Goal: Task Accomplishment & Management: Complete application form

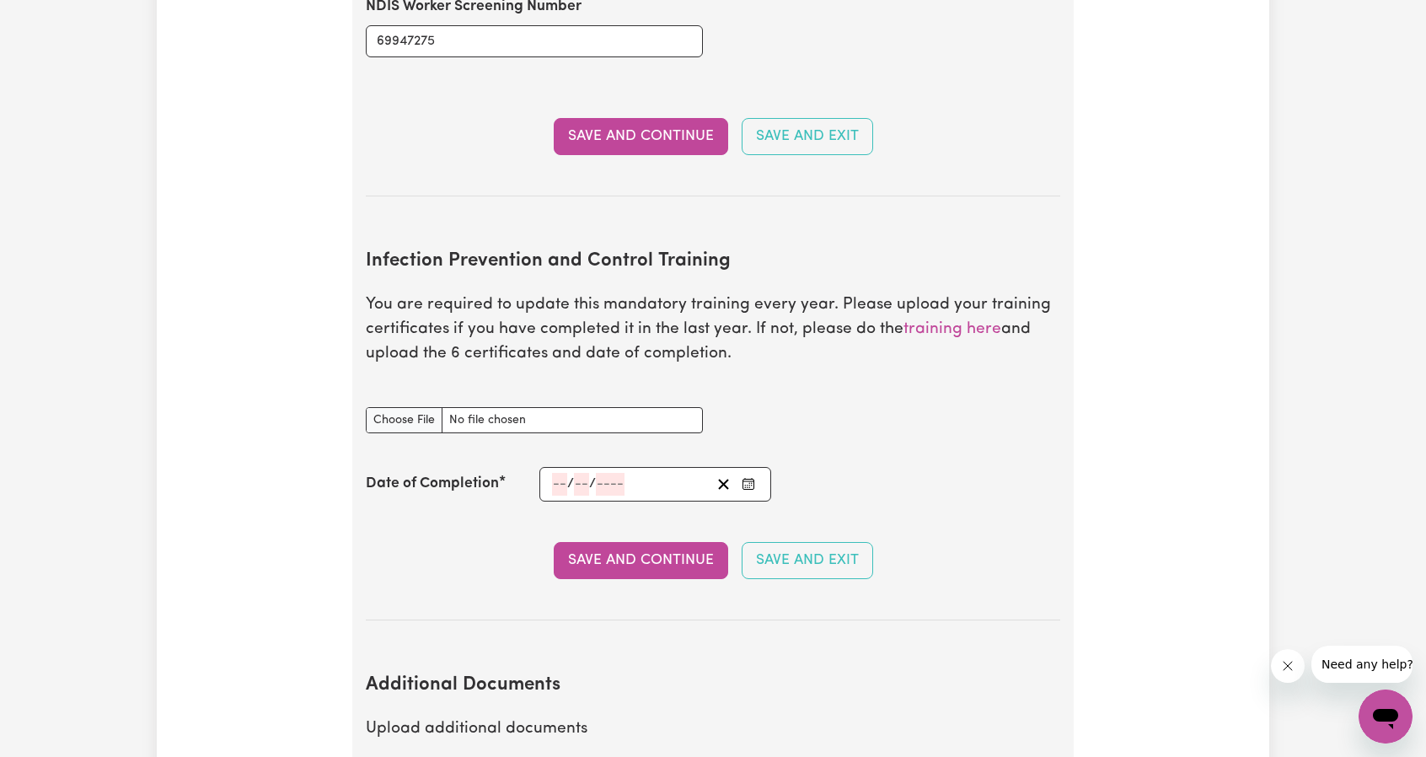
scroll to position [2529, 0]
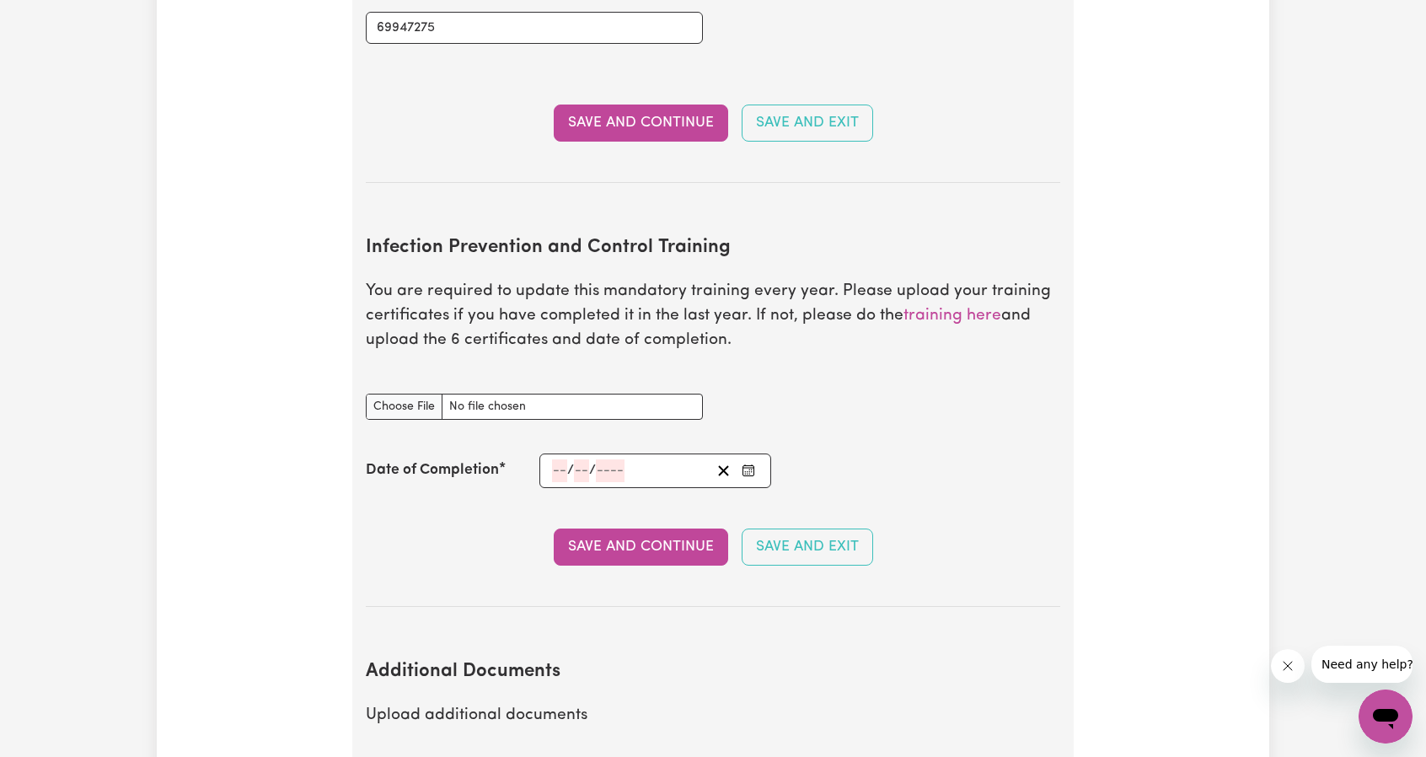
click at [751, 464] on icon "Enter the Date of Completion of your Infection Prevention and Control Training" at bounding box center [748, 470] width 13 height 13
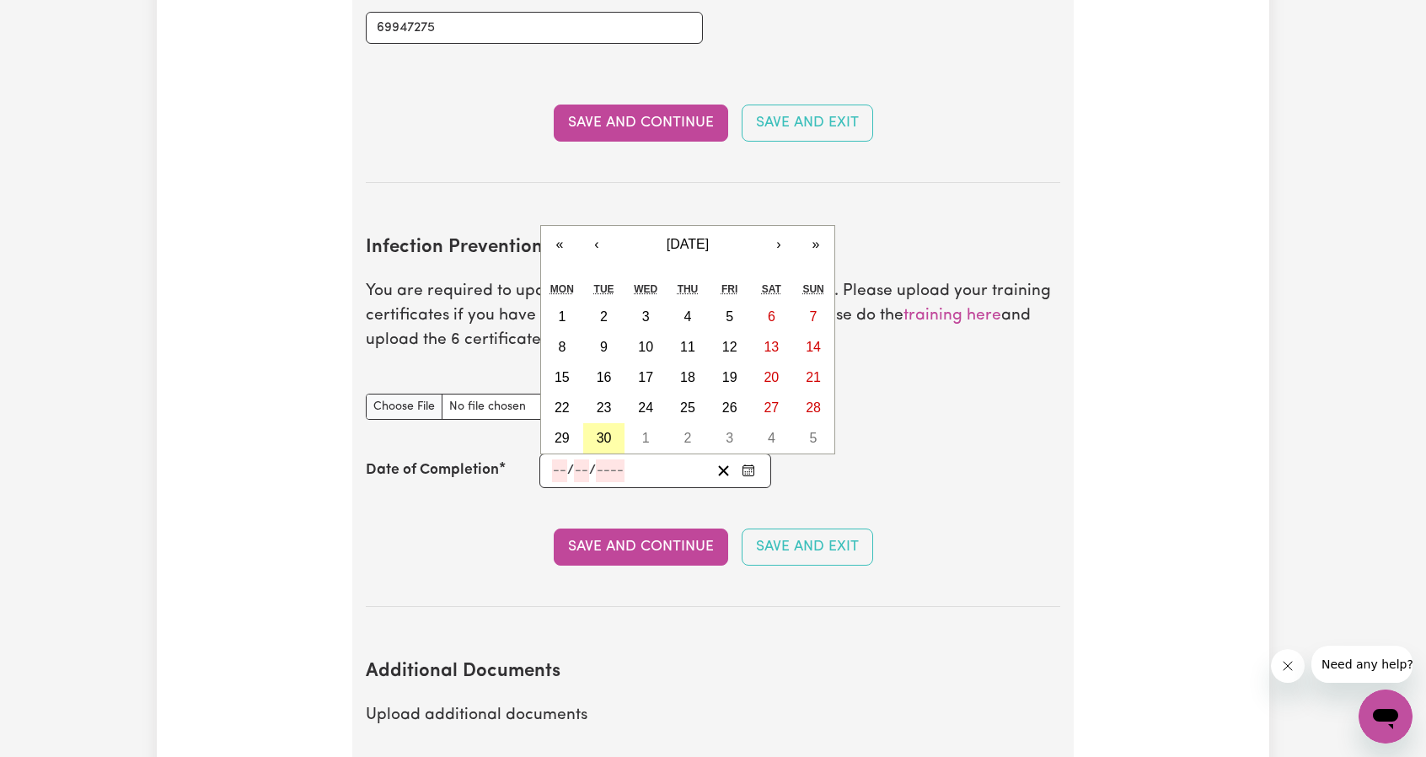
click at [592, 423] on button "30" at bounding box center [604, 438] width 42 height 30
type input "[DATE]"
type input "30"
type input "9"
type input "2025"
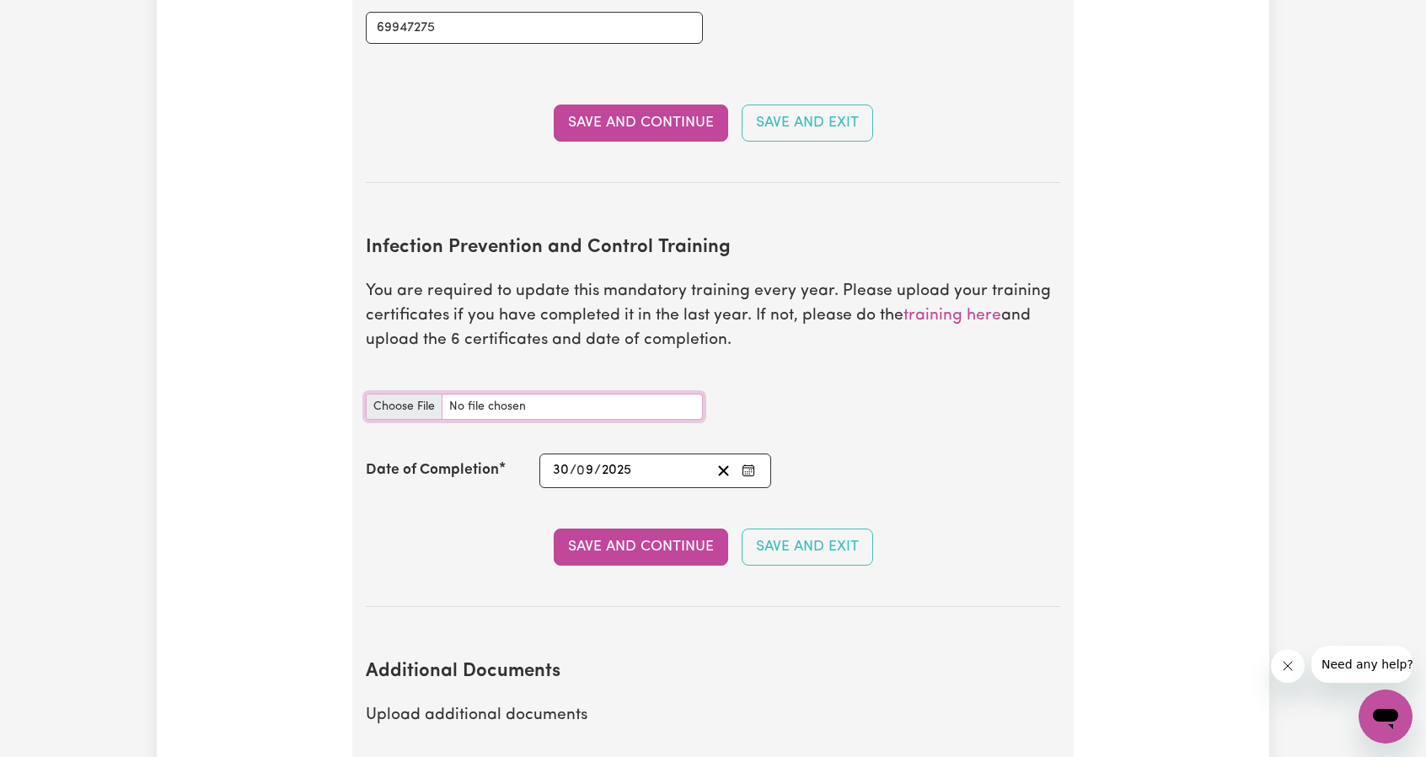
click at [383, 394] on input "Infection Prevention and Control Training document" at bounding box center [534, 407] width 337 height 26
type input "C:\fakepath\Certificate-Chain of Infection.pdf"
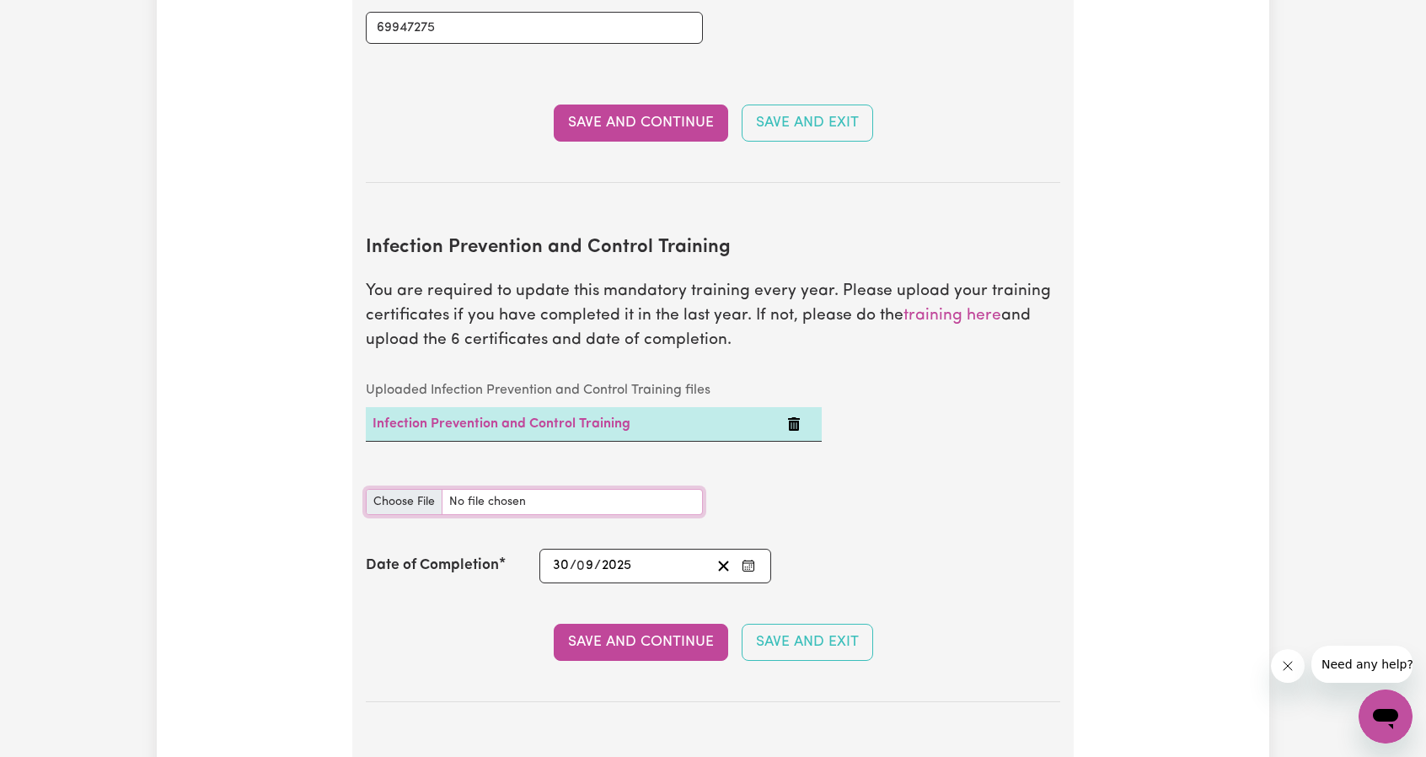
click at [402, 489] on input "Infection Prevention and Control Training document" at bounding box center [534, 502] width 337 height 26
type input "C:\fakepath\Certificate-Cleaning.pdf"
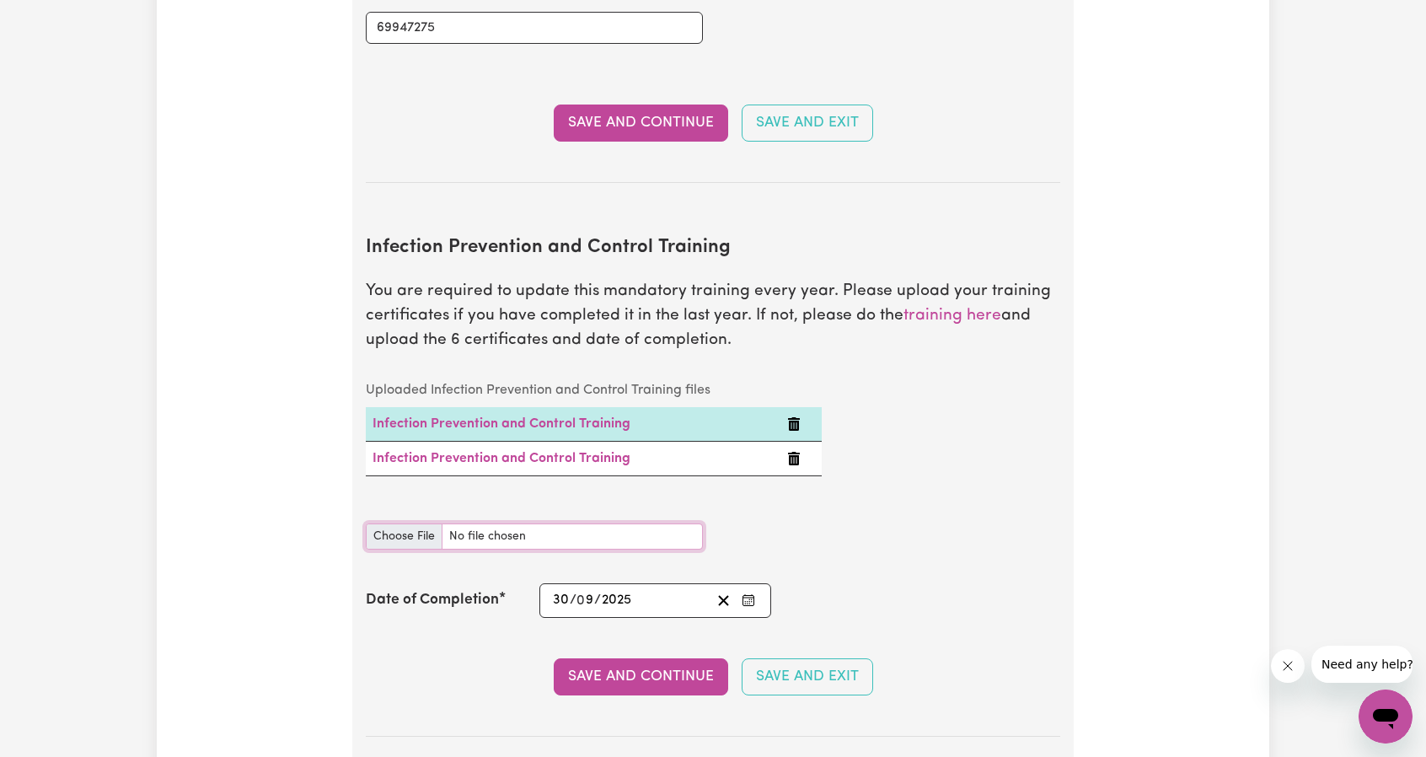
click at [415, 523] on input "Infection Prevention and Control Training document" at bounding box center [534, 536] width 337 height 26
type input "C:\fakepath\Certificate-Hand Hygiene.pdf"
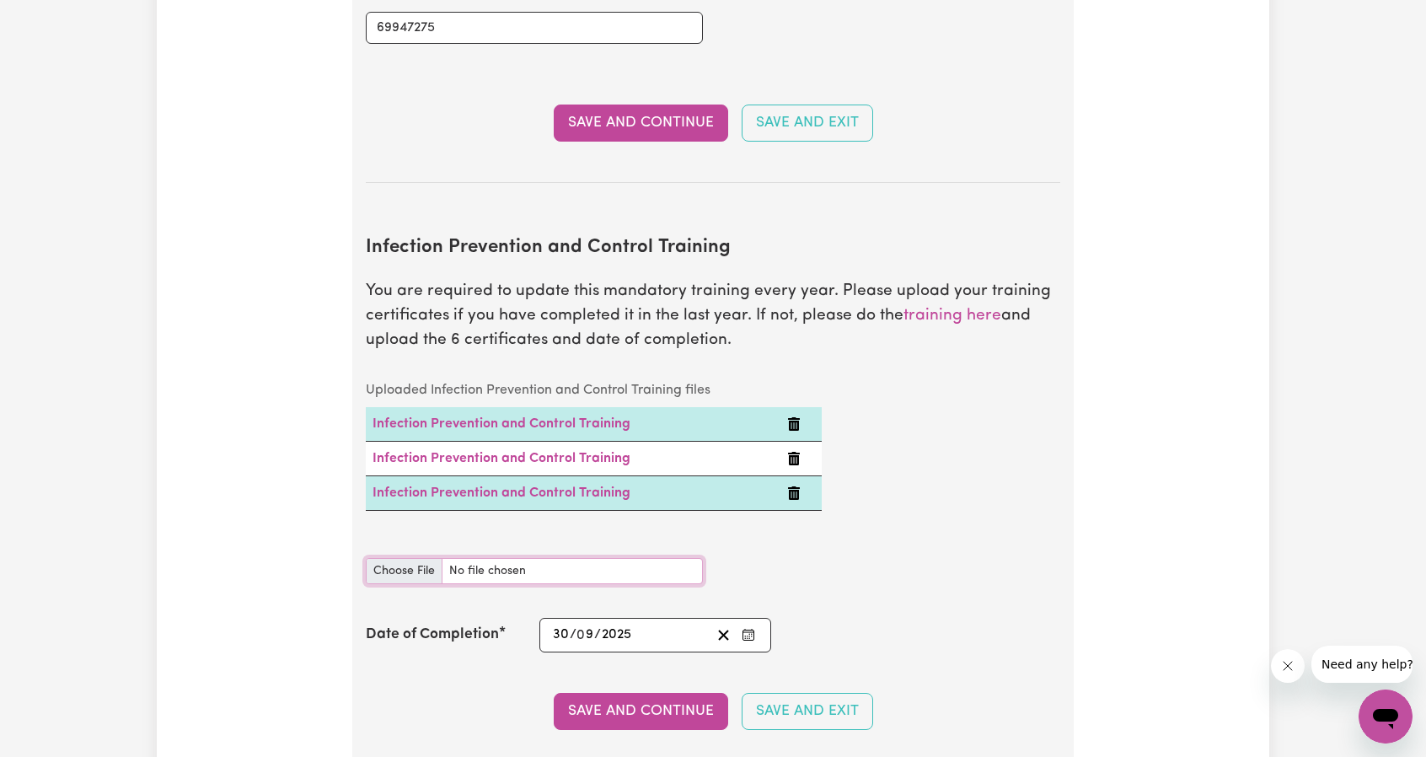
click at [399, 558] on input "Infection Prevention and Control Training document" at bounding box center [534, 571] width 337 height 26
type input "C:\fakepath\Certificate-Outbreaks.pdf"
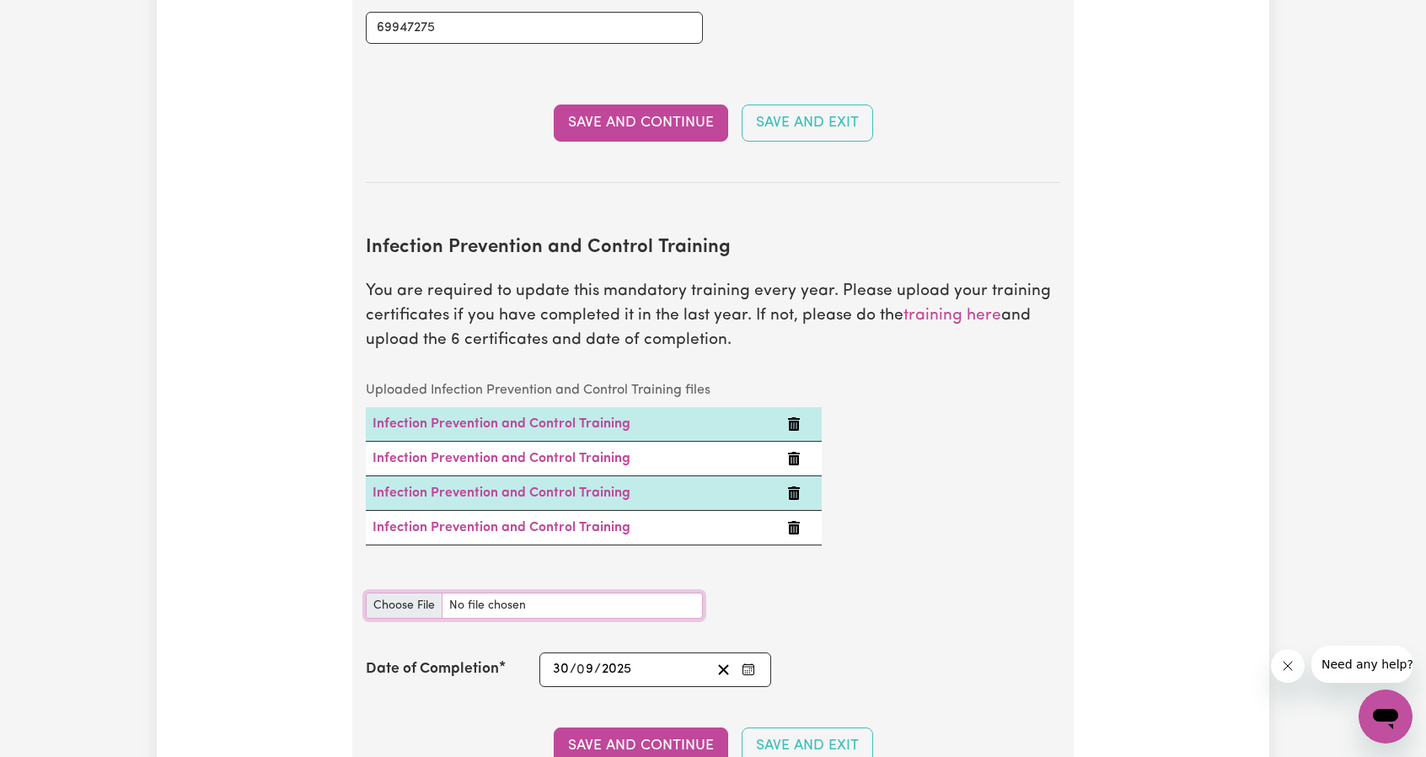
click at [399, 592] on input "Infection Prevention and Control Training document" at bounding box center [534, 605] width 337 height 26
type input "C:\fakepath\Certificate-Personal Protective Equipment (PPE).pdf"
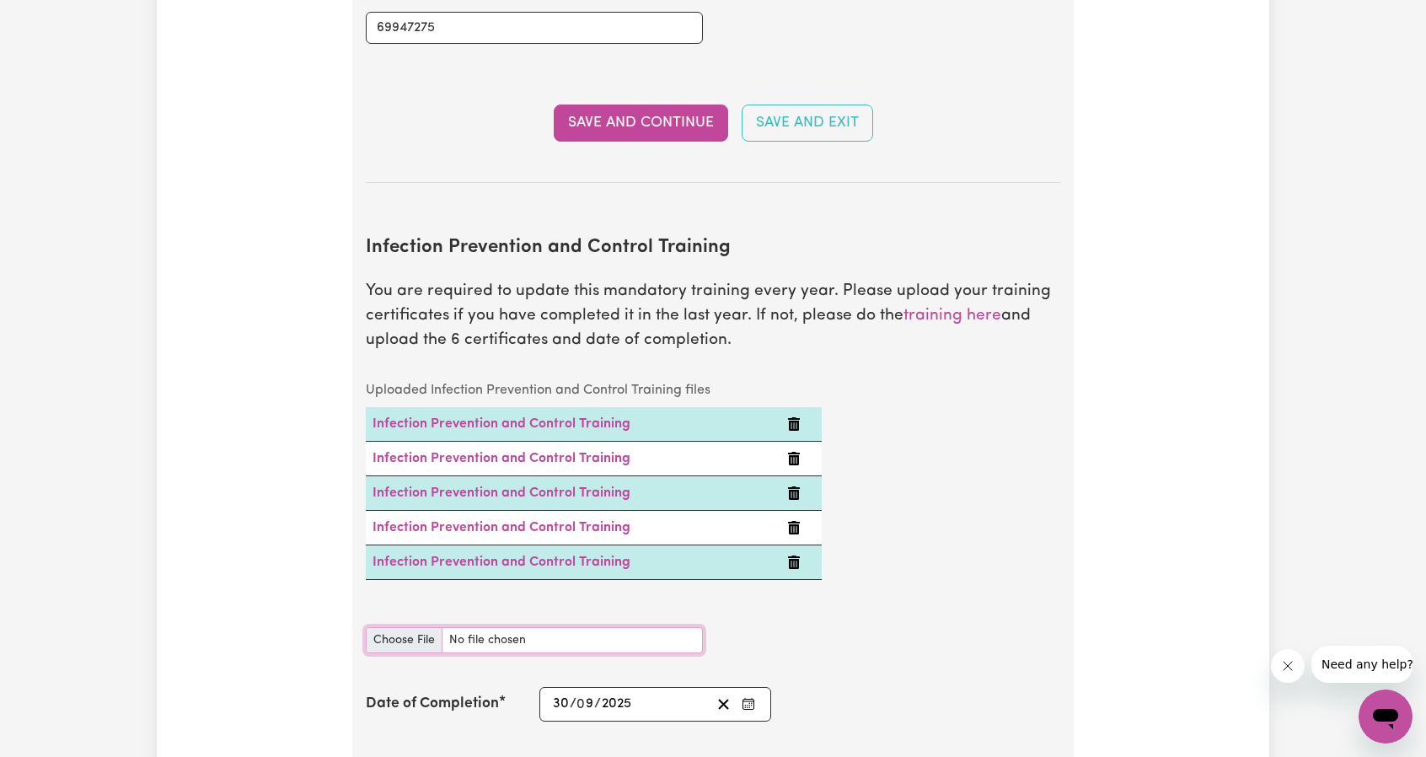
click at [408, 627] on input "Infection Prevention and Control Training document" at bounding box center [534, 640] width 337 height 26
type input "C:\fakepath\Certificate-Waste Management.pdf"
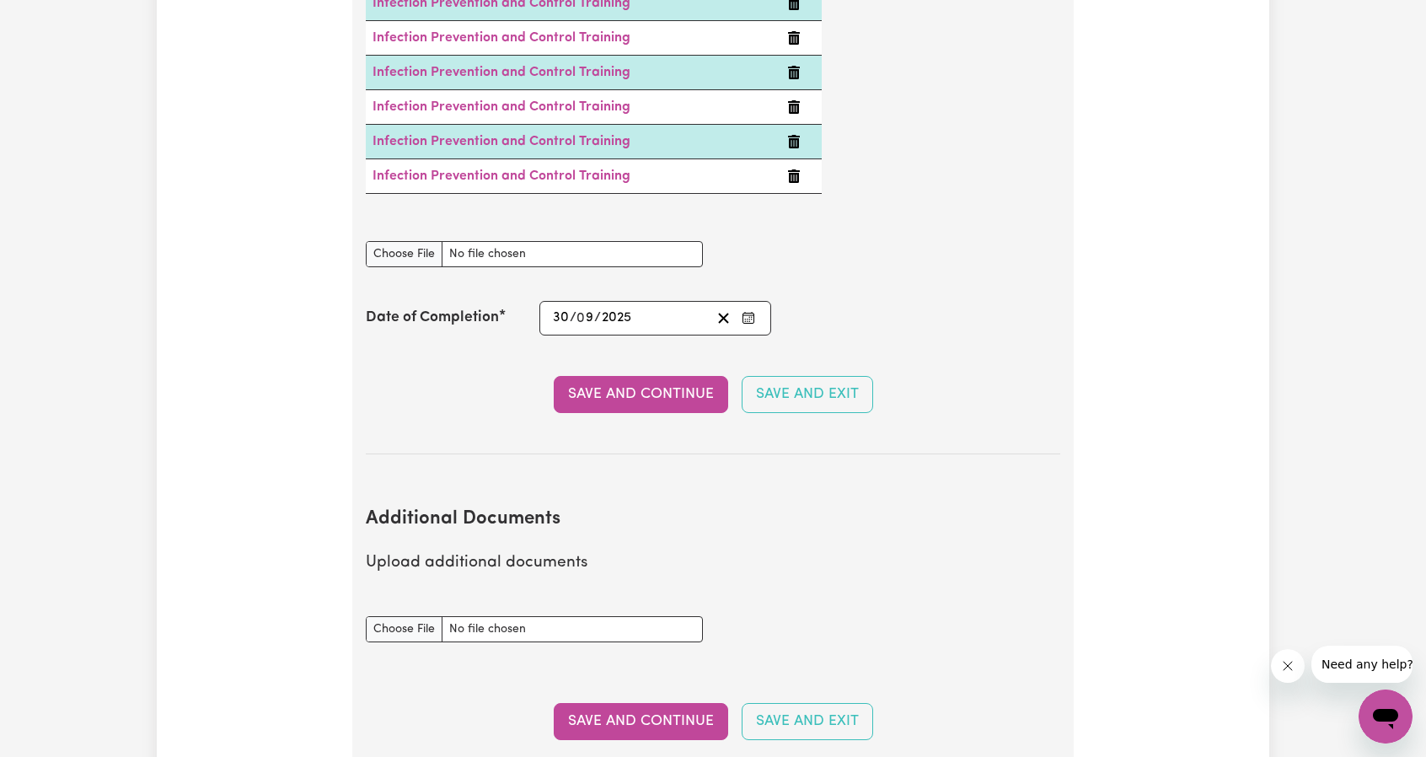
scroll to position [2951, 0]
click at [632, 375] on button "Save and Continue" at bounding box center [641, 393] width 174 height 37
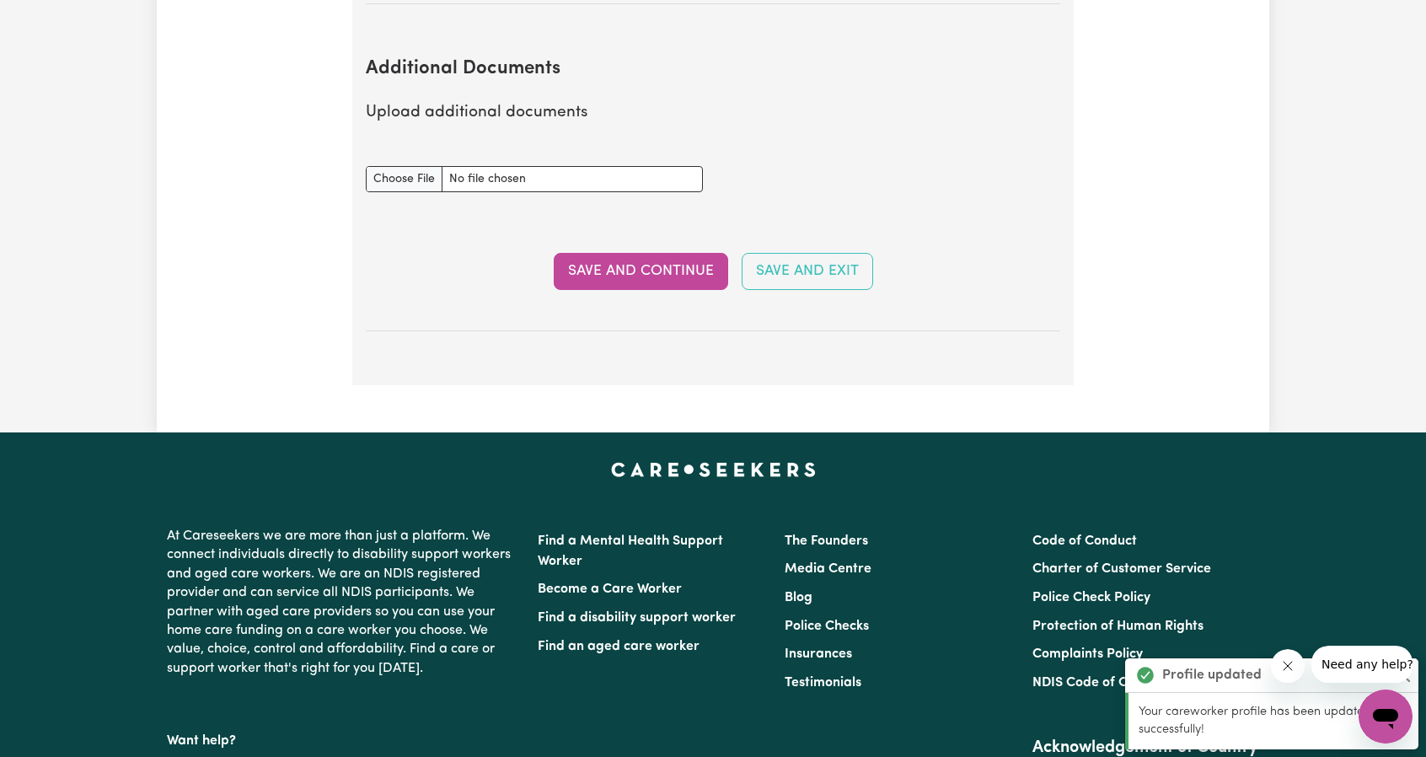
scroll to position [3401, 0]
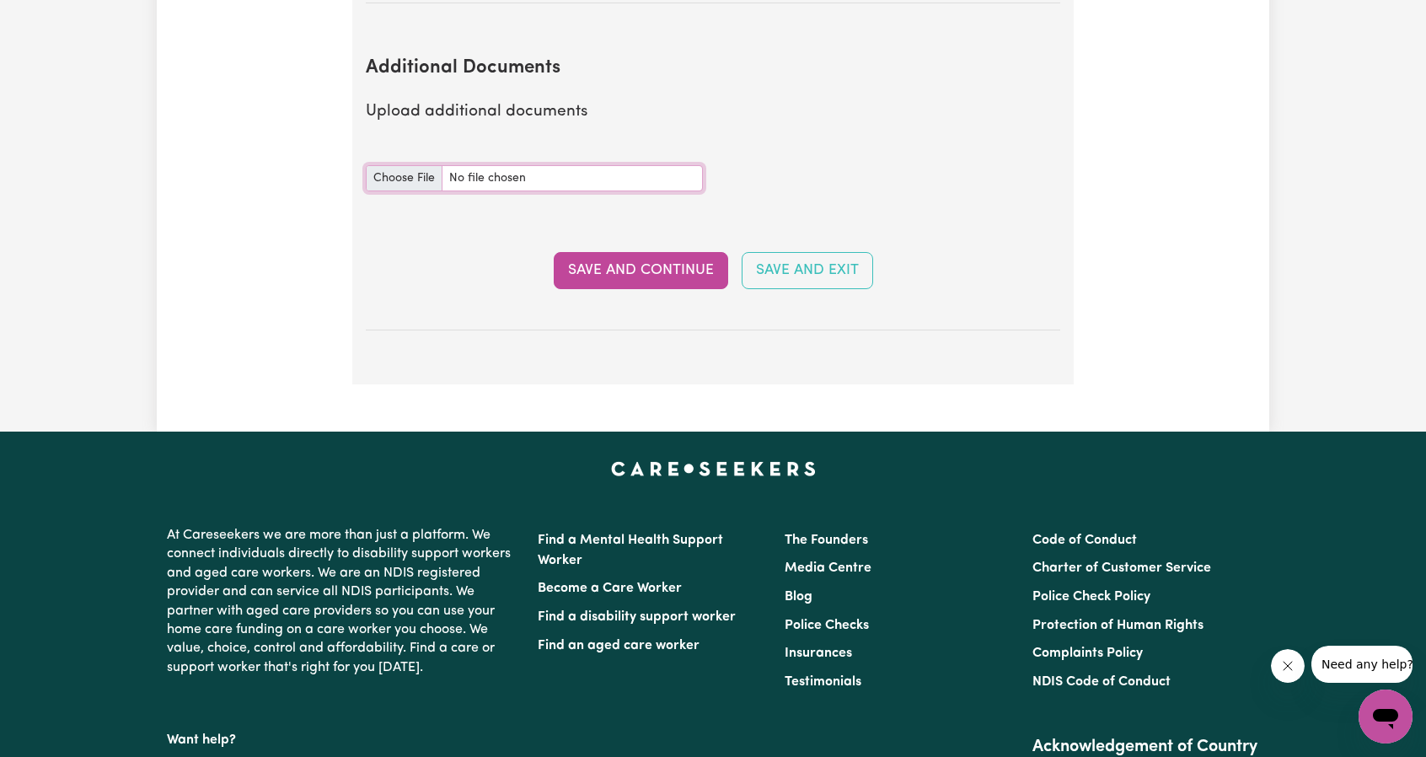
click at [396, 165] on input "Additional Documents document" at bounding box center [534, 178] width 337 height 26
type input "C:\fakepath\NDIS_Worker_Orientation_Completion_Certificate.pdf"
click at [644, 252] on button "Save and Continue" at bounding box center [641, 270] width 174 height 37
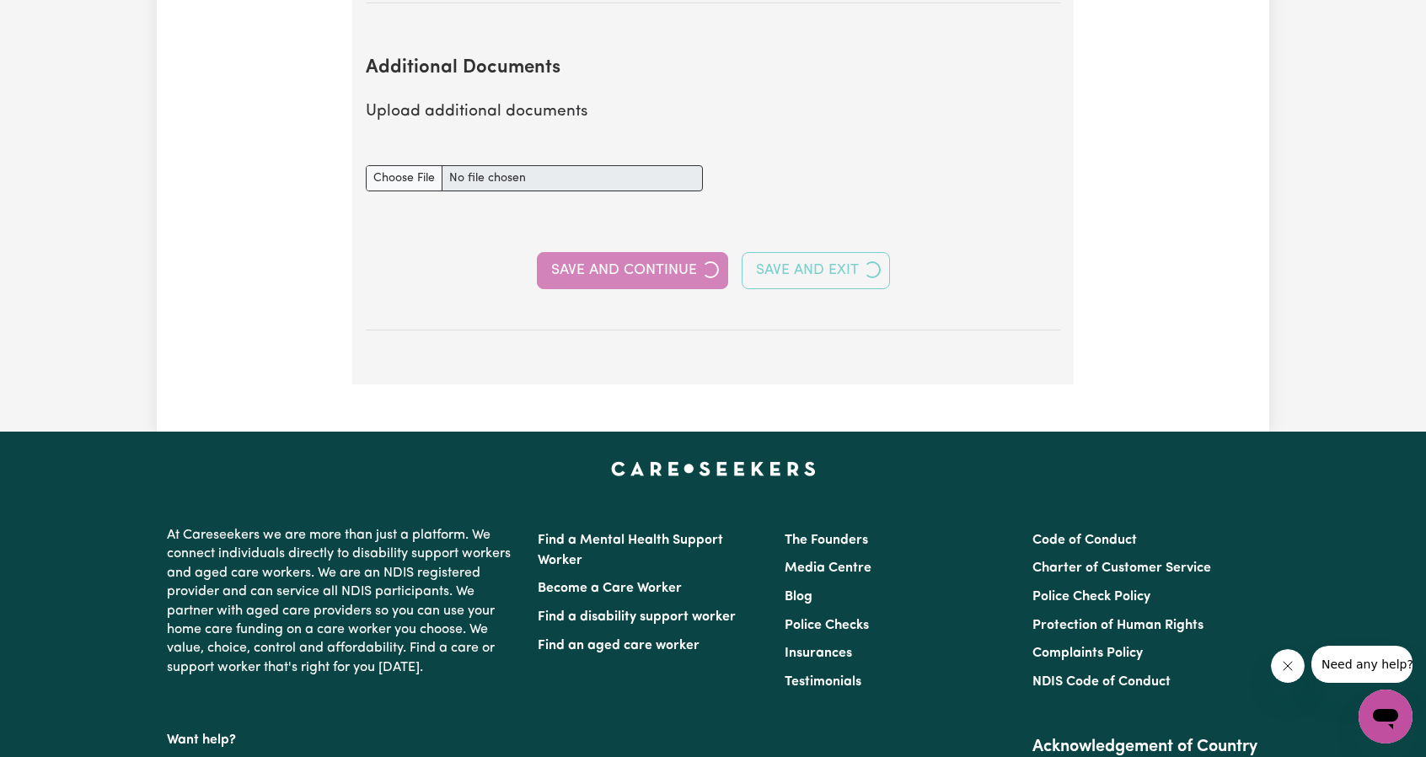
select select "Certificate III (Individual Support)"
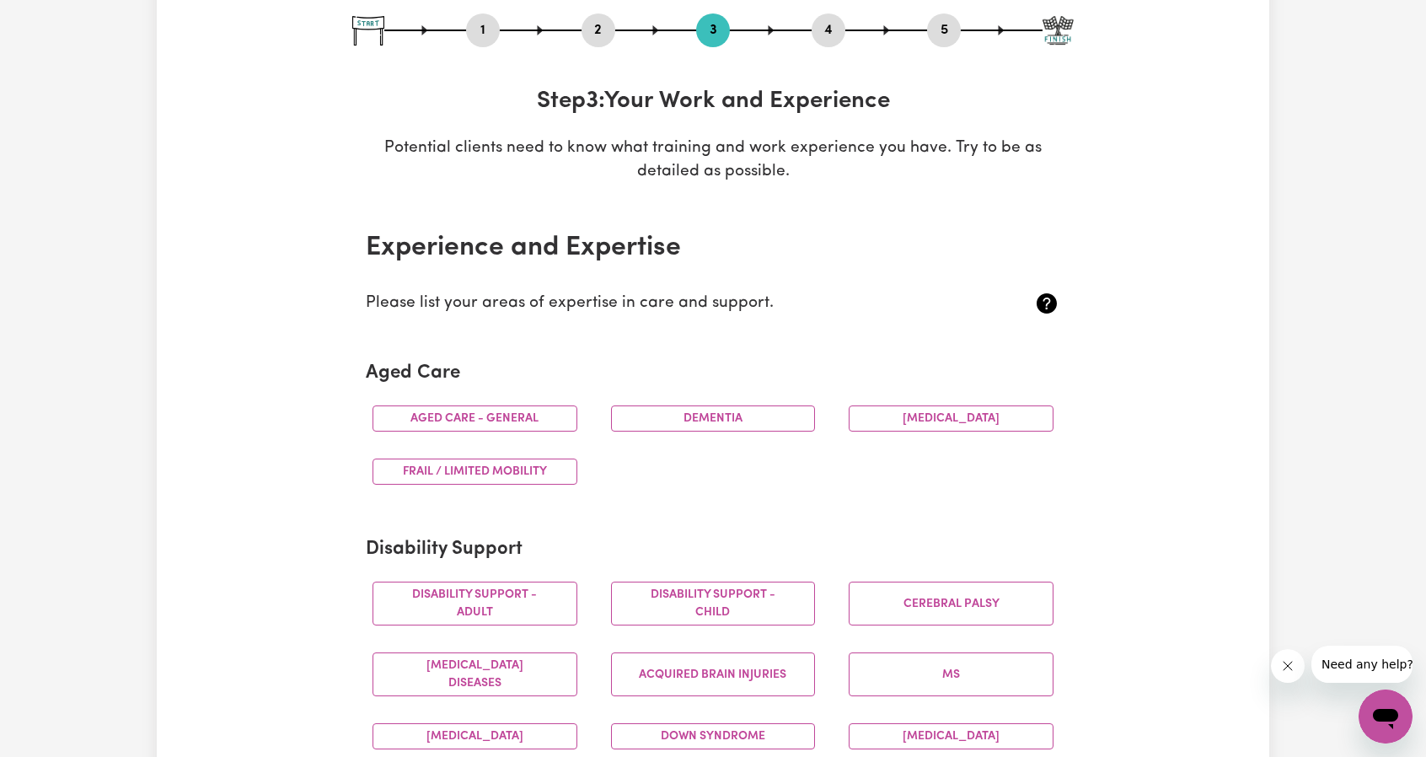
scroll to position [0, 0]
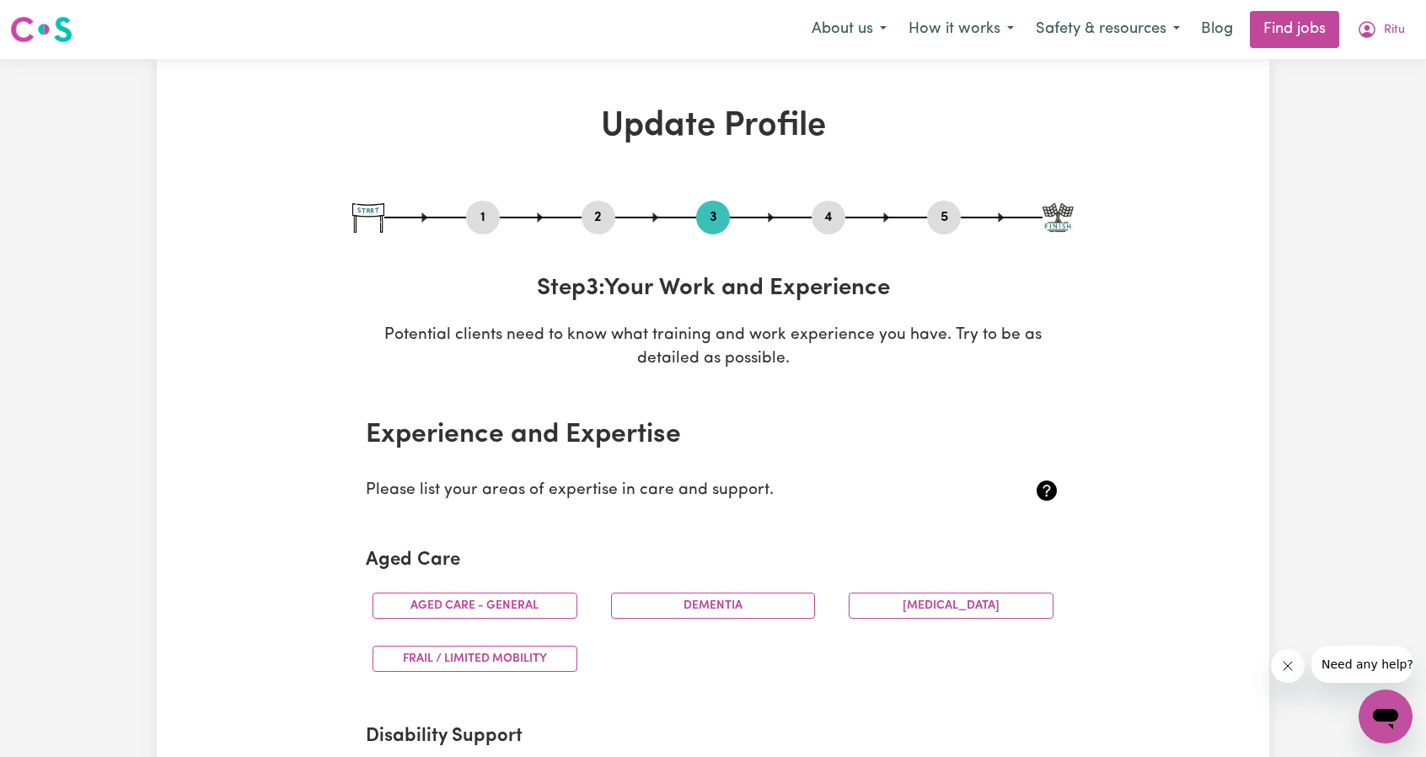
click at [600, 216] on button "2" at bounding box center [599, 217] width 34 height 22
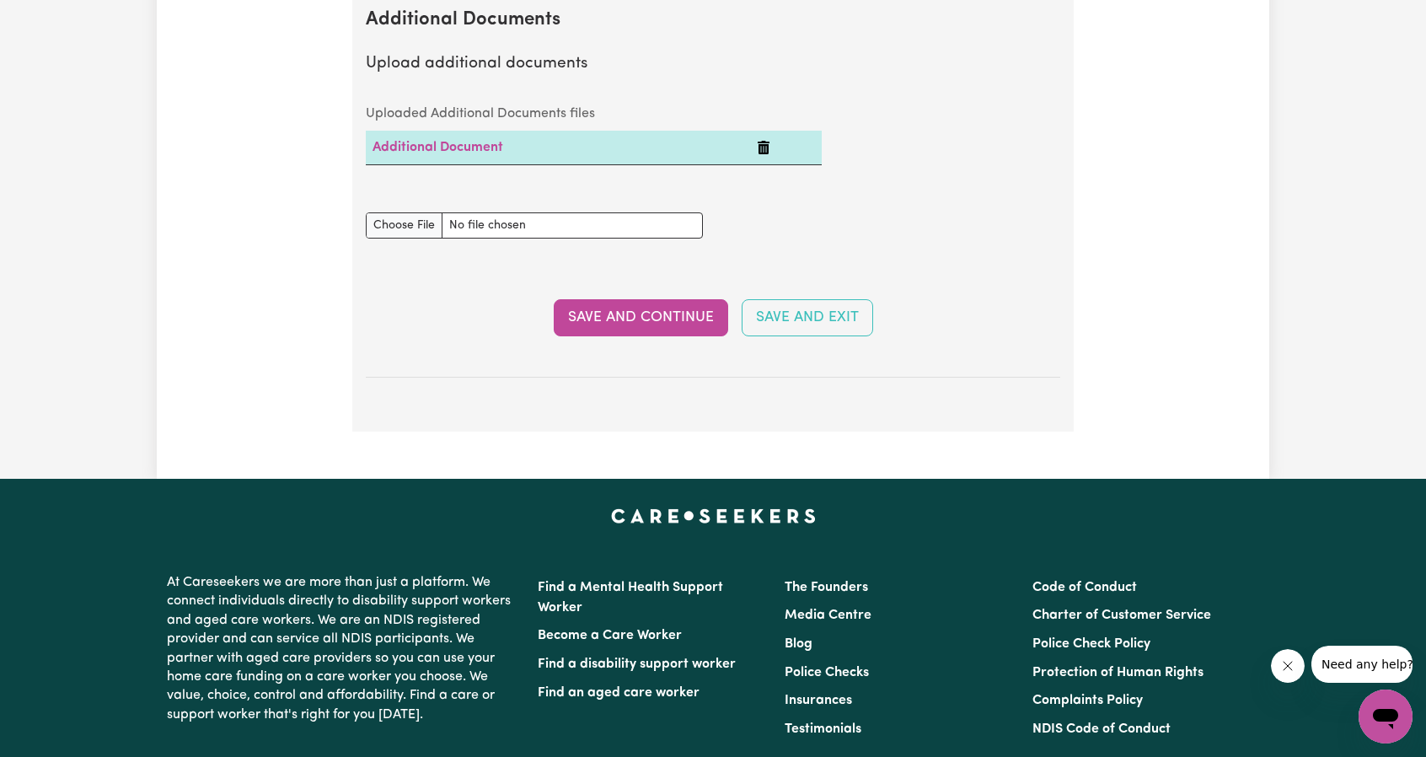
scroll to position [3309, 0]
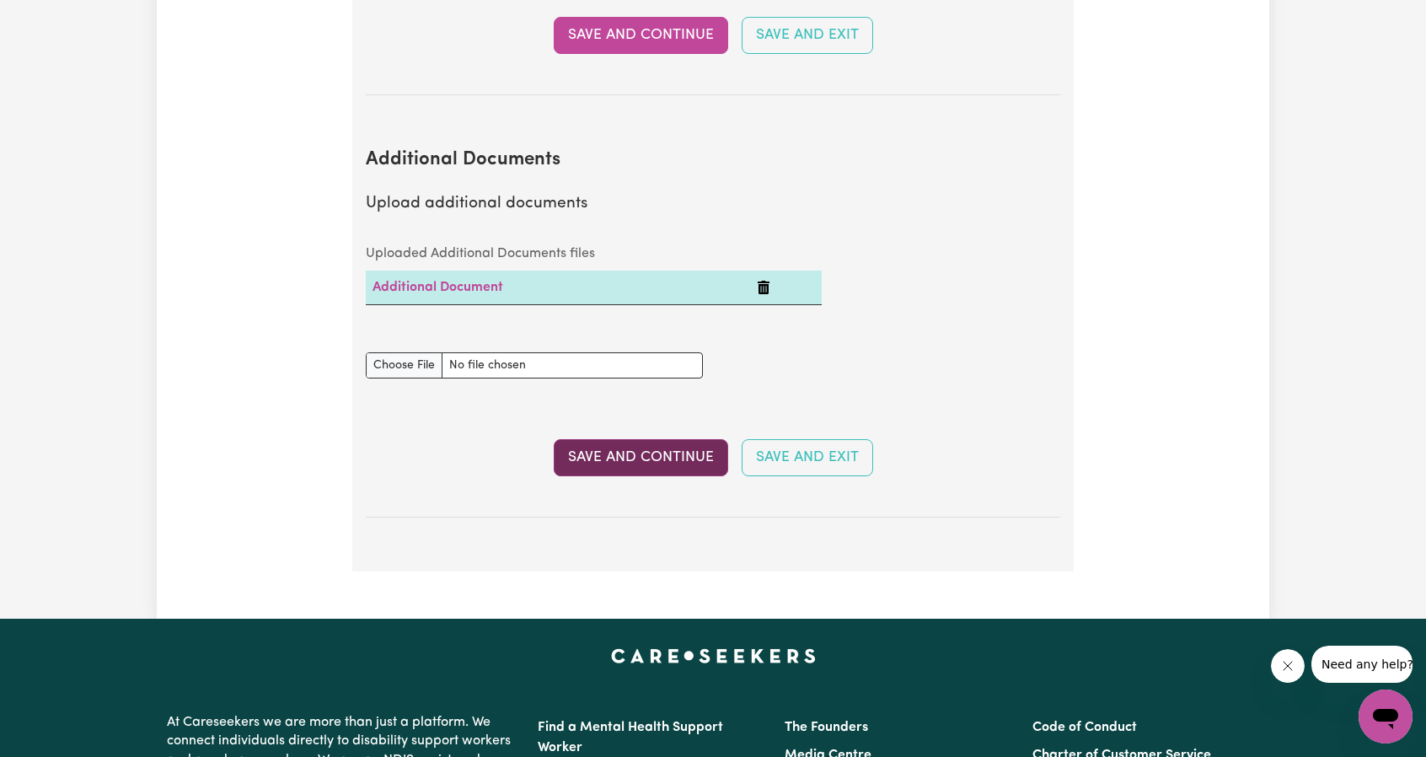
click at [640, 439] on button "Save and Continue" at bounding box center [641, 457] width 174 height 37
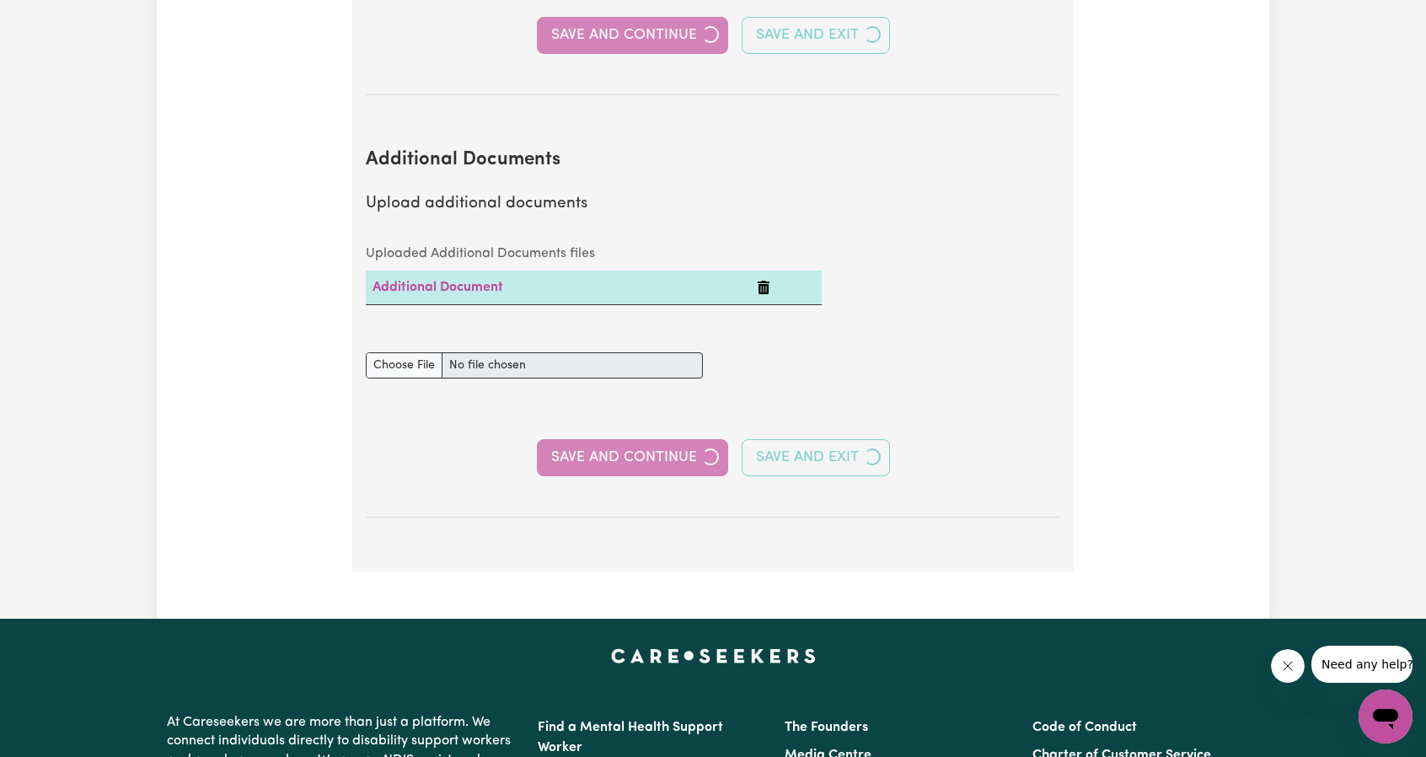
select select "Certificate III (Individual Support)"
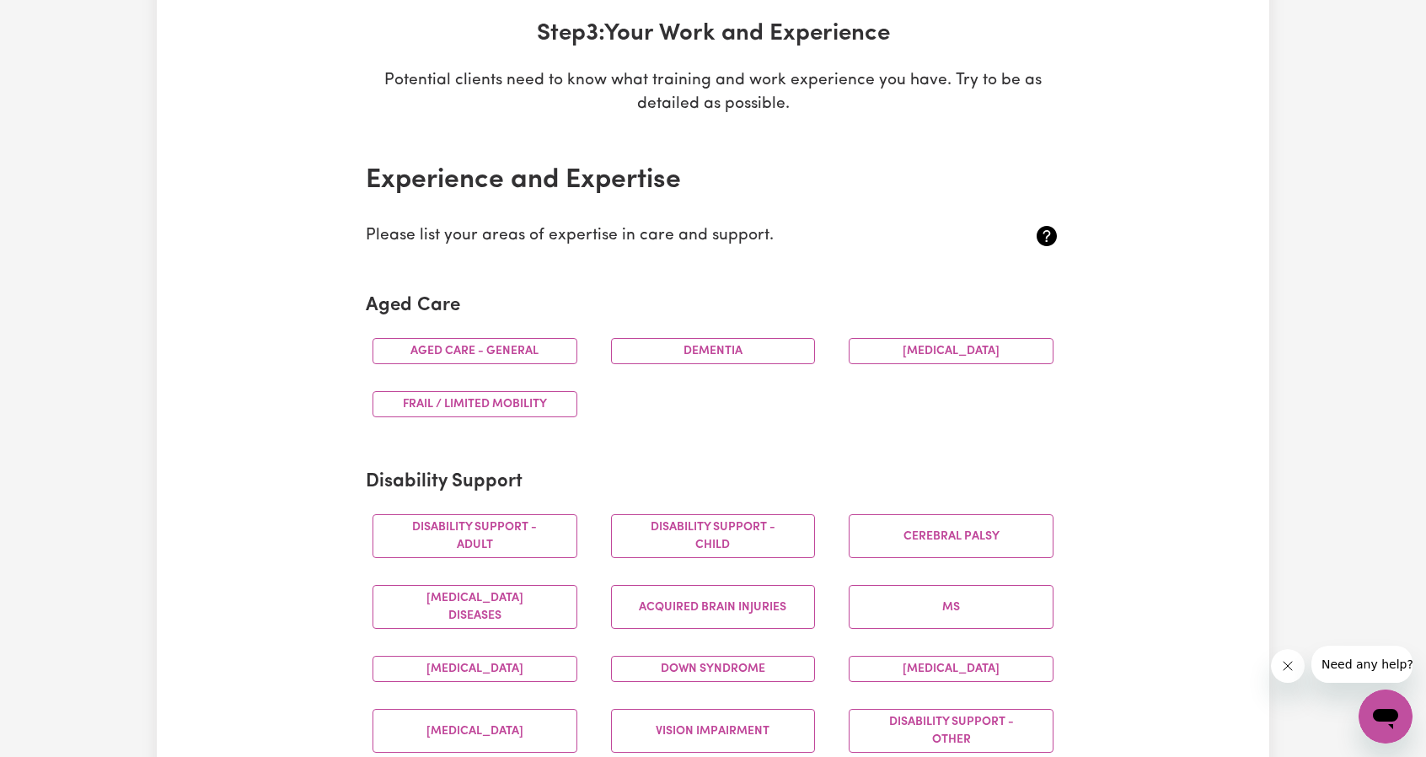
scroll to position [337, 0]
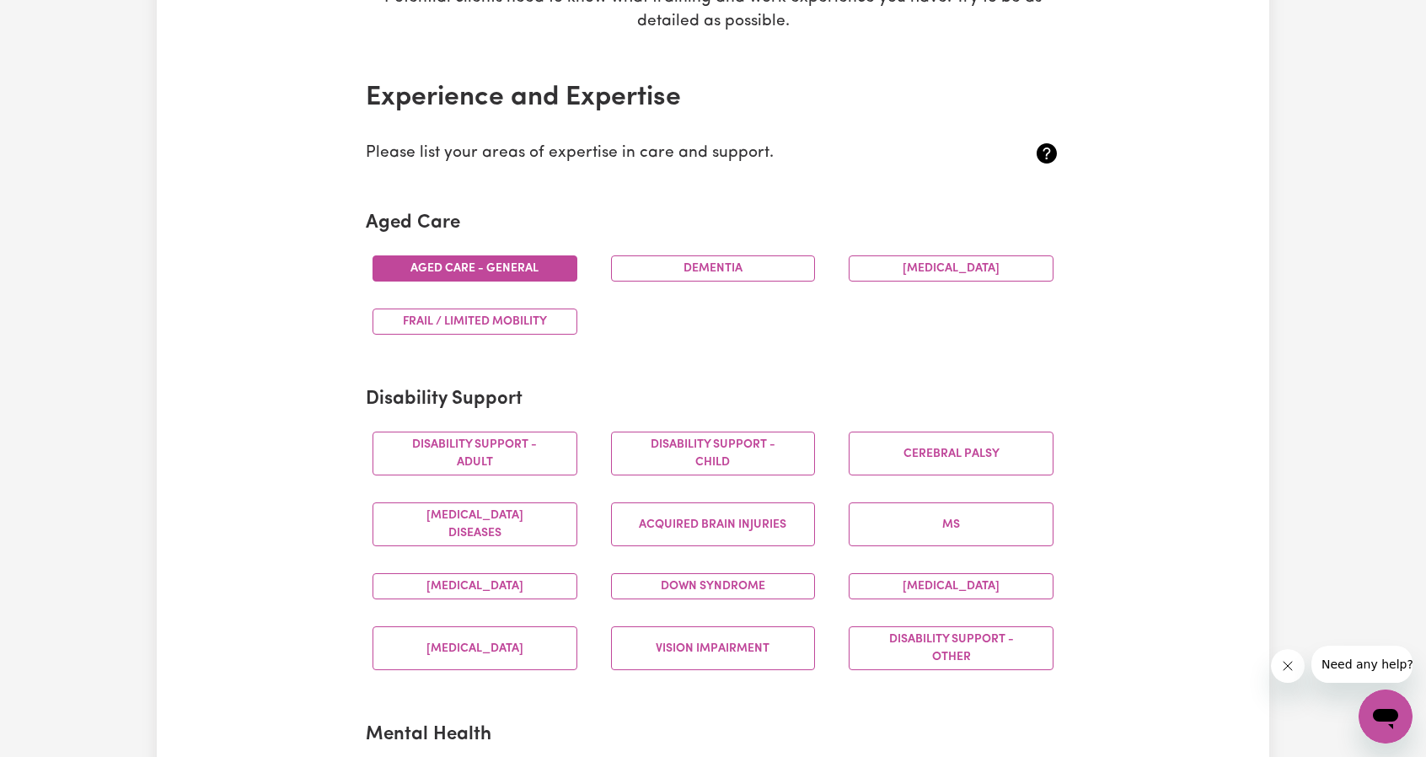
click at [492, 265] on button "Aged care - General" at bounding box center [475, 268] width 205 height 26
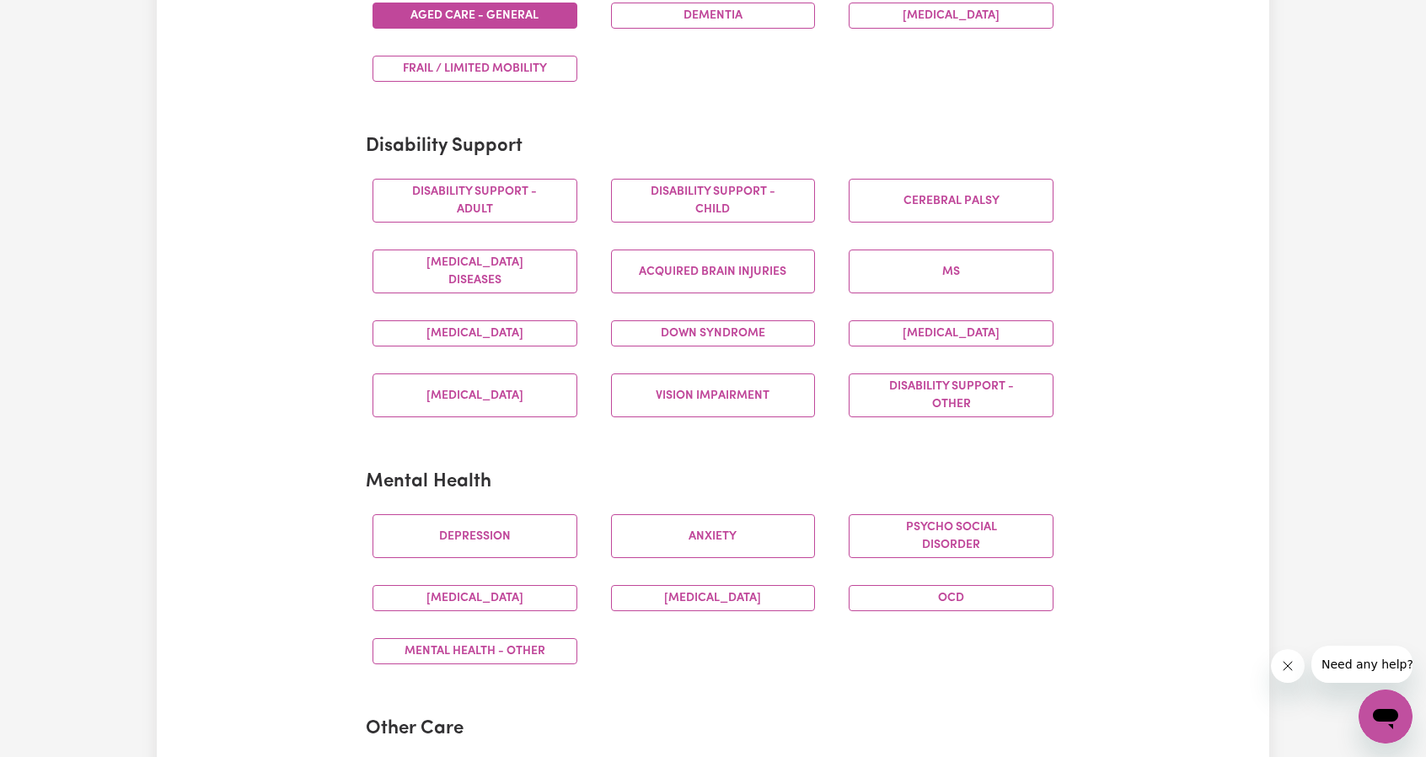
scroll to position [843, 0]
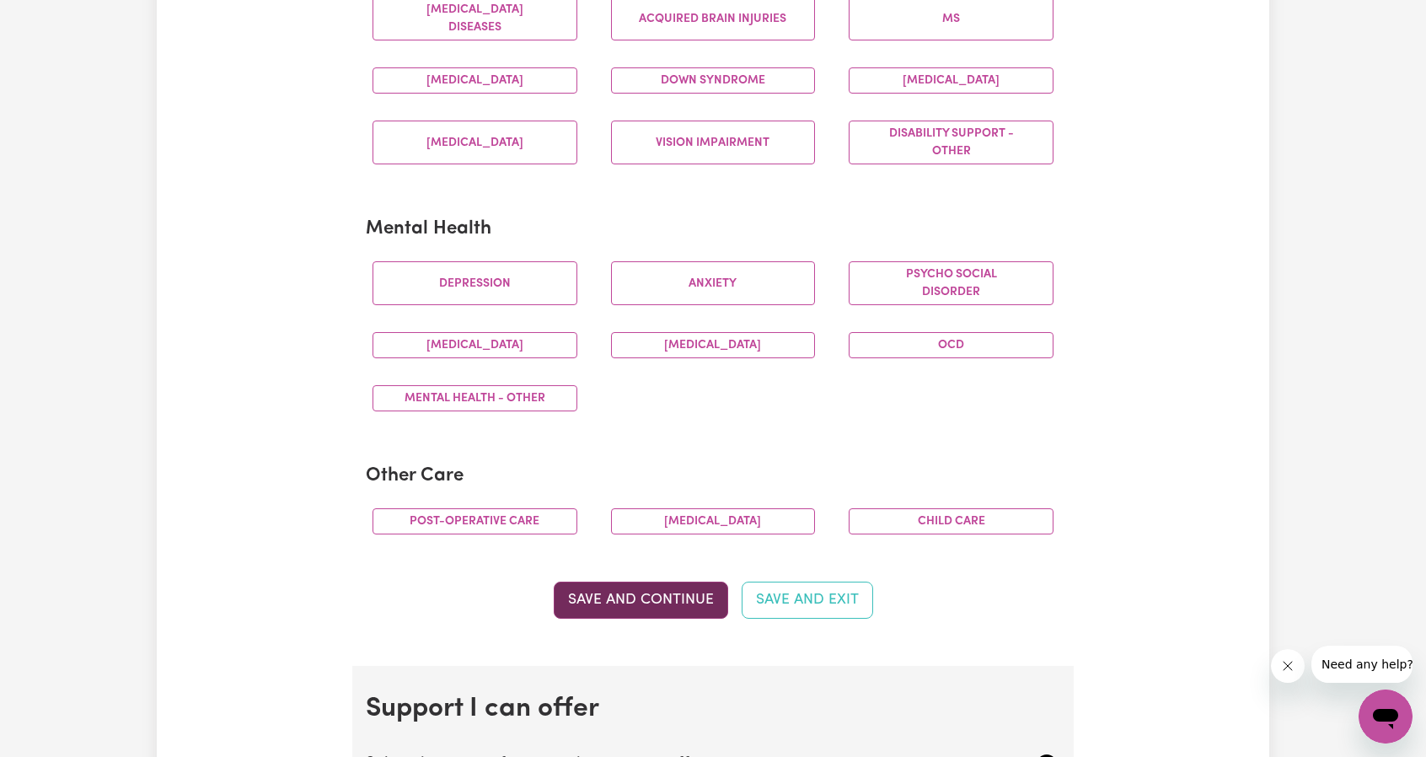
click at [621, 599] on button "Save and Continue" at bounding box center [641, 600] width 174 height 37
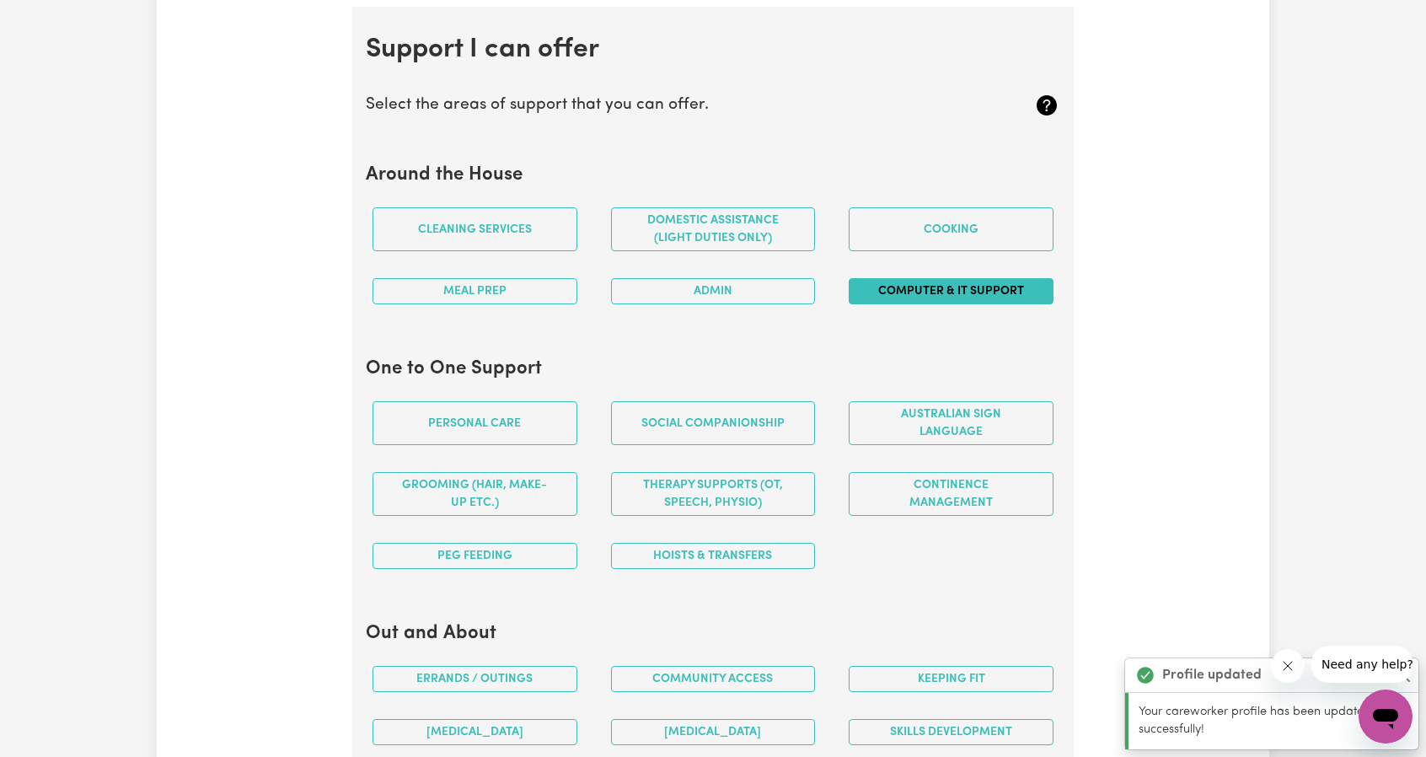
scroll to position [1503, 0]
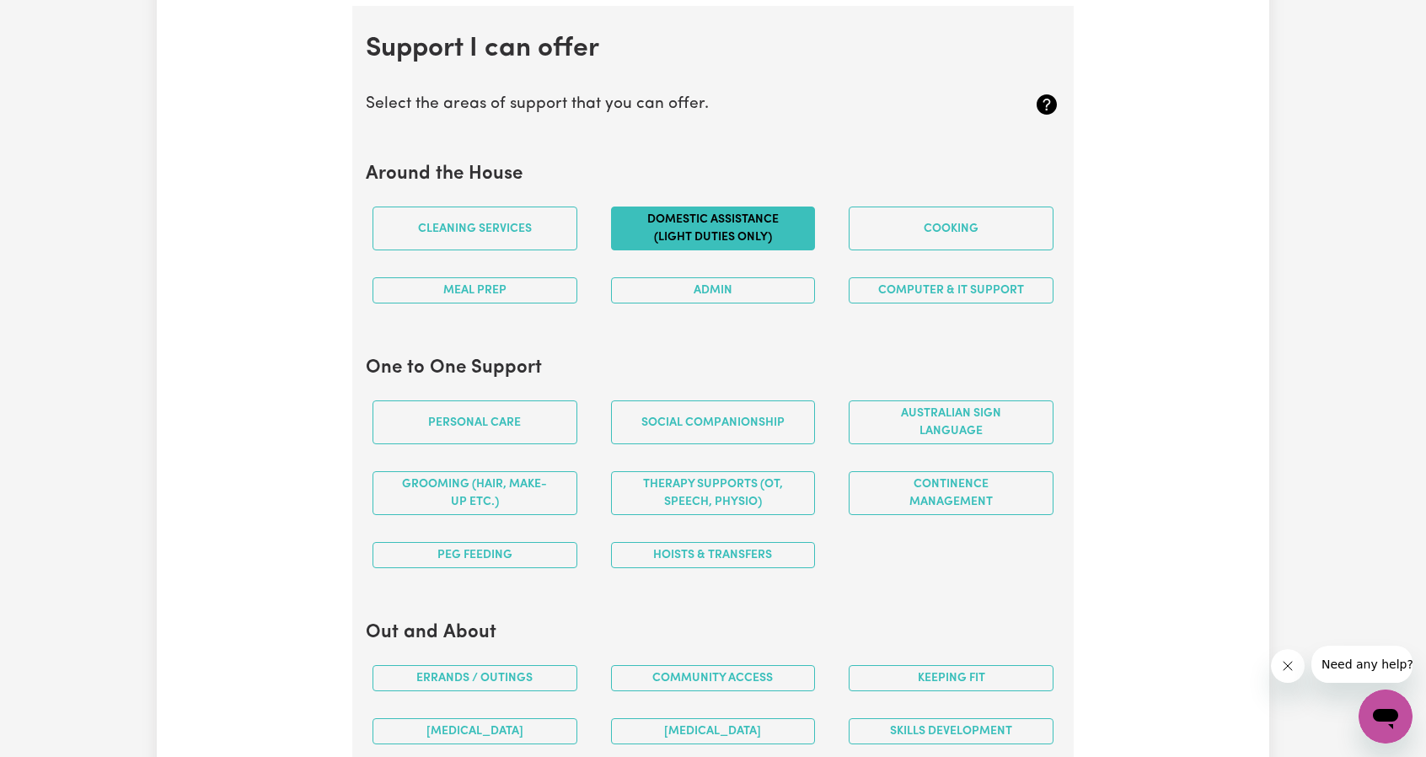
click at [715, 225] on button "Domestic assistance (light duties only)" at bounding box center [713, 228] width 205 height 44
click at [530, 285] on button "Meal prep" at bounding box center [475, 290] width 205 height 26
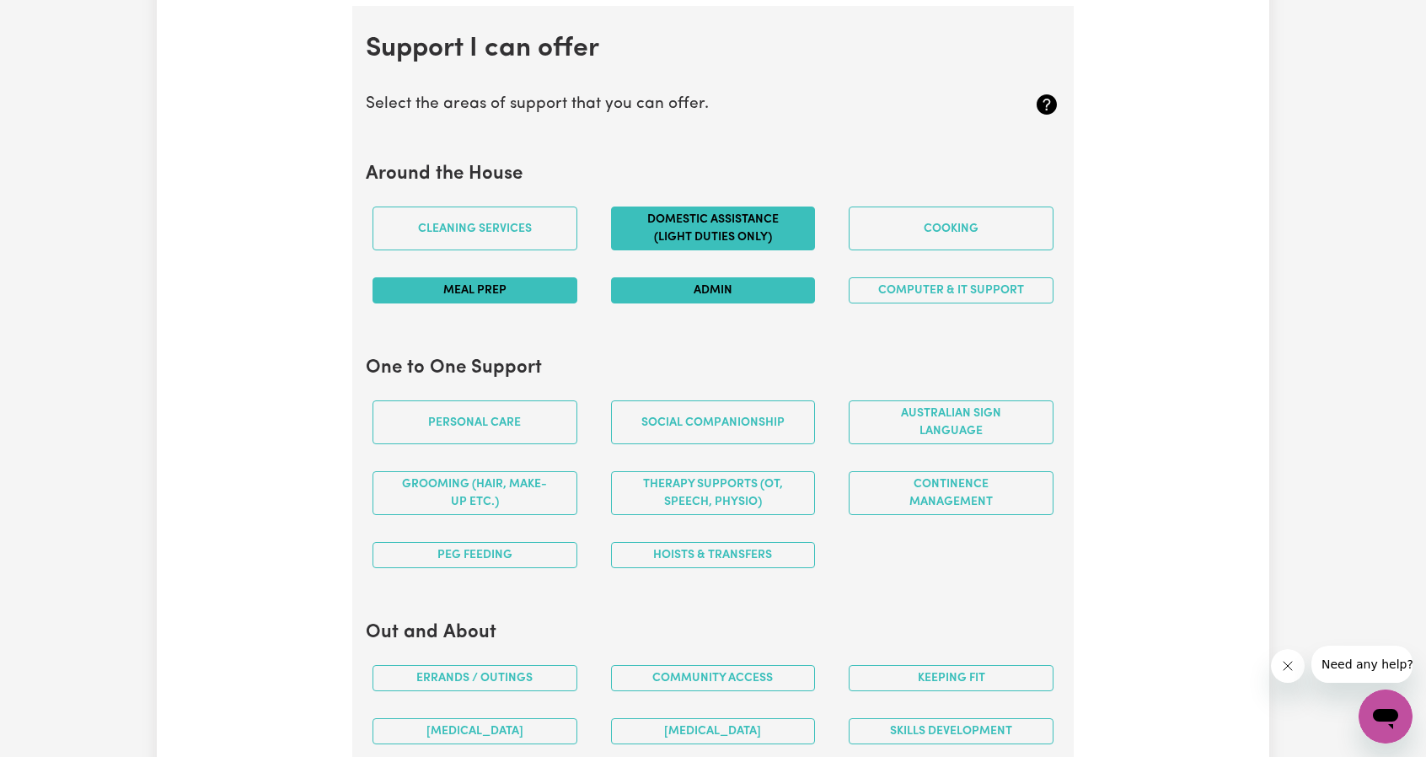
click at [757, 277] on button "Admin" at bounding box center [713, 290] width 205 height 26
click at [937, 283] on button "Computer & IT Support" at bounding box center [951, 290] width 205 height 26
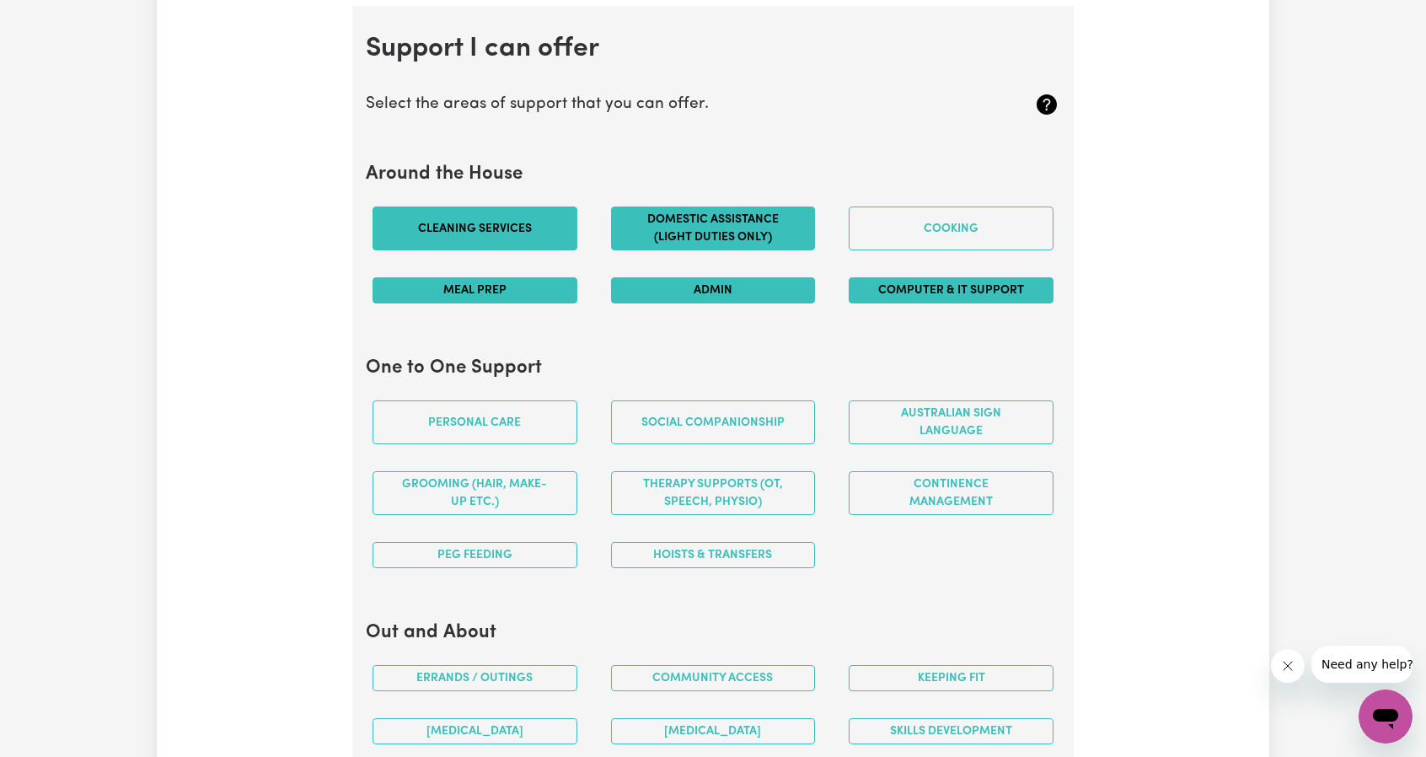
click at [467, 222] on button "Cleaning services" at bounding box center [475, 228] width 205 height 44
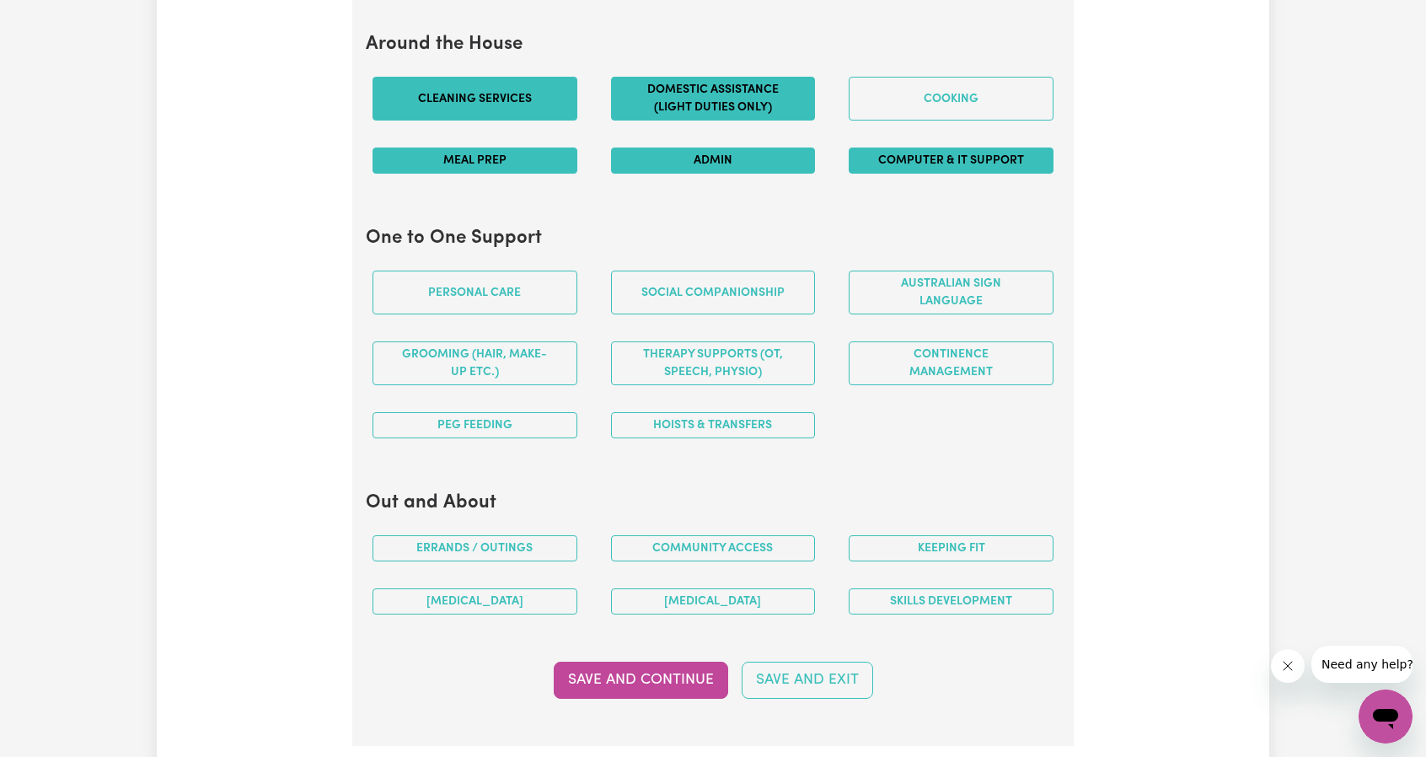
scroll to position [1671, 0]
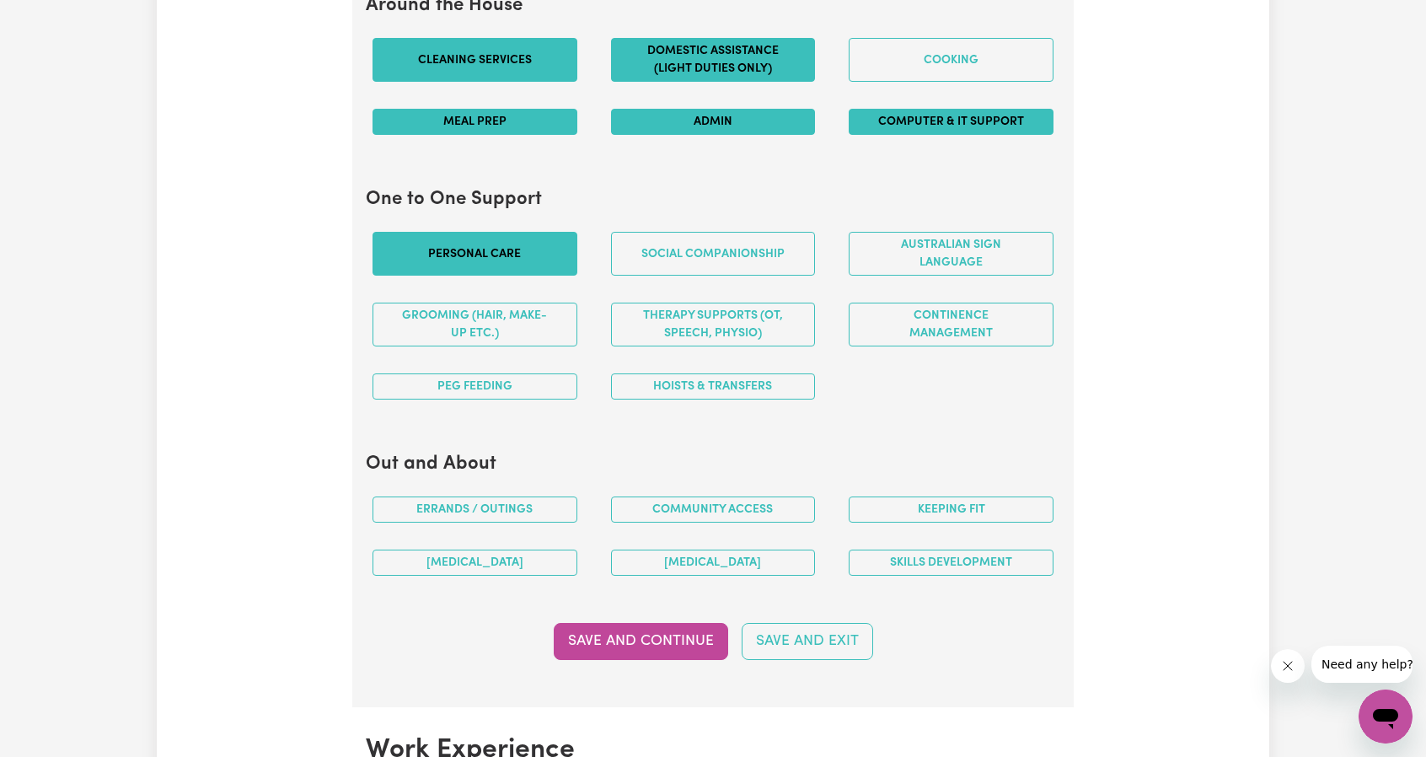
click at [502, 240] on button "Personal care" at bounding box center [475, 254] width 205 height 44
click at [745, 247] on button "Social companionship" at bounding box center [713, 254] width 205 height 44
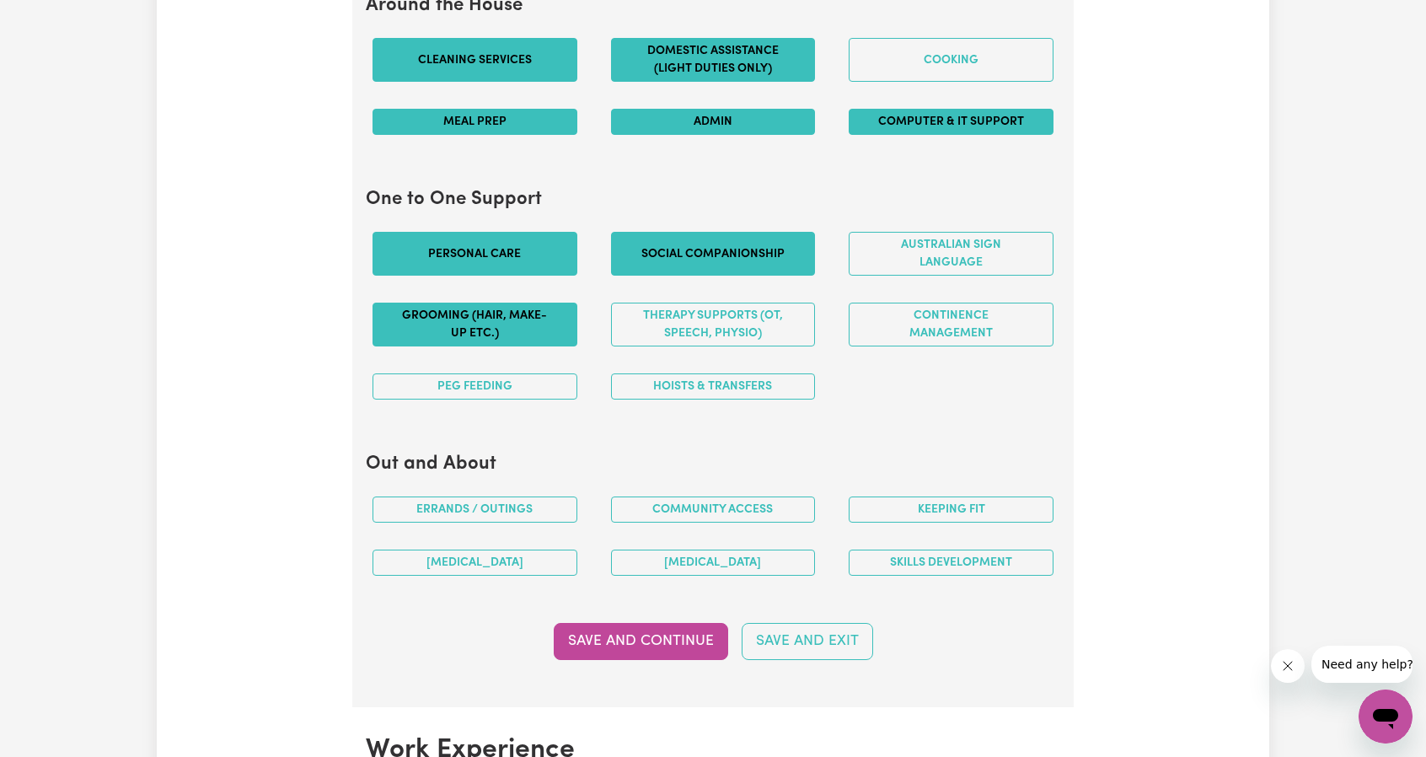
click at [492, 321] on button "Grooming (hair, make-up etc.)" at bounding box center [475, 325] width 205 height 44
click at [968, 310] on button "Continence management" at bounding box center [951, 325] width 205 height 44
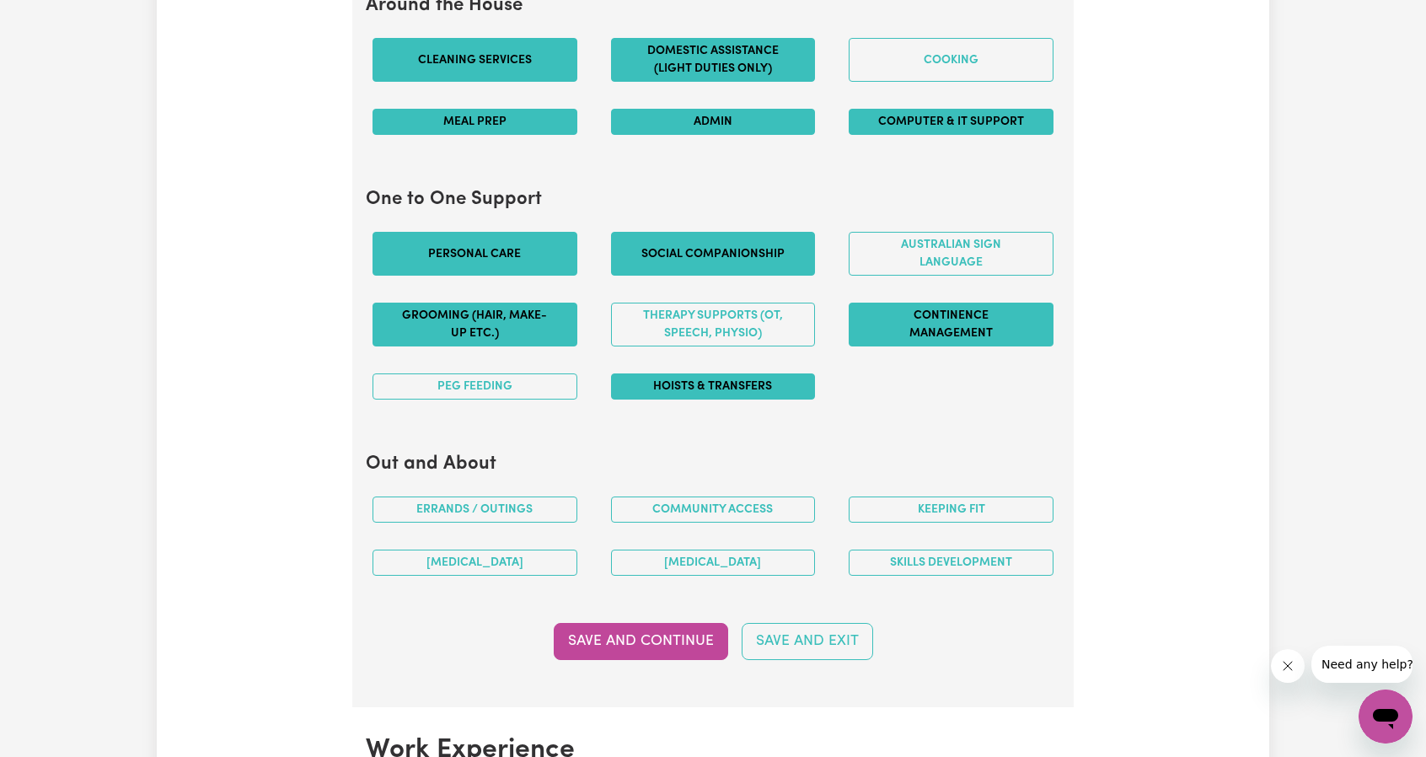
click at [673, 385] on button "Hoists & transfers" at bounding box center [713, 386] width 205 height 26
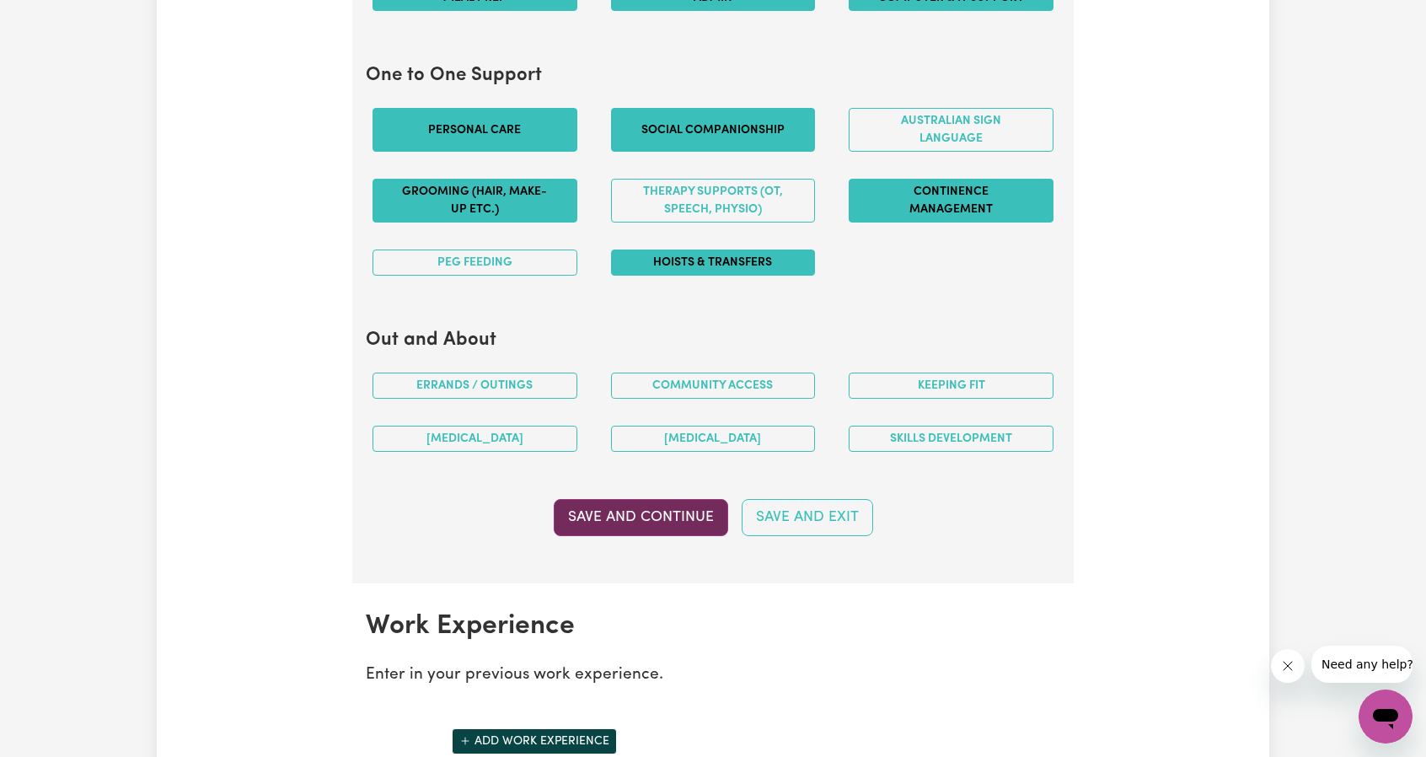
scroll to position [1840, 0]
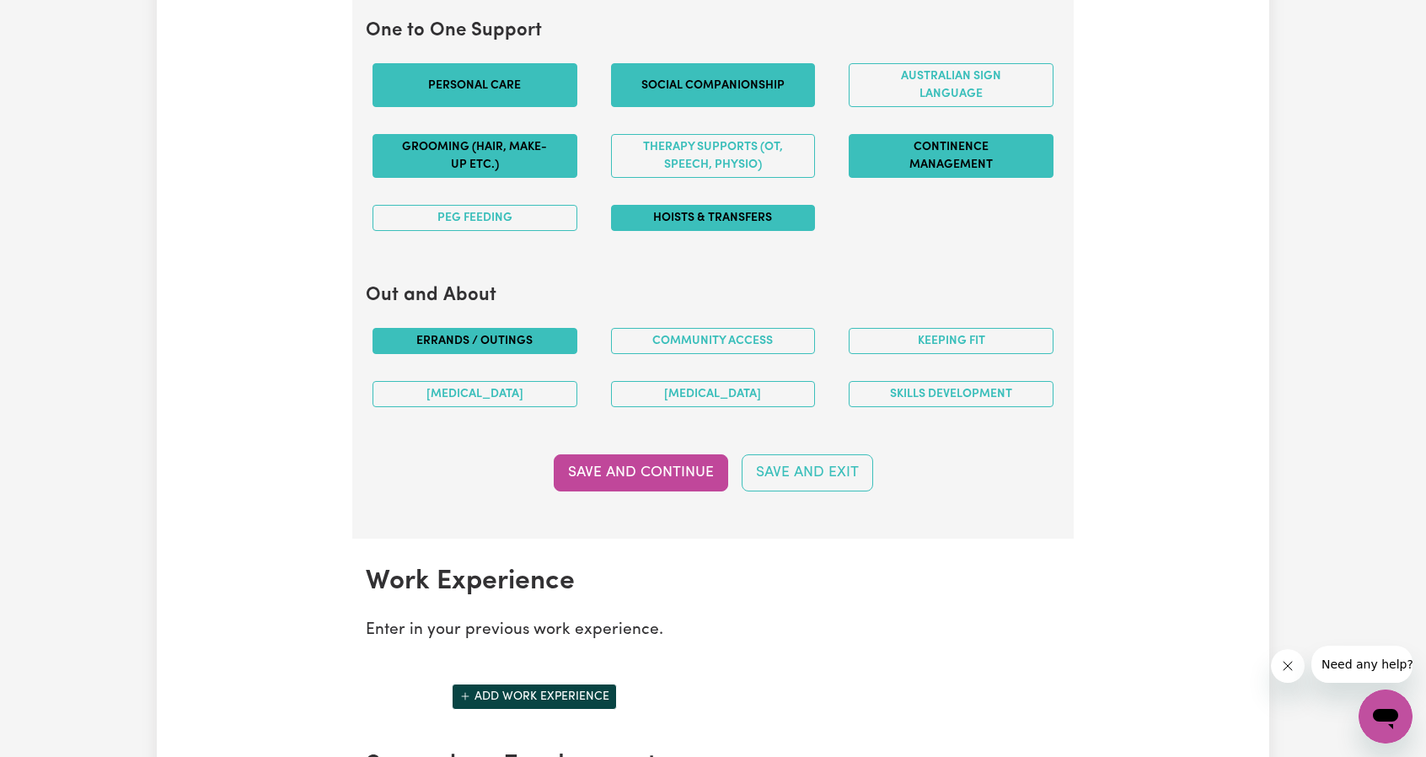
click at [519, 336] on button "Errands / Outings" at bounding box center [475, 341] width 205 height 26
click at [736, 336] on button "Community access" at bounding box center [713, 341] width 205 height 26
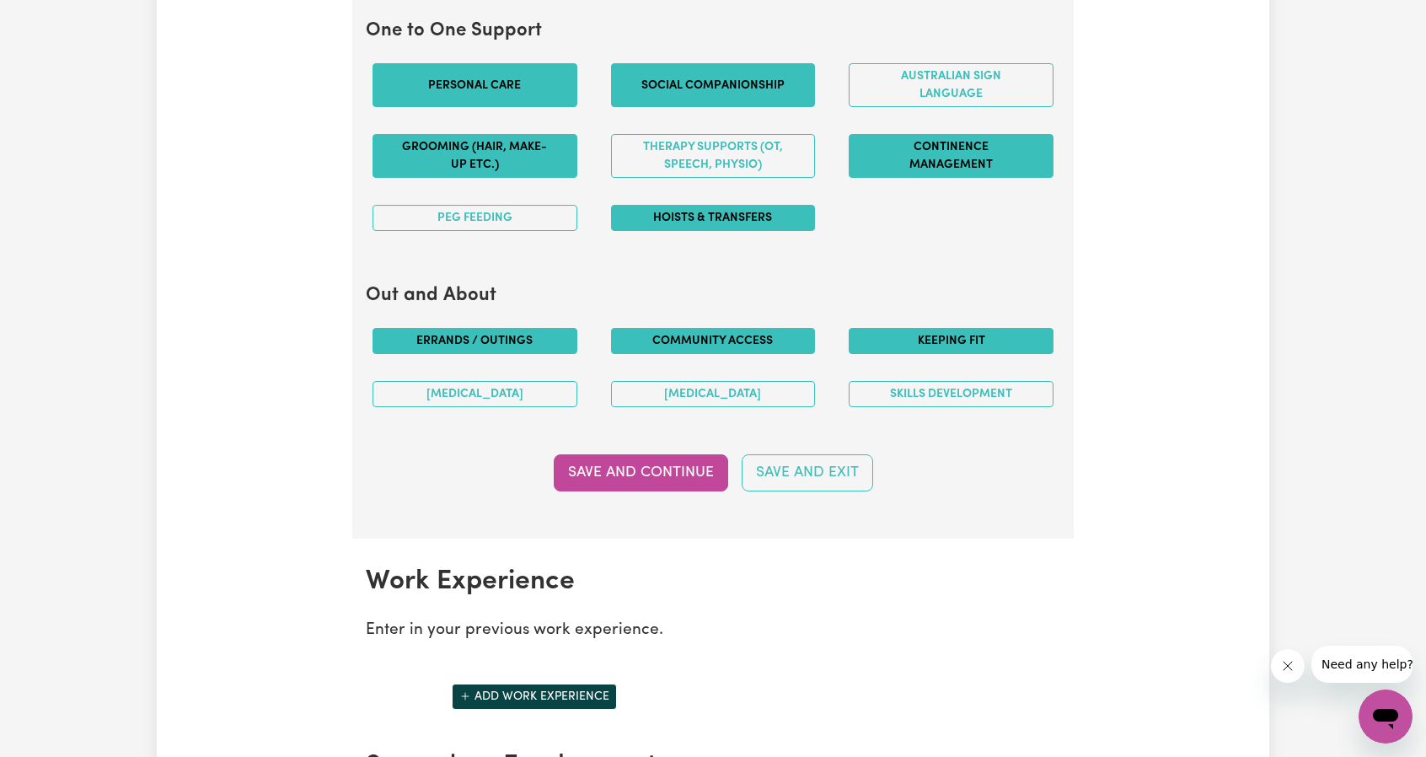
click at [932, 331] on button "Keeping fit" at bounding box center [951, 341] width 205 height 26
click at [933, 383] on button "Skills Development" at bounding box center [951, 394] width 205 height 26
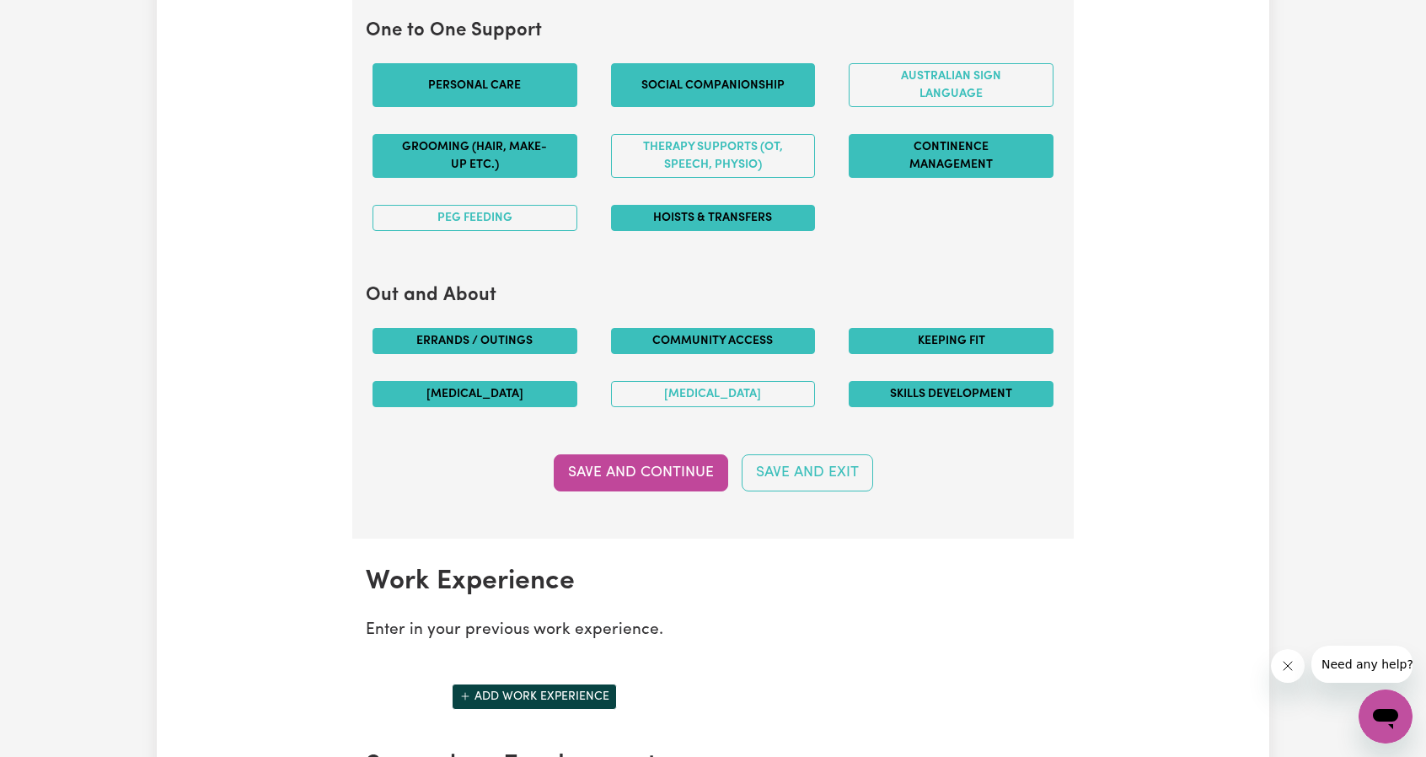
click at [529, 387] on button "[MEDICAL_DATA]" at bounding box center [475, 394] width 205 height 26
click at [671, 465] on button "Save and Continue" at bounding box center [641, 472] width 174 height 37
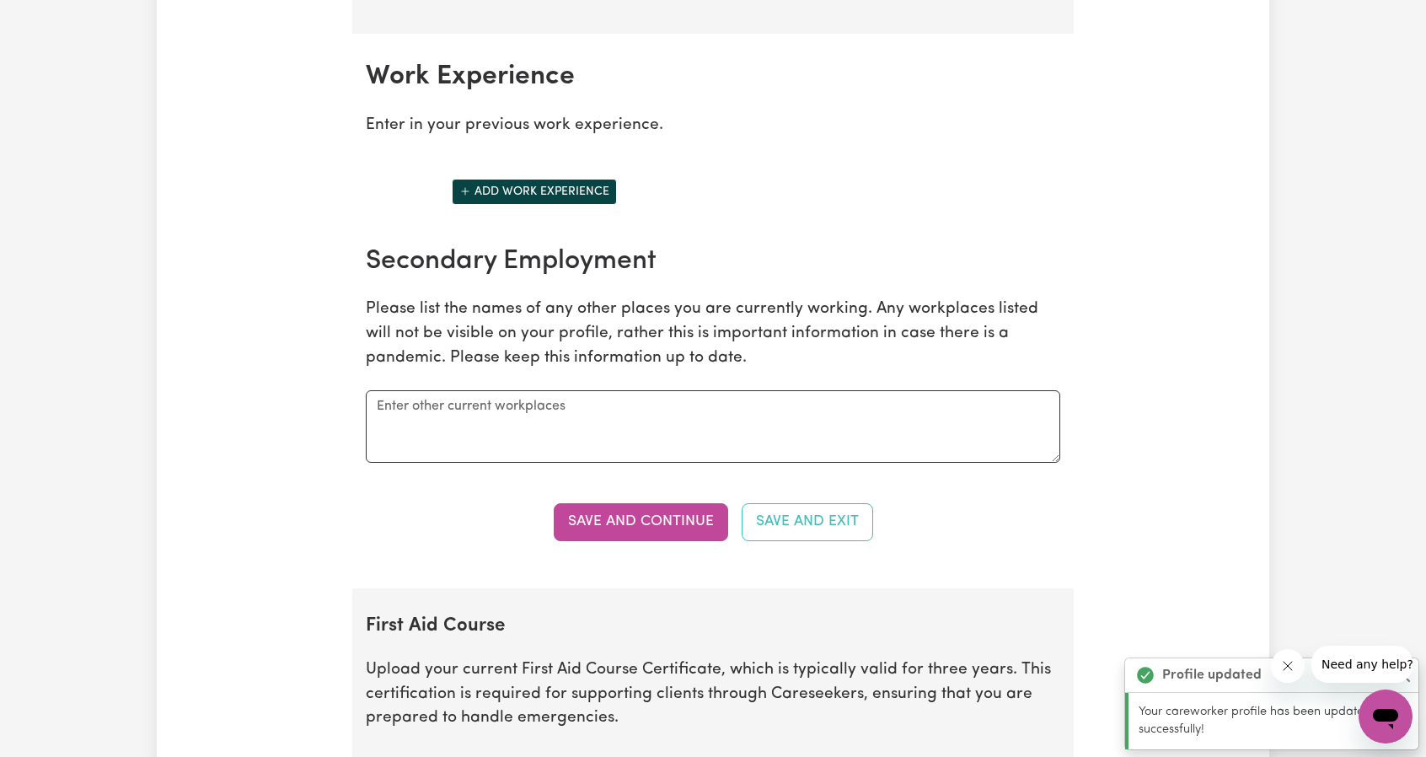
scroll to position [2367, 0]
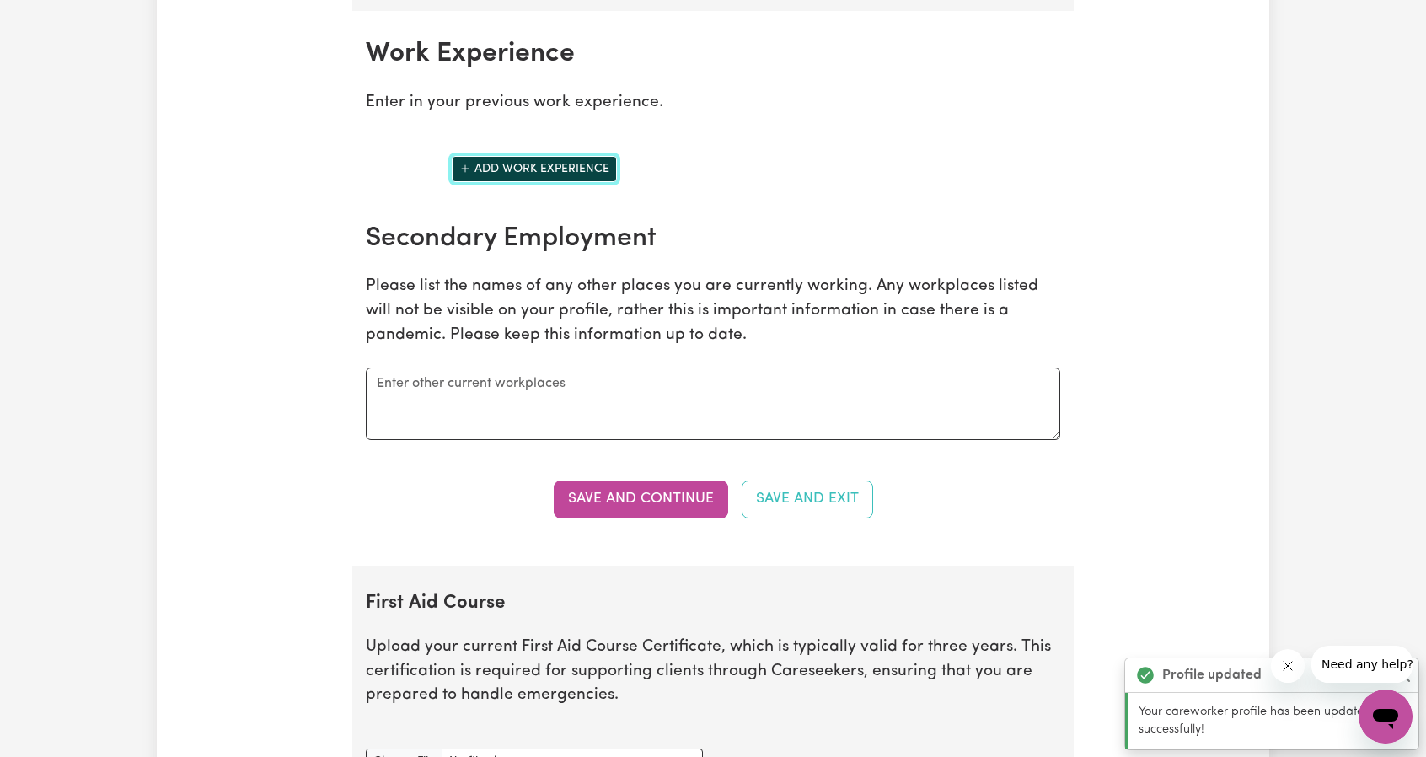
click at [582, 156] on button "Add work experience" at bounding box center [534, 169] width 165 height 26
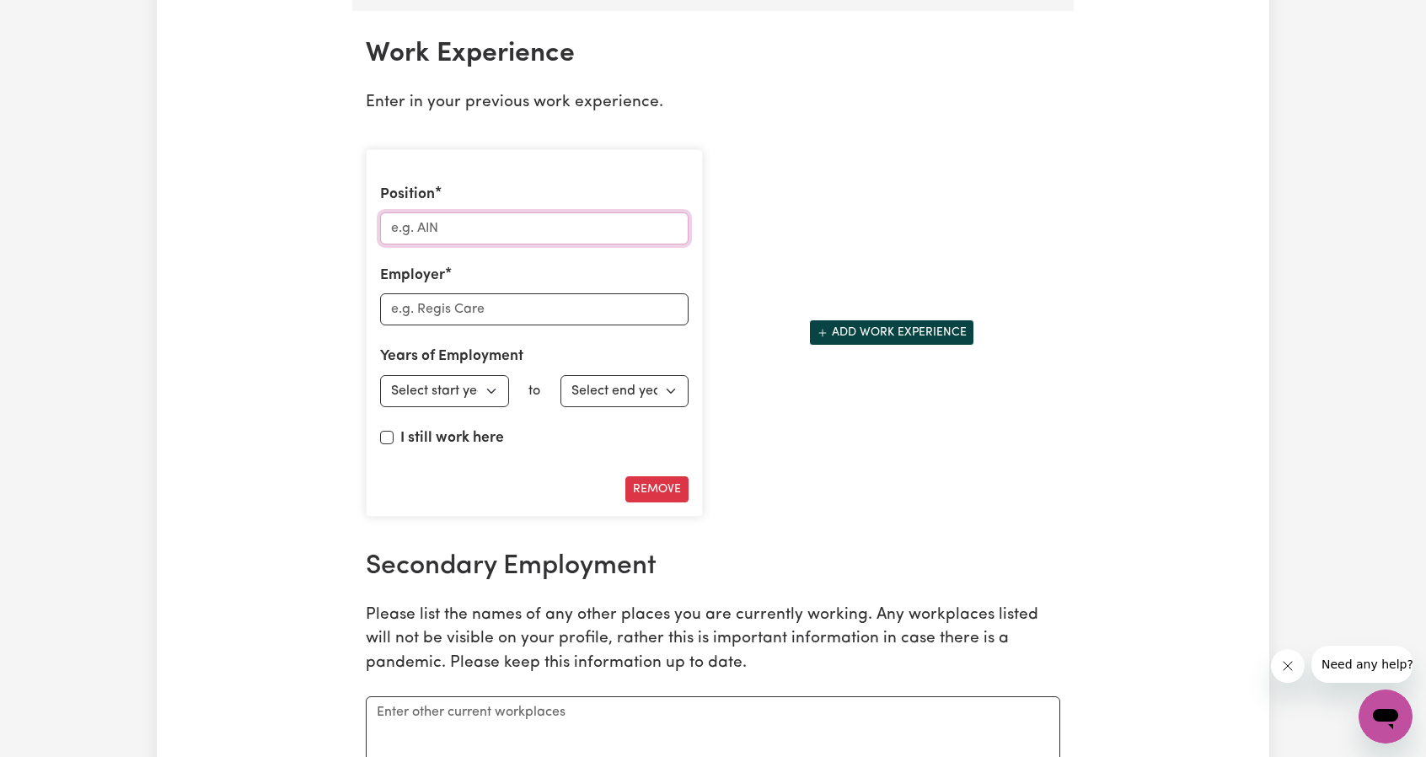
click at [519, 213] on input "Position" at bounding box center [534, 228] width 308 height 32
click at [499, 217] on input "Position" at bounding box center [534, 228] width 308 height 32
type input "Client service consultant"
click at [495, 295] on input "Employer" at bounding box center [534, 309] width 308 height 32
click at [473, 293] on input "Employer" at bounding box center [534, 309] width 308 height 32
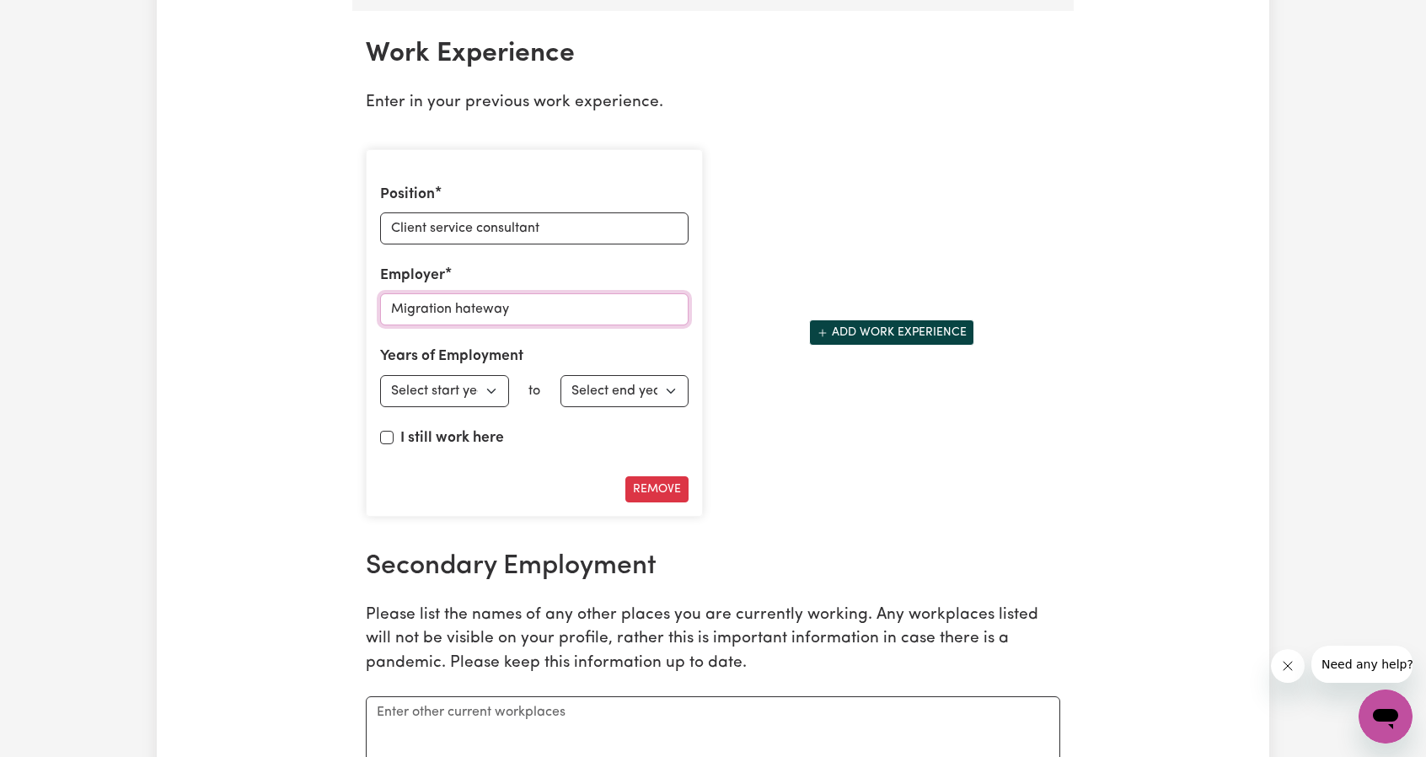
click at [460, 297] on input "Migration hateway" at bounding box center [534, 309] width 308 height 32
type input "Migration Gateway"
click at [502, 381] on select "Select start year [DATE] 1952 1953 1954 1955 1956 1957 1958 1959 1960 1961 1962…" at bounding box center [444, 391] width 129 height 32
click at [380, 375] on select "Select start year [DATE] 1952 1953 1954 1955 1956 1957 1958 1959 1960 1961 1962…" at bounding box center [444, 391] width 129 height 32
click at [489, 382] on select "Select start year [DATE] 1952 1953 1954 1955 1956 1957 1958 1959 1960 1961 1962…" at bounding box center [444, 391] width 129 height 32
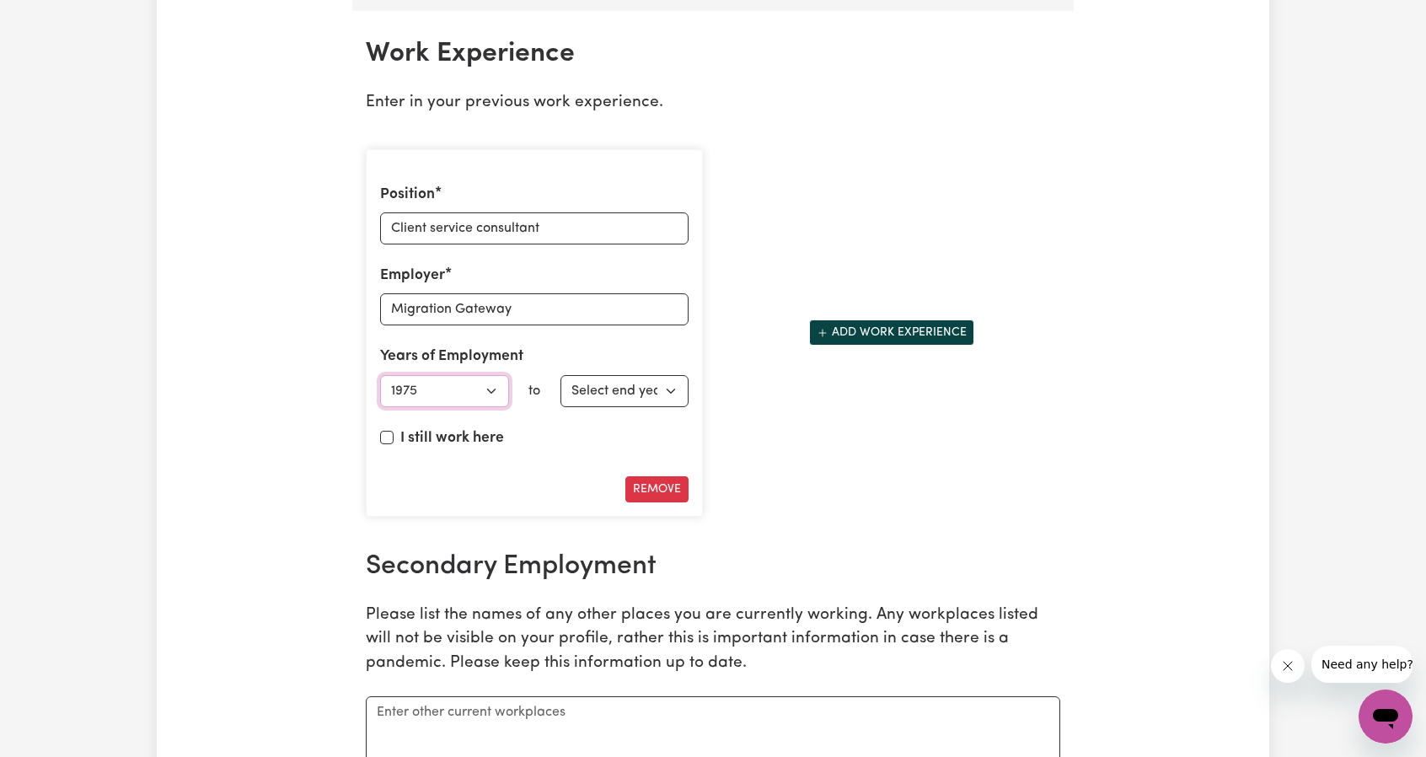
select select "2025"
click at [380, 375] on select "Select start year [DATE] 1952 1953 1954 1955 1956 1957 1958 1959 1960 1961 1962…" at bounding box center [444, 391] width 129 height 32
click at [649, 375] on select "Select end year [DATE] 1952 1953 1954 1955 1956 1957 1958 1959 1960 1961 1962 1…" at bounding box center [624, 391] width 129 height 32
select select "2025"
click at [560, 375] on select "Select end year [DATE] 1952 1953 1954 1955 1956 1957 1958 1959 1960 1961 1962 1…" at bounding box center [624, 391] width 129 height 32
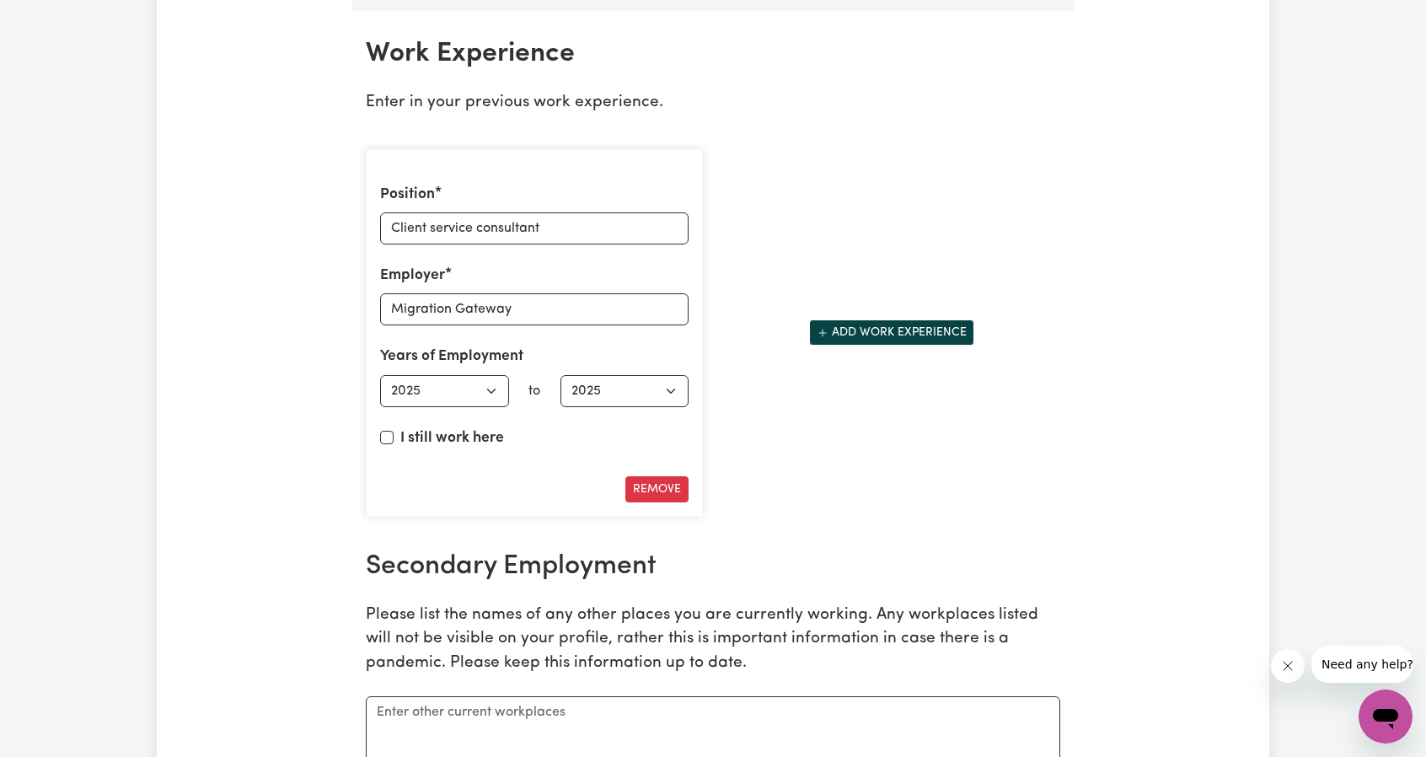
click at [444, 428] on label "I still work here" at bounding box center [452, 438] width 104 height 22
click at [394, 431] on input "I still work here" at bounding box center [386, 437] width 13 height 13
checkbox input "true"
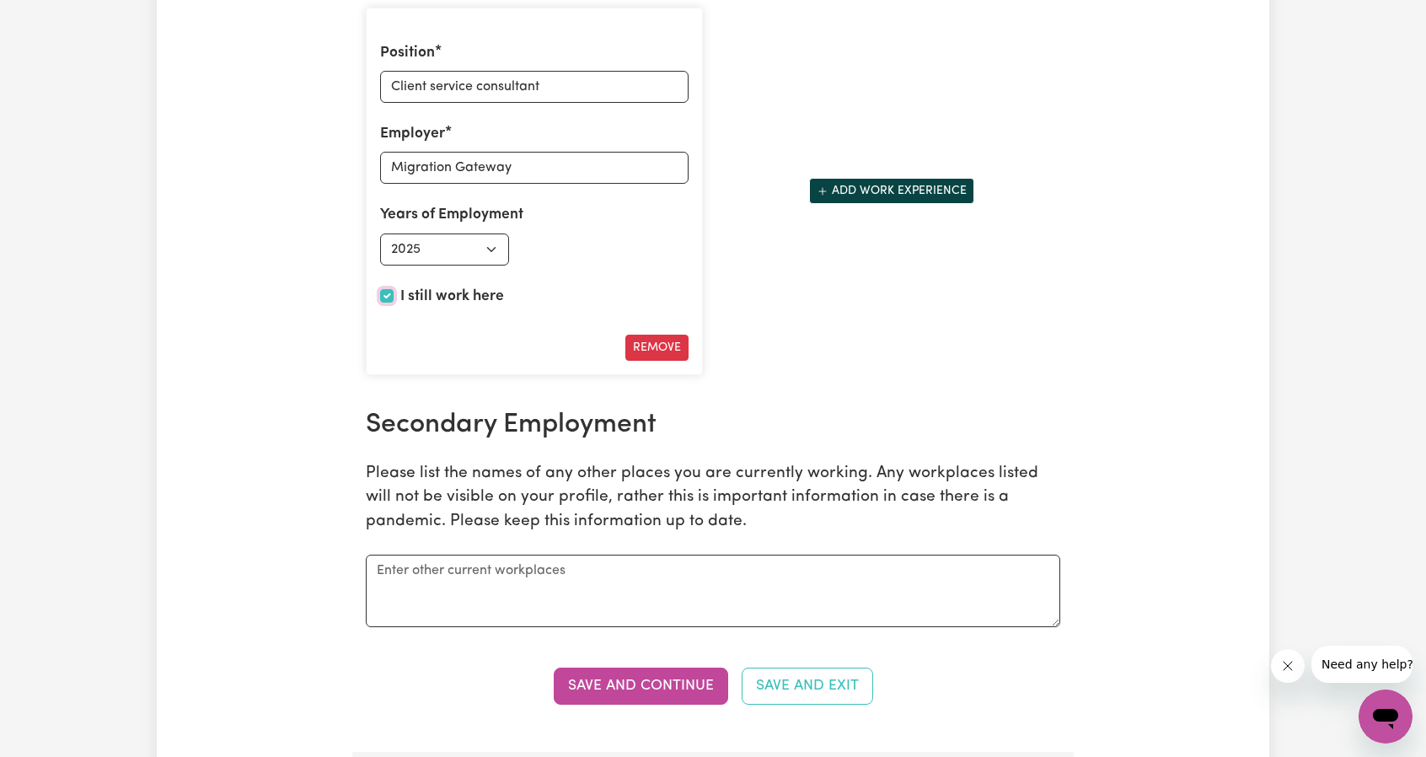
scroll to position [2620, 0]
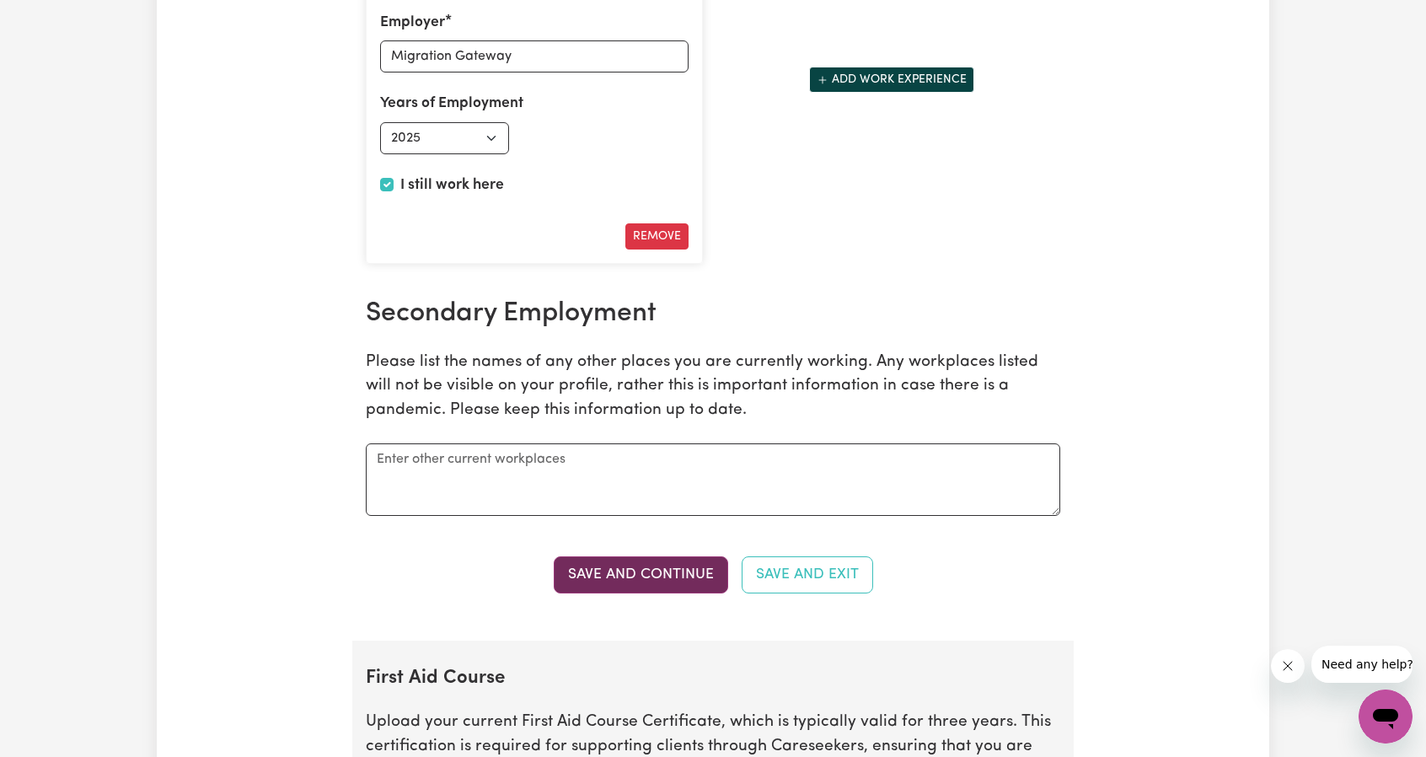
click at [641, 558] on button "Save and Continue" at bounding box center [641, 574] width 174 height 37
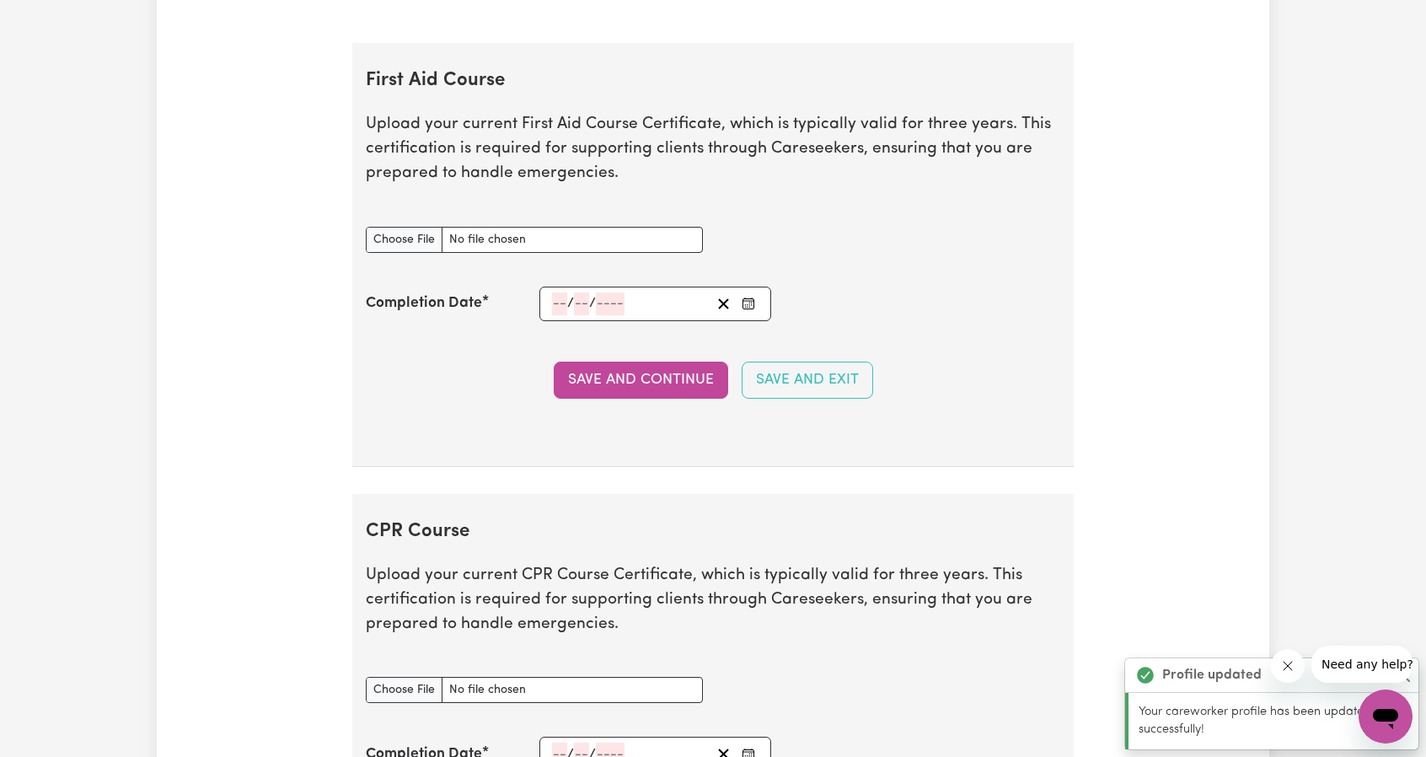
scroll to position [3246, 0]
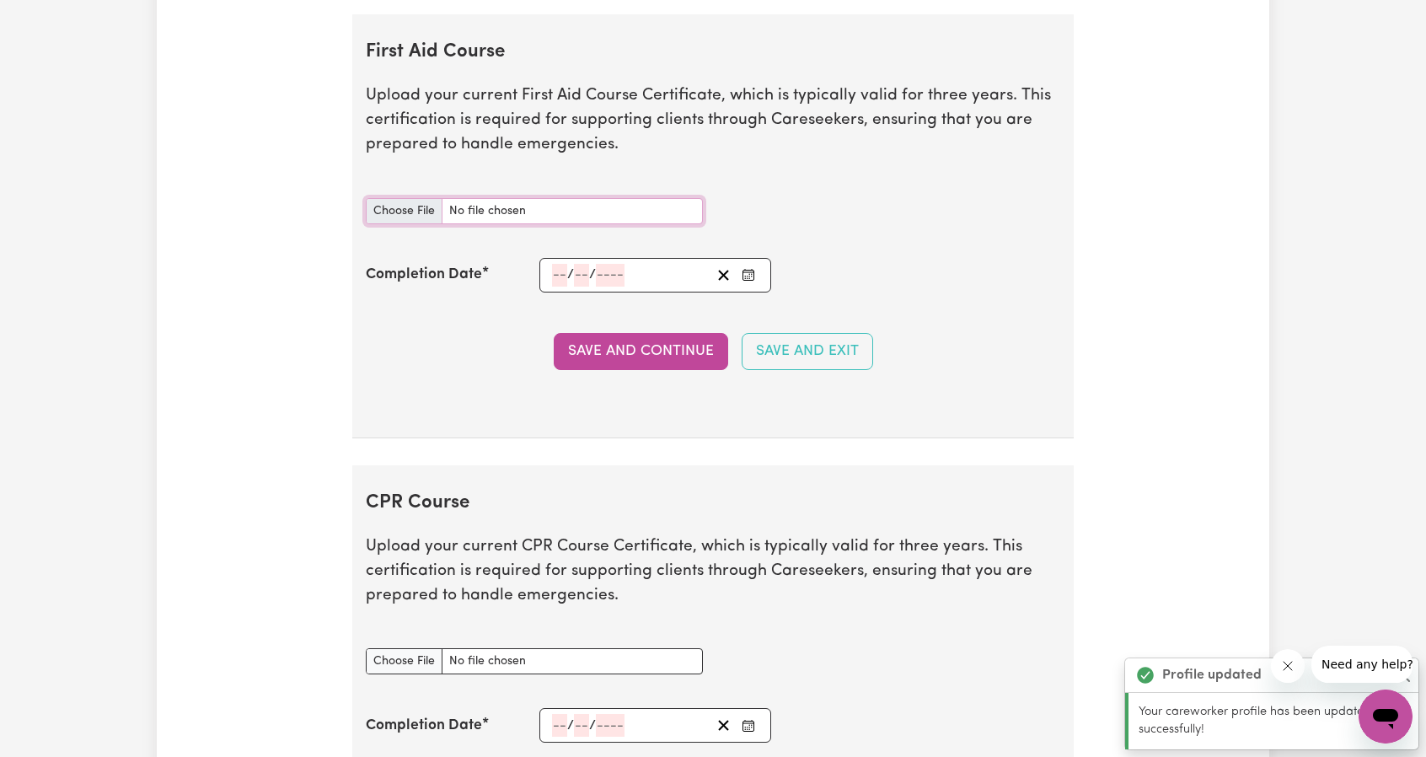
click at [399, 198] on input "First Aid Course document" at bounding box center [534, 211] width 337 height 26
type input "C:\fakepath\First Aid.pdf"
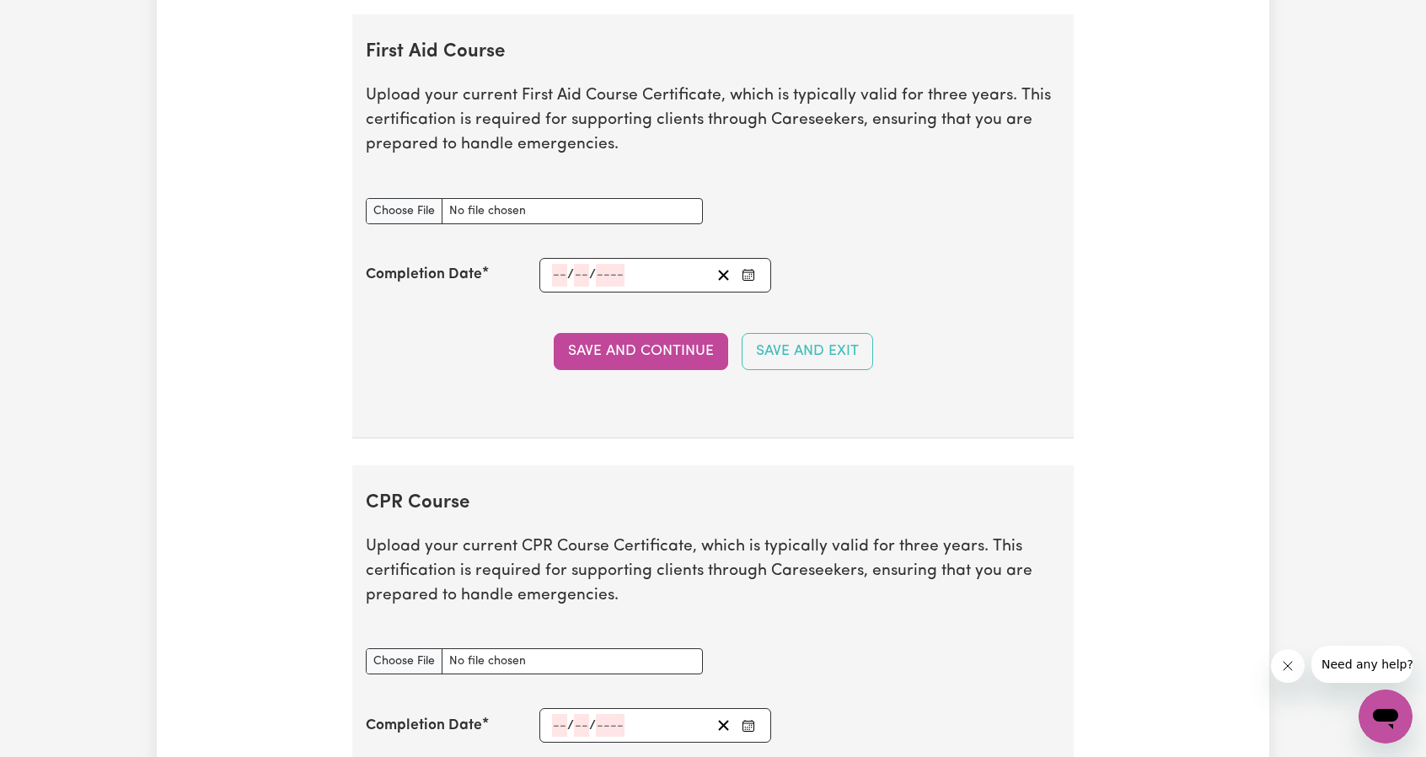
click at [560, 264] on input "number" at bounding box center [559, 275] width 15 height 23
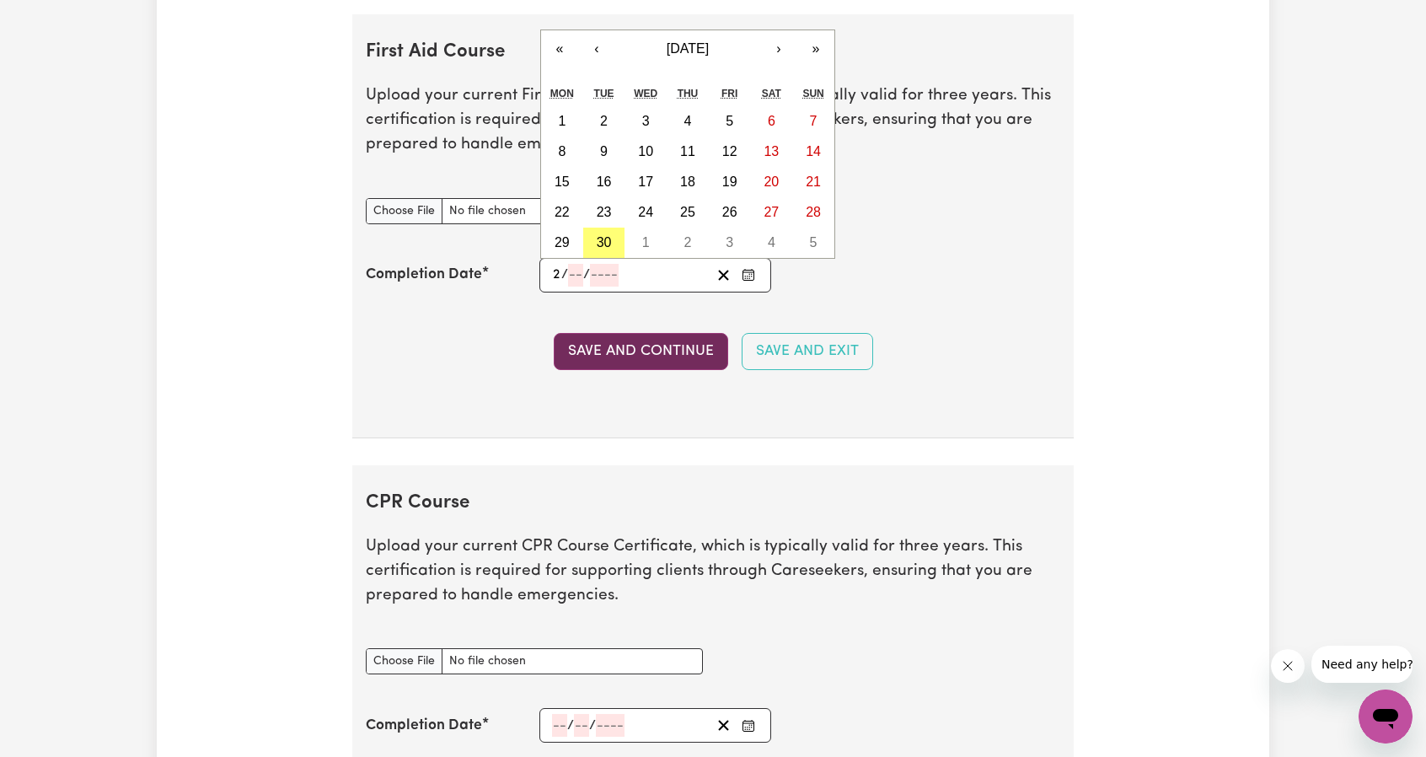
type input "26"
type input "05"
type input "202"
type input "[DATE]"
type input "5"
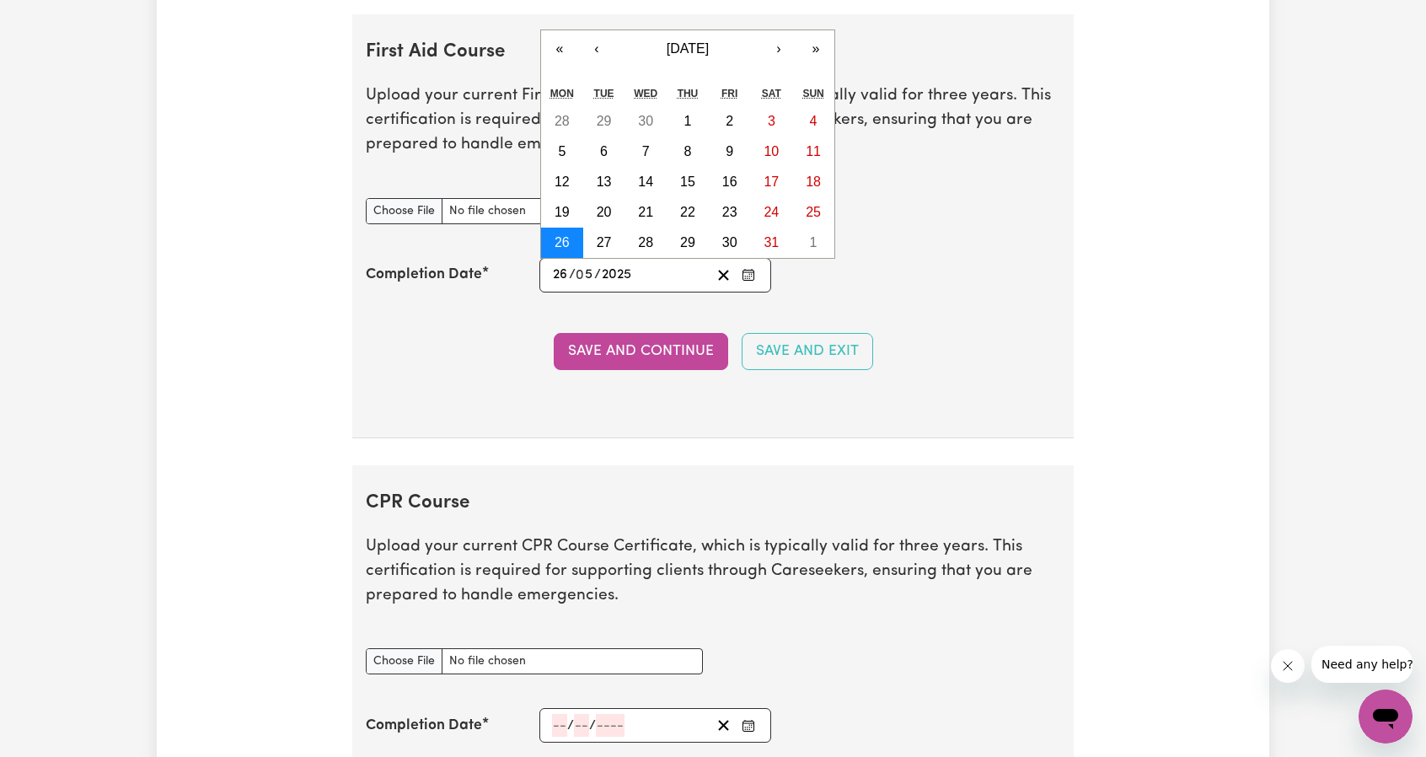
type input "2025"
click at [566, 235] on abbr "26" at bounding box center [562, 242] width 15 height 14
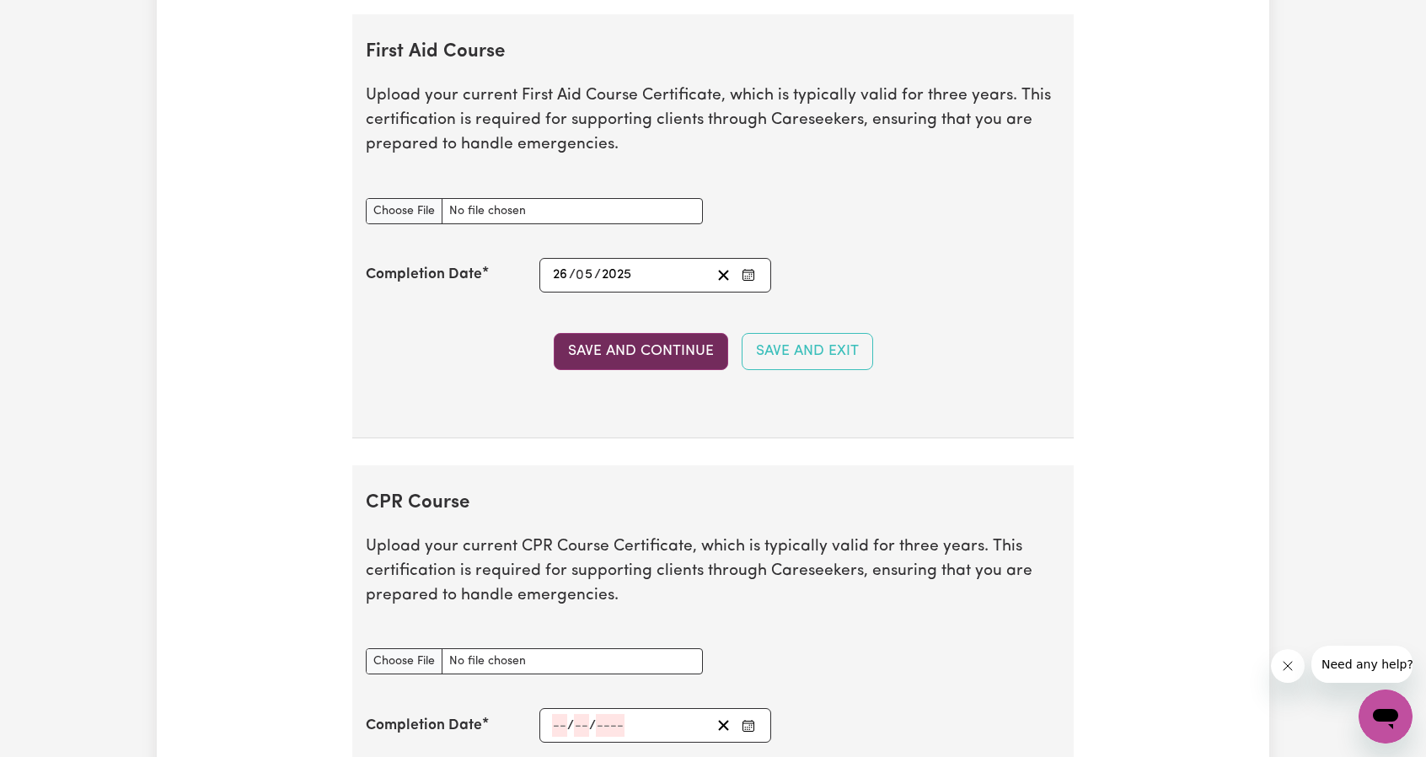
click at [641, 335] on button "Save and Continue" at bounding box center [641, 351] width 174 height 37
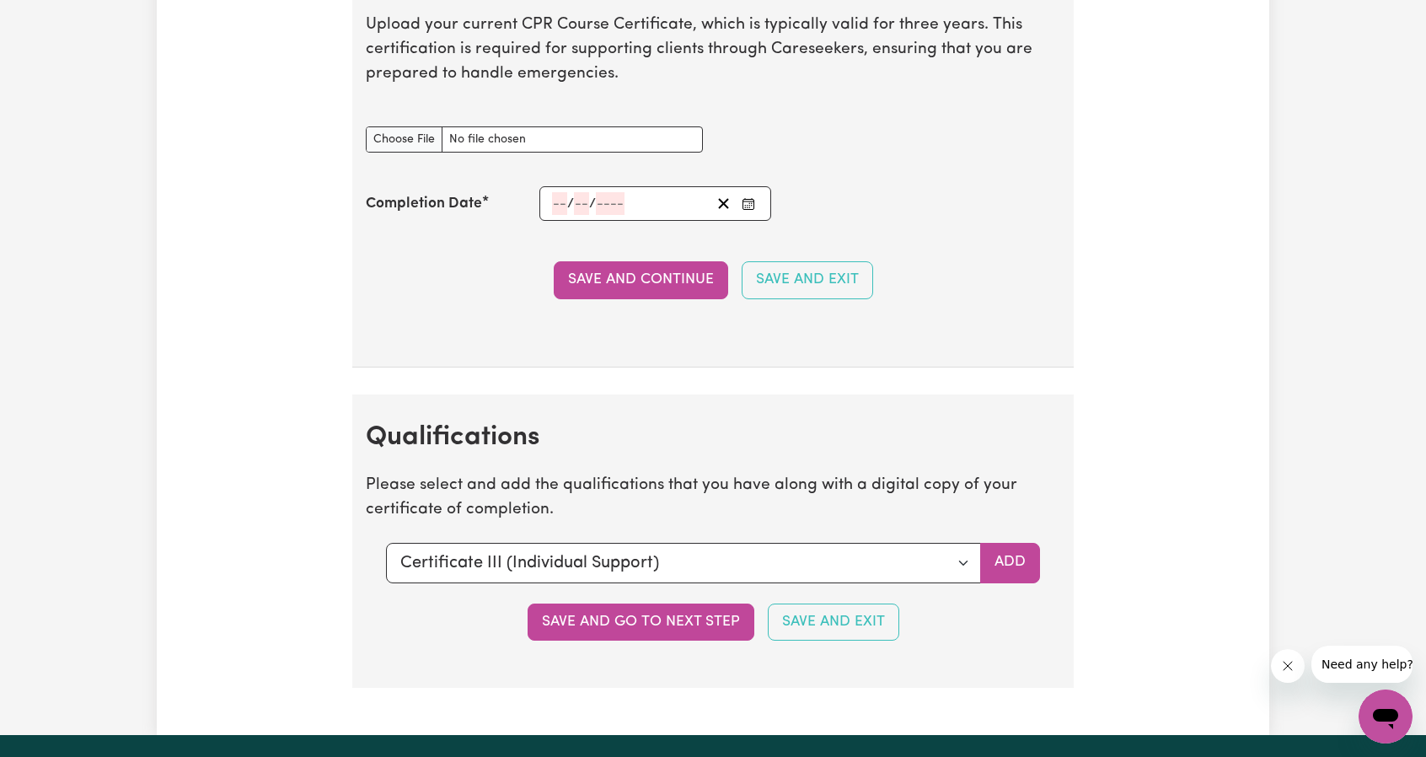
scroll to position [4032, 0]
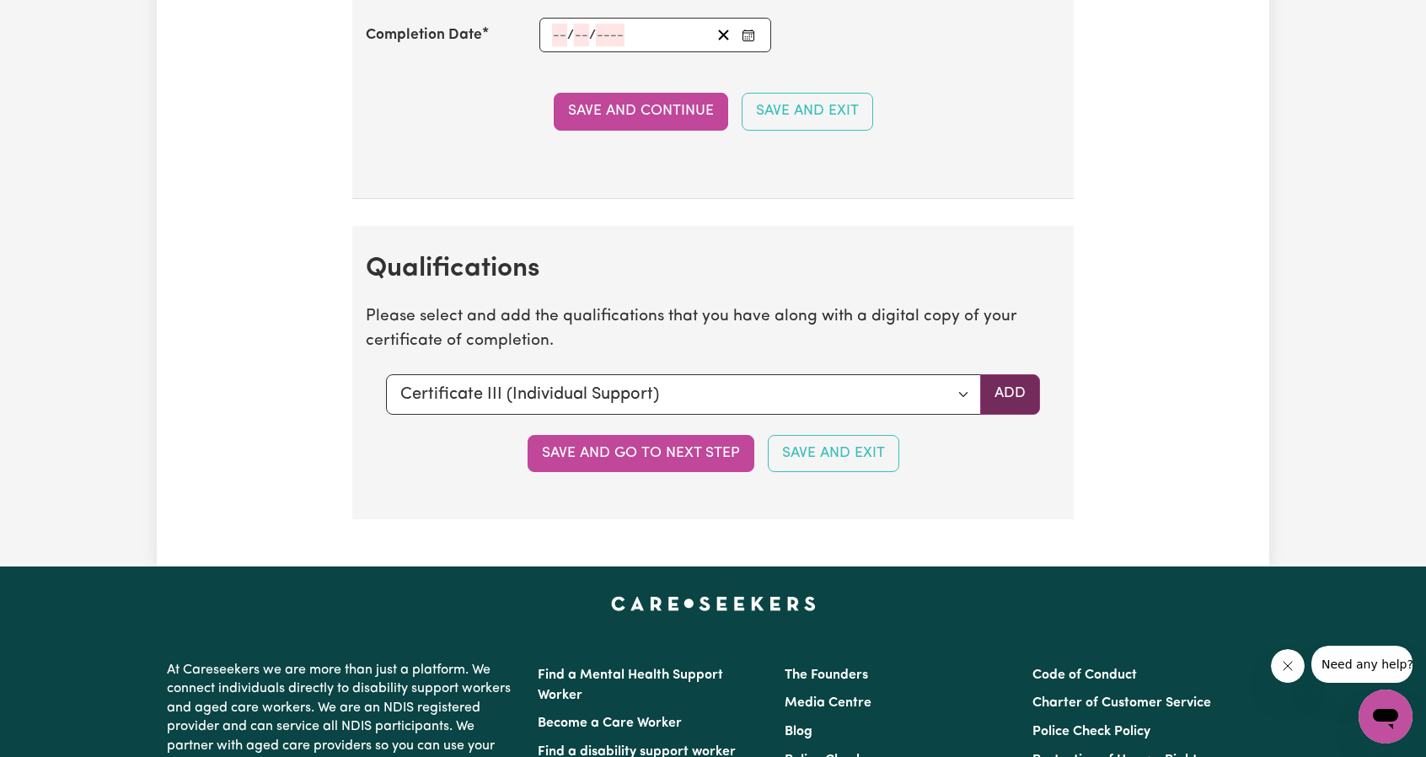
click at [1016, 374] on button "Add" at bounding box center [1010, 394] width 60 height 40
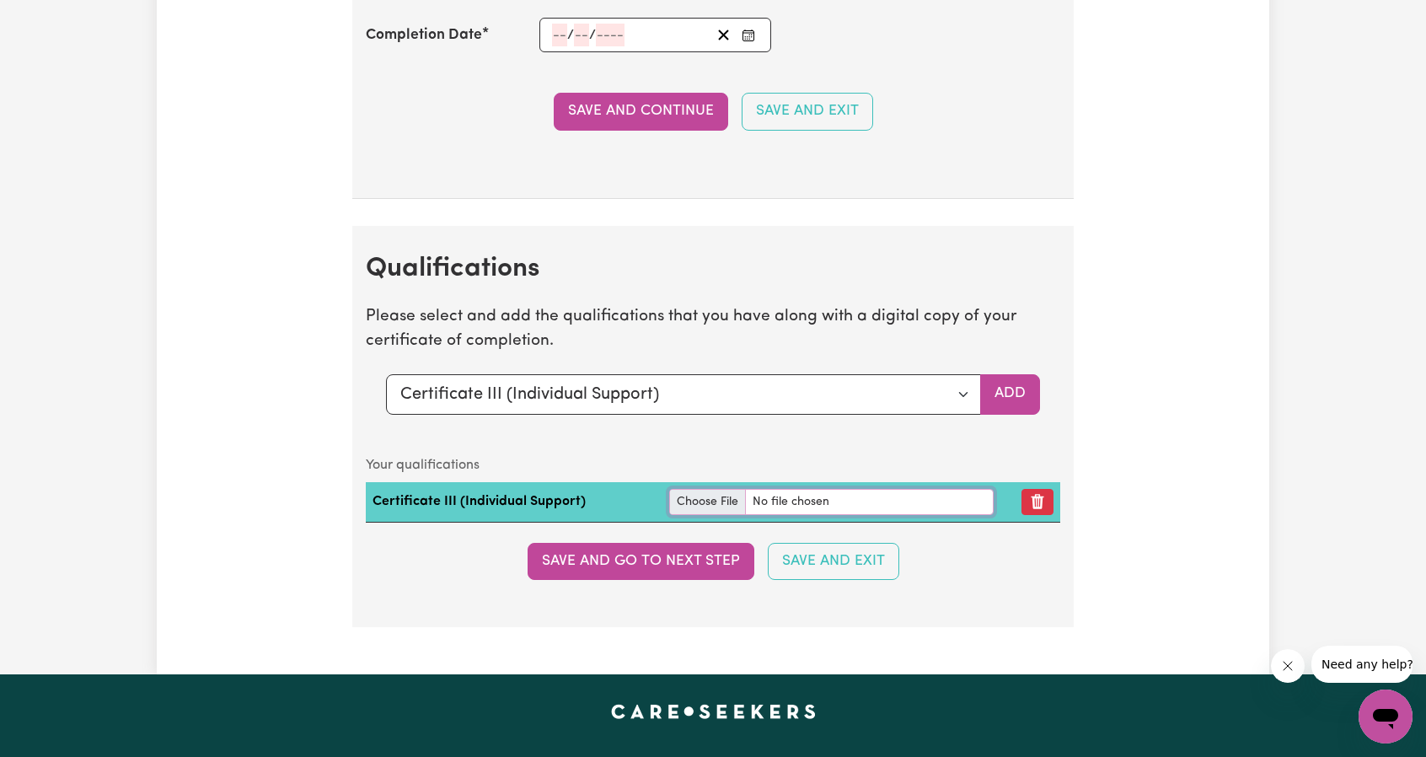
click at [707, 489] on input "file" at bounding box center [831, 502] width 324 height 26
type input "C:\fakepath\Certificate III.pdf"
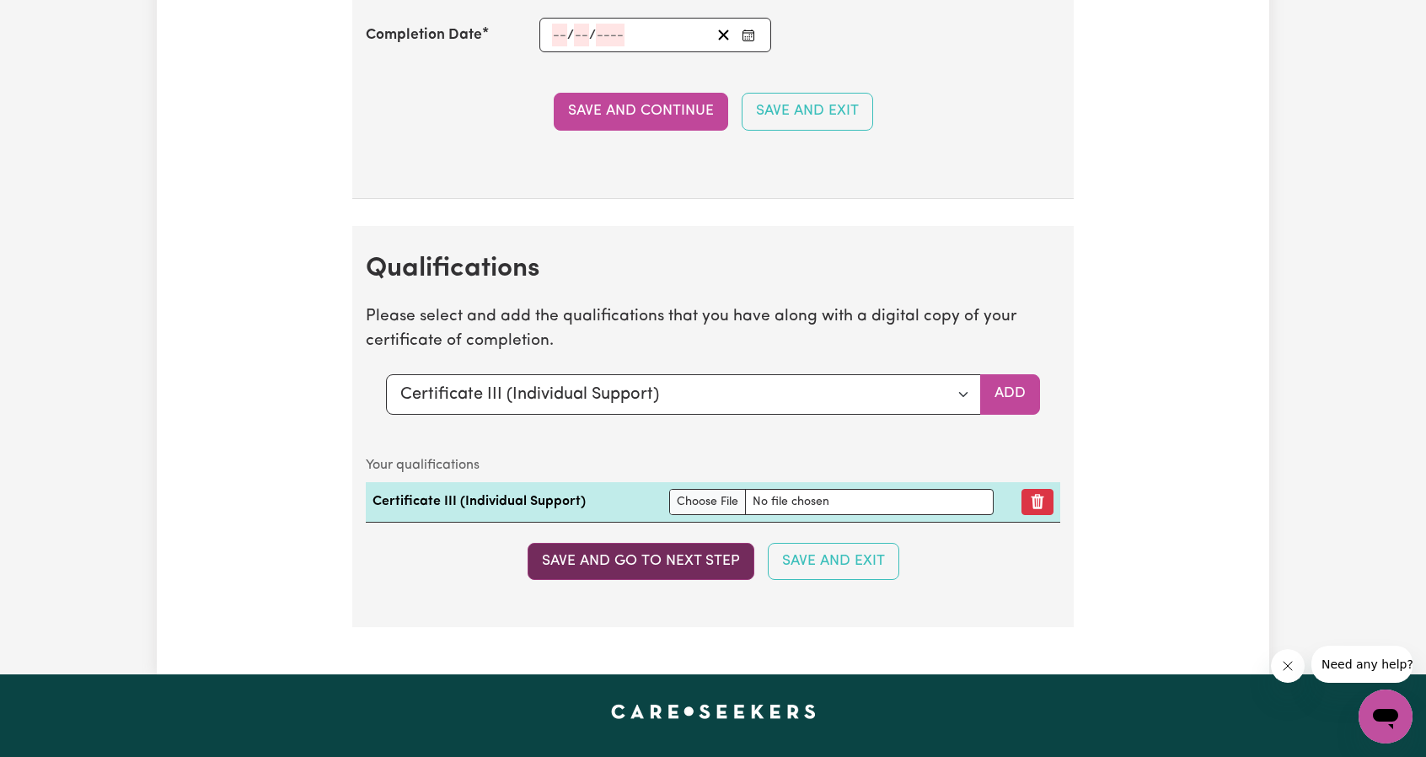
click at [641, 543] on button "Save and go to next step" at bounding box center [641, 561] width 227 height 37
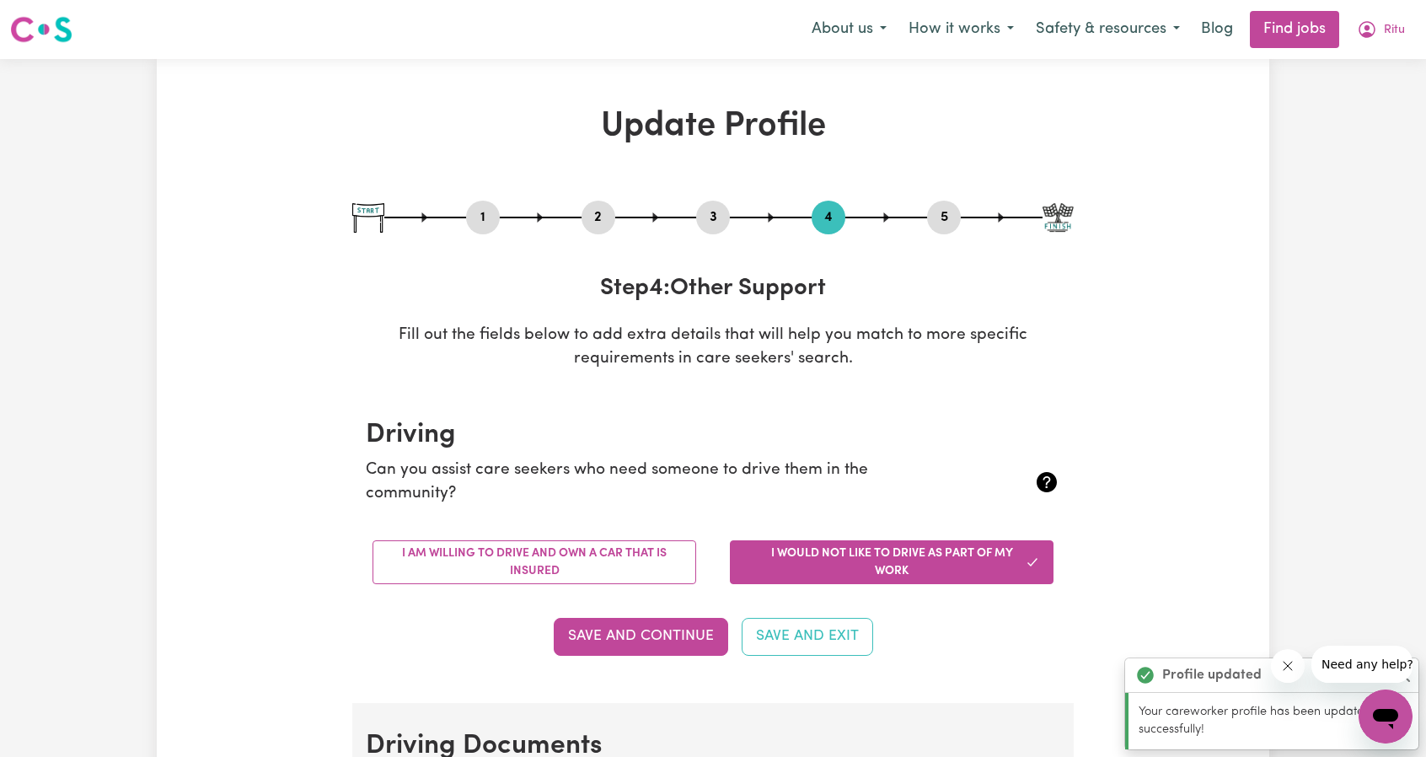
scroll to position [84, 0]
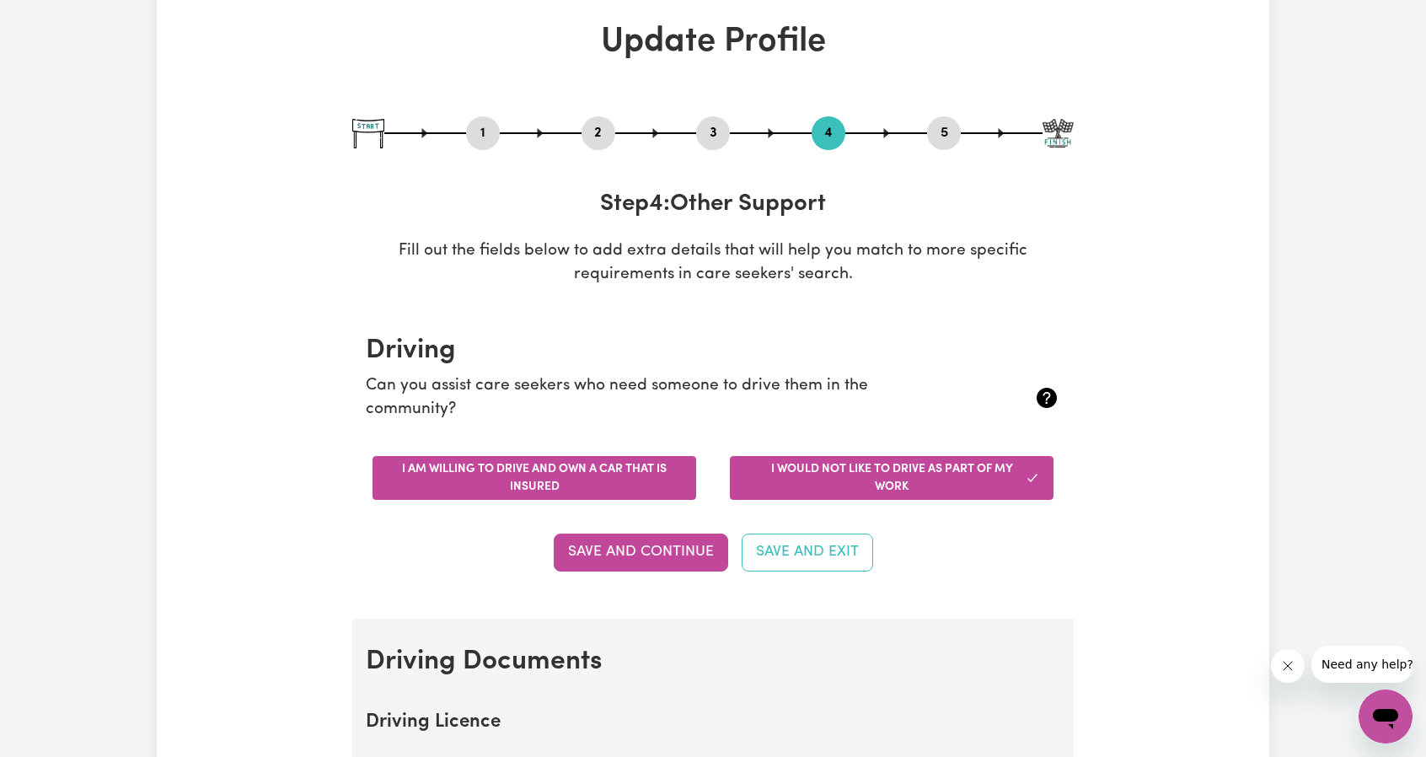
click at [572, 484] on button "I am willing to drive and own a car that is insured" at bounding box center [535, 478] width 324 height 44
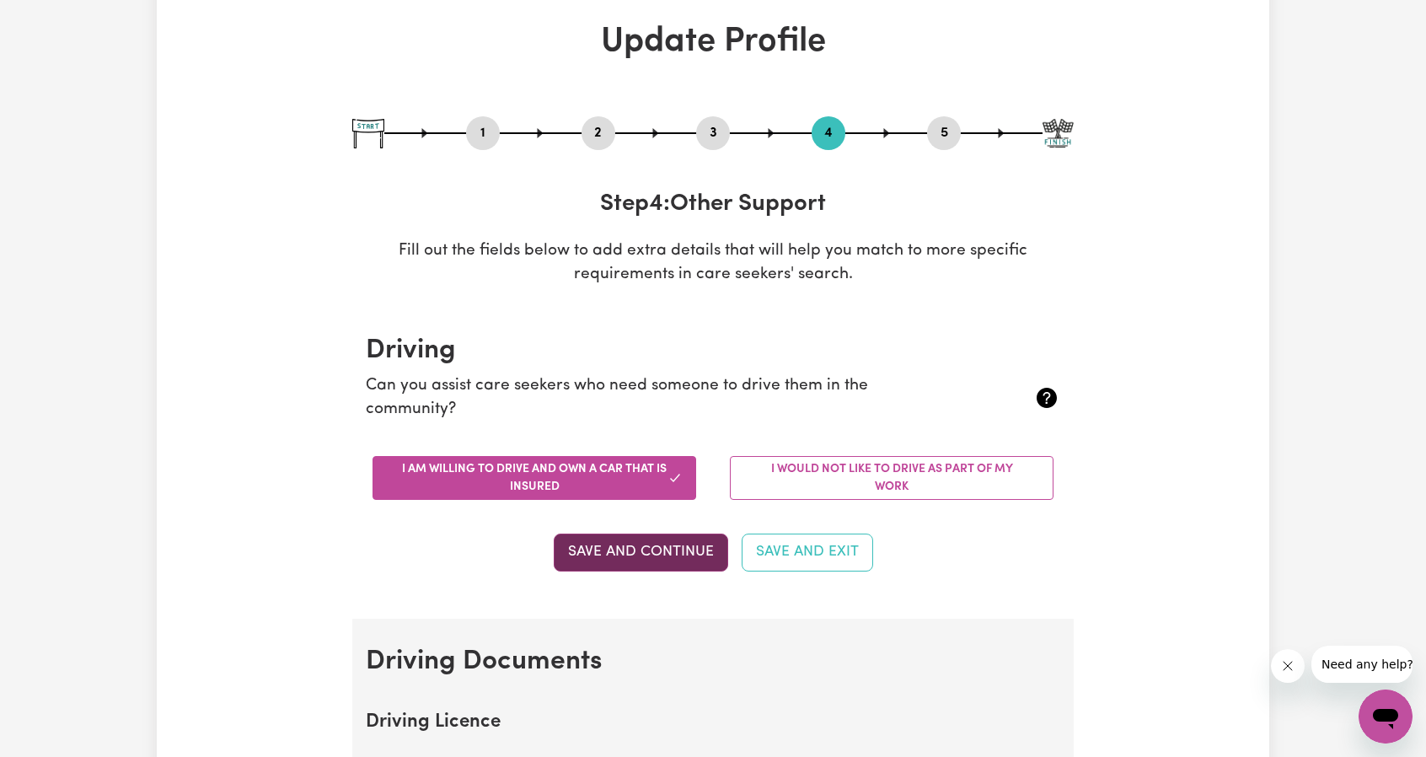
click at [646, 550] on button "Save and Continue" at bounding box center [641, 551] width 174 height 37
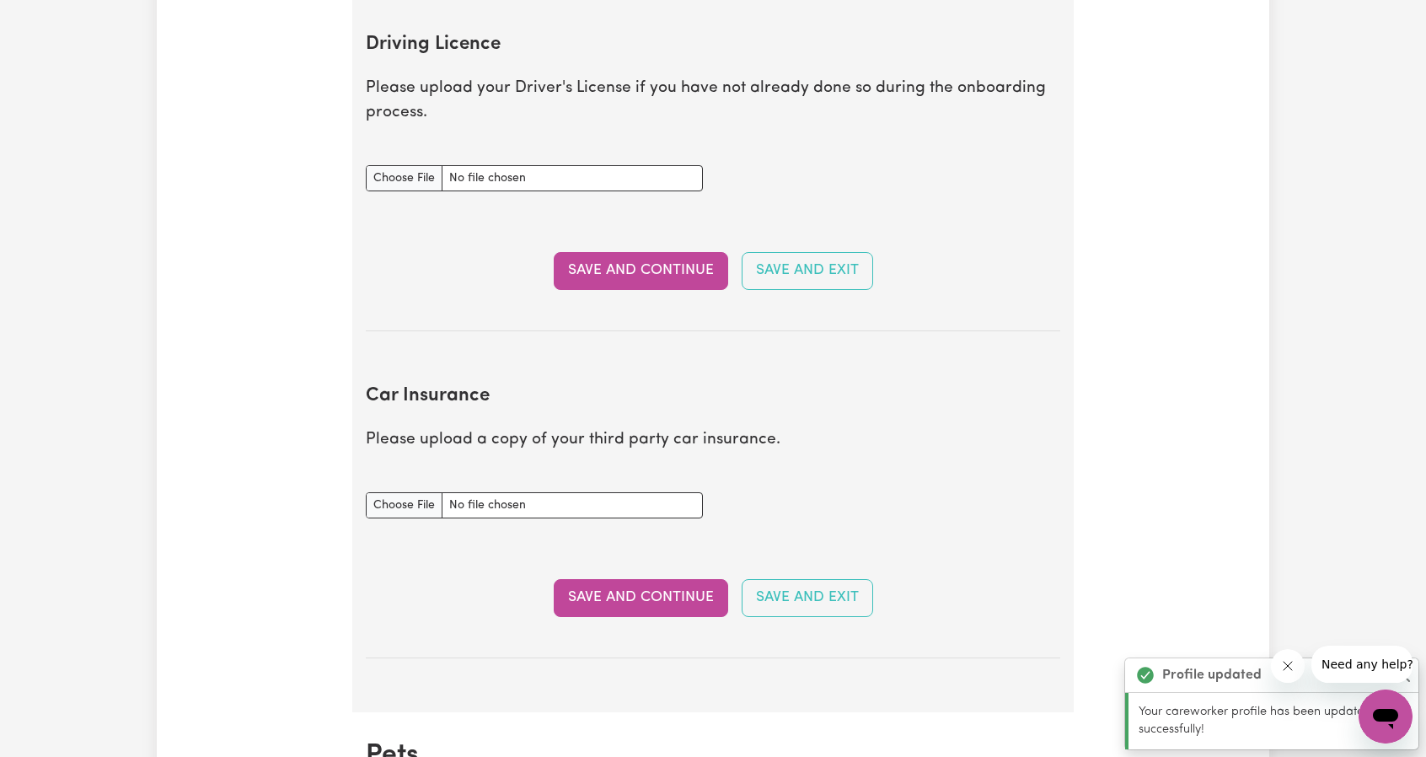
scroll to position [768, 0]
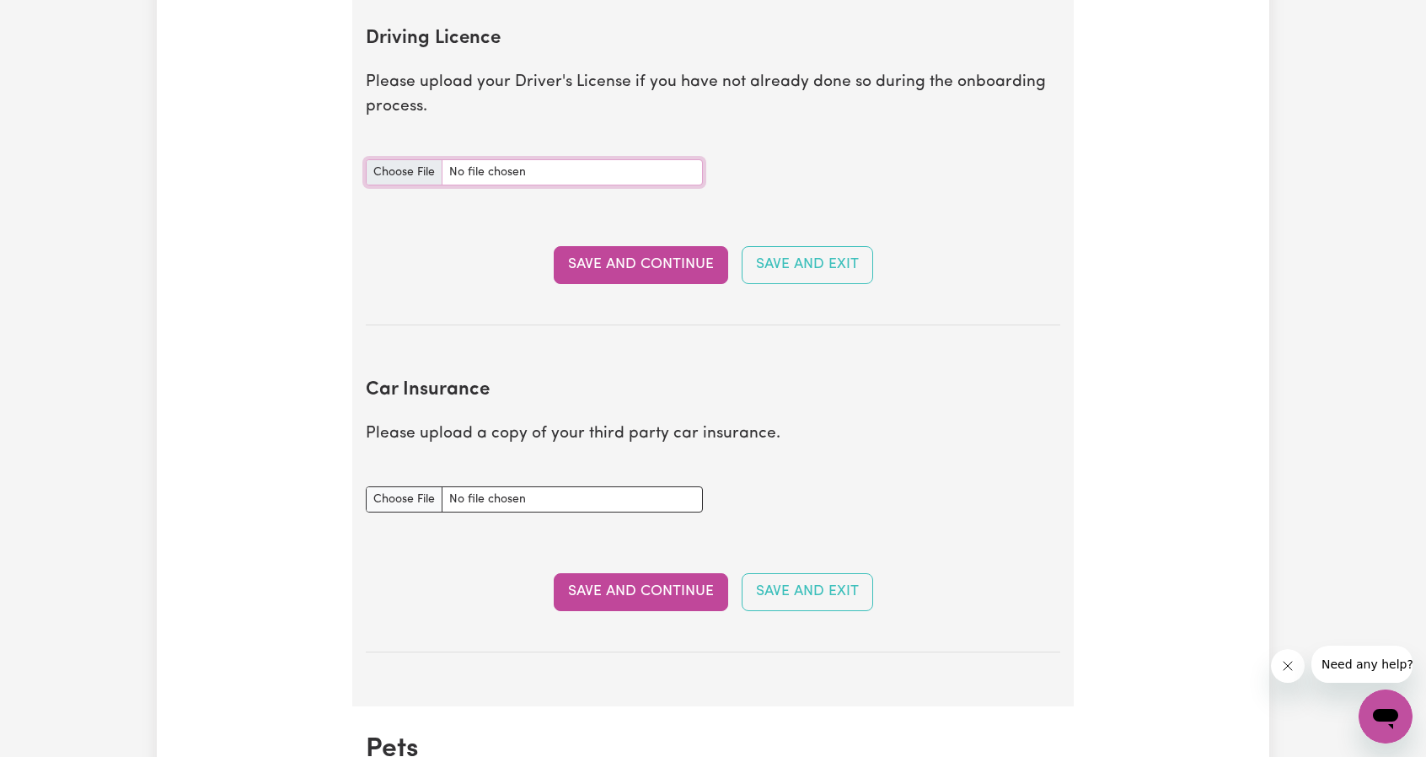
click at [400, 166] on input "Driving Licence document" at bounding box center [534, 172] width 337 height 26
type input "C:\fakepath\Driving Licence-front-RITU.pdf"
click at [634, 257] on button "Save and Continue" at bounding box center [641, 264] width 174 height 37
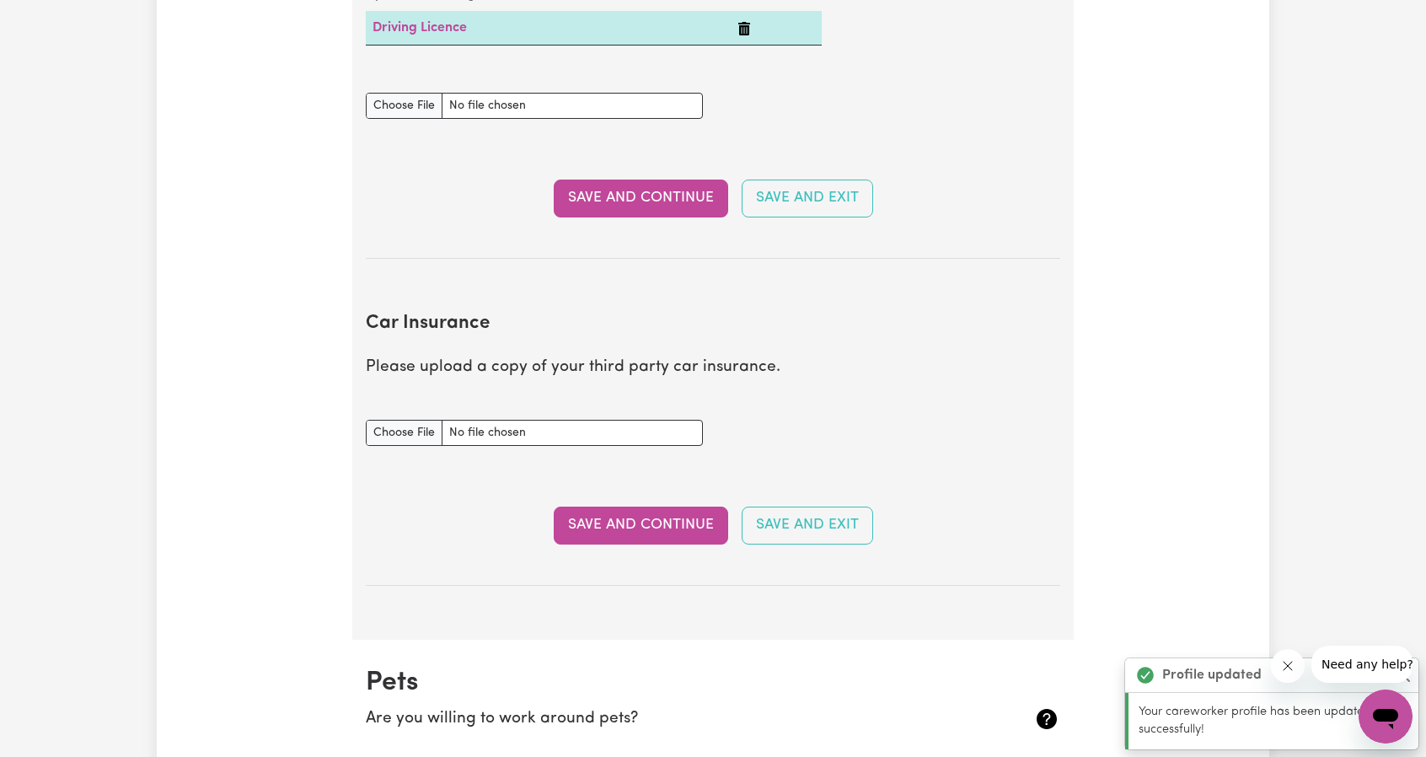
scroll to position [865, 0]
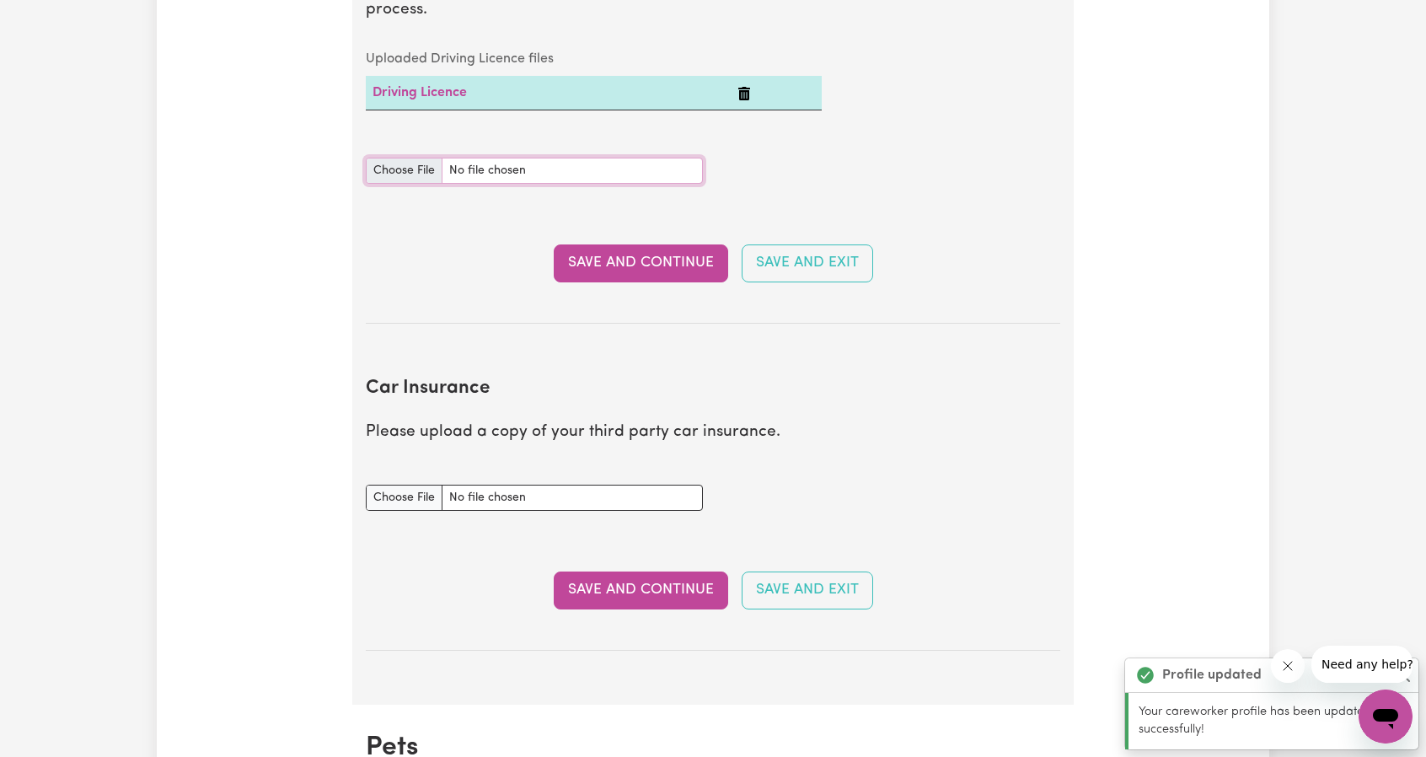
click at [406, 167] on input "Driving Licence document" at bounding box center [534, 171] width 337 height 26
type input "C:\fakepath\Driving Licence-Back-RITU.pdf"
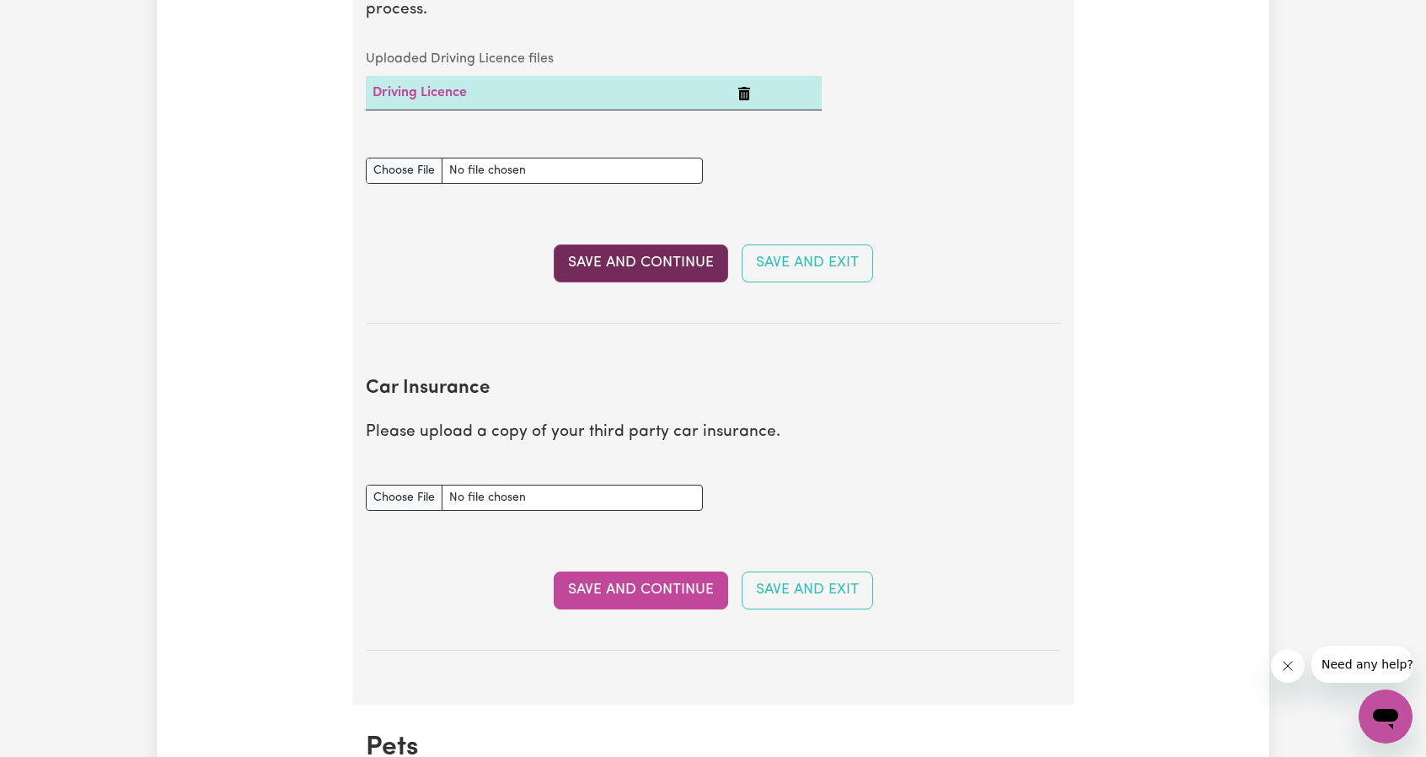
click at [603, 267] on button "Save and Continue" at bounding box center [641, 262] width 174 height 37
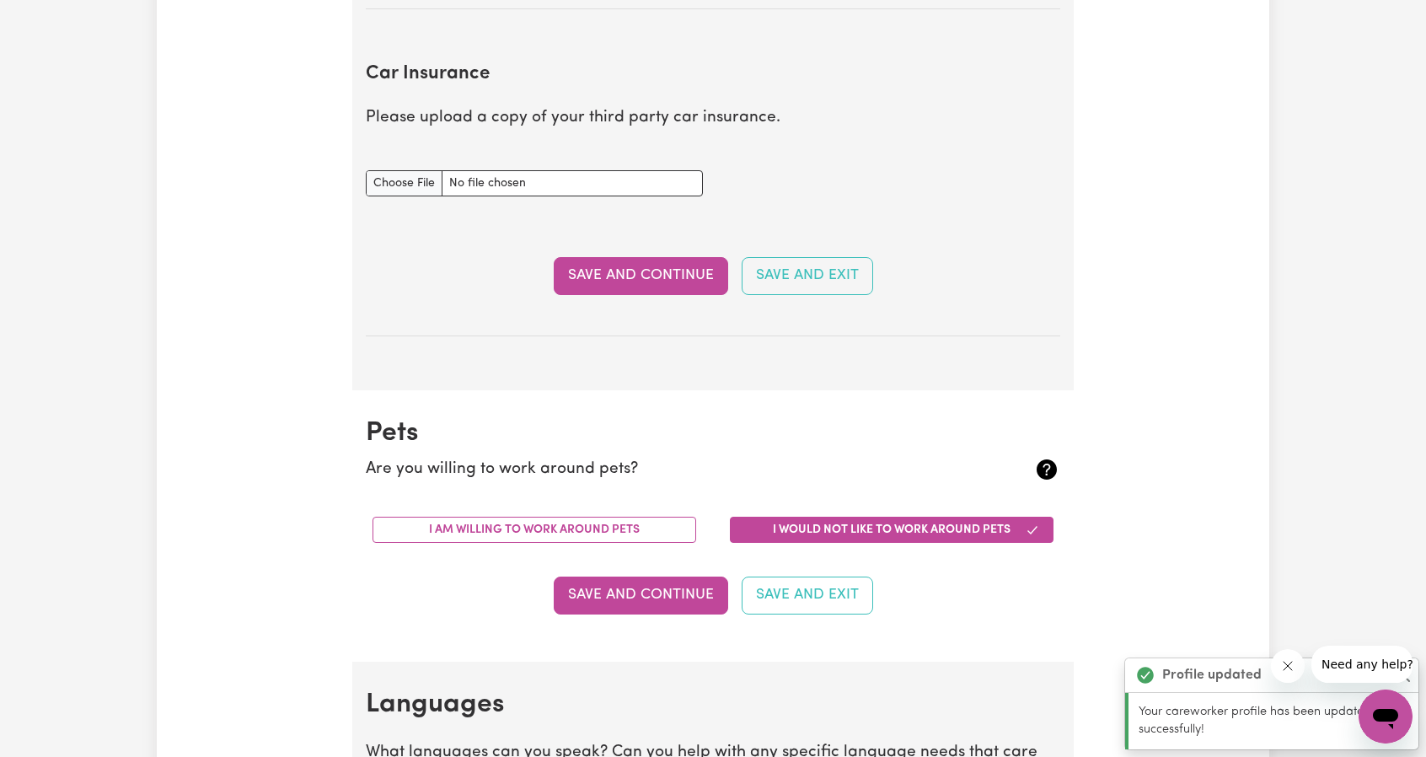
scroll to position [1298, 0]
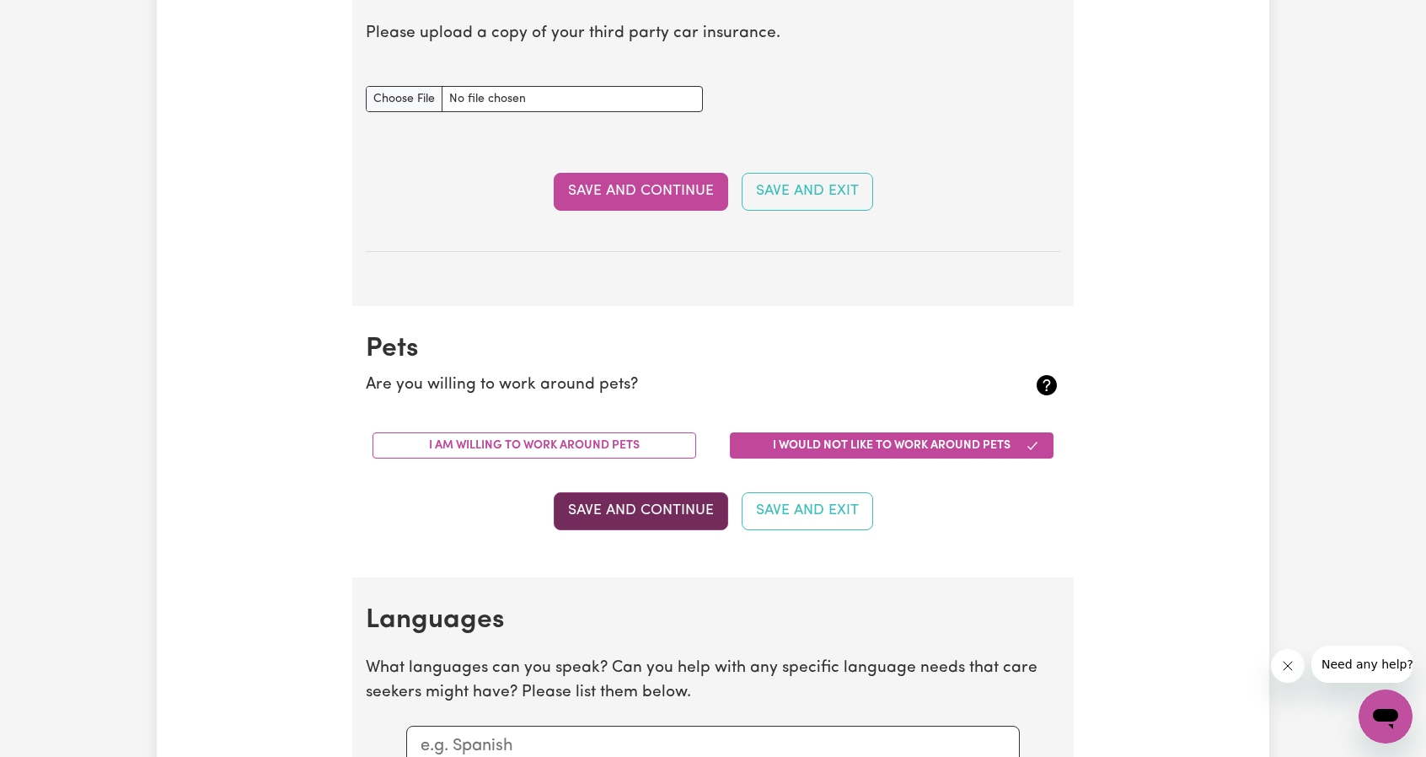
click at [622, 507] on button "Save and Continue" at bounding box center [641, 510] width 174 height 37
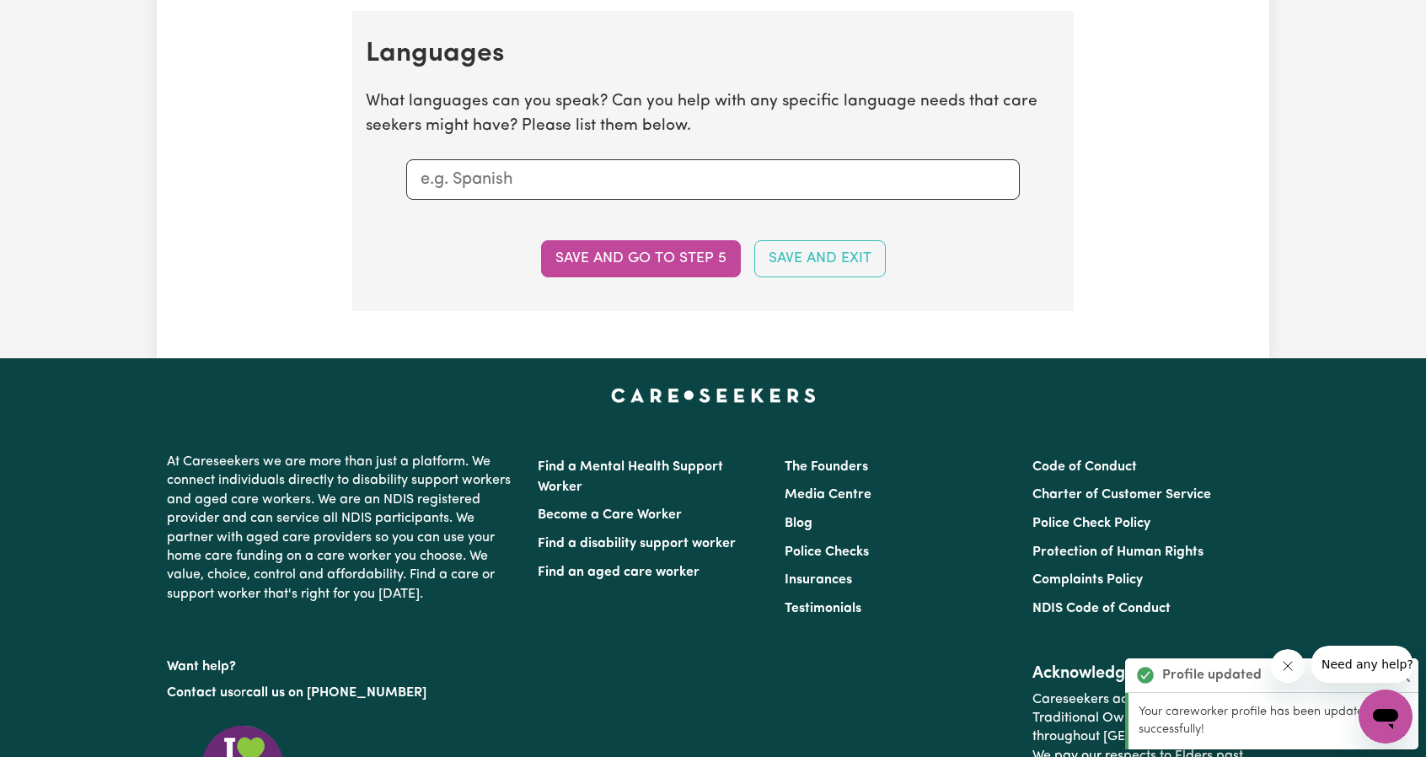
scroll to position [1872, 0]
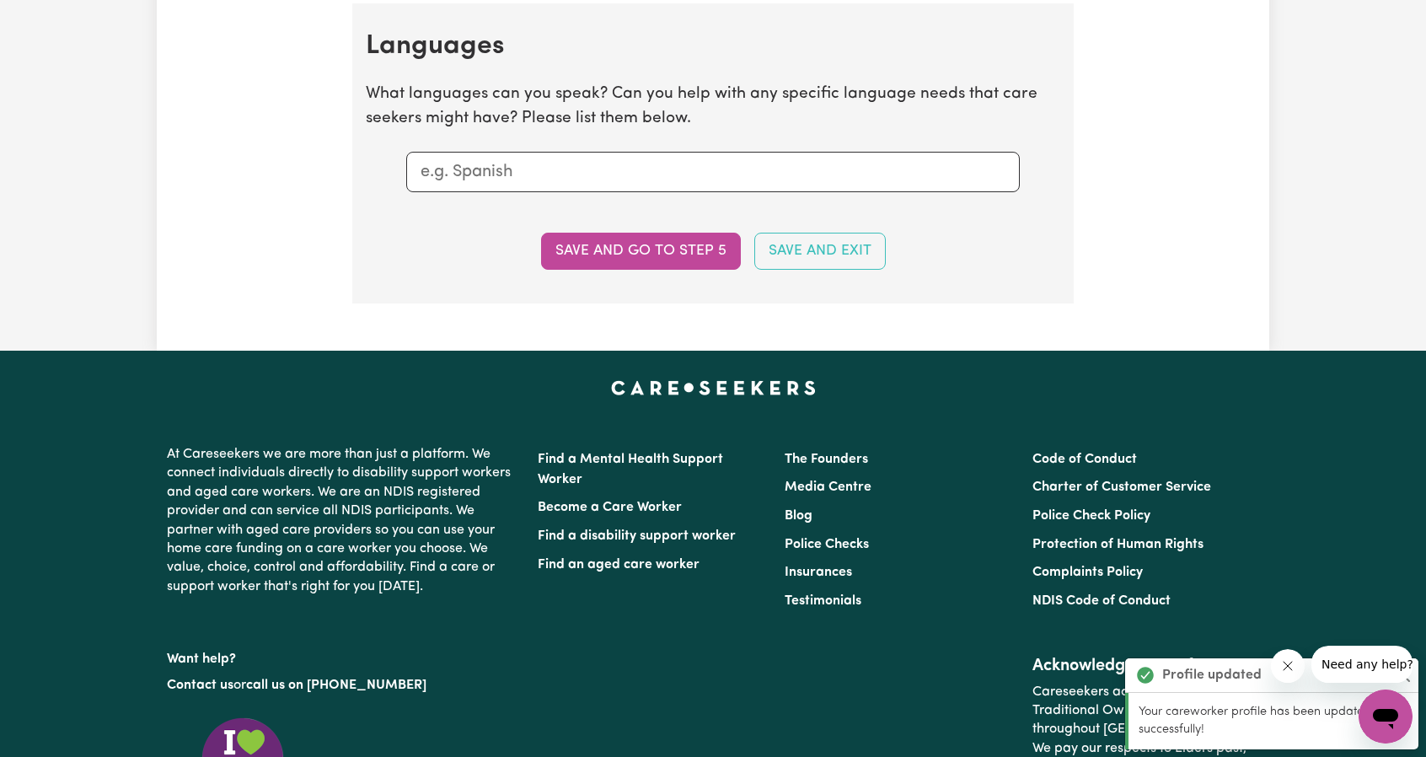
click at [700, 169] on input "text" at bounding box center [713, 171] width 585 height 25
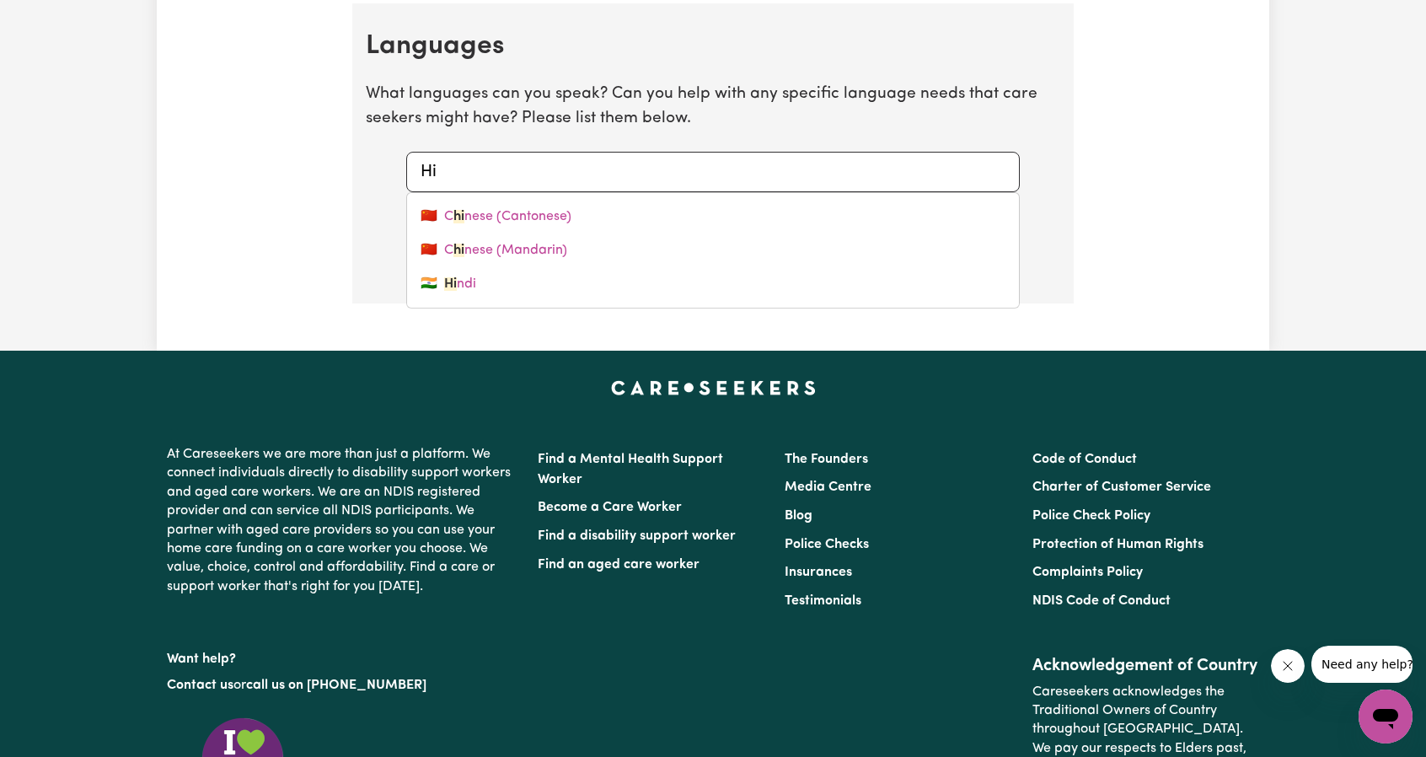
type input "Hin"
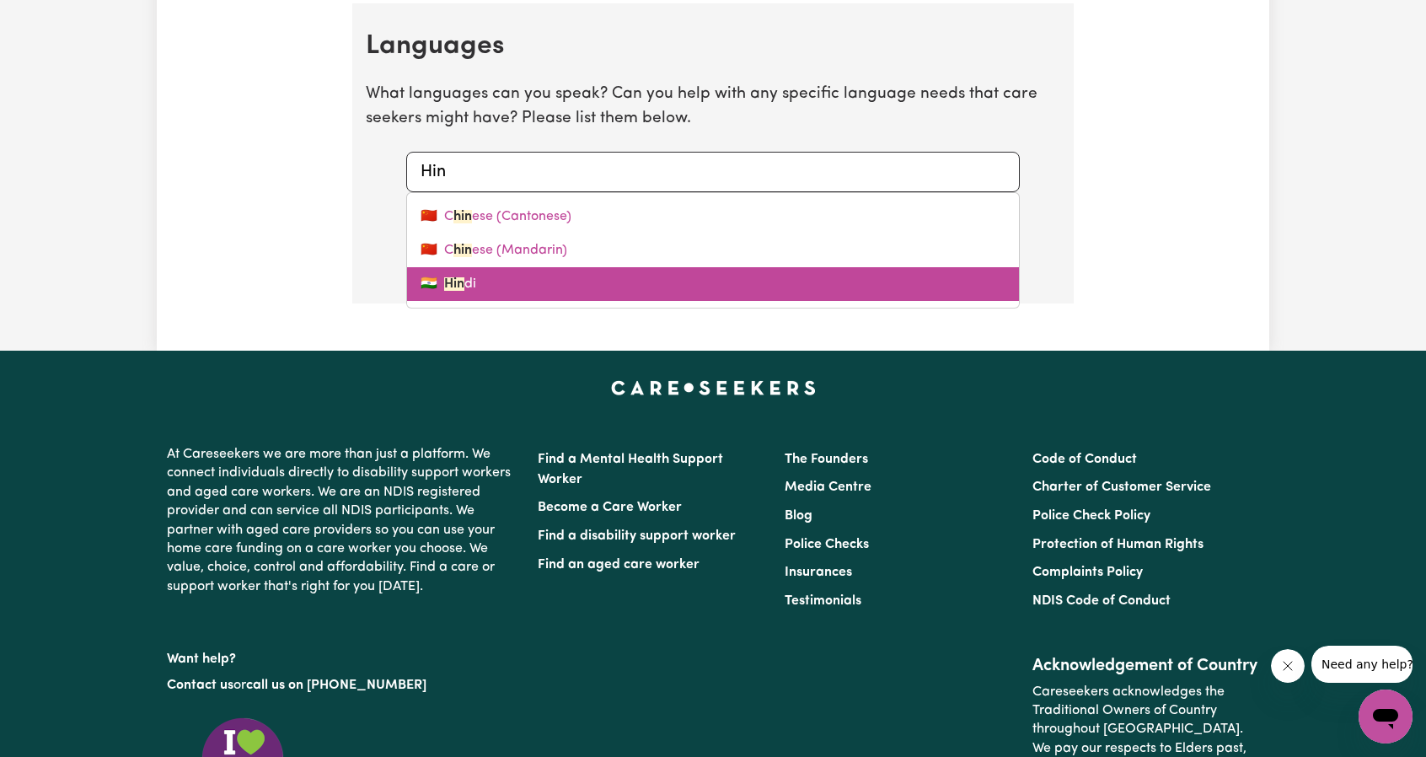
click at [469, 284] on link "🇮🇳 Hin di" at bounding box center [713, 284] width 612 height 34
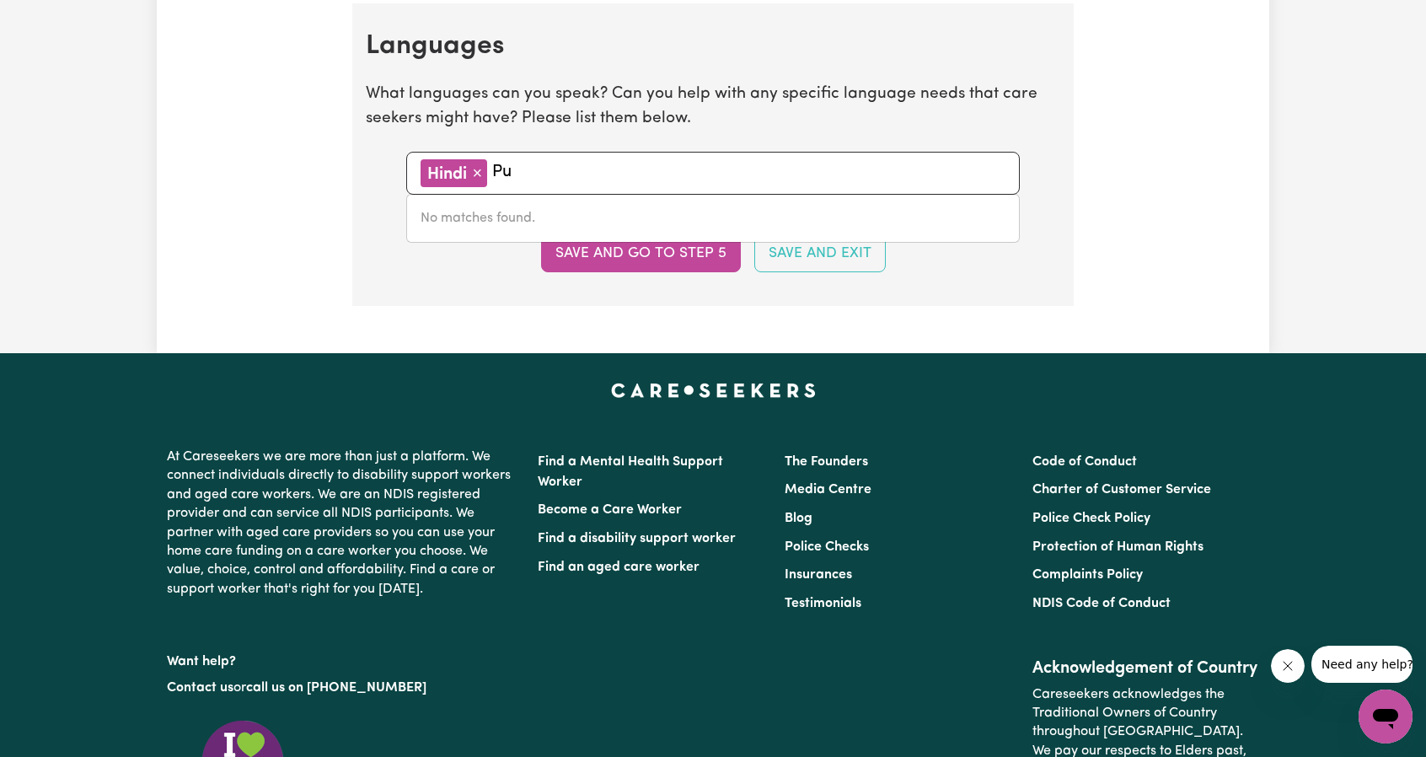
type input "P"
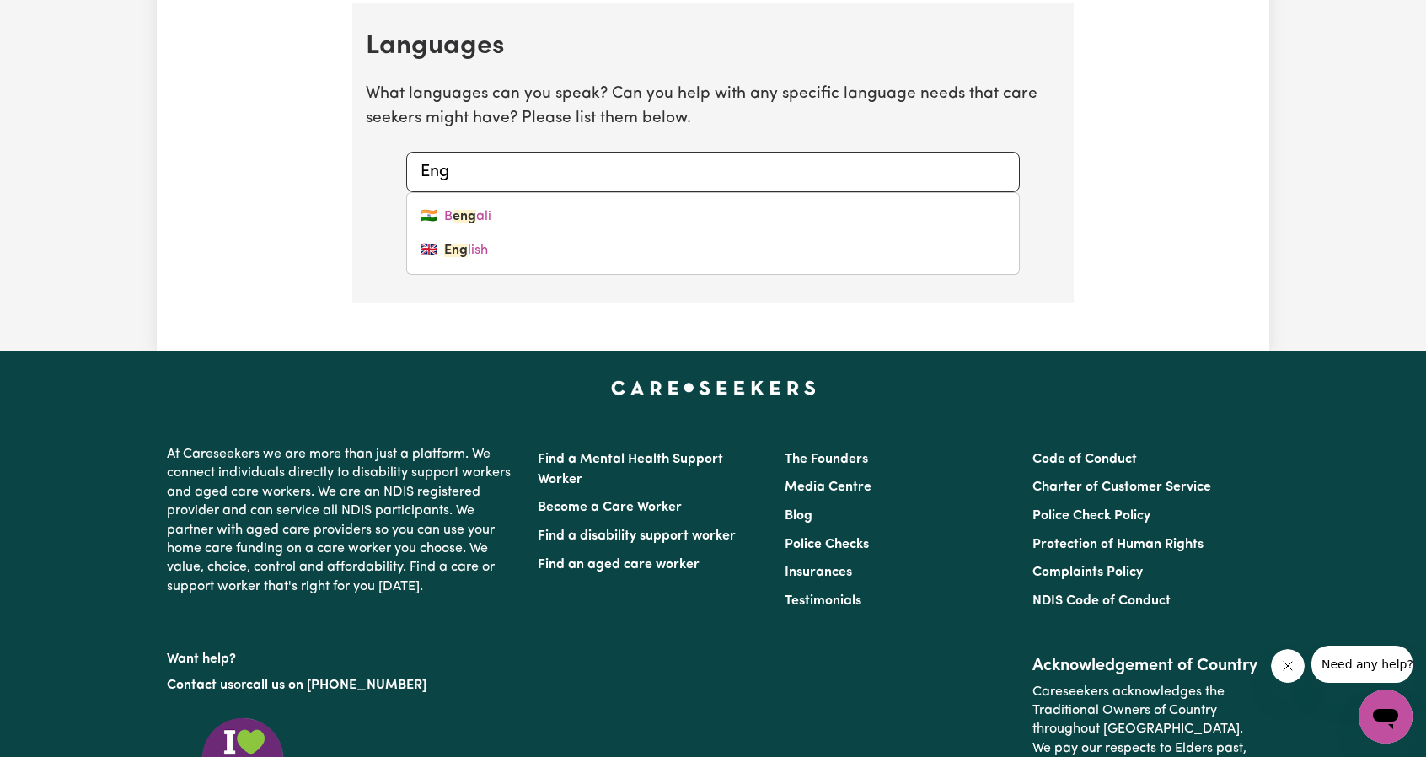
type input "Engl"
type input "English"
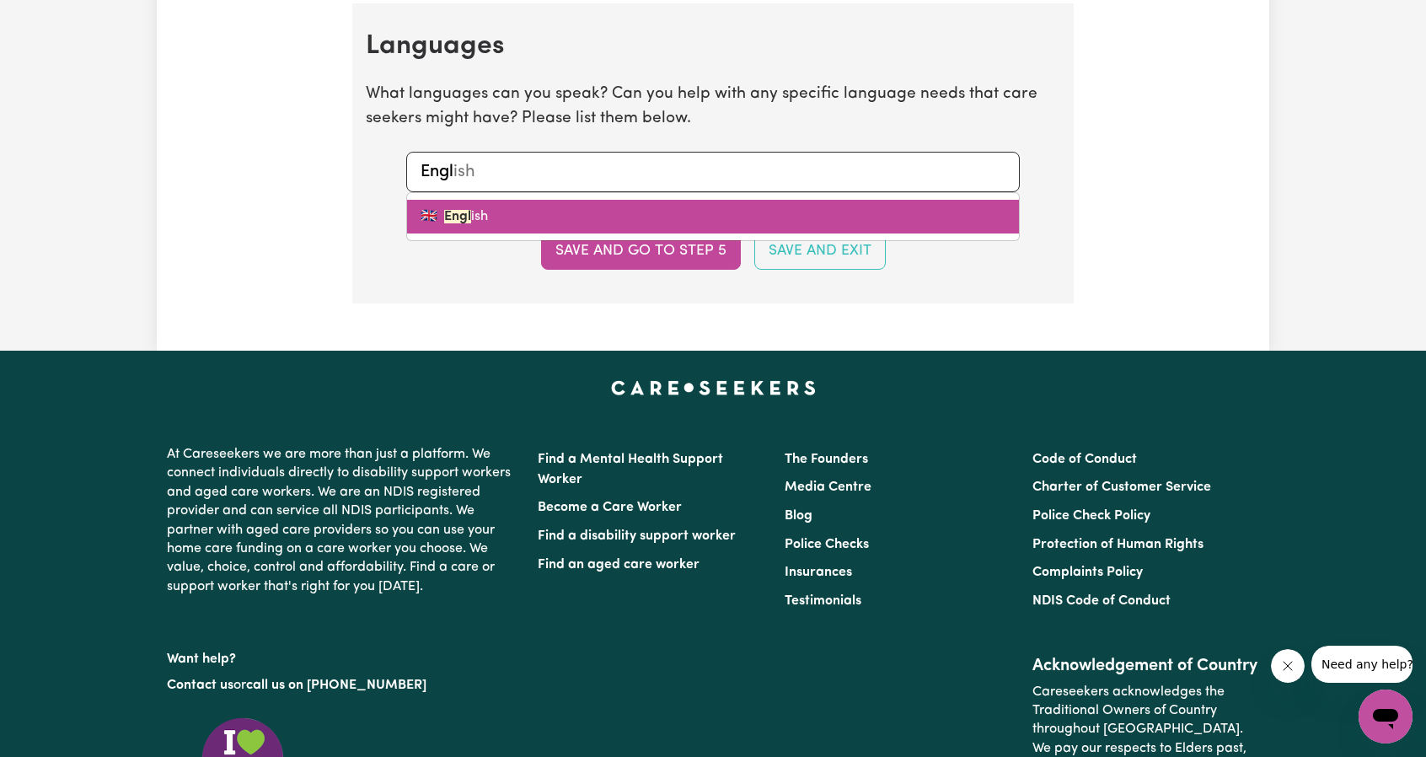
click at [522, 204] on link "🇬🇧 Engl ish" at bounding box center [713, 217] width 612 height 34
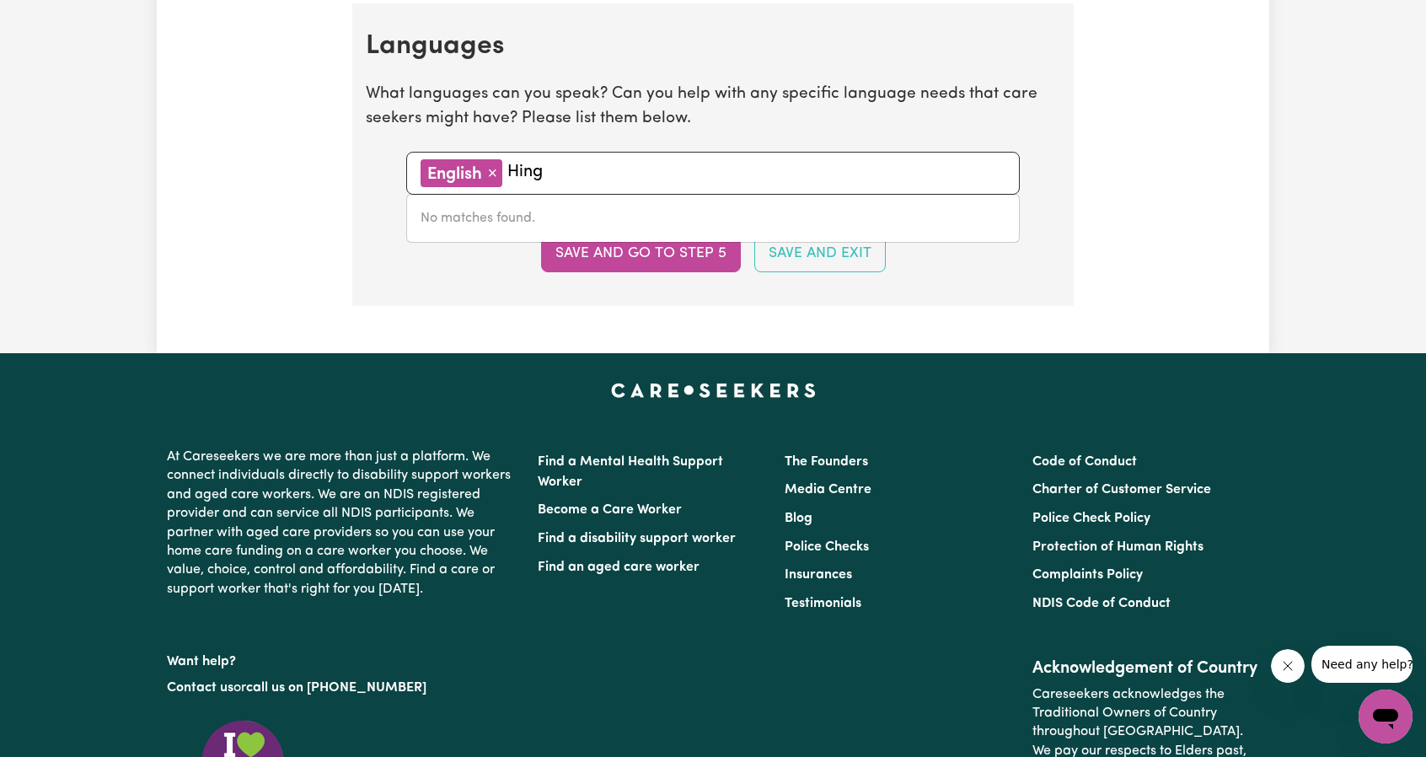
type input "Hin"
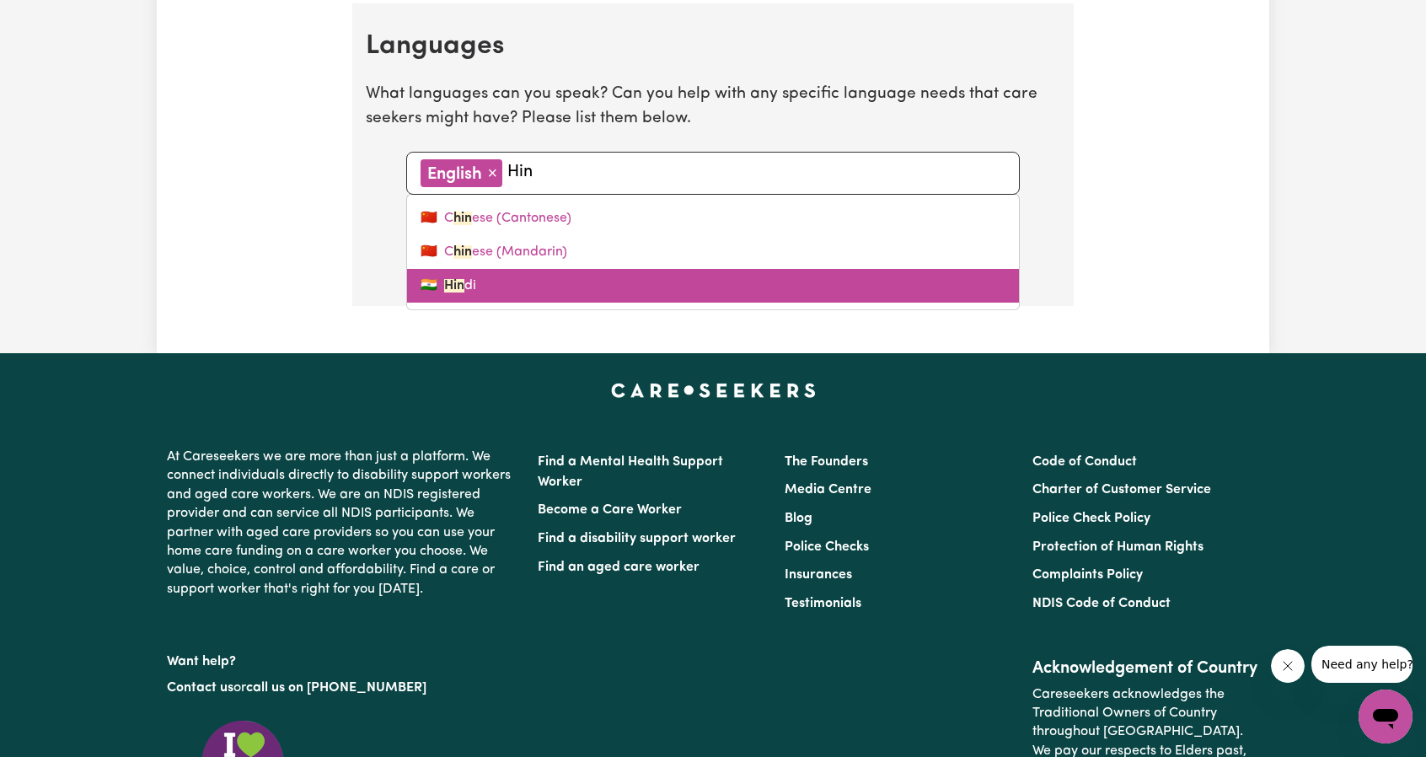
click at [469, 281] on link "🇮🇳 Hin di" at bounding box center [713, 286] width 612 height 34
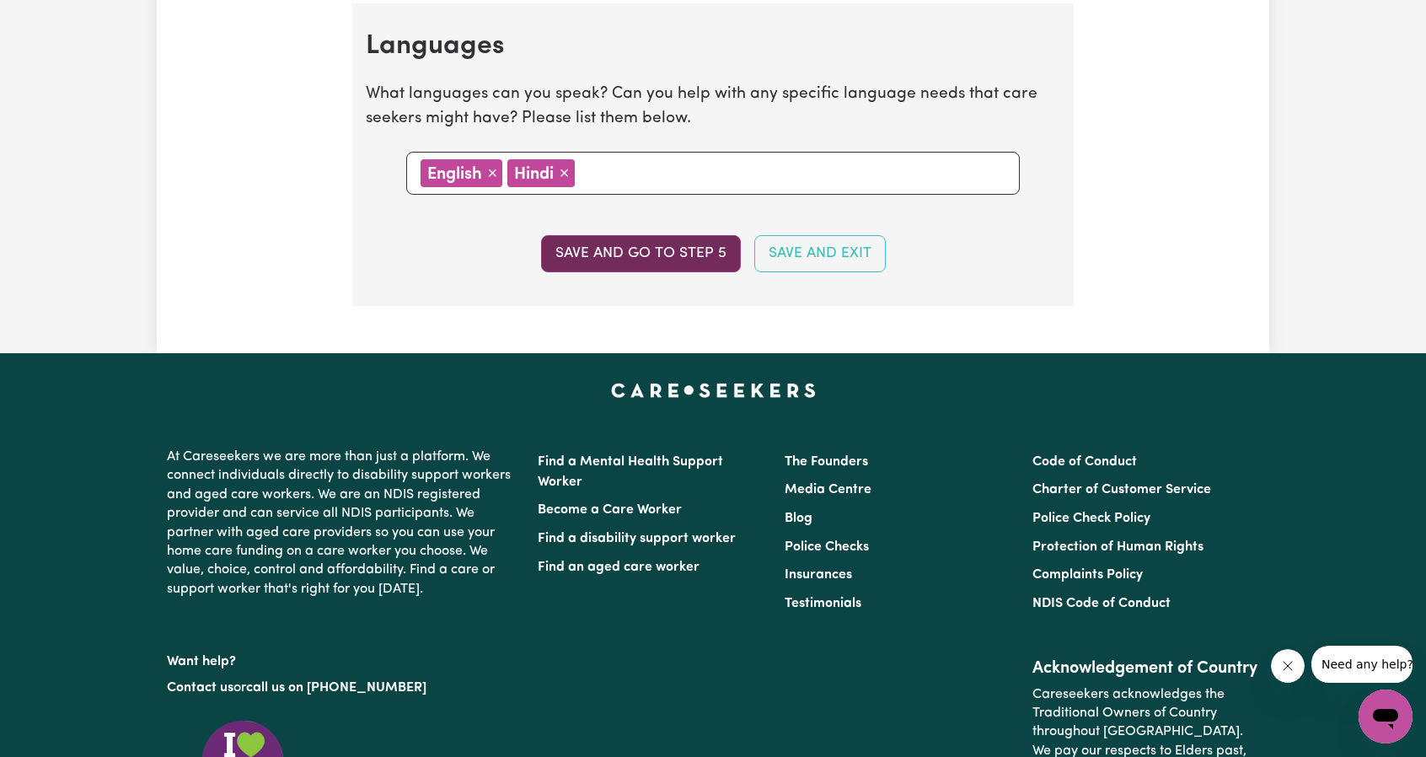
click at [673, 246] on button "Save and go to step 5" at bounding box center [641, 253] width 200 height 37
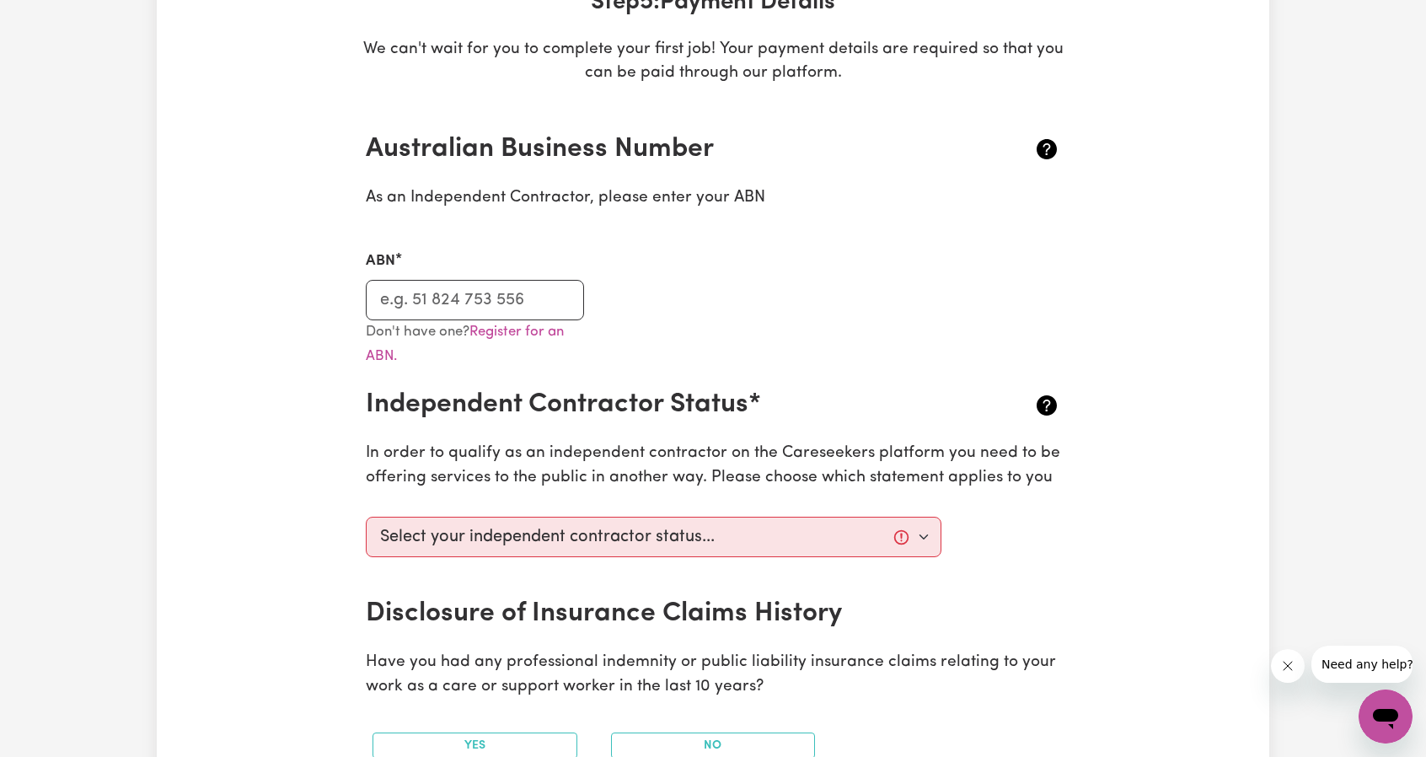
scroll to position [308, 0]
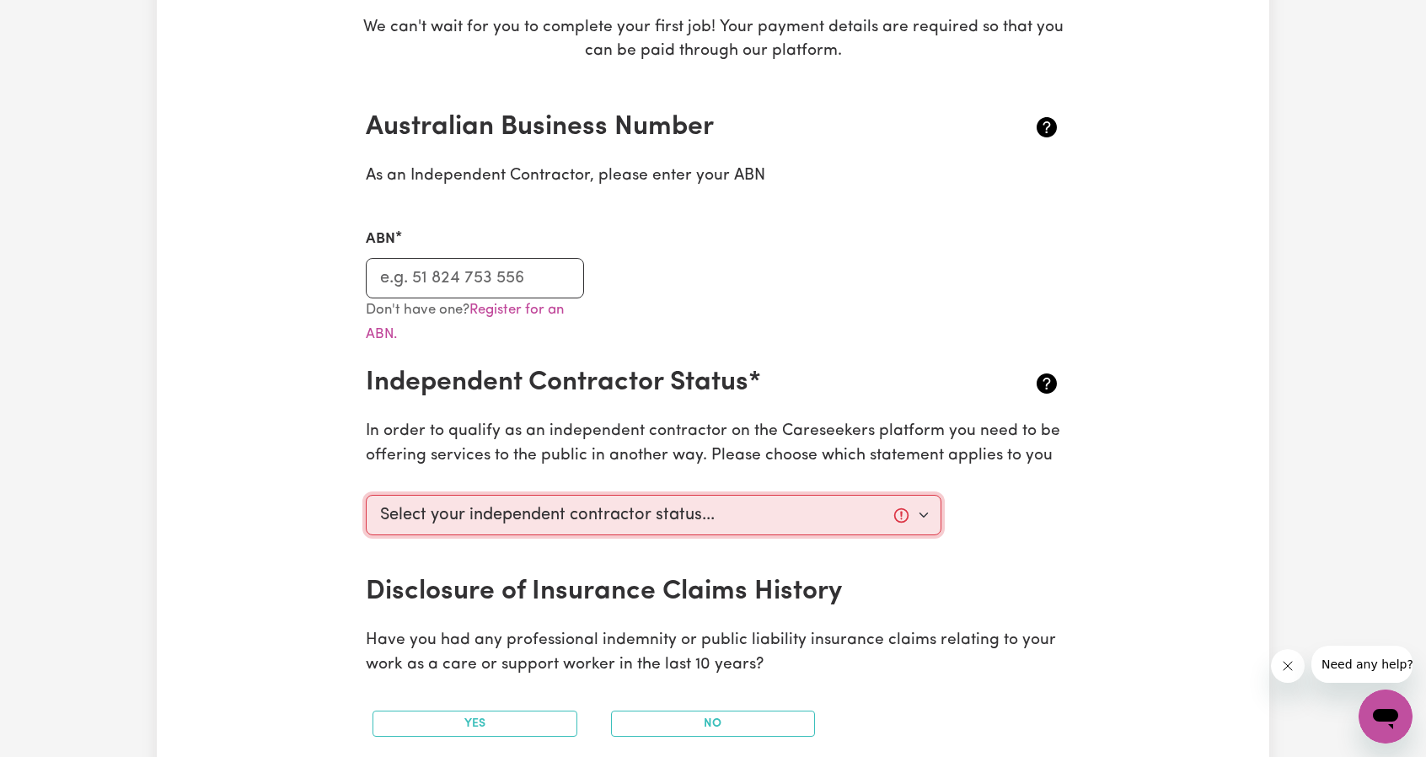
click at [920, 511] on select "Select your independent contractor status... I am providing services through an…" at bounding box center [654, 515] width 576 height 40
select select "I am working in another industry"
click at [366, 495] on select "Select your independent contractor status... I am providing services through an…" at bounding box center [654, 515] width 576 height 40
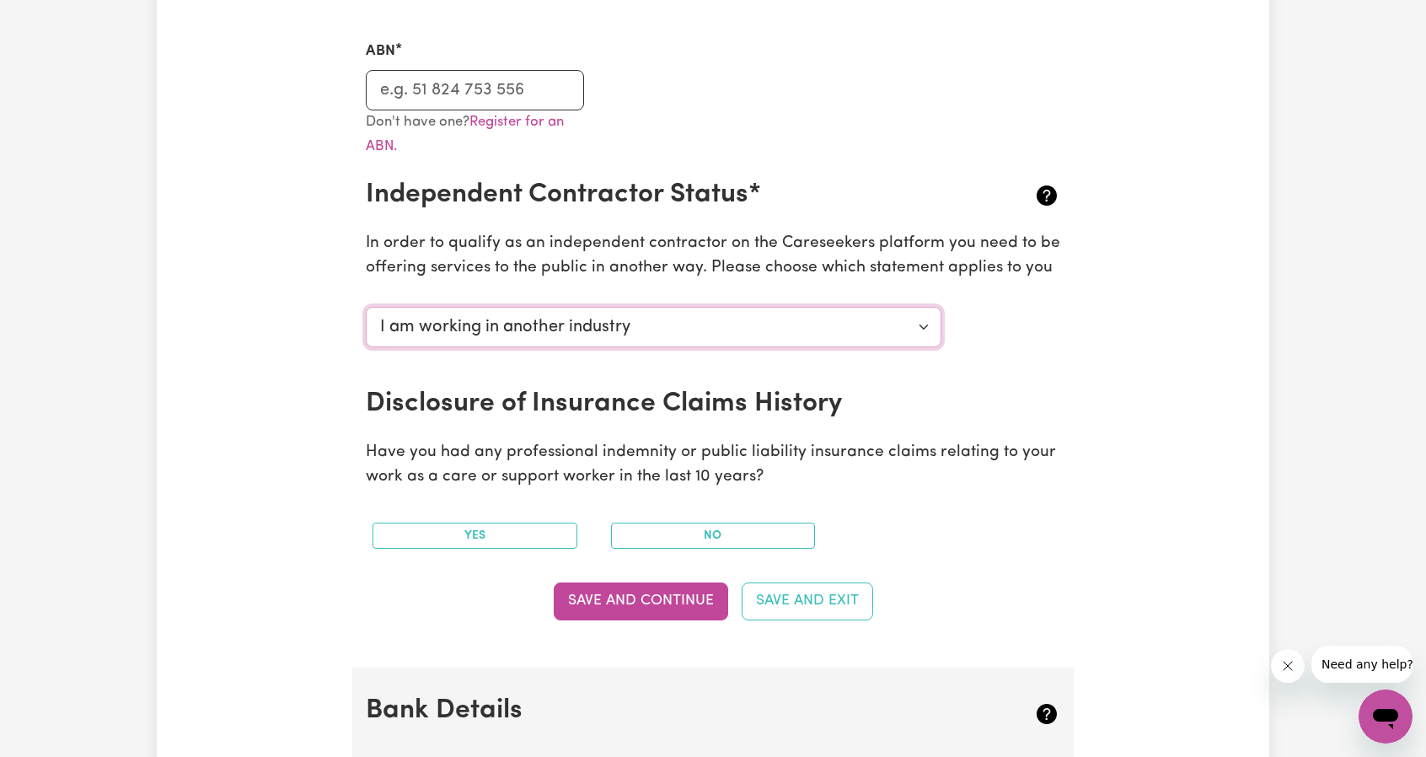
scroll to position [497, 0]
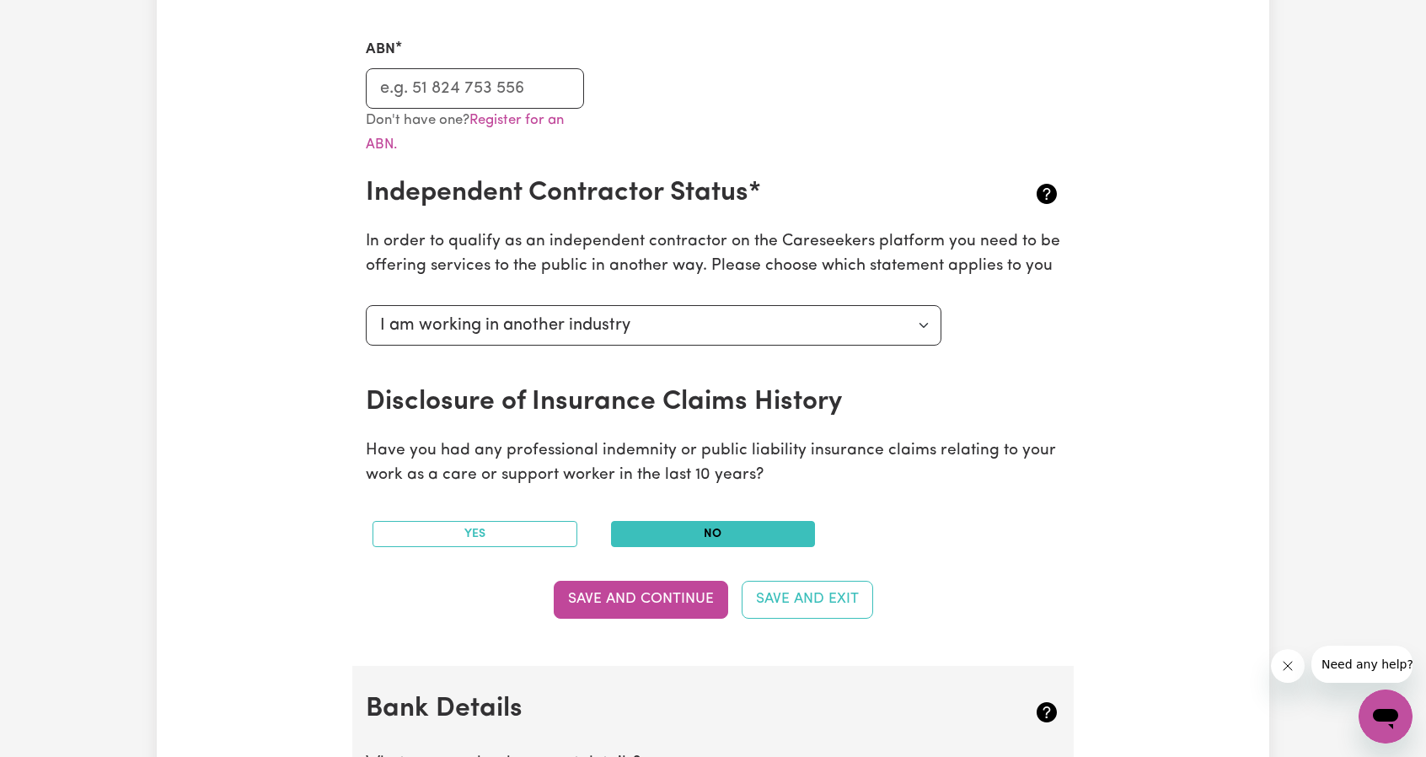
click at [693, 531] on button "No" at bounding box center [713, 534] width 205 height 26
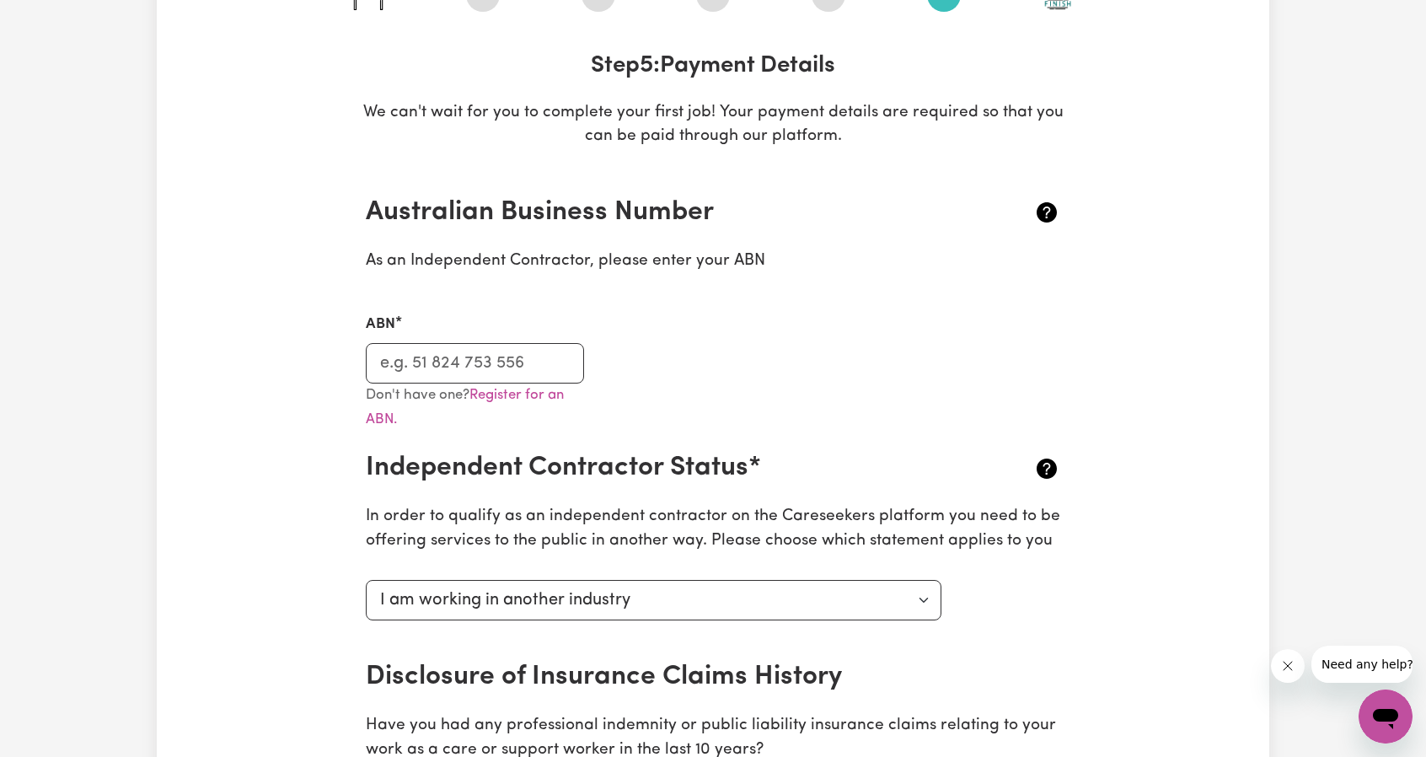
scroll to position [221, 0]
click at [474, 366] on input "ABN" at bounding box center [475, 365] width 218 height 40
paste input "19 544 224 967"
type input "19 544 224 967"
click at [763, 352] on div "ABN 19 544 224 967" at bounding box center [713, 339] width 715 height 89
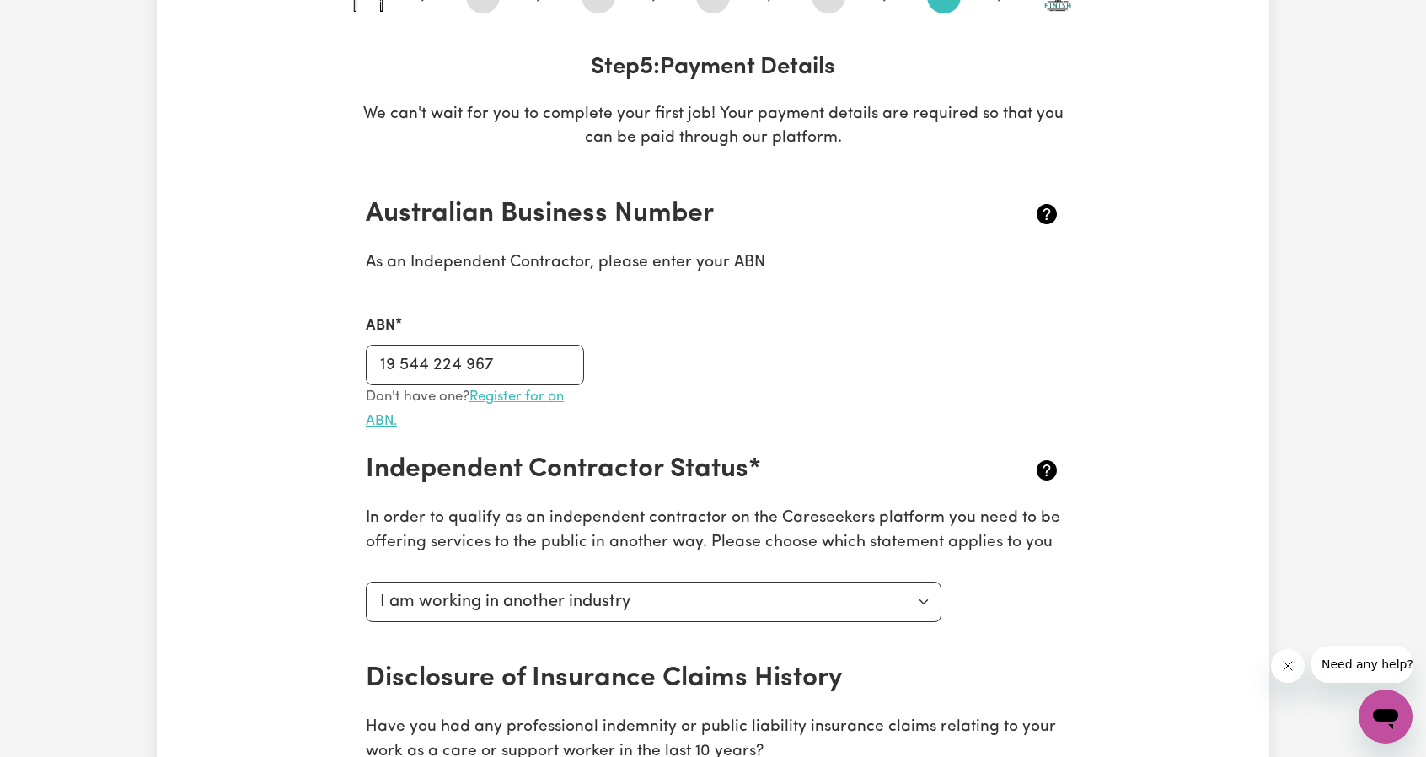
click at [534, 402] on link "Register for an ABN." at bounding box center [465, 408] width 198 height 39
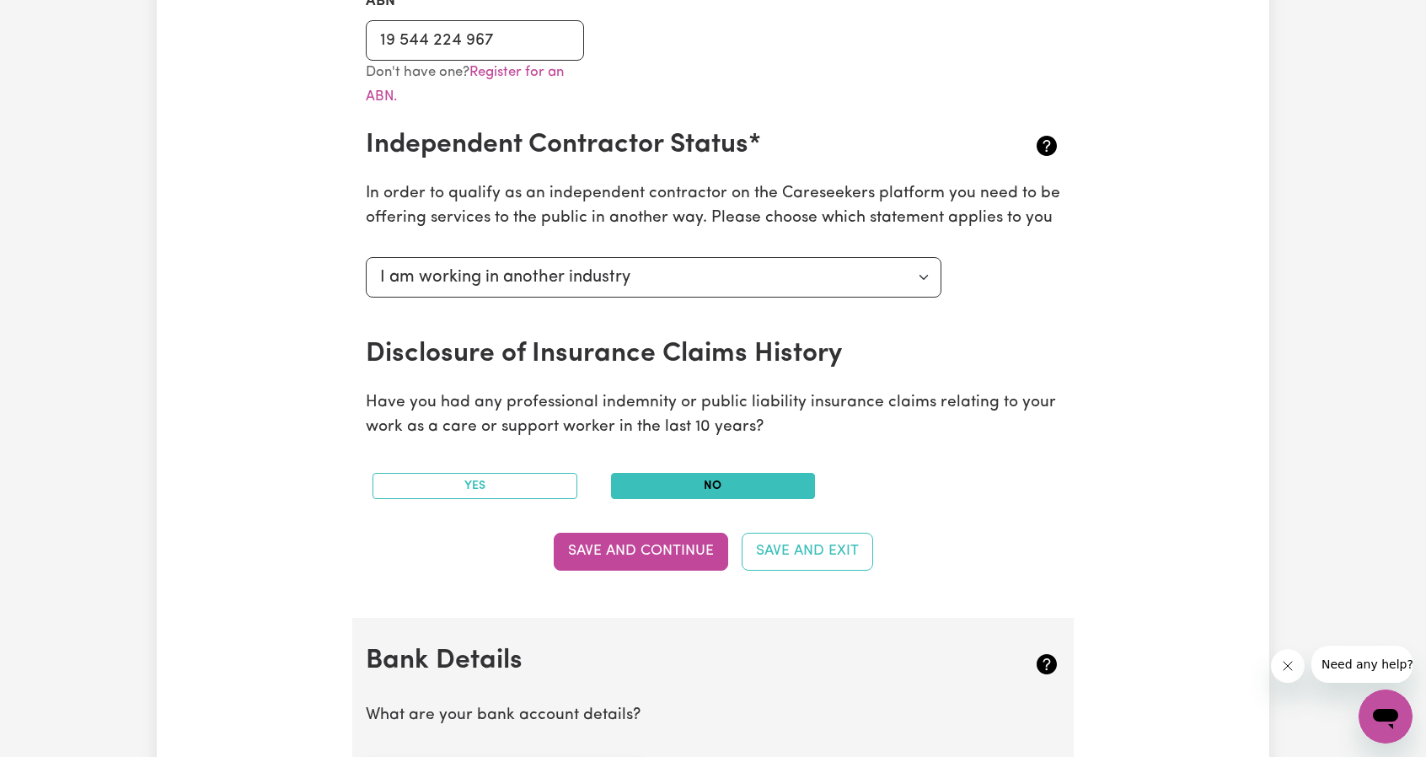
scroll to position [726, 0]
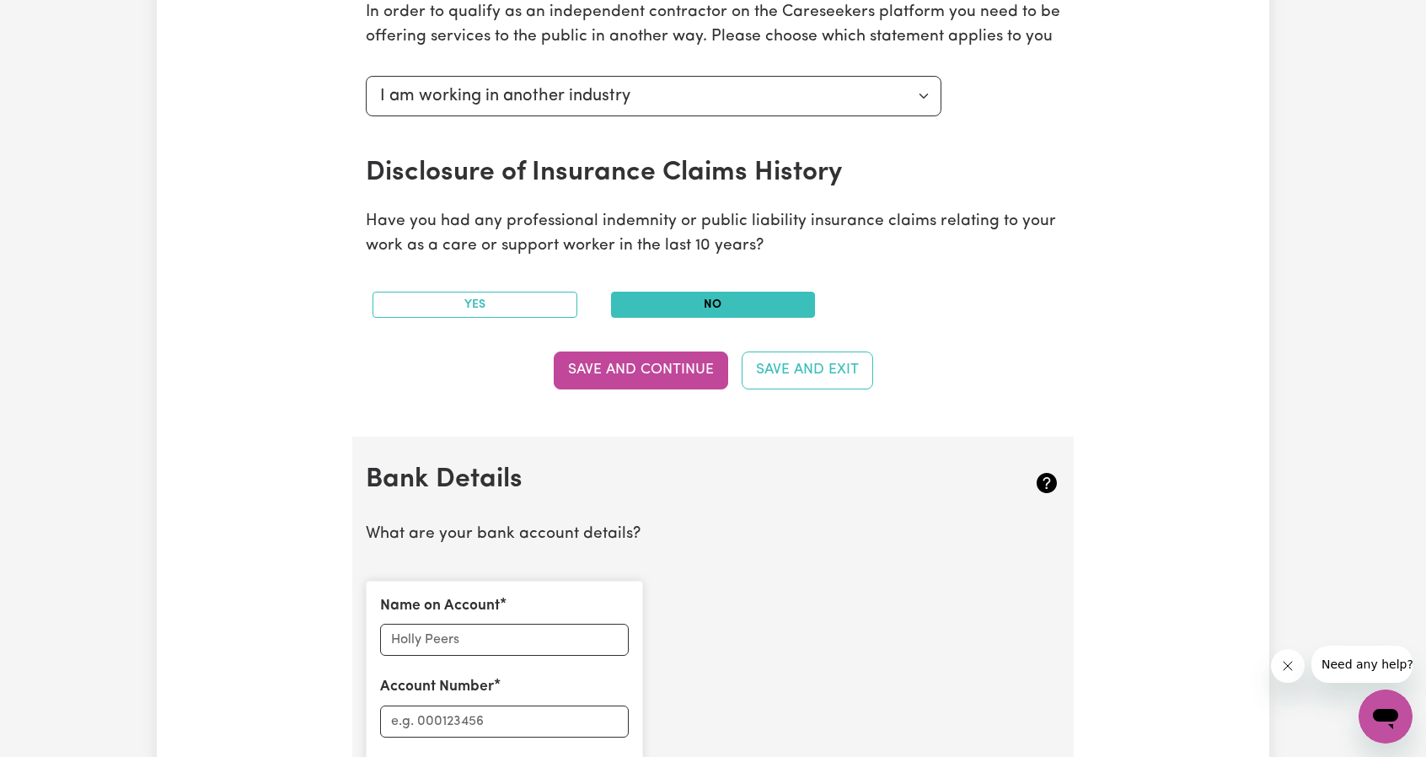
click at [620, 373] on button "Save and Continue" at bounding box center [641, 369] width 174 height 37
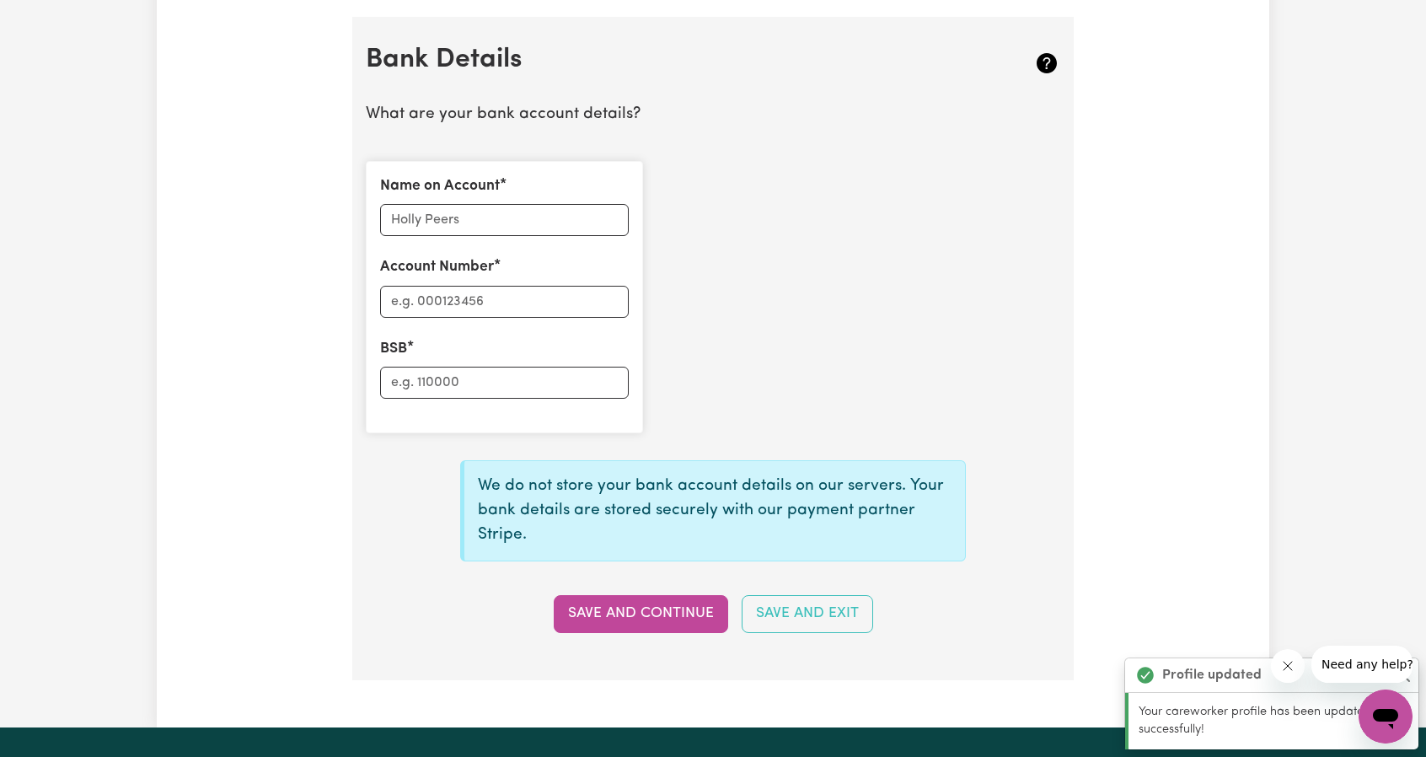
scroll to position [1161, 0]
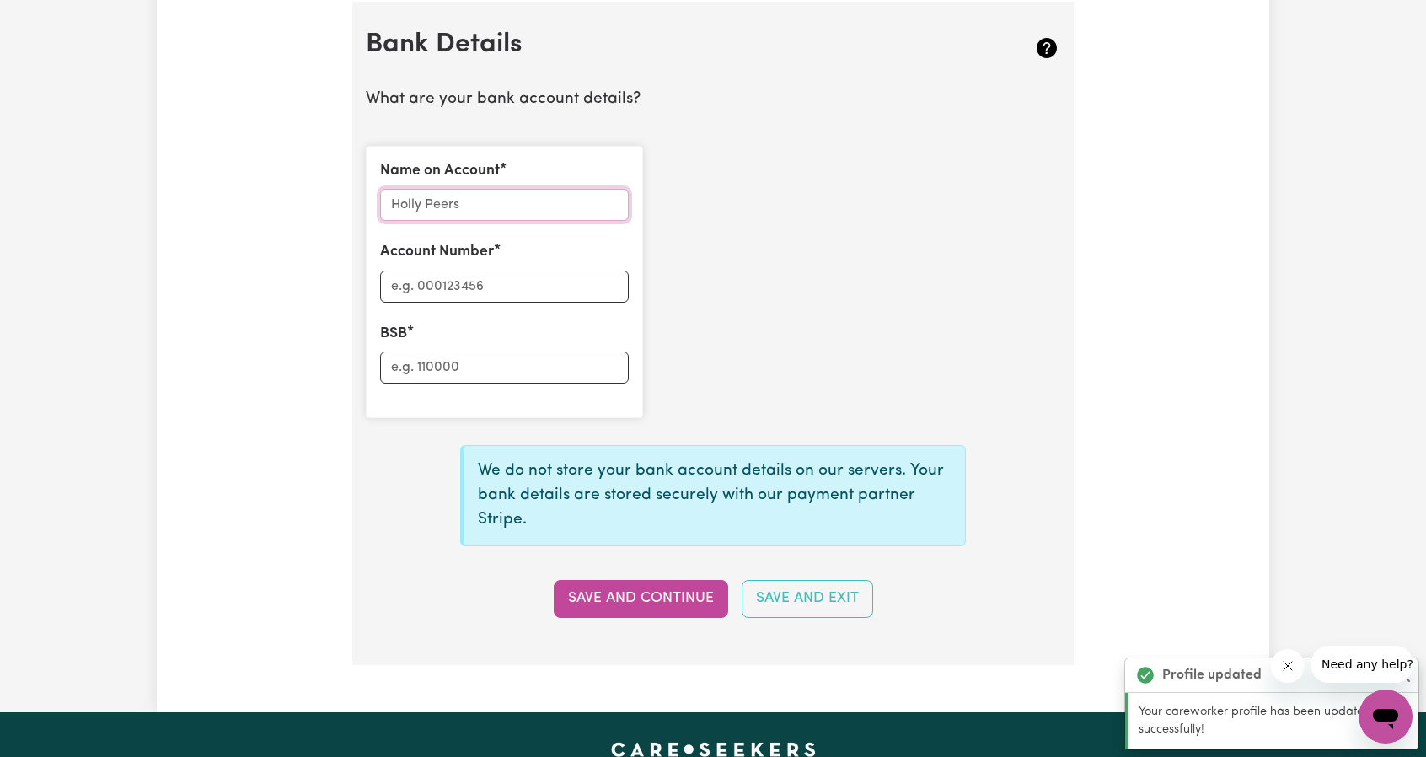
click at [513, 200] on input "Name on Account" at bounding box center [504, 205] width 249 height 32
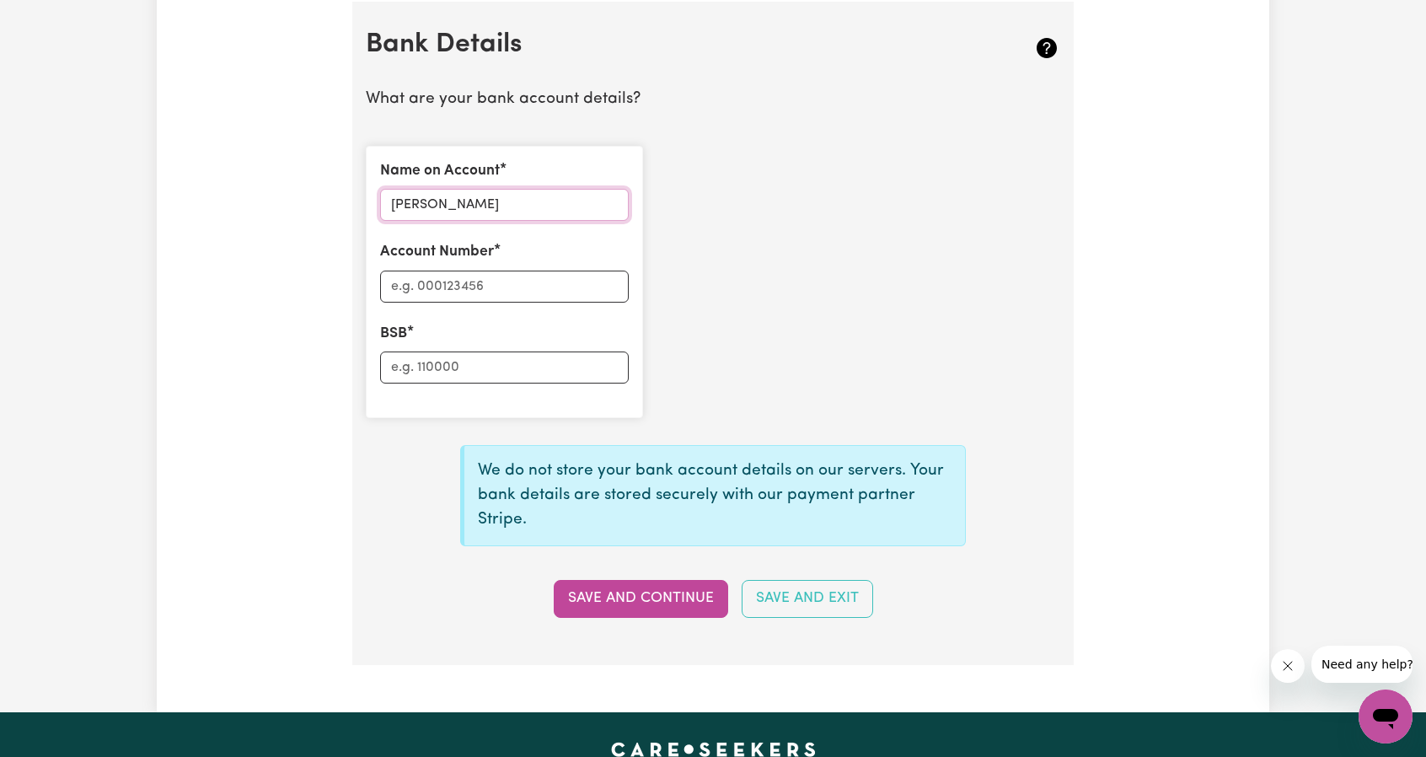
type input "[PERSON_NAME]"
click at [539, 277] on input "Account Number" at bounding box center [504, 287] width 249 height 32
type input "10769181"
click at [457, 359] on input "BSB" at bounding box center [504, 367] width 249 height 32
type input "063626"
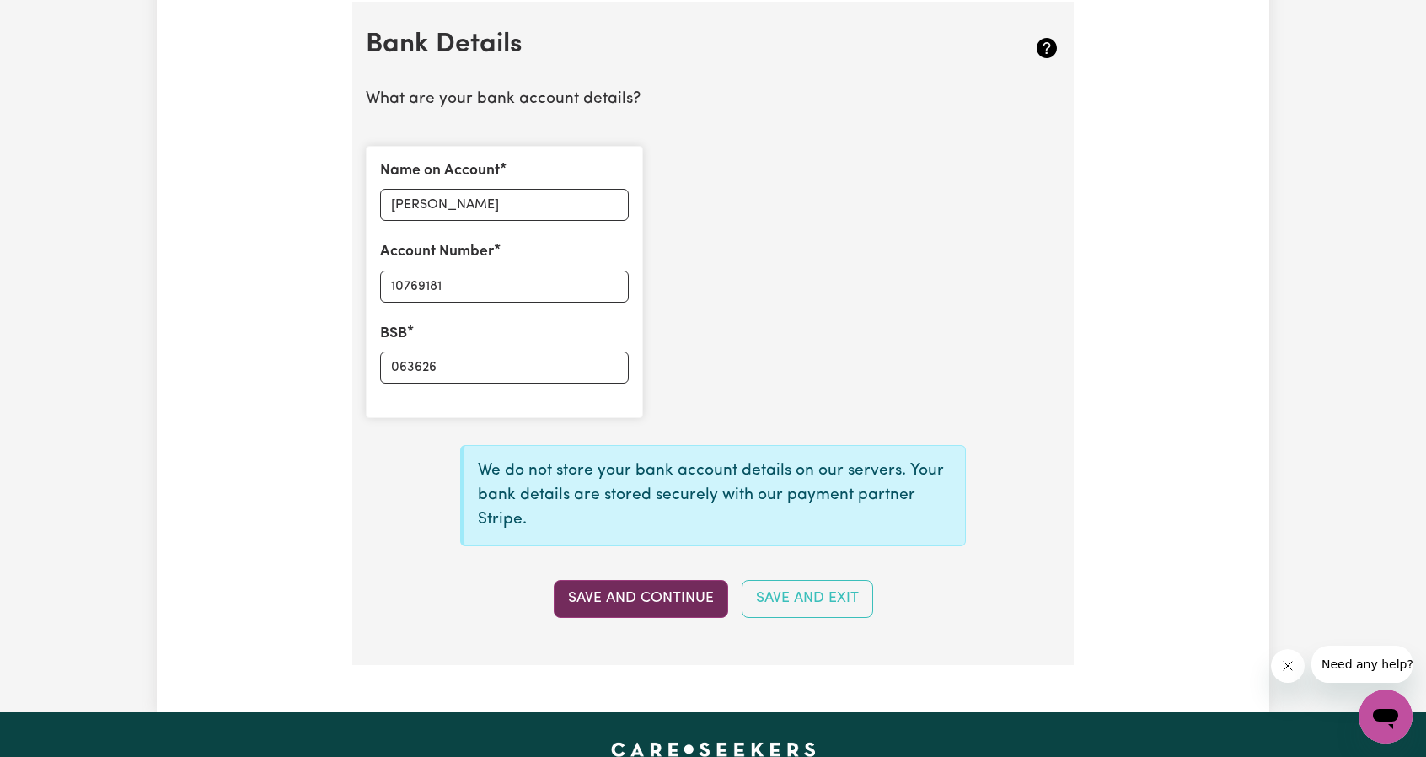
click at [660, 591] on button "Save and Continue" at bounding box center [641, 598] width 174 height 37
type input "****9181"
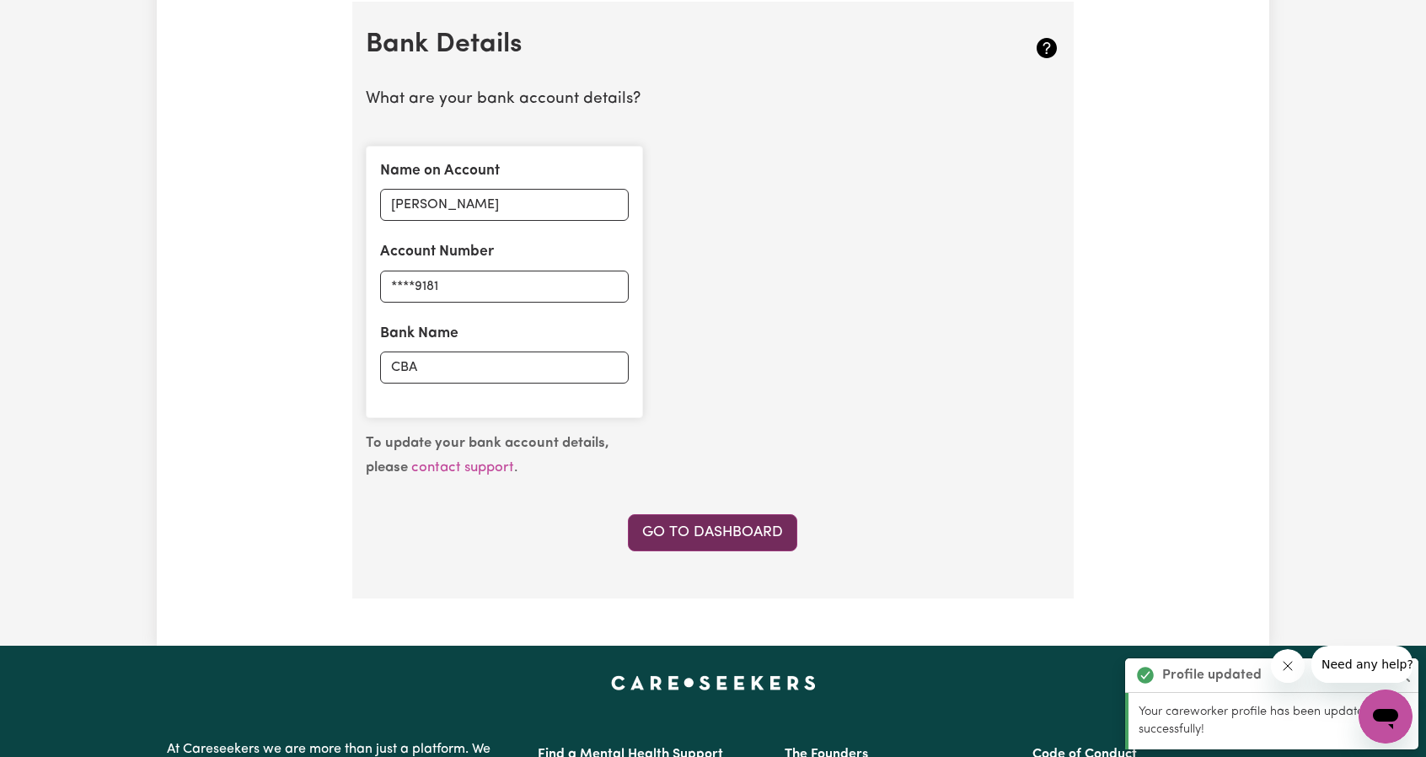
click at [725, 516] on link "Go to Dashboard" at bounding box center [712, 532] width 169 height 37
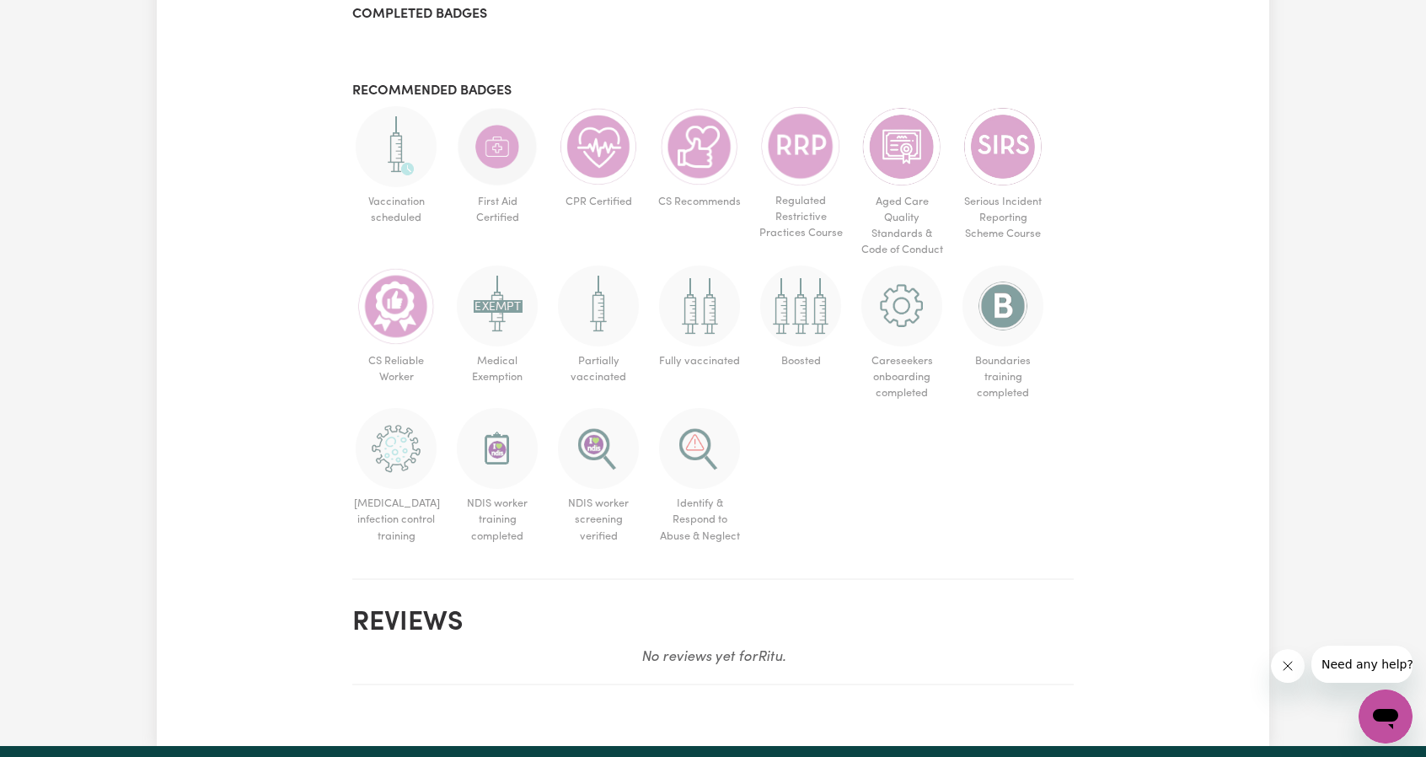
scroll to position [927, 0]
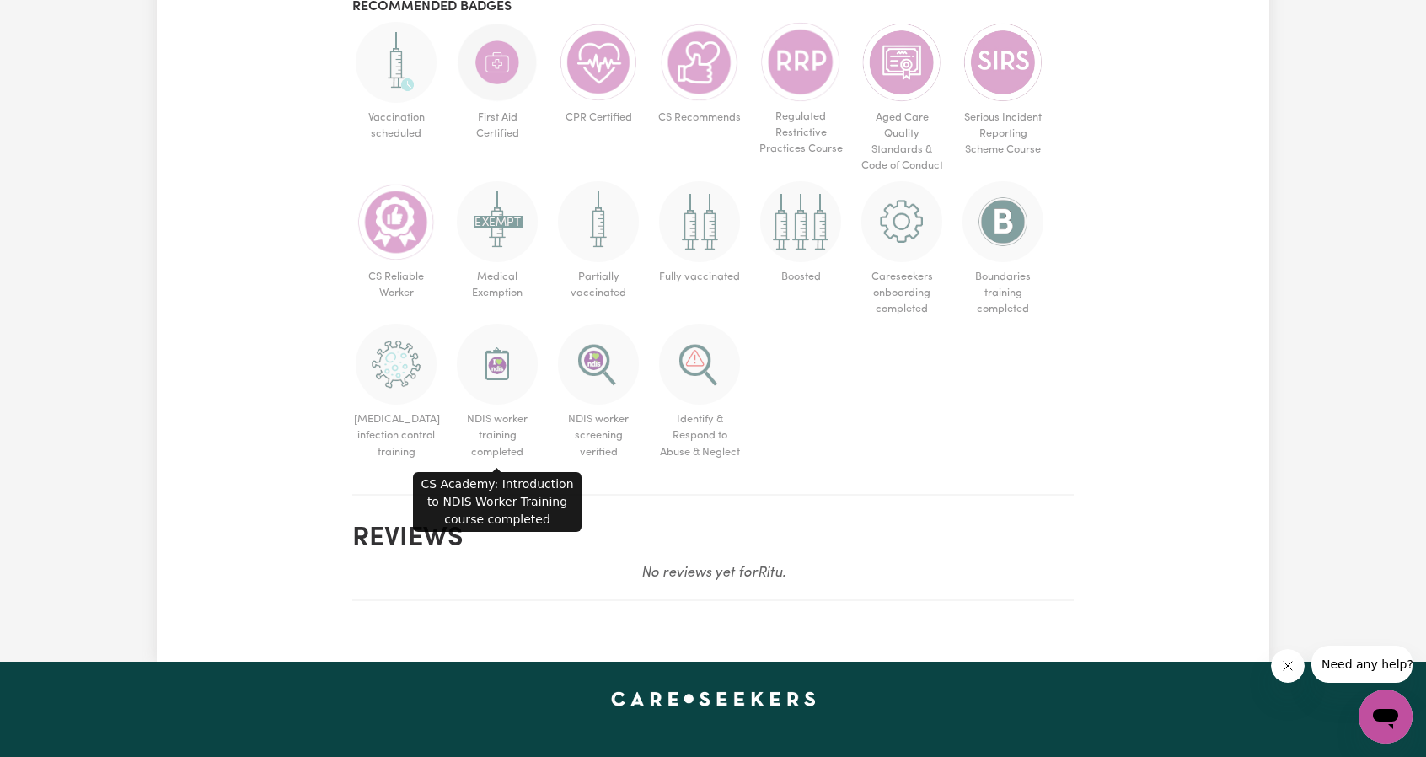
click at [493, 372] on img at bounding box center [497, 364] width 81 height 81
click at [491, 431] on span "NDIS worker training completed" at bounding box center [497, 436] width 88 height 62
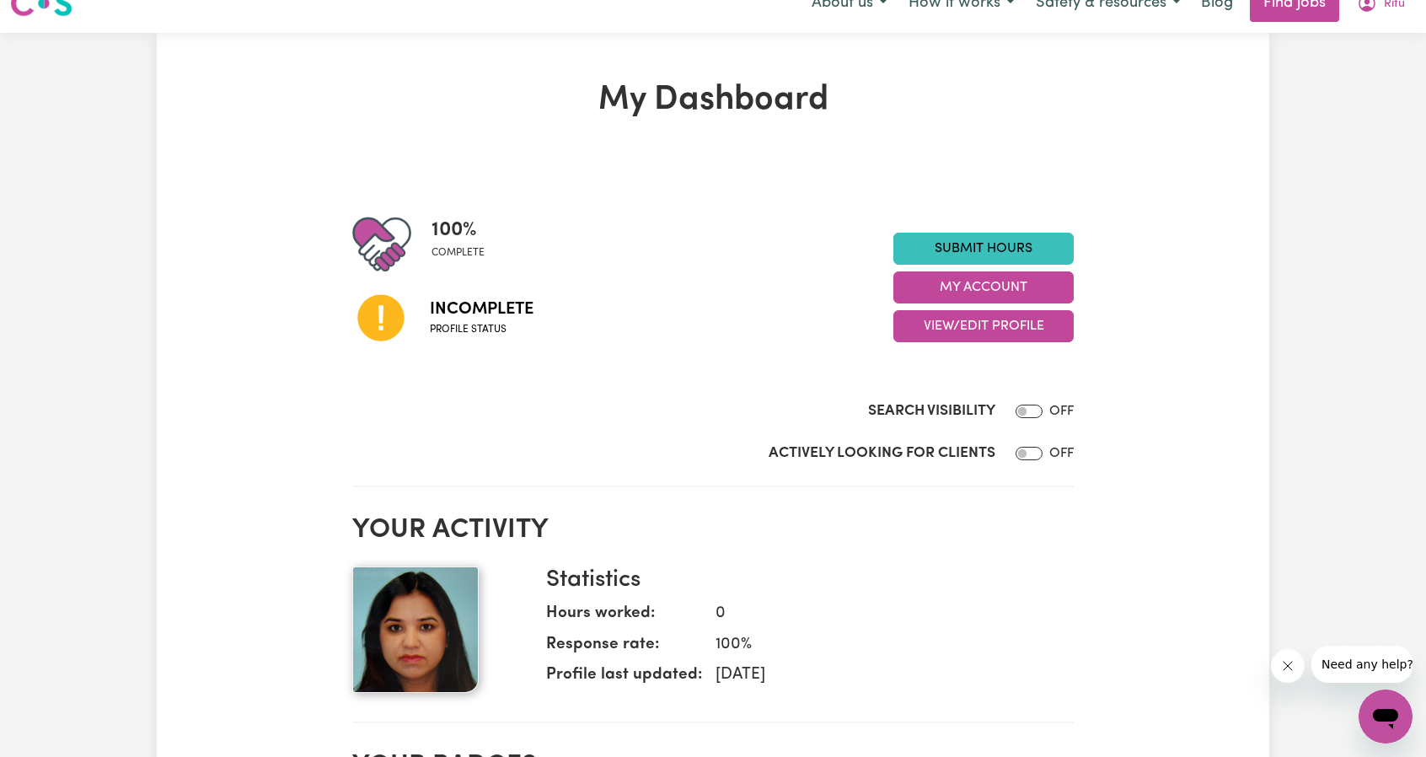
scroll to position [0, 0]
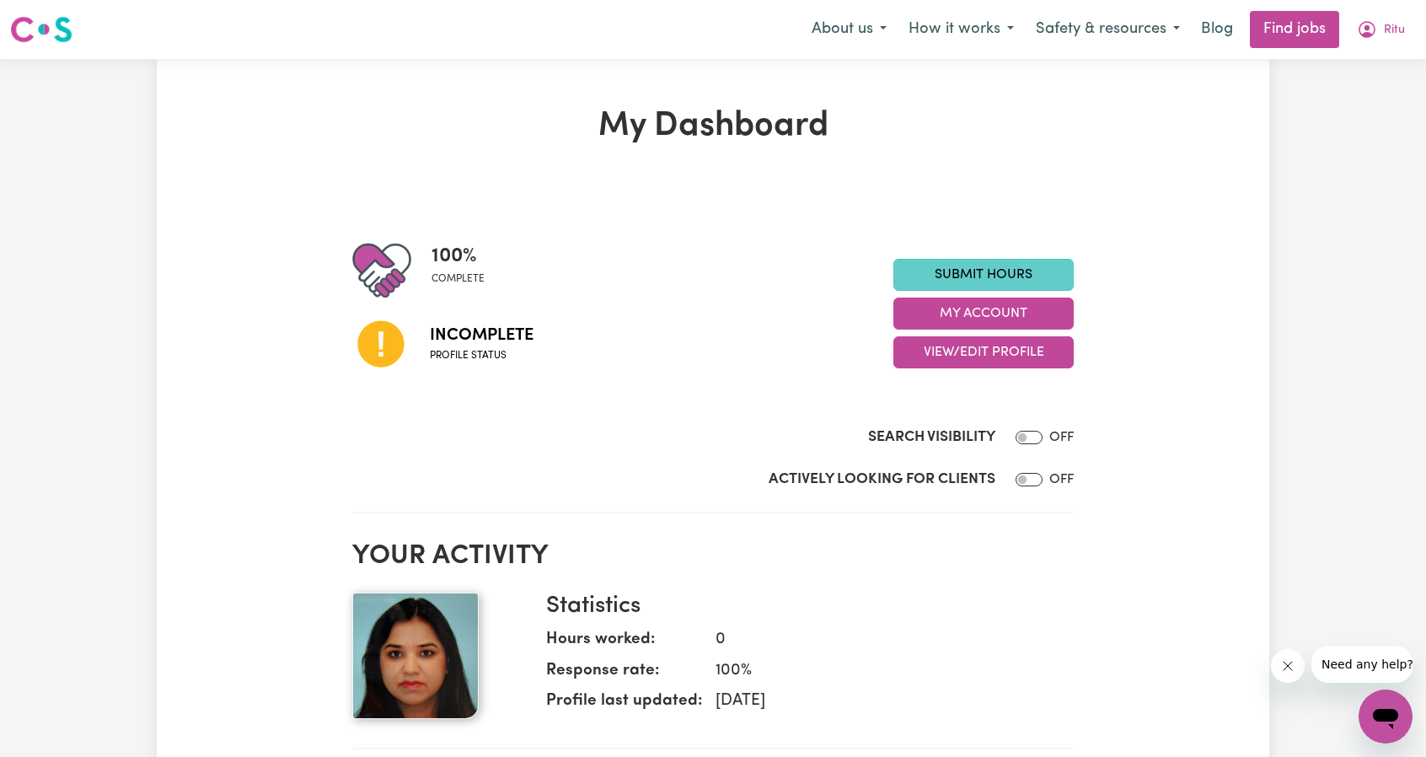
click at [991, 269] on link "Submit Hours" at bounding box center [983, 275] width 180 height 32
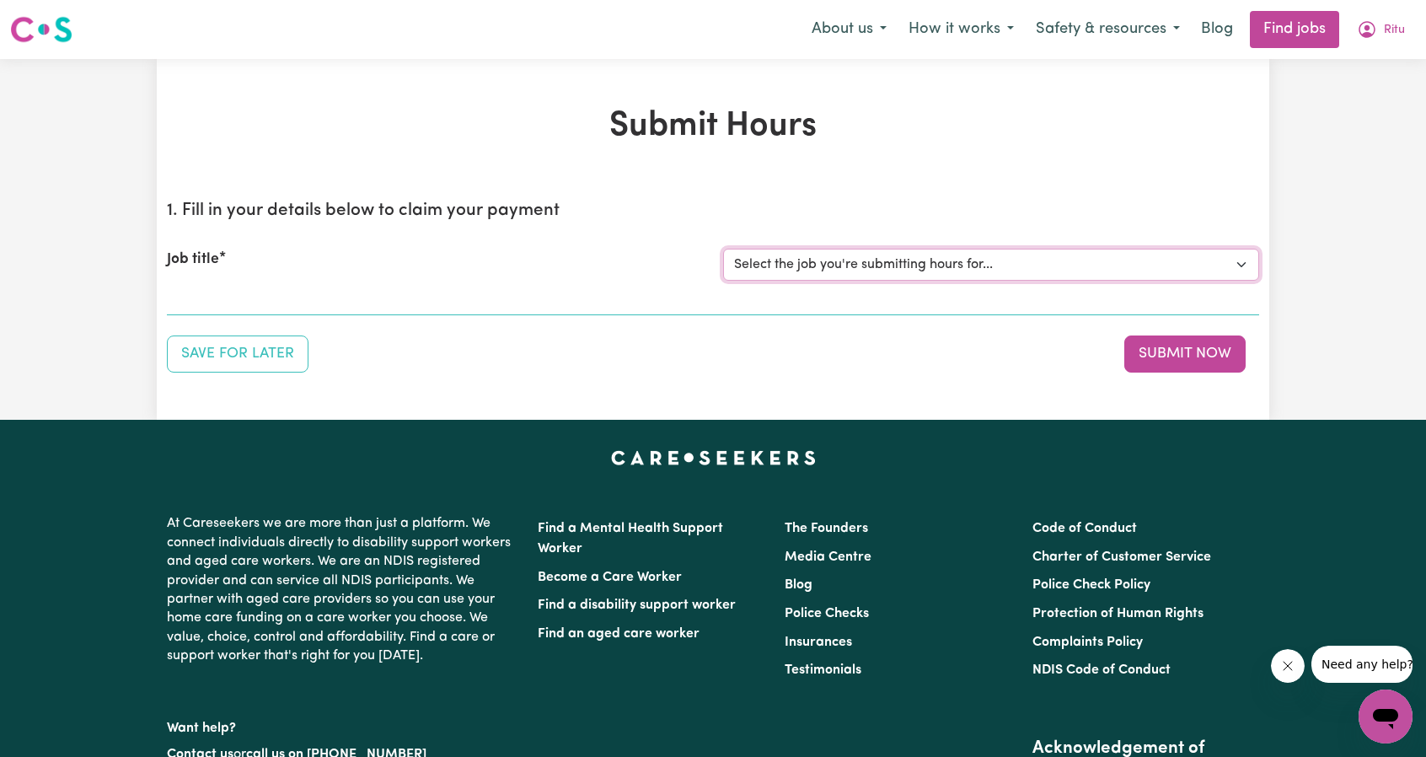
click at [922, 271] on select "Select the job you're submitting hours for..." at bounding box center [991, 265] width 536 height 32
click at [1234, 260] on select "Select the job you're submitting hours for..." at bounding box center [991, 265] width 536 height 32
click at [1195, 353] on button "Submit Now" at bounding box center [1184, 353] width 121 height 37
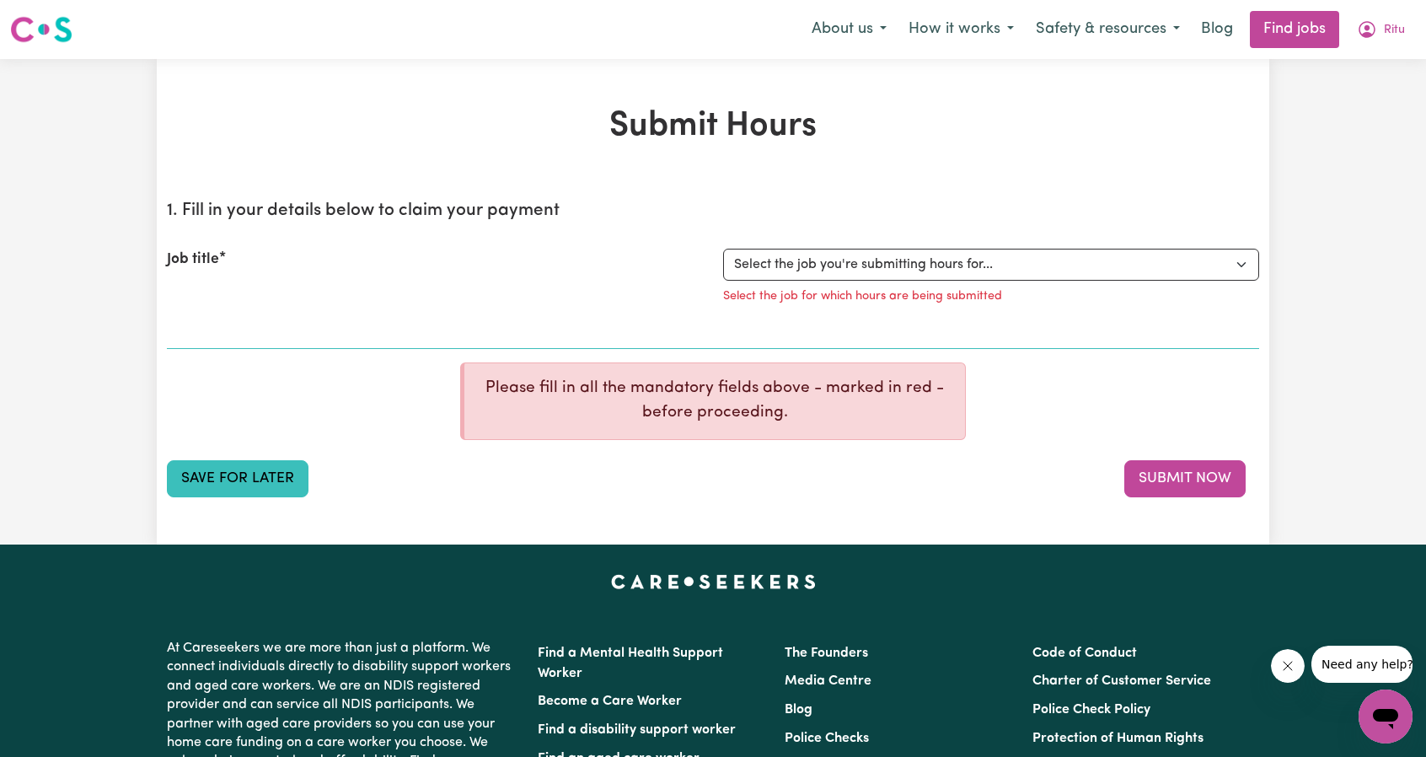
click at [221, 480] on button "Save for Later" at bounding box center [238, 478] width 142 height 37
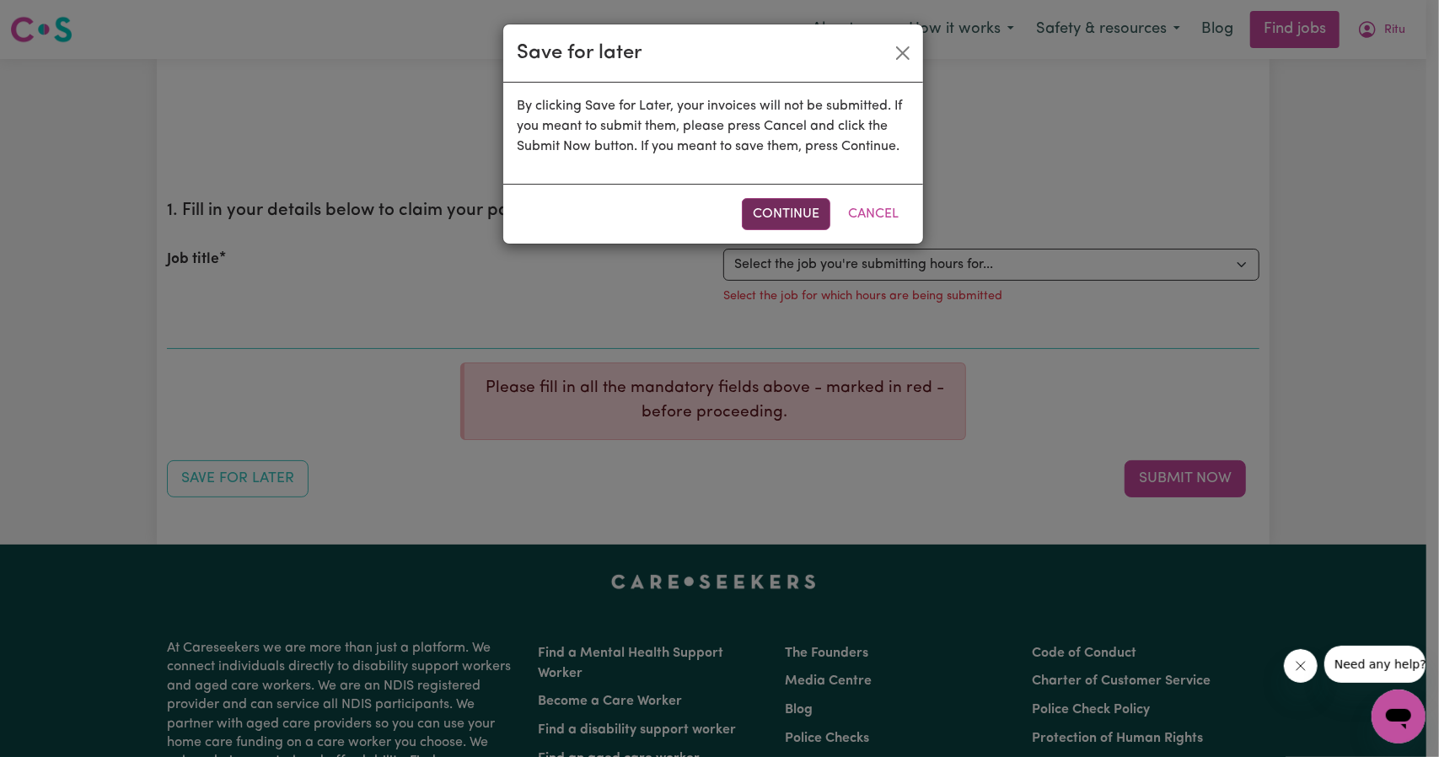
click at [769, 219] on button "Continue" at bounding box center [786, 214] width 88 height 32
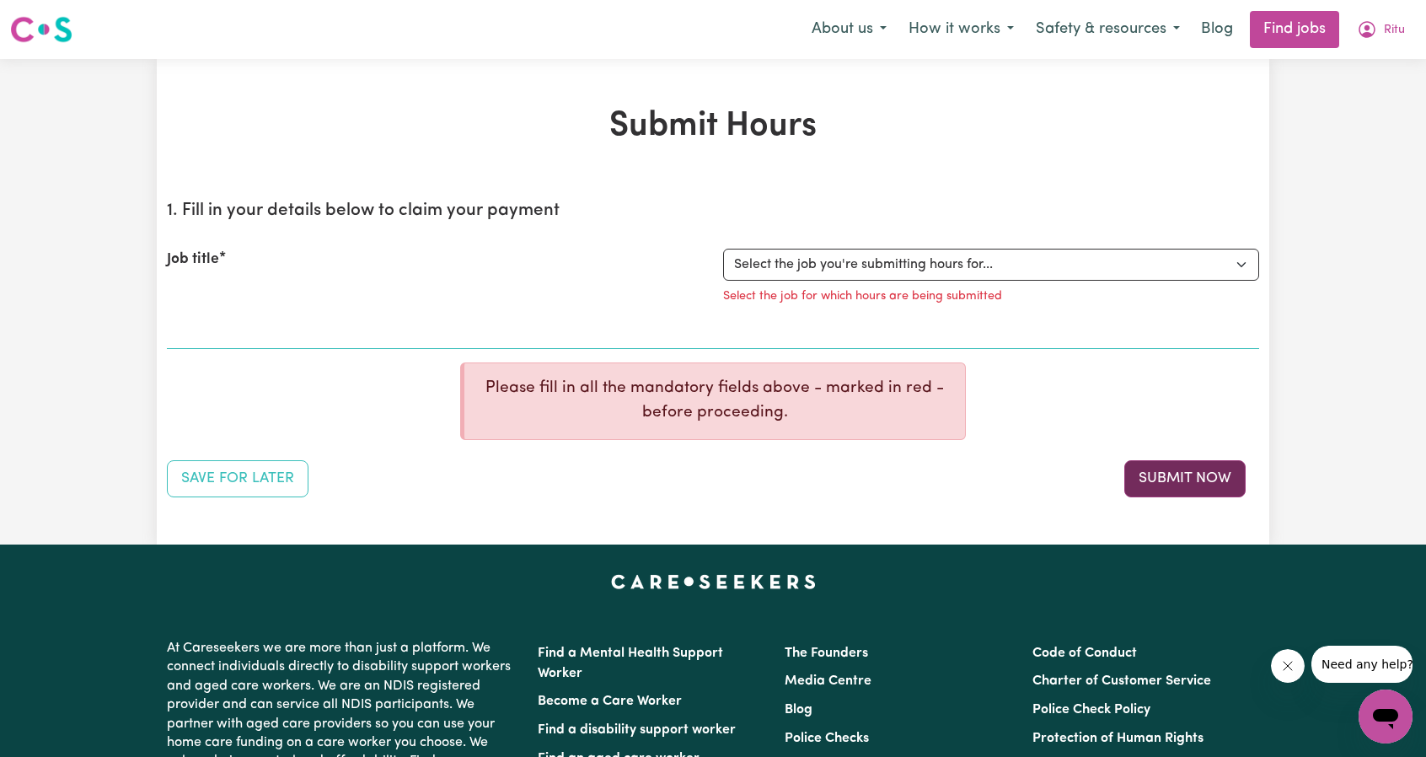
click at [1174, 463] on button "Submit Now" at bounding box center [1184, 478] width 121 height 37
click at [1366, 29] on icon "My Account" at bounding box center [1366, 28] width 5 height 6
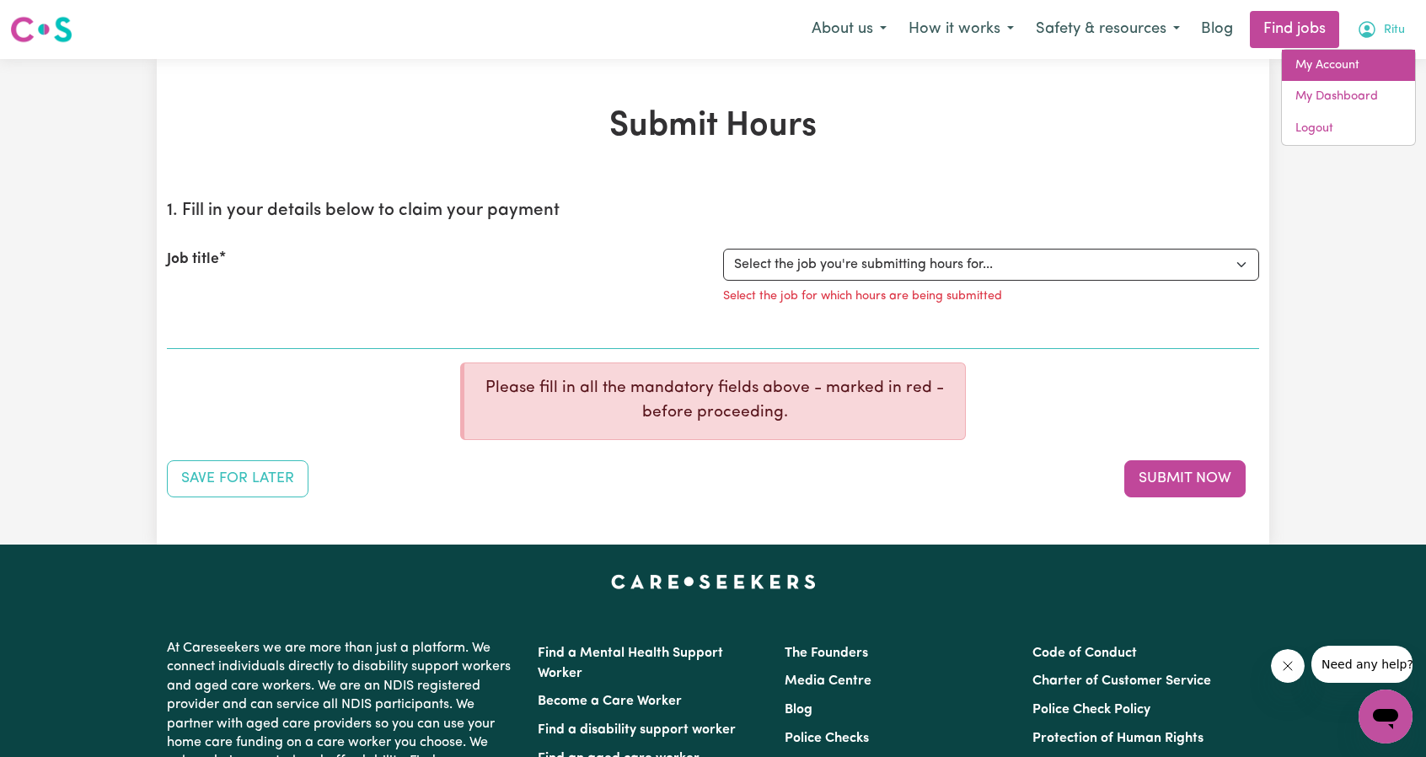
click at [1340, 57] on link "My Account" at bounding box center [1348, 66] width 133 height 32
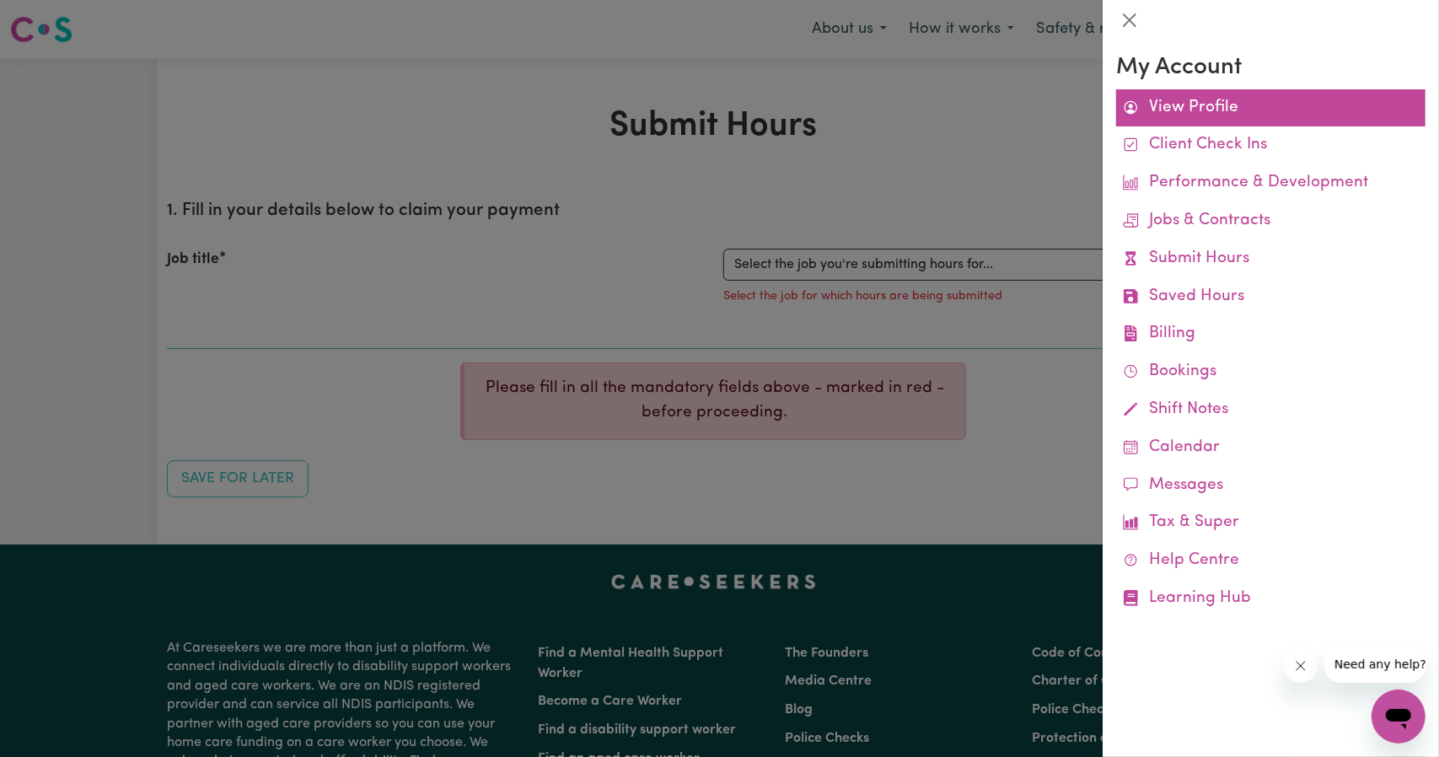
click at [1207, 110] on link "View Profile" at bounding box center [1270, 108] width 309 height 38
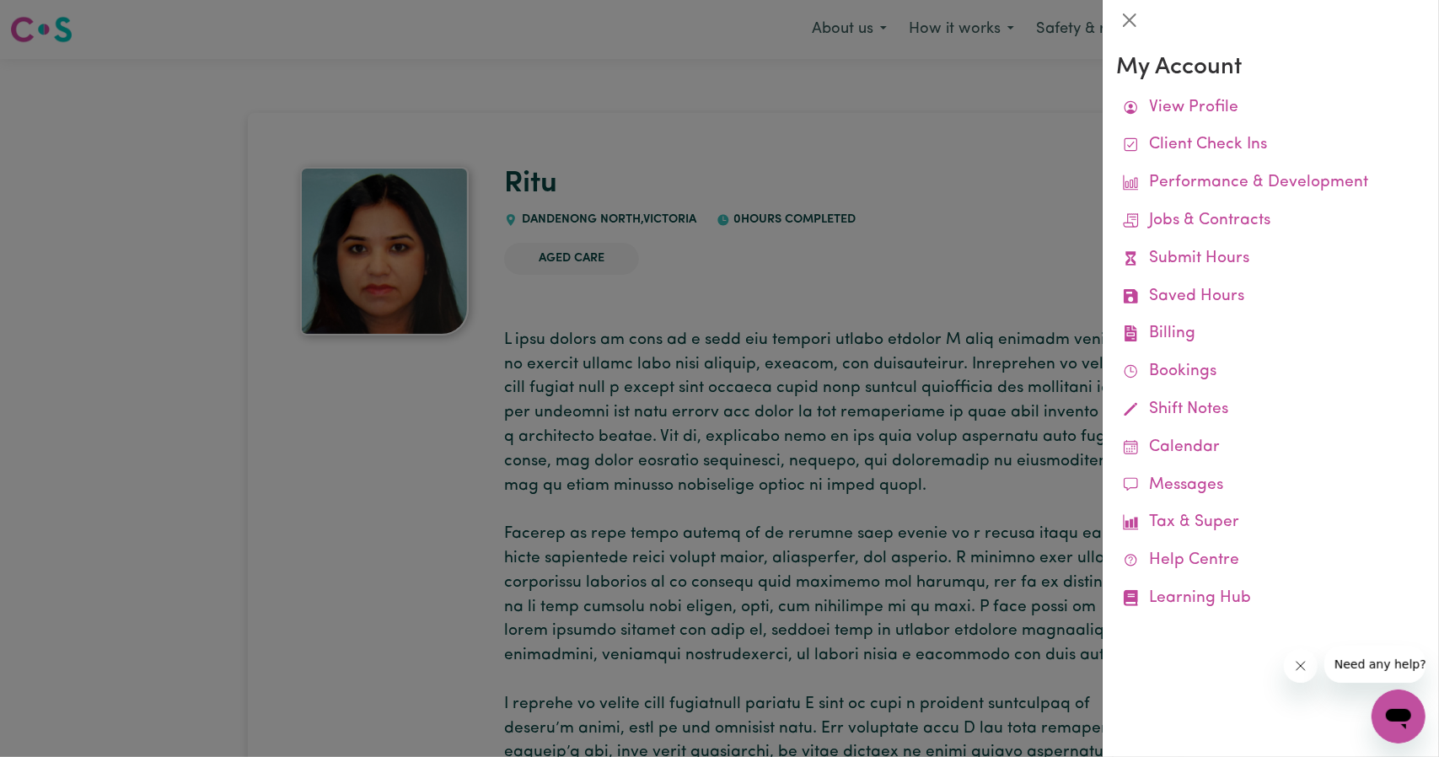
click at [631, 42] on div at bounding box center [719, 378] width 1439 height 757
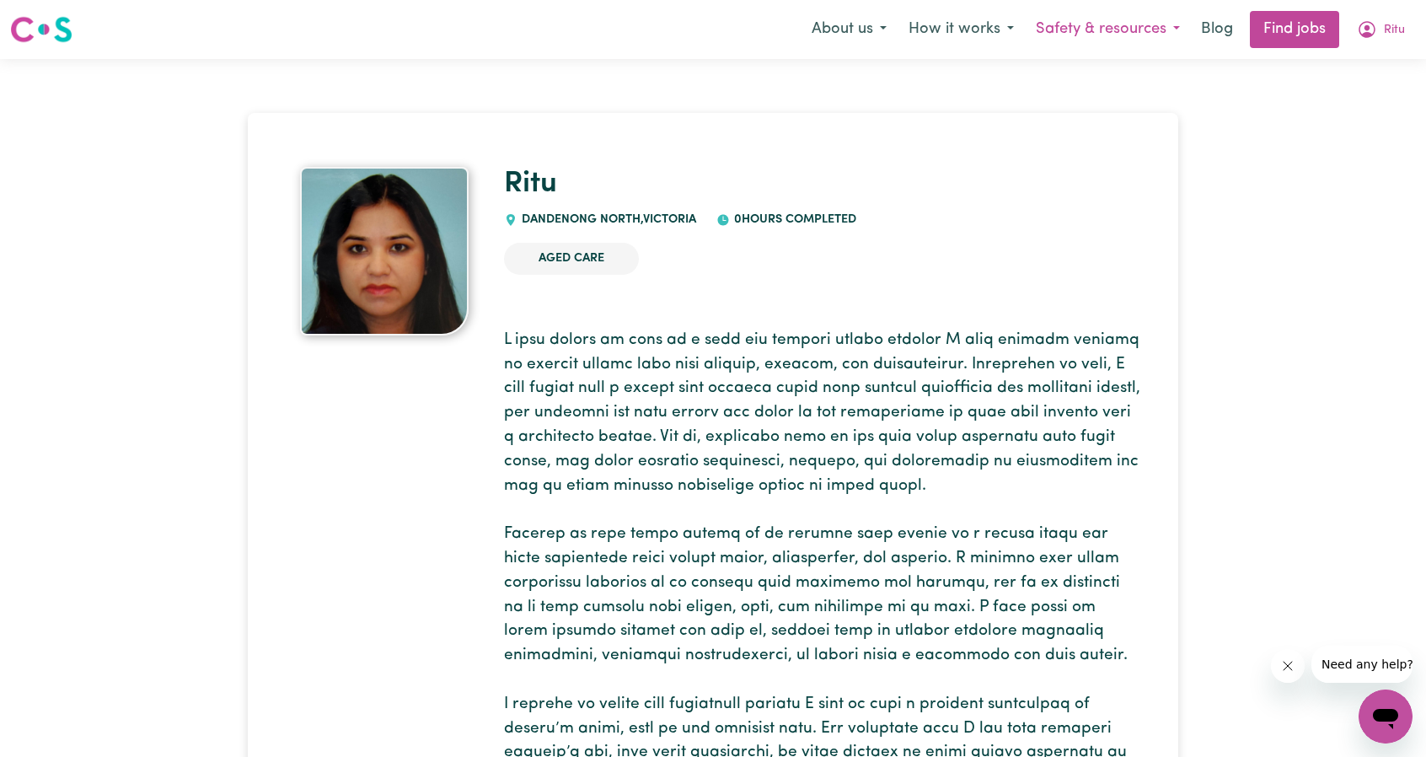
click at [1126, 24] on button "Safety & resources" at bounding box center [1108, 29] width 166 height 35
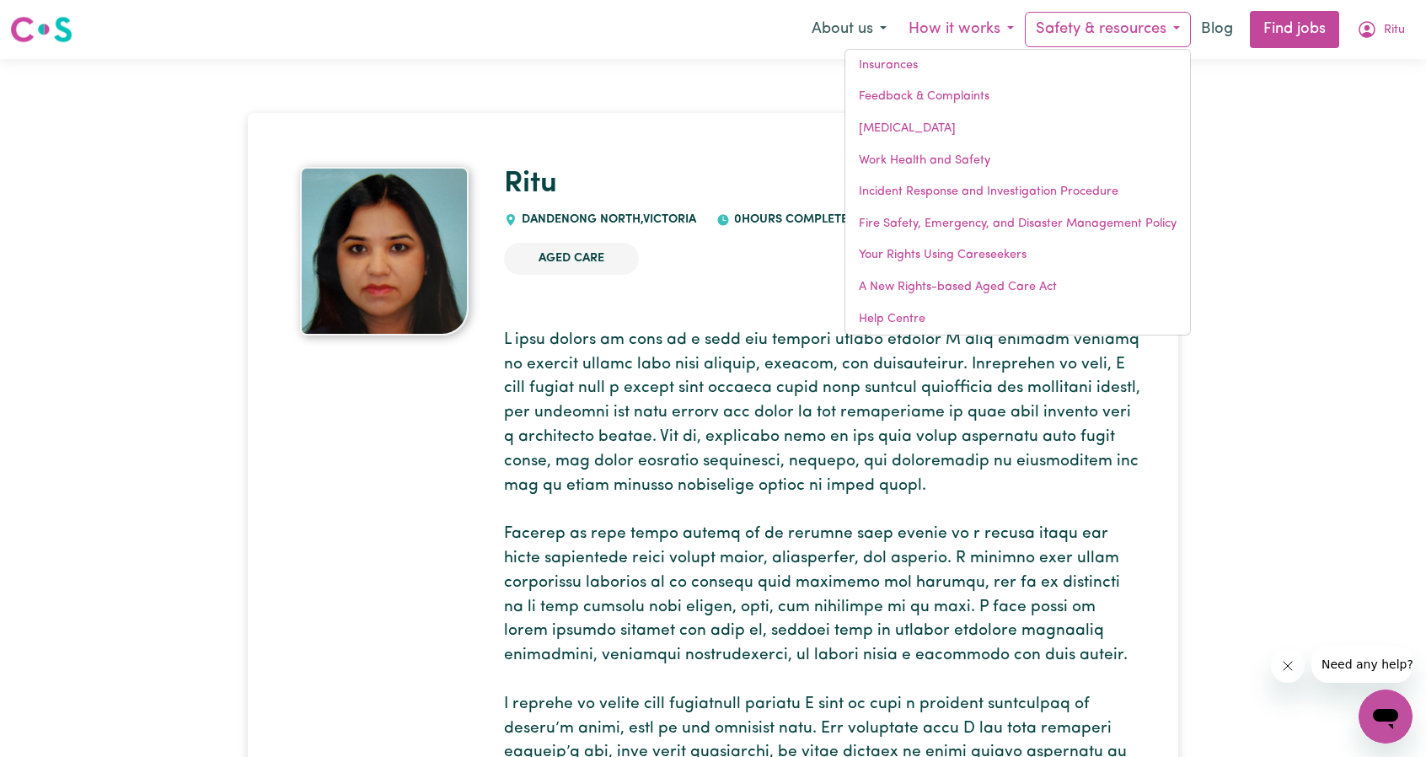
click at [961, 30] on button "How it works" at bounding box center [961, 29] width 127 height 35
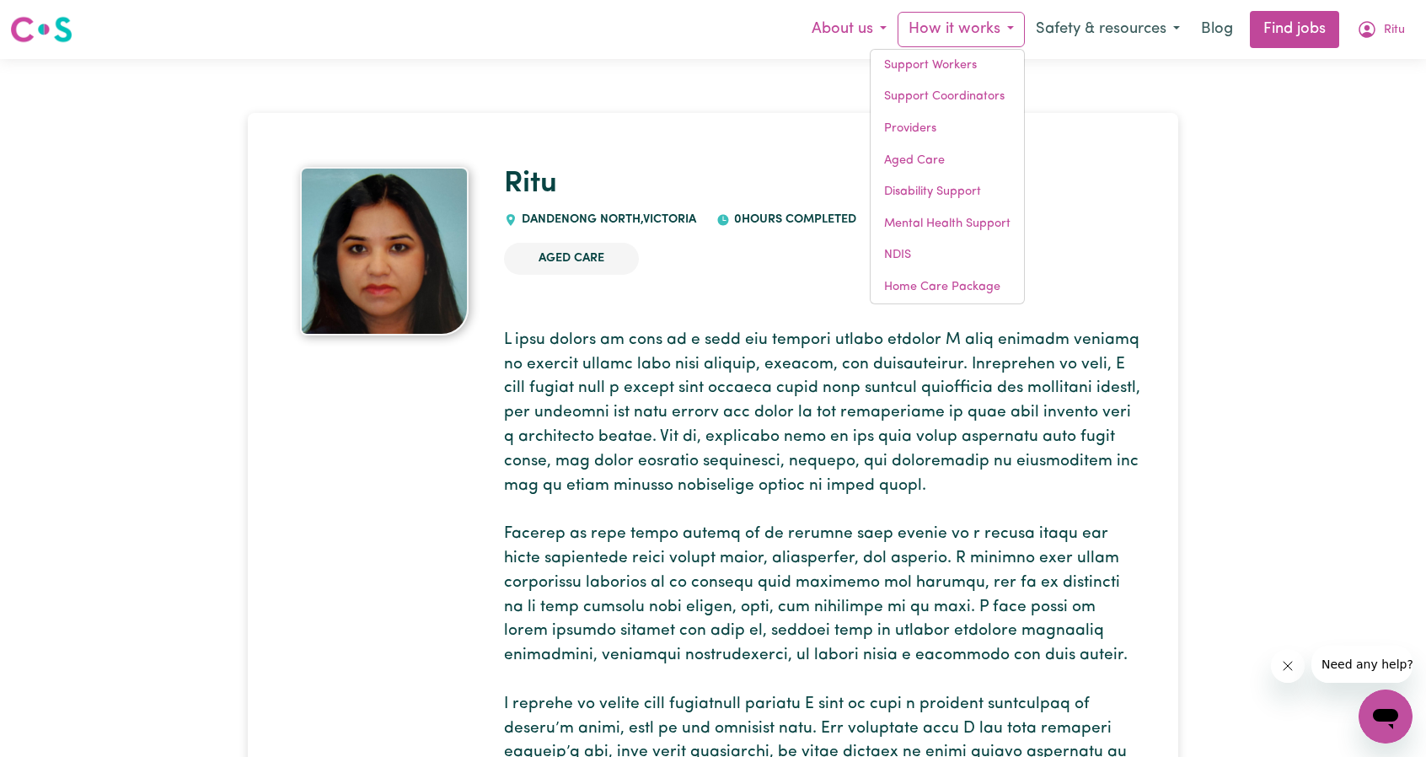
click at [851, 21] on button "About us" at bounding box center [849, 29] width 97 height 35
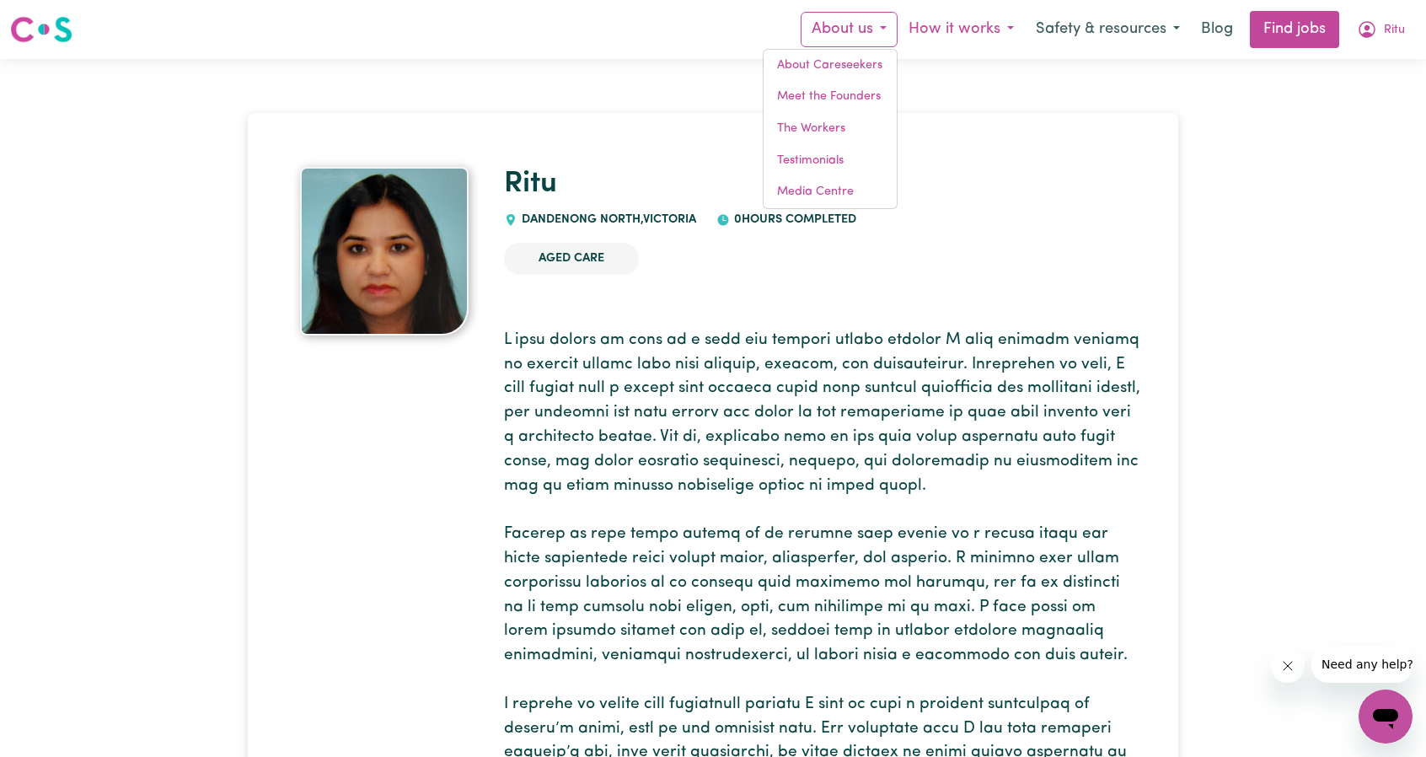
click at [968, 26] on button "How it works" at bounding box center [961, 29] width 127 height 35
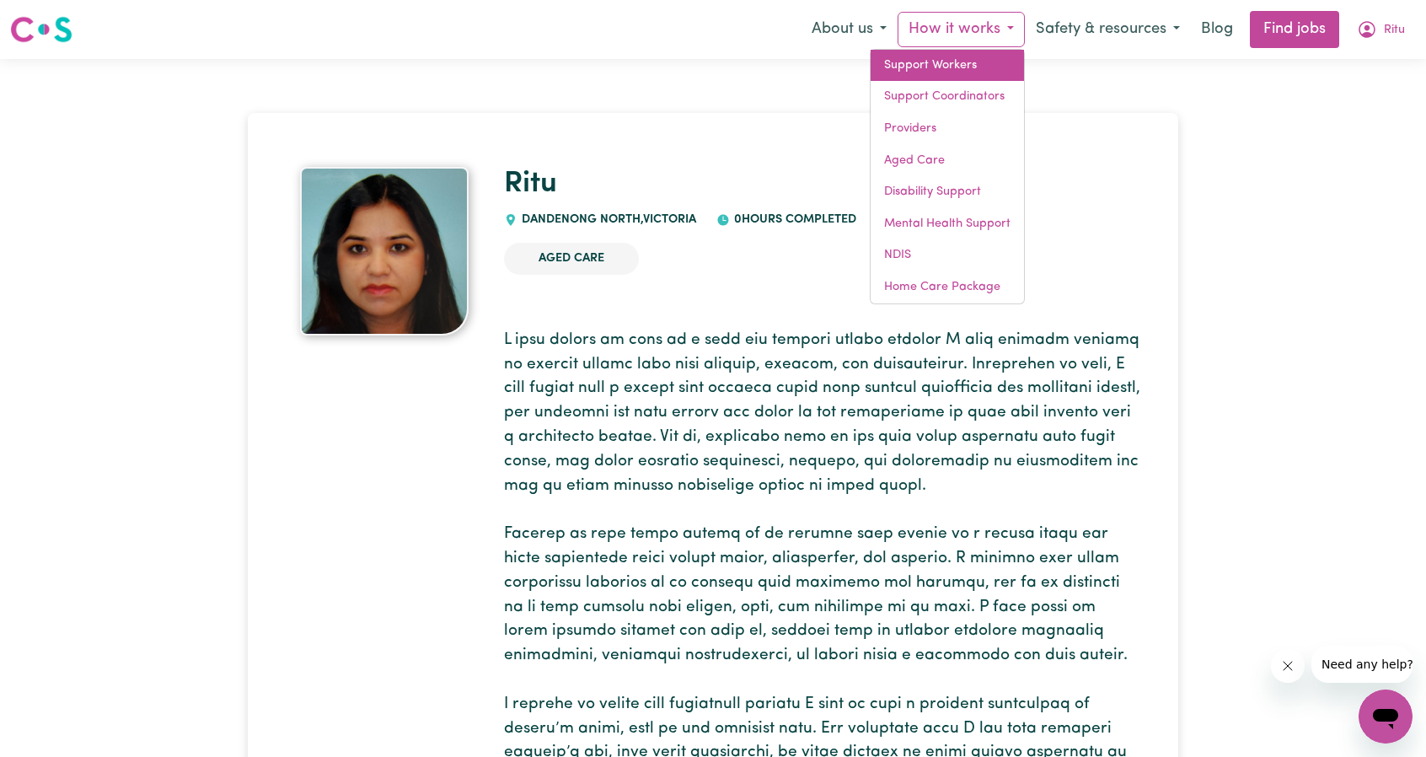
click at [935, 65] on link "Support Workers" at bounding box center [947, 66] width 153 height 32
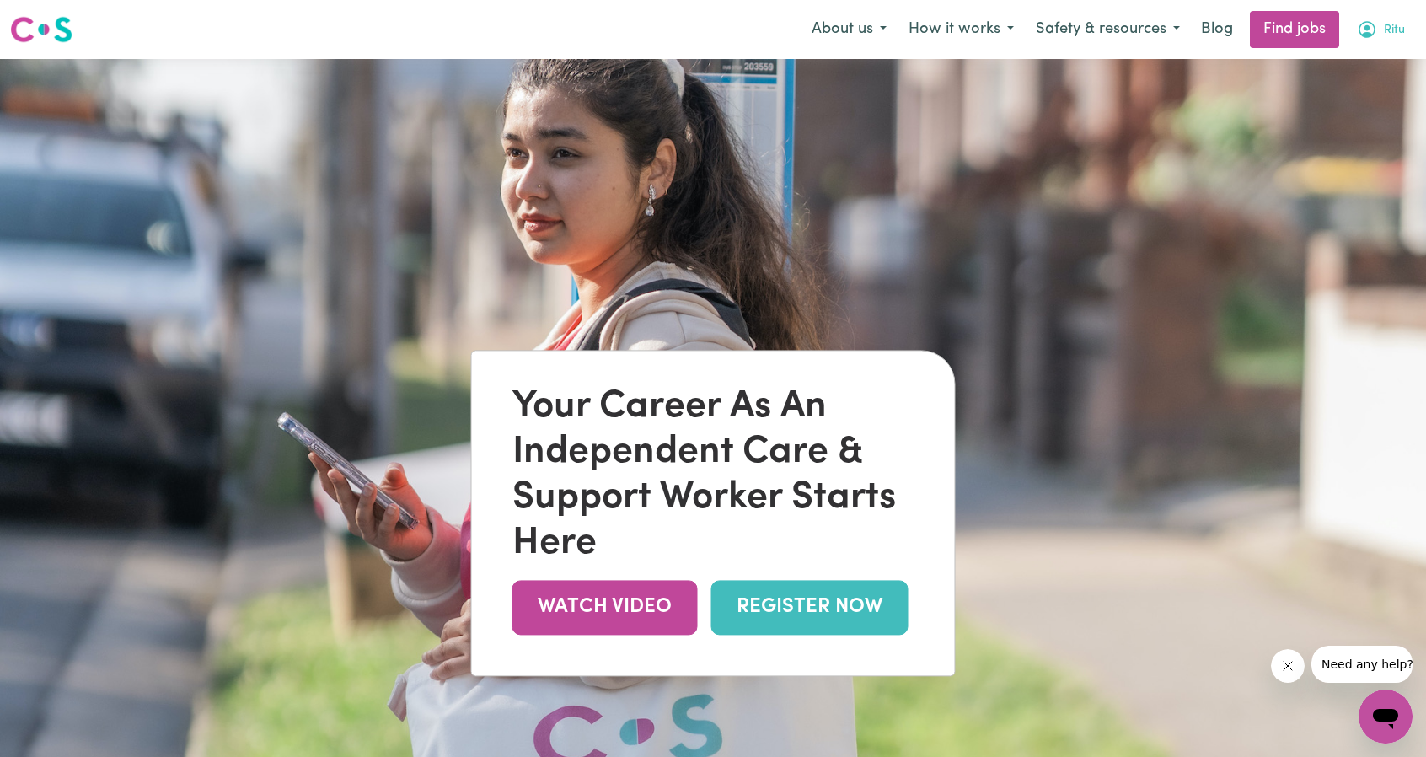
click at [1384, 35] on span "Ritu" at bounding box center [1394, 30] width 21 height 19
click at [1321, 131] on link "Logout" at bounding box center [1348, 129] width 133 height 32
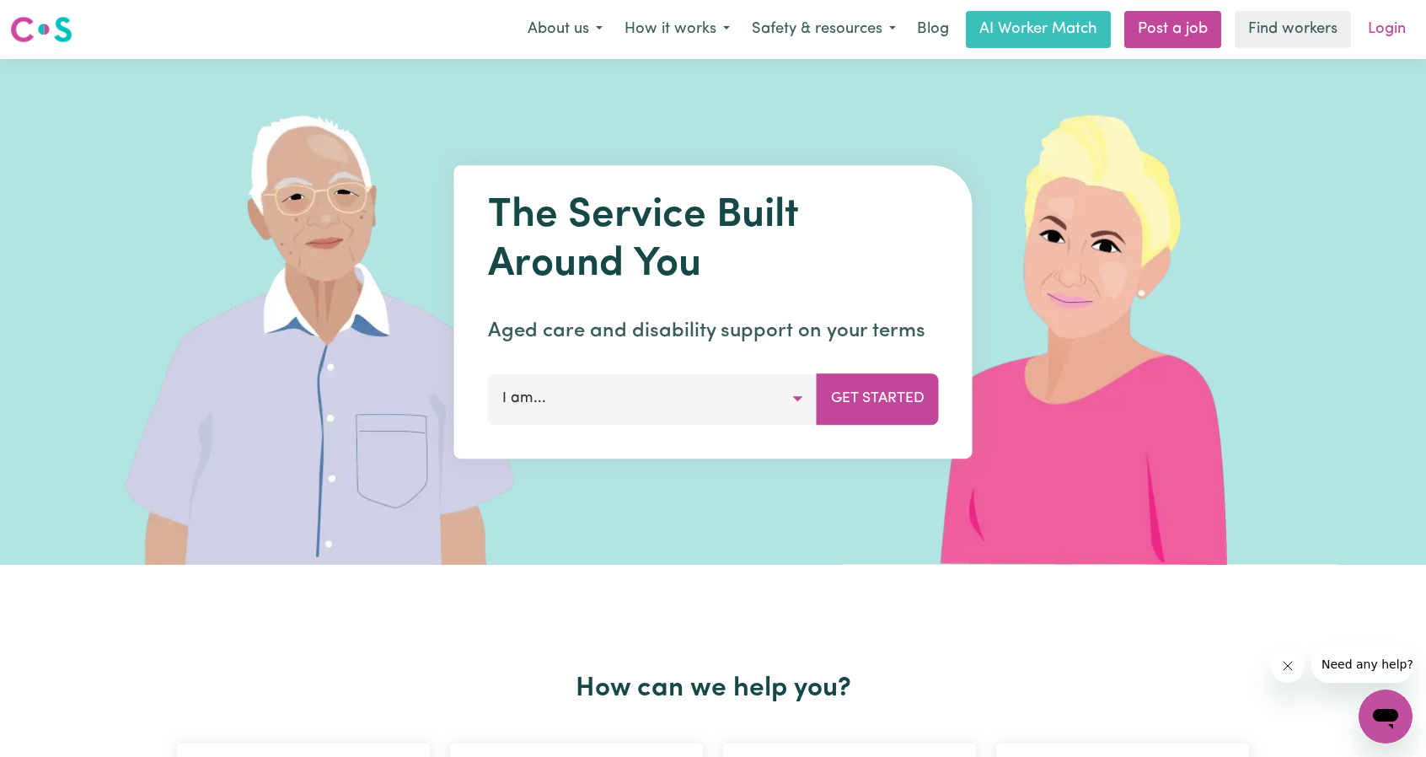
click at [1363, 31] on link "Login" at bounding box center [1387, 29] width 58 height 37
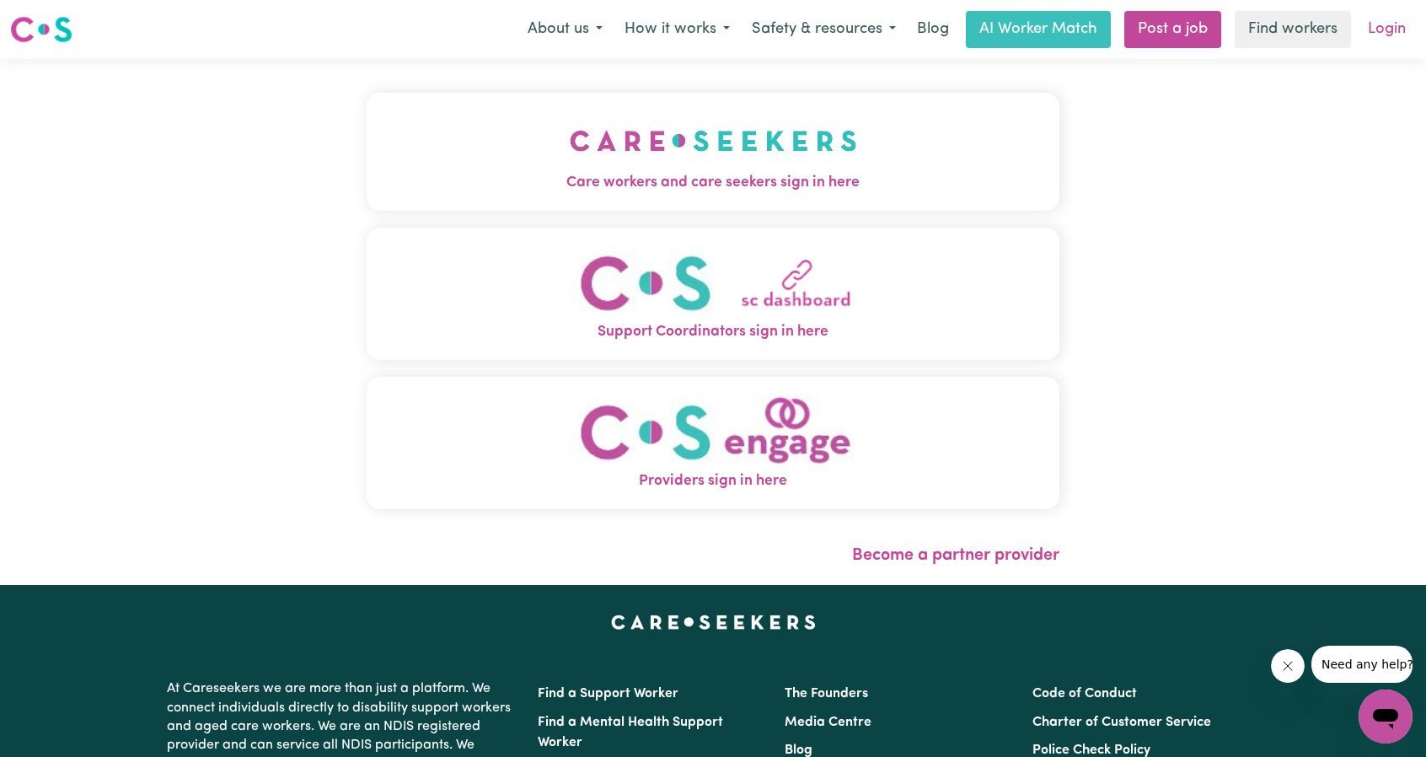
click at [1384, 34] on link "Login" at bounding box center [1387, 29] width 58 height 37
click at [1387, 27] on link "Login" at bounding box center [1387, 29] width 58 height 37
click at [551, 29] on button "About us" at bounding box center [565, 29] width 97 height 35
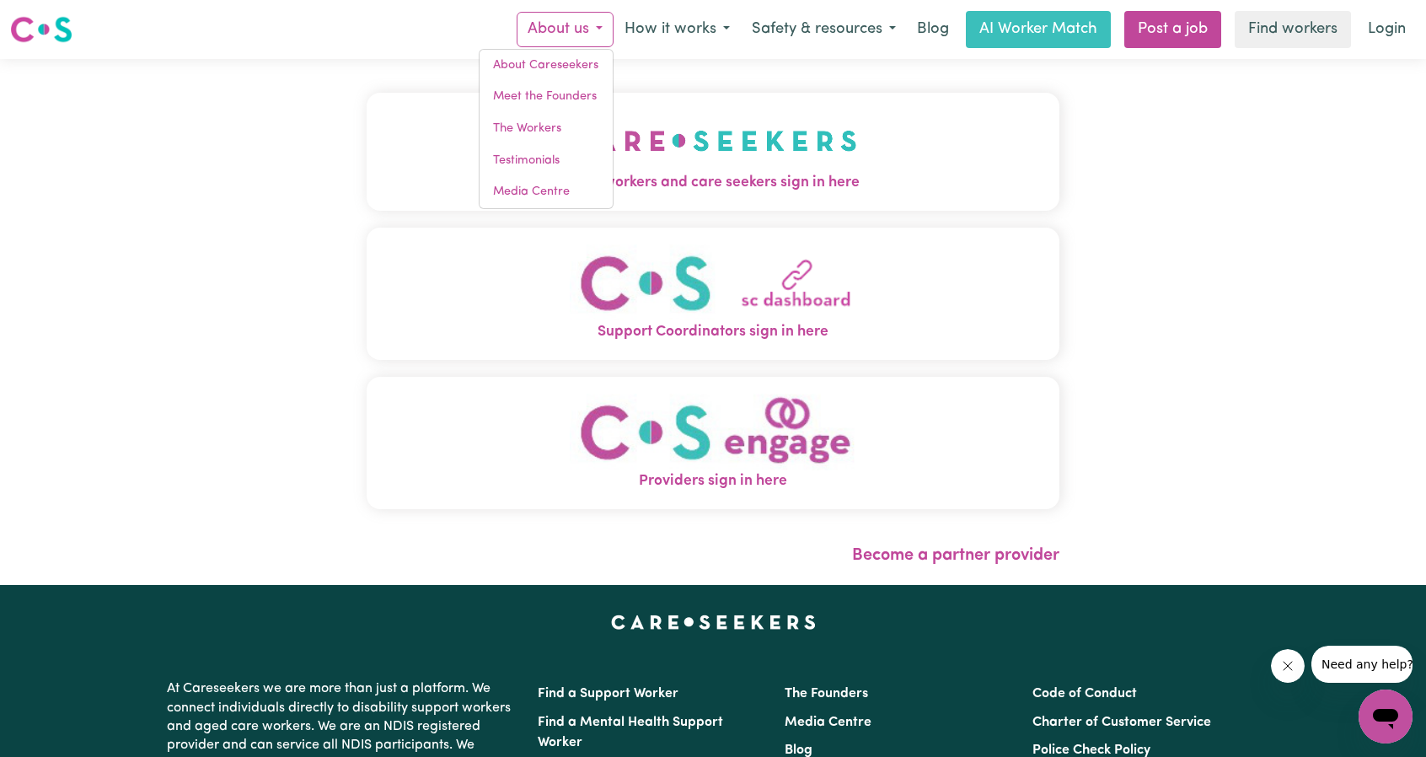
click at [241, 125] on div "Care workers and care seekers sign in here Support Coordinators sign in here Pr…" at bounding box center [713, 322] width 1426 height 526
click at [46, 38] on img at bounding box center [41, 29] width 62 height 30
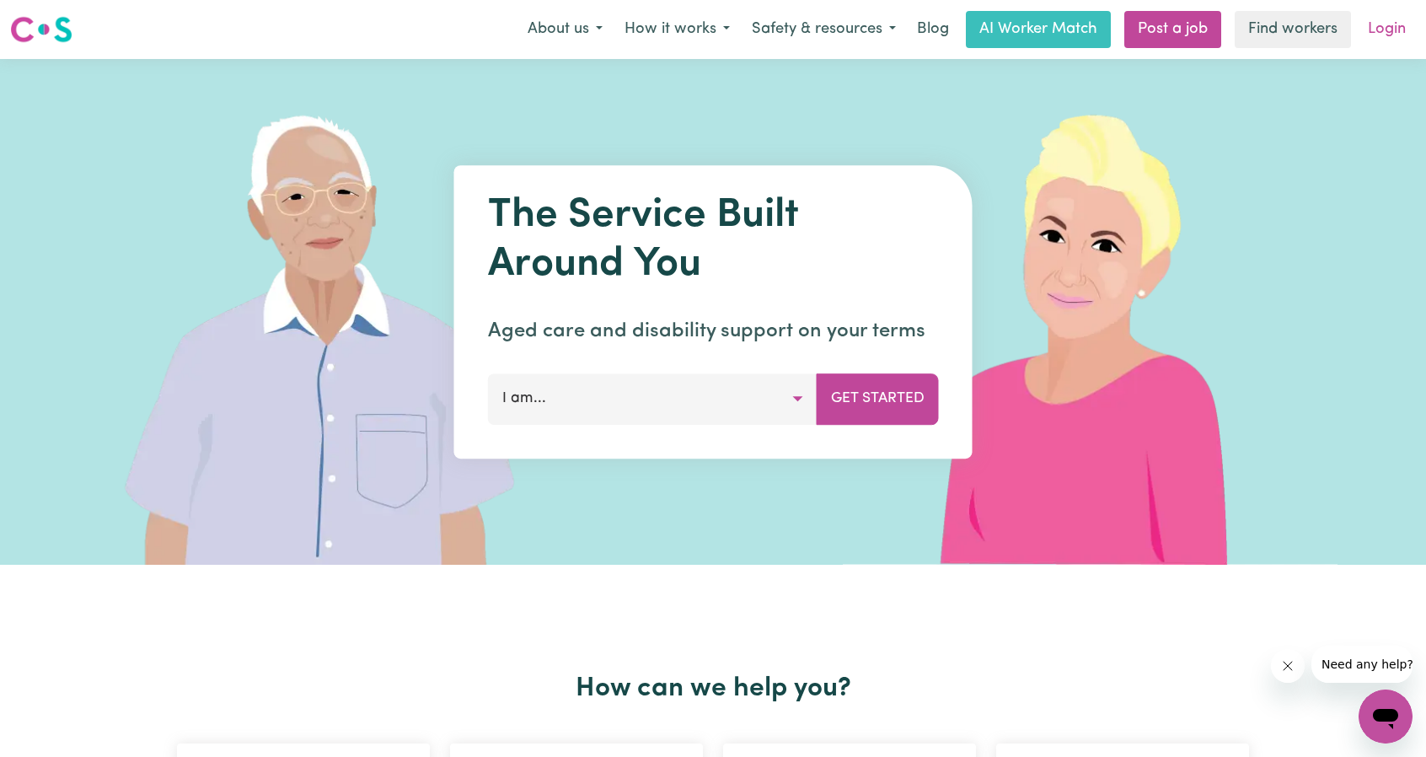
click at [1389, 33] on link "Login" at bounding box center [1387, 29] width 58 height 37
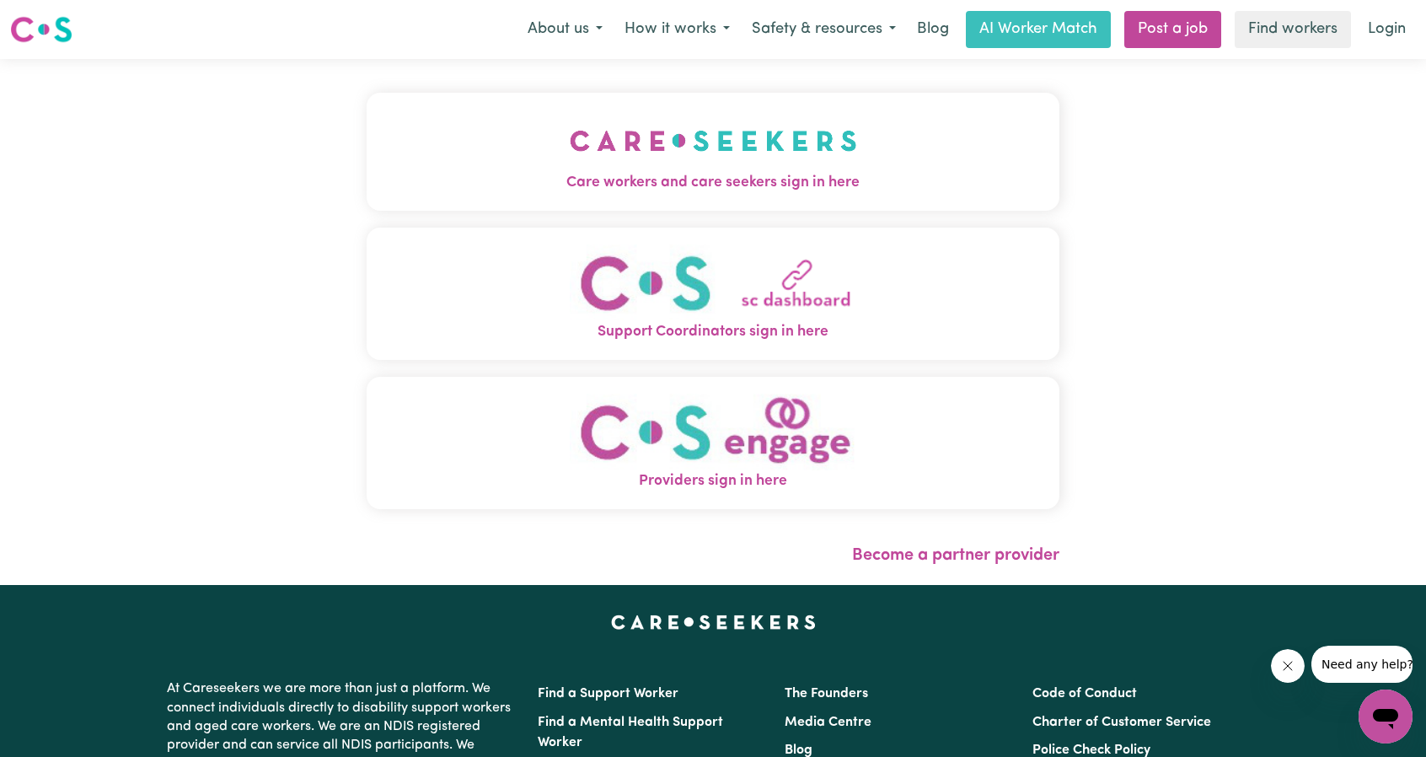
click at [779, 184] on span "Care workers and care seekers sign in here" at bounding box center [713, 183] width 693 height 22
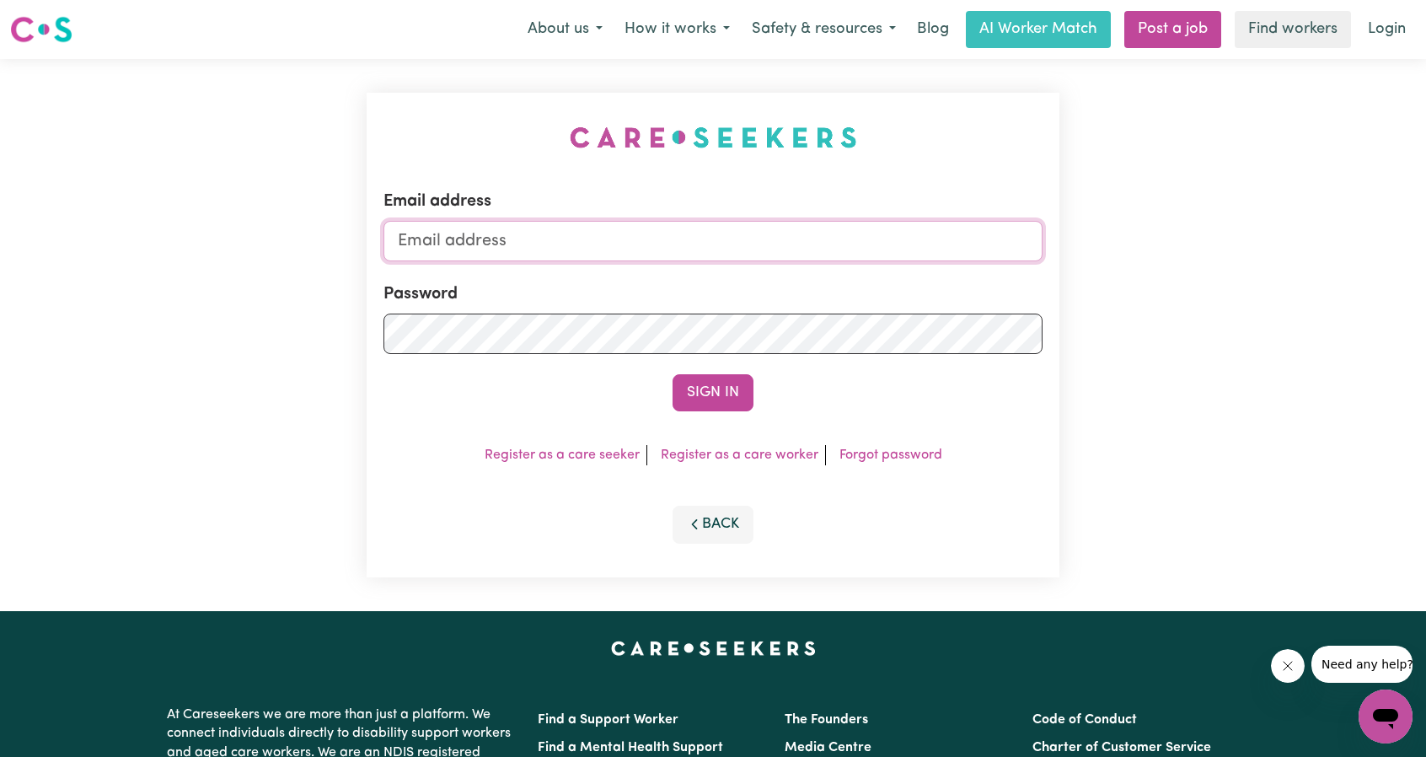
type input "[EMAIL_ADDRESS][DOMAIN_NAME]"
click at [740, 404] on button "Sign In" at bounding box center [713, 392] width 81 height 37
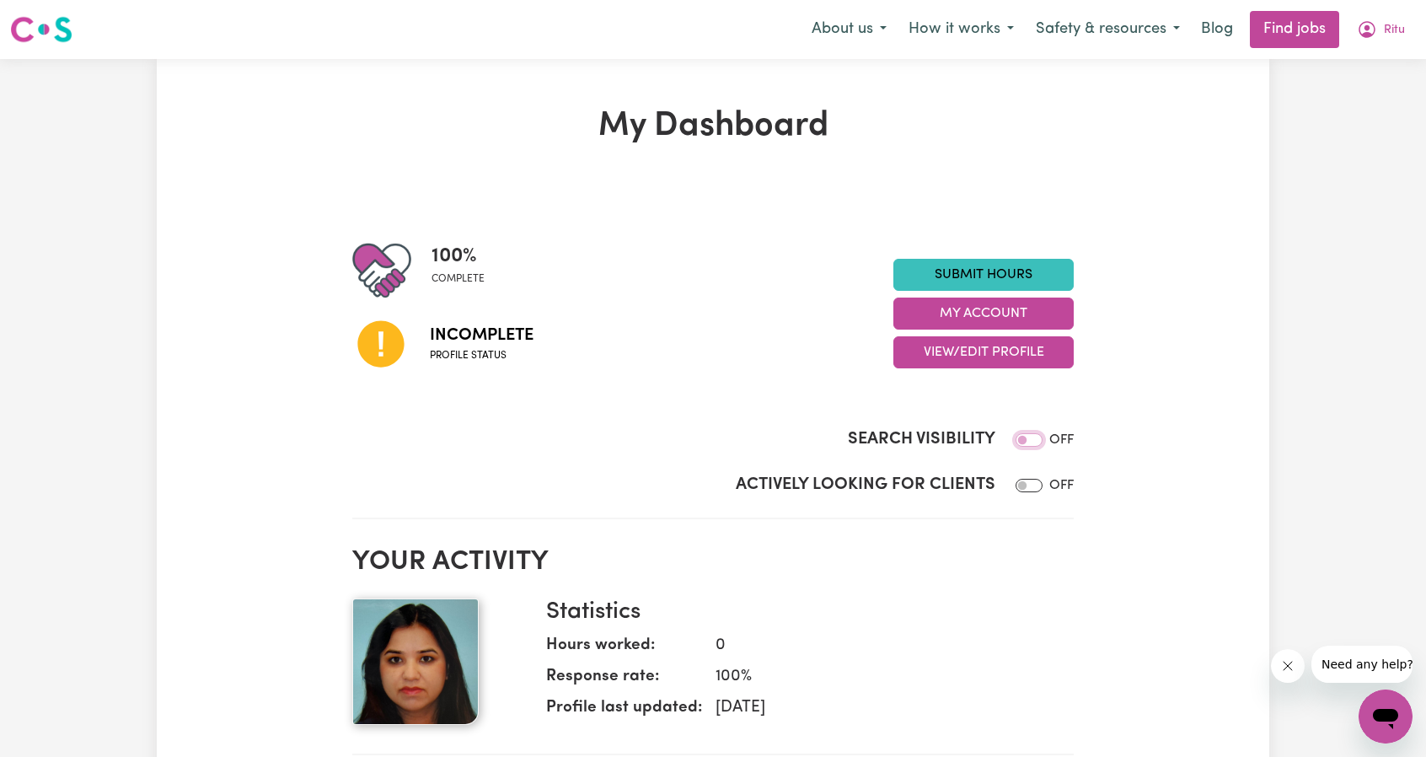
click at [1032, 444] on input "Search Visibility" at bounding box center [1029, 439] width 27 height 13
checkbox input "true"
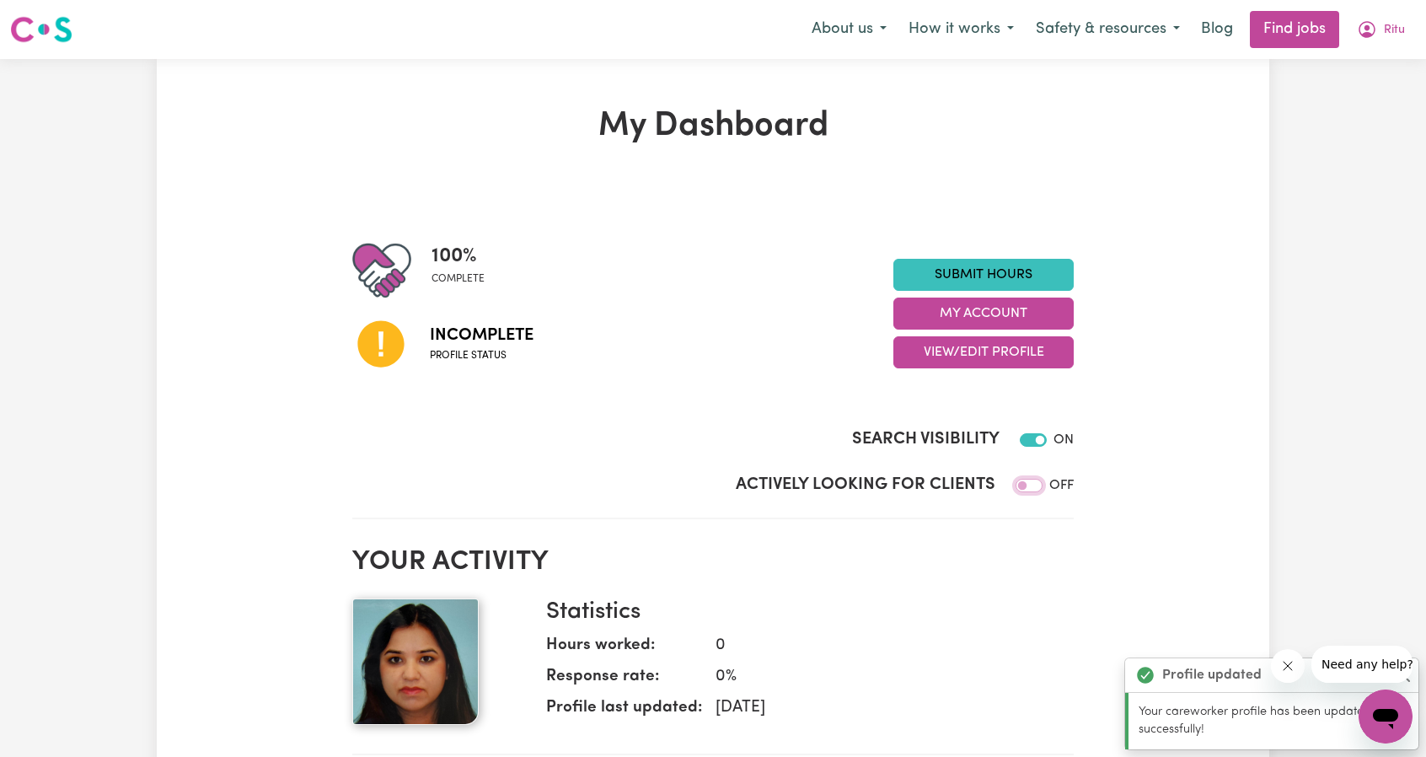
click at [1038, 488] on input "Actively Looking for Clients" at bounding box center [1029, 485] width 27 height 13
checkbox input "true"
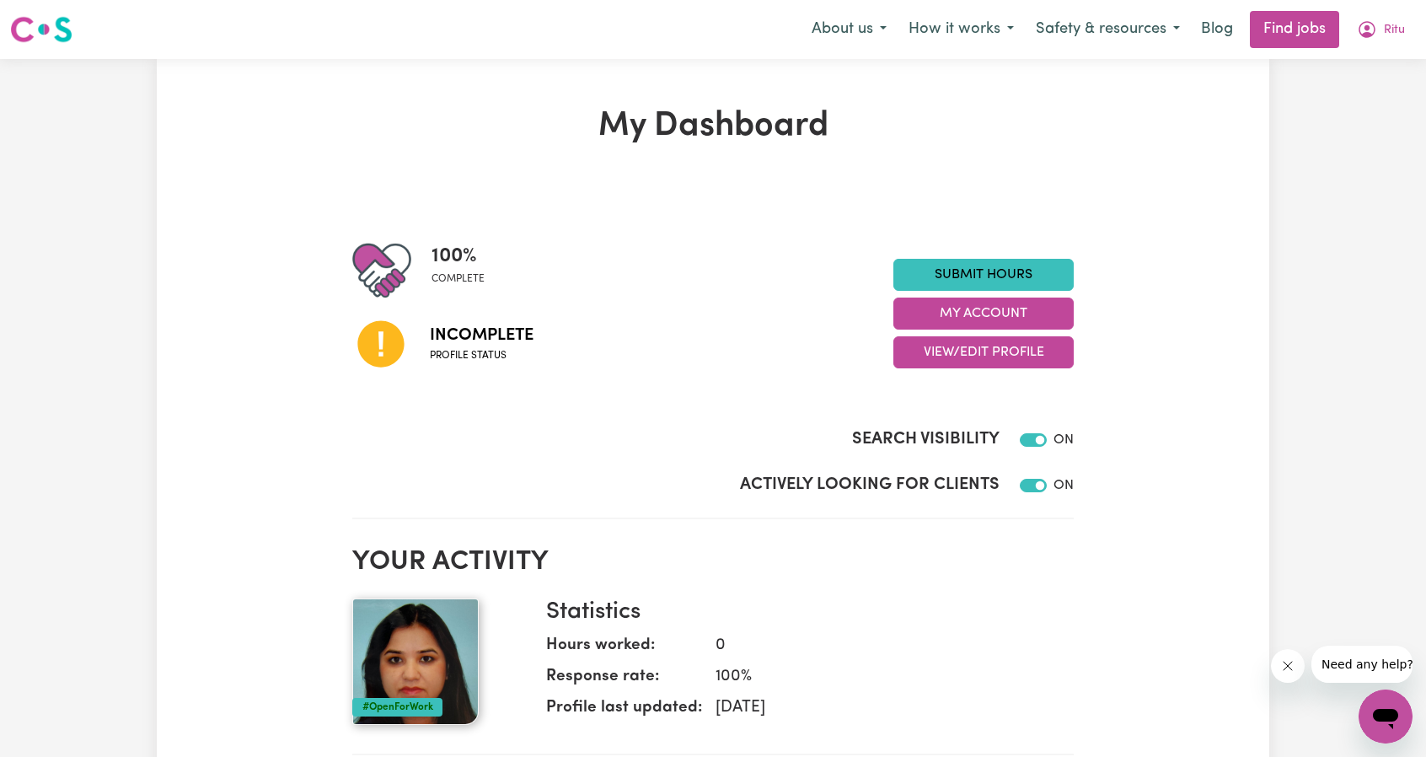
click at [452, 340] on span "Incomplete" at bounding box center [482, 335] width 104 height 25
click at [472, 357] on span "Profile status" at bounding box center [482, 355] width 104 height 15
click at [475, 360] on span "Profile status" at bounding box center [482, 355] width 104 height 15
click at [1010, 351] on button "View/Edit Profile" at bounding box center [983, 352] width 180 height 32
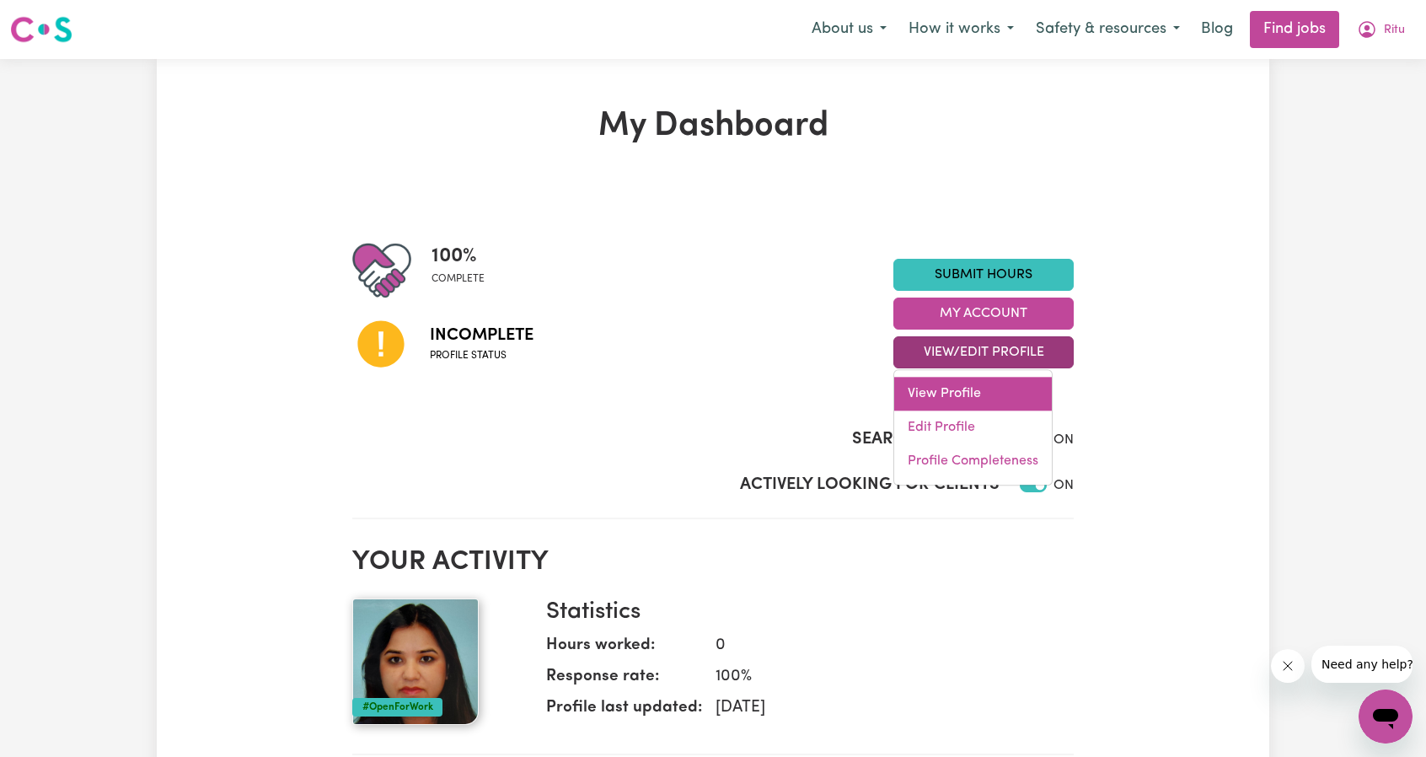
click at [949, 391] on link "View Profile" at bounding box center [973, 394] width 158 height 34
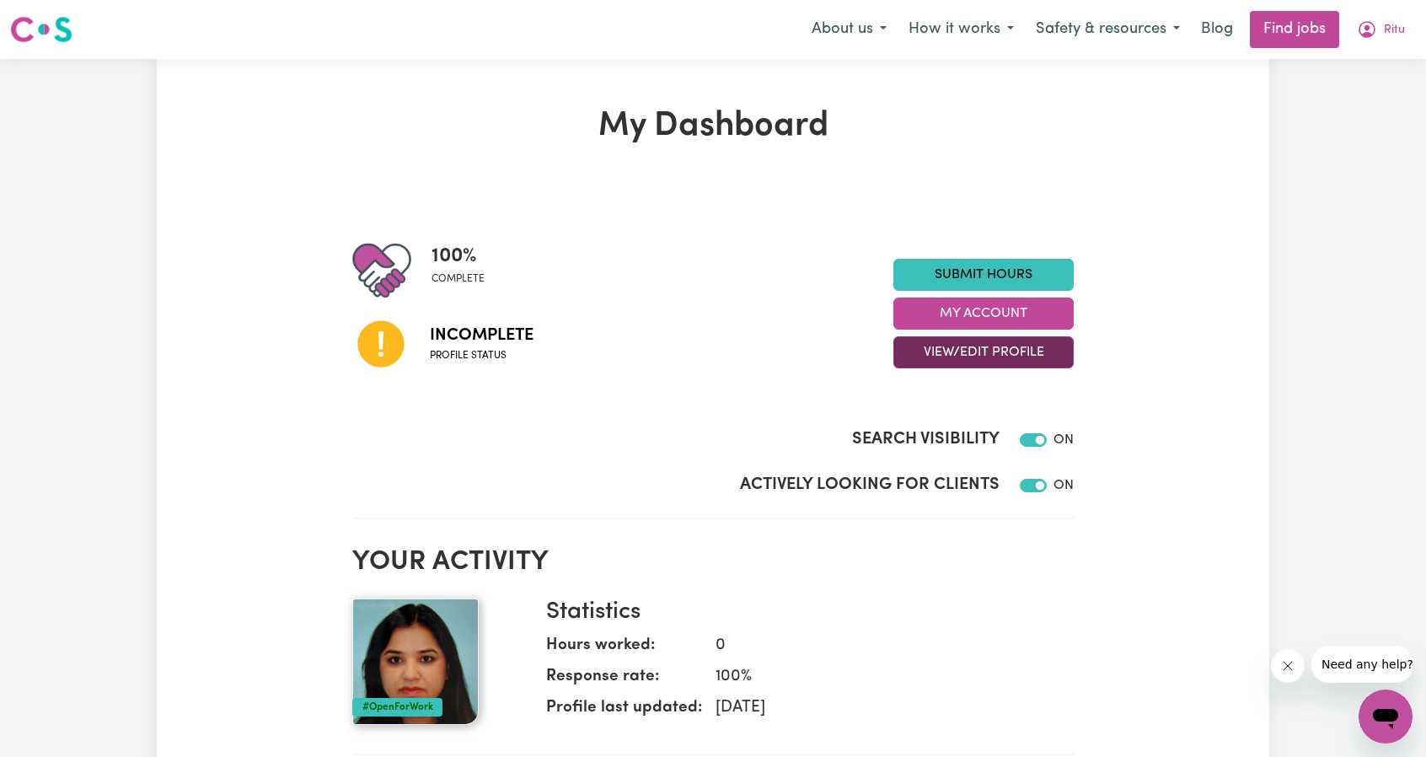
click at [980, 346] on button "View/Edit Profile" at bounding box center [983, 352] width 180 height 32
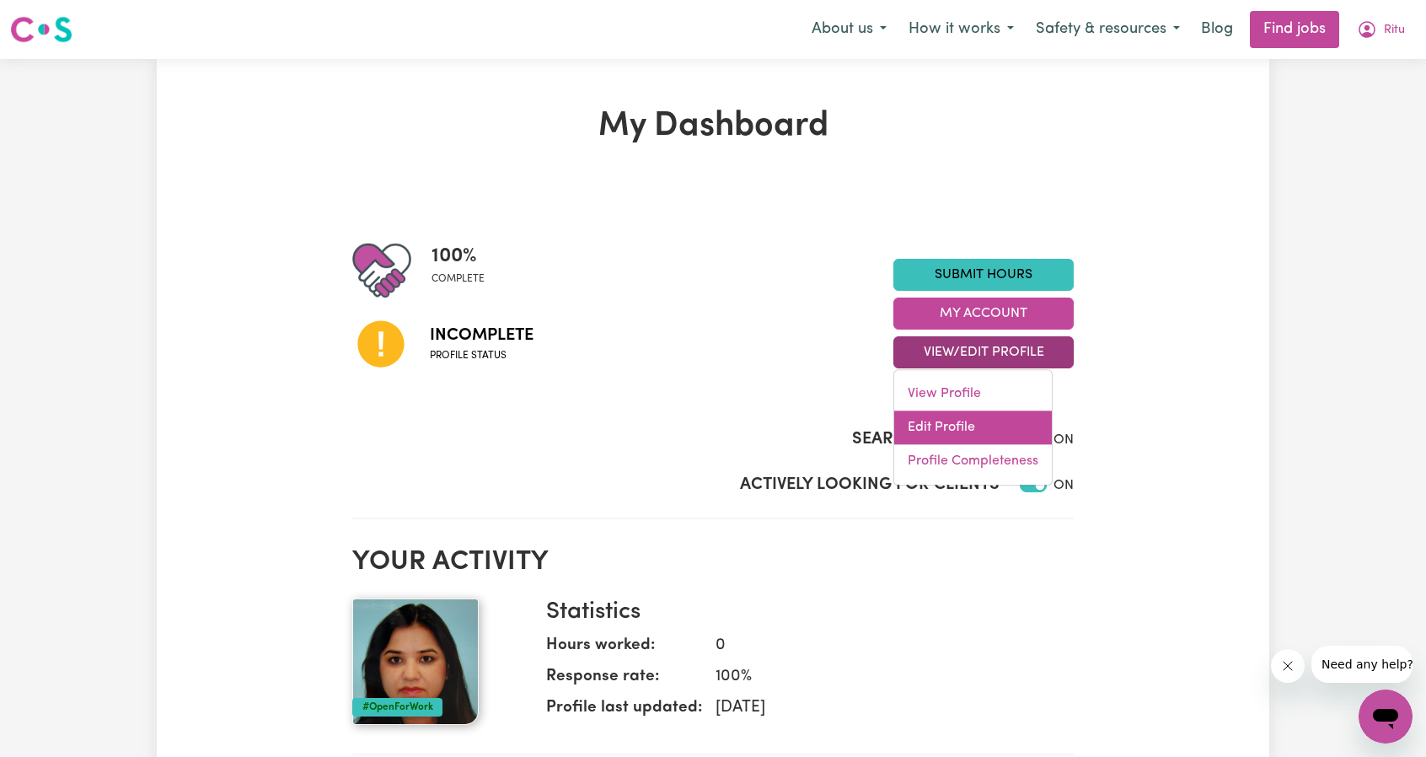
click at [932, 422] on link "Edit Profile" at bounding box center [973, 427] width 158 height 34
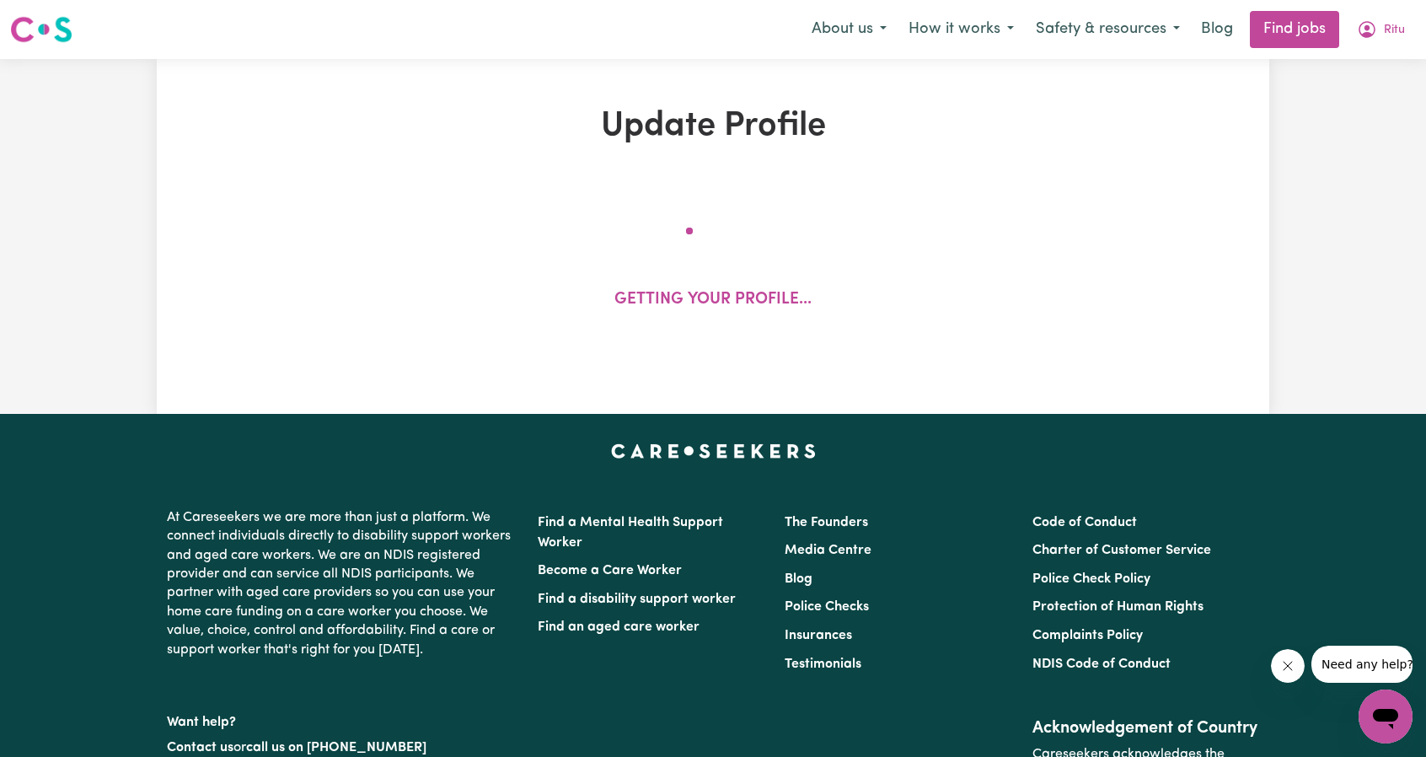
select select "[DEMOGRAPHIC_DATA]"
select select "[DEMOGRAPHIC_DATA] Work Visa"
select select "Studying a healthcare related degree or qualification"
select select "37"
select select "45"
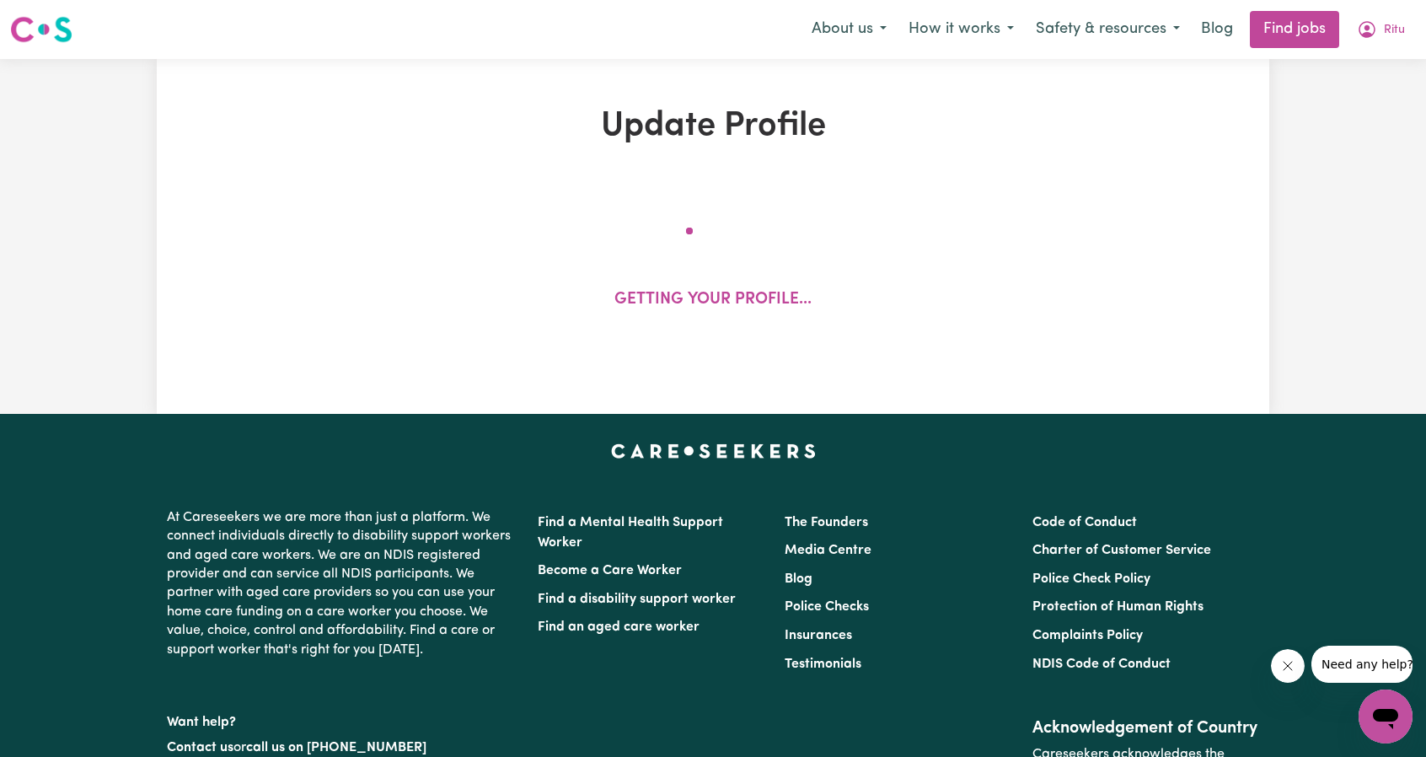
select select "67"
select select "75"
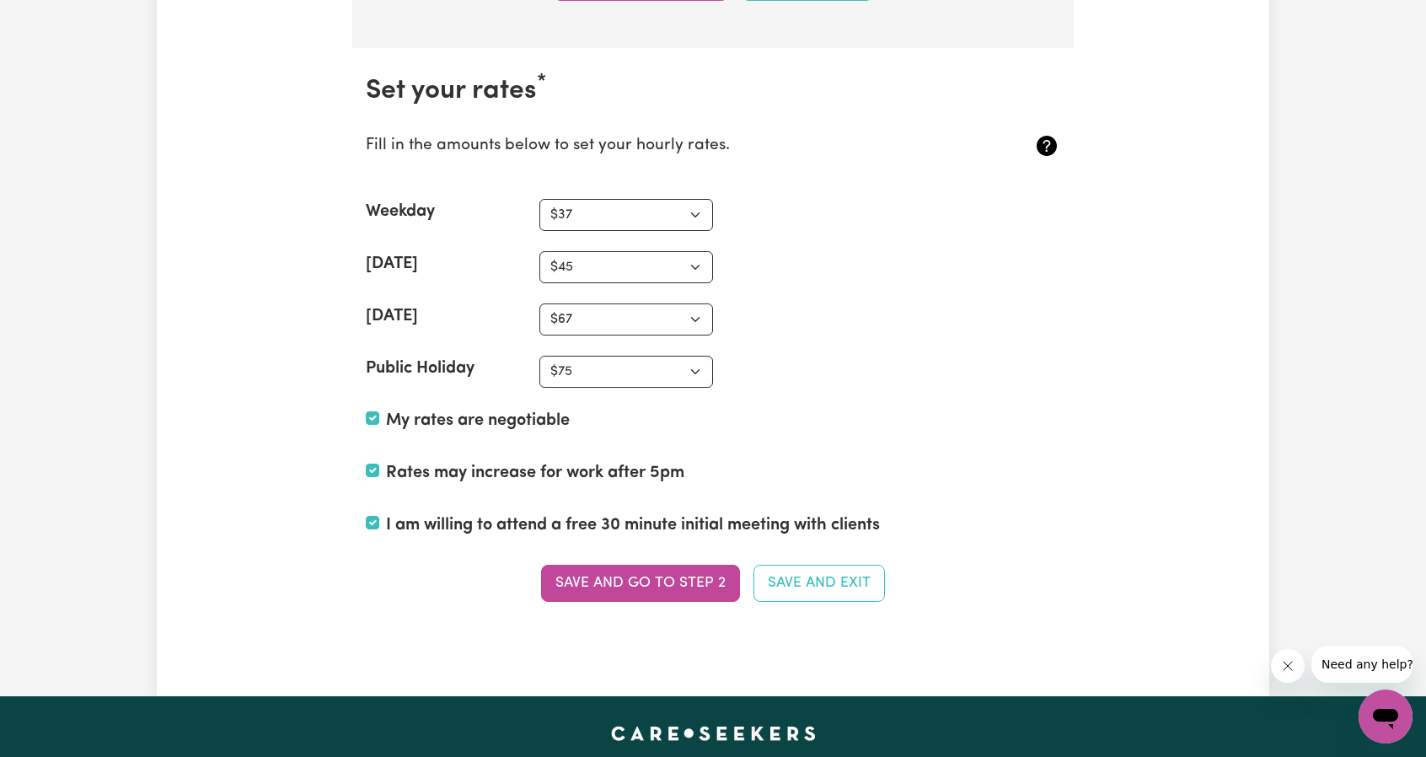
scroll to position [4214, 0]
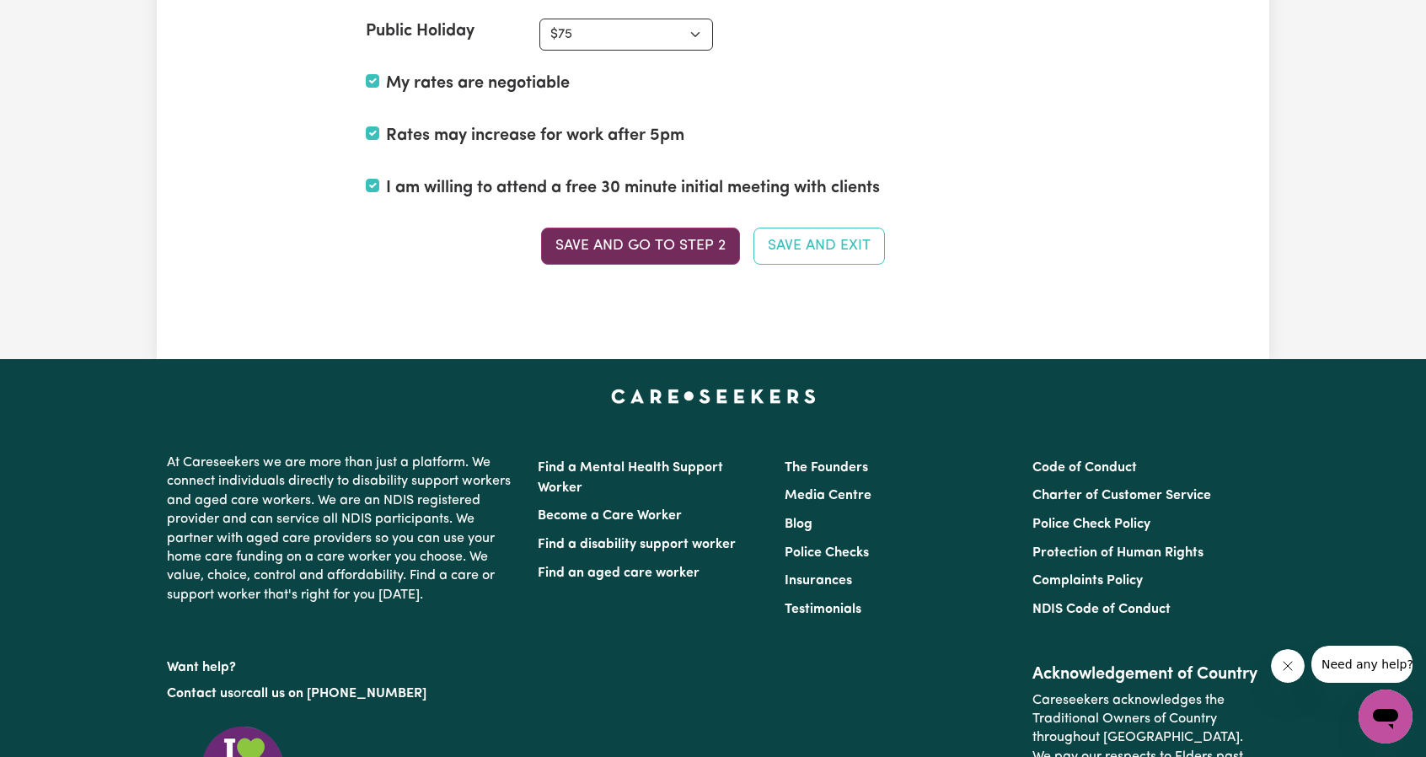
click at [673, 238] on button "Save and go to Step 2" at bounding box center [640, 246] width 199 height 37
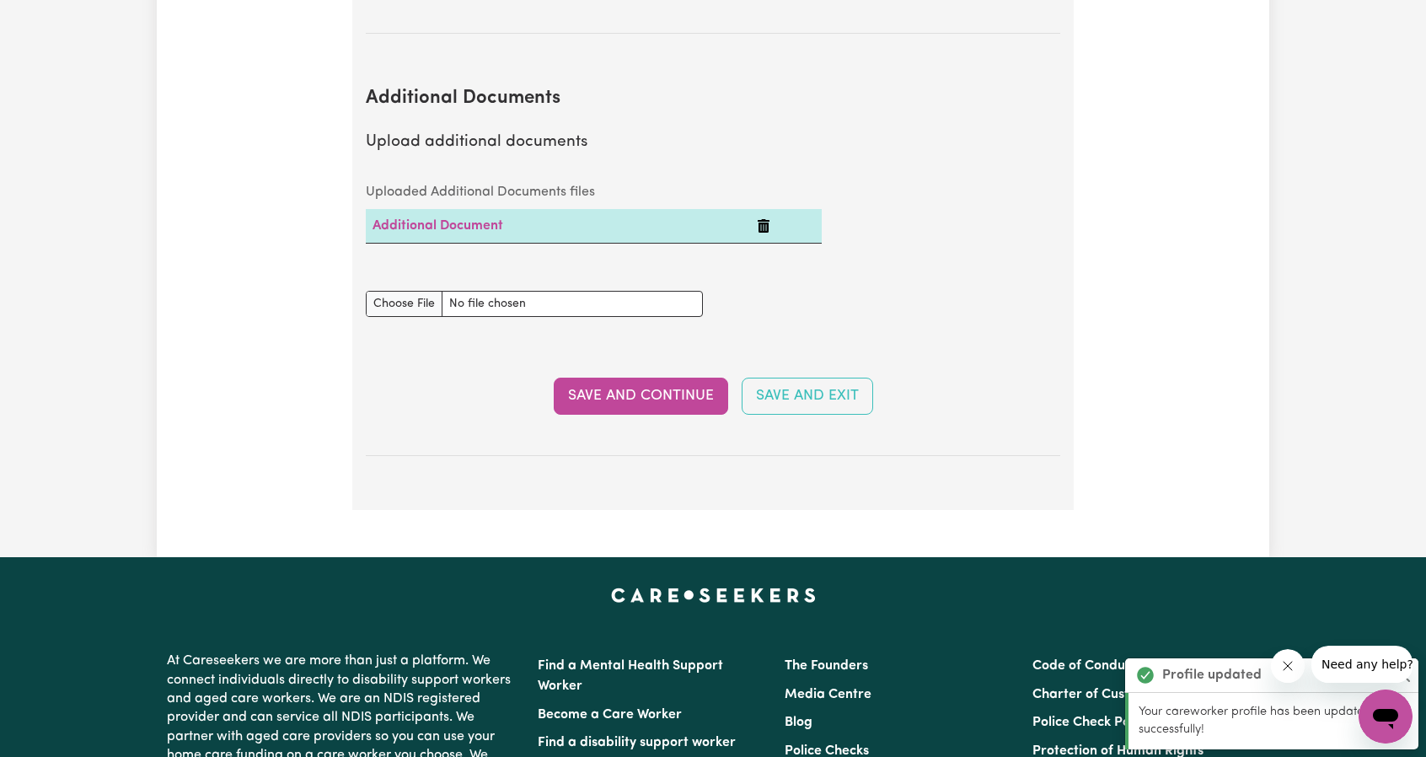
scroll to position [3203, 0]
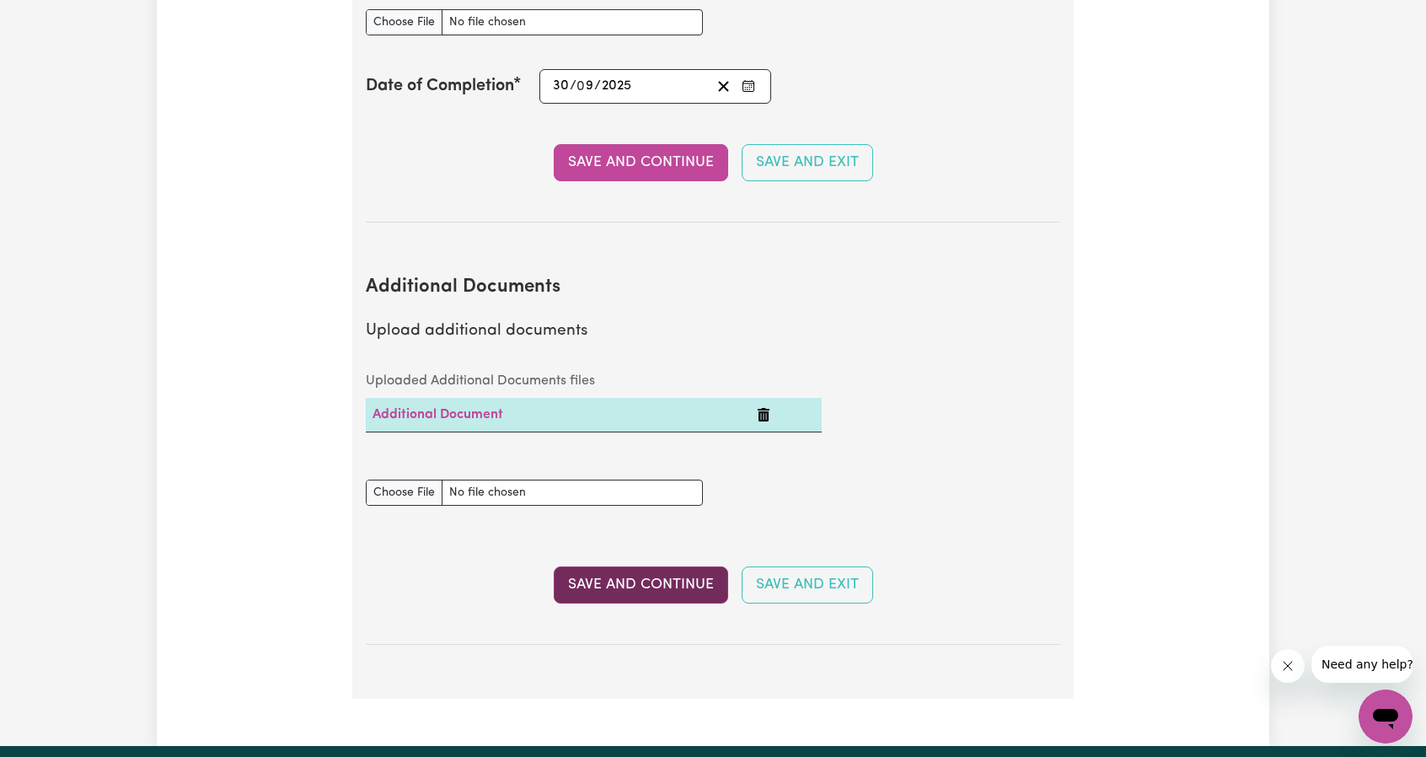
click at [657, 566] on button "Save and Continue" at bounding box center [641, 584] width 174 height 37
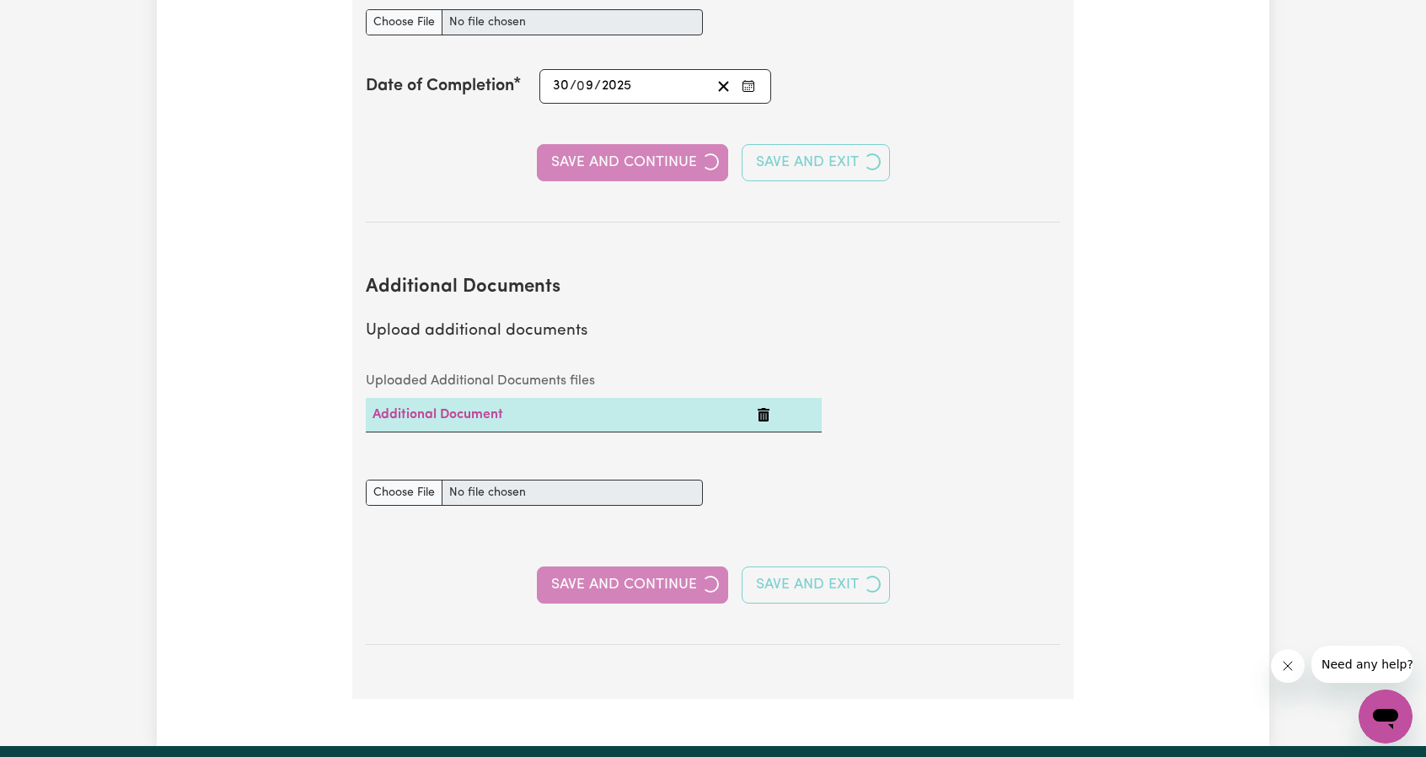
select select "2025"
select select "Certificate III (Individual Support)"
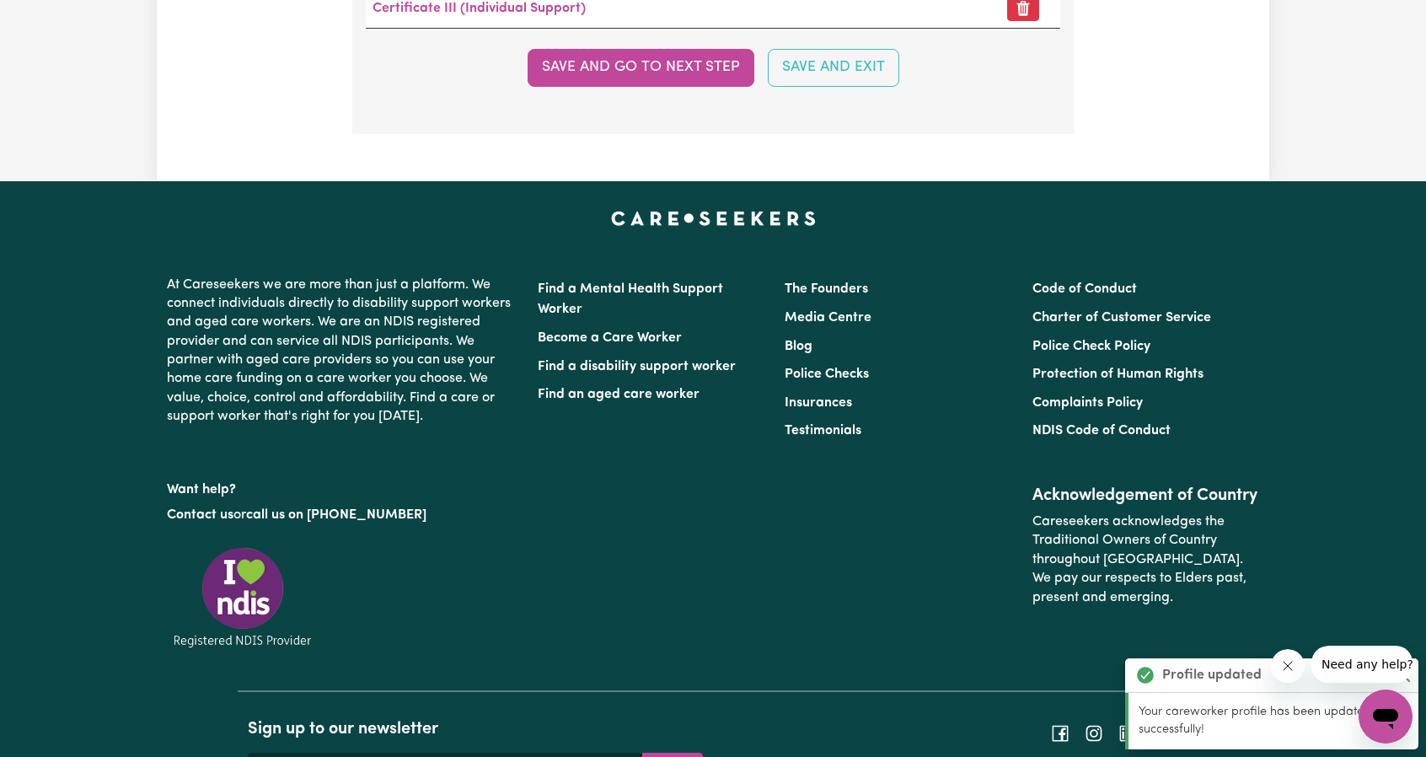
scroll to position [4045, 0]
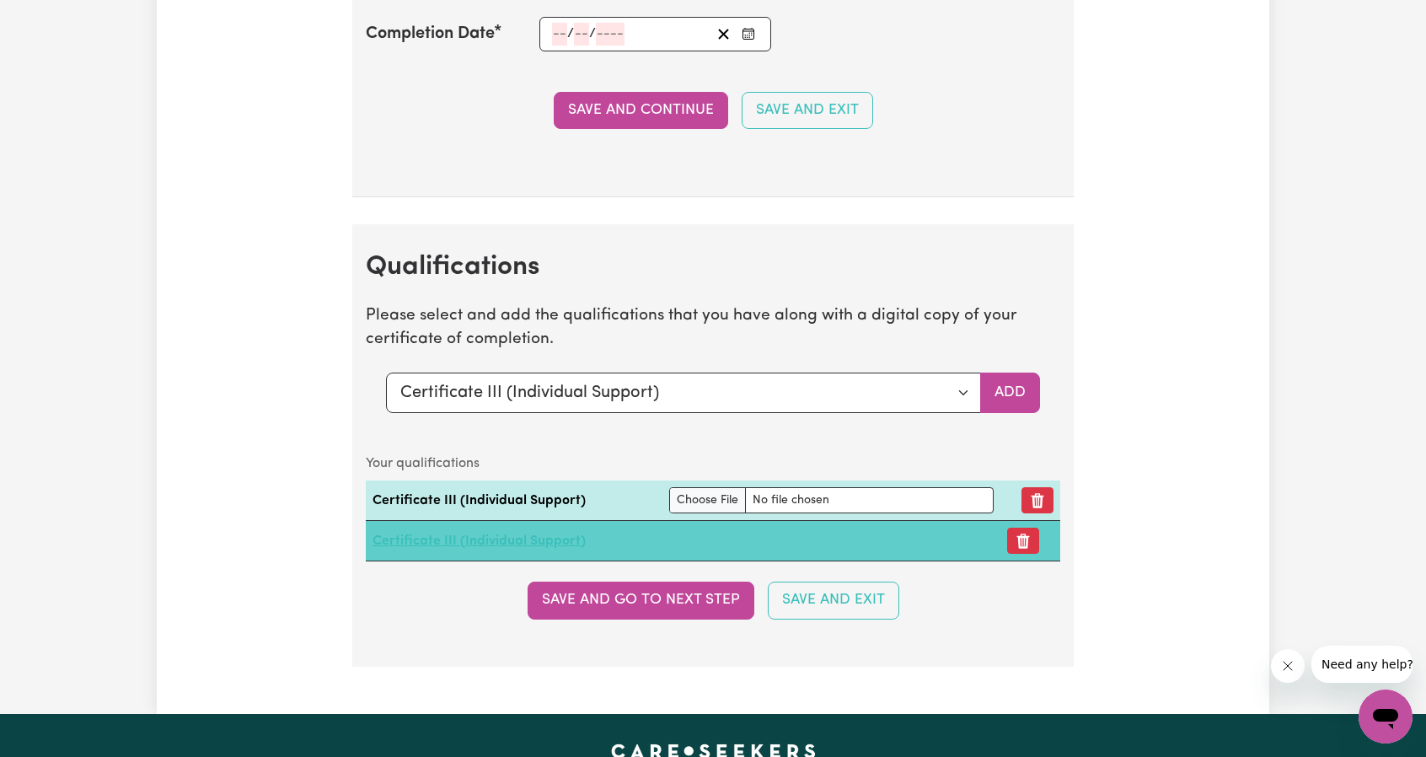
click at [500, 534] on link "Certificate III (Individual Support)" at bounding box center [479, 540] width 213 height 13
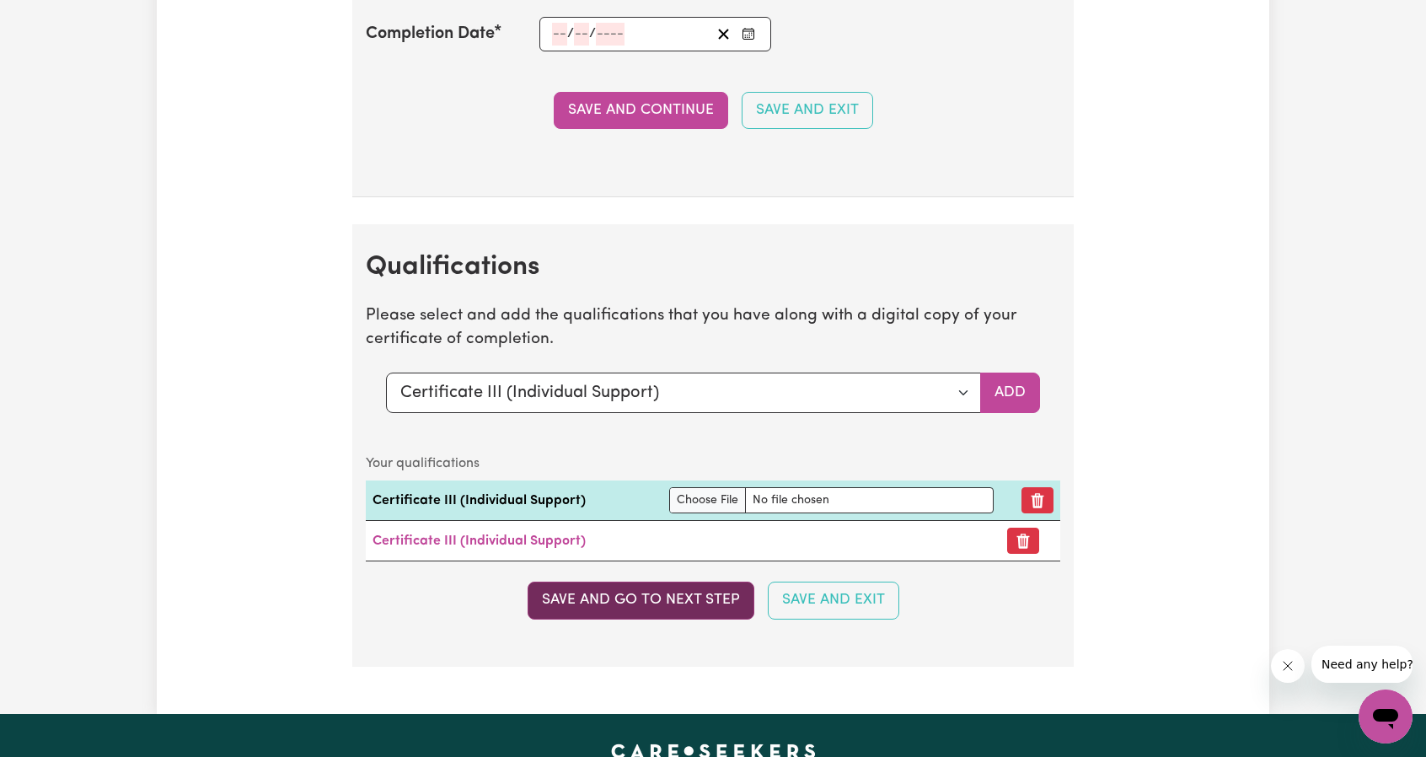
click at [665, 584] on button "Save and go to next step" at bounding box center [641, 600] width 227 height 37
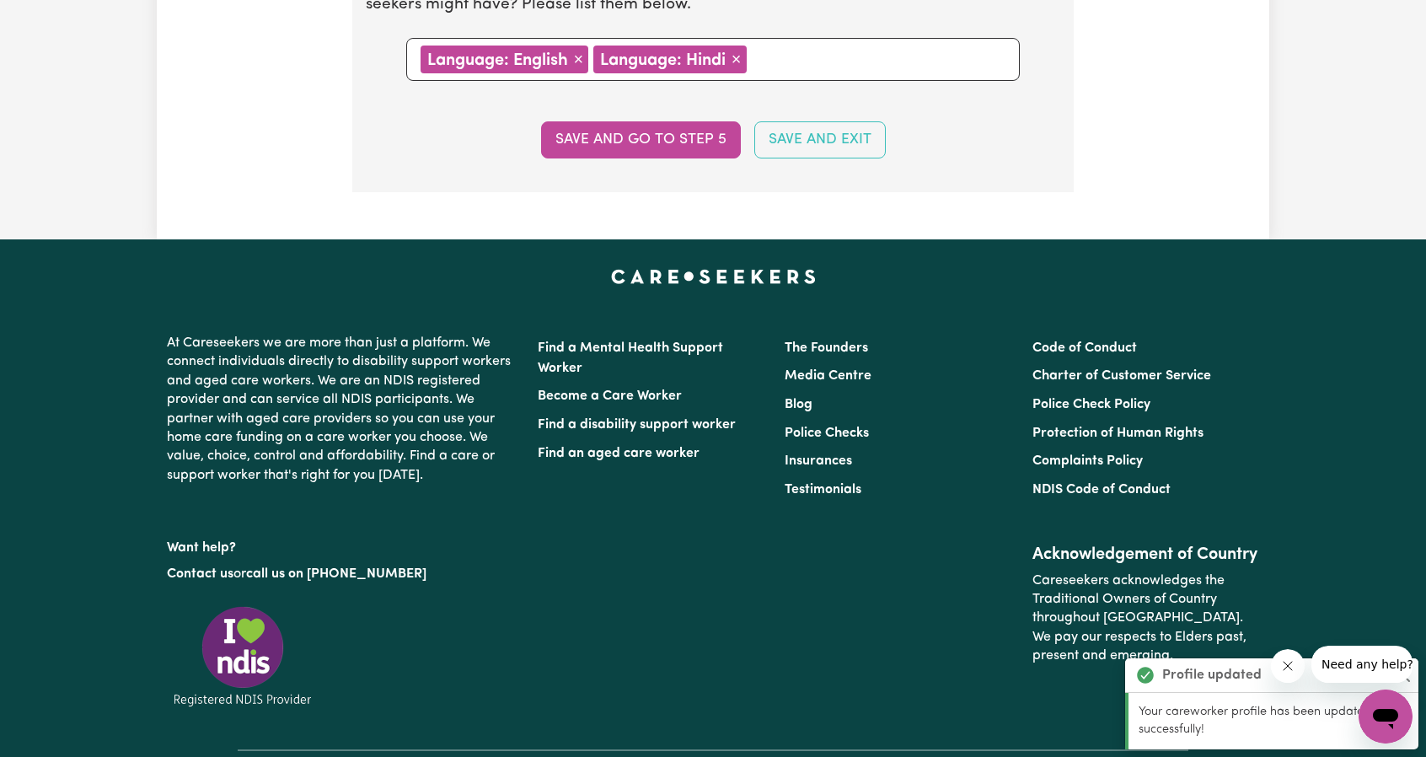
scroll to position [1800, 0]
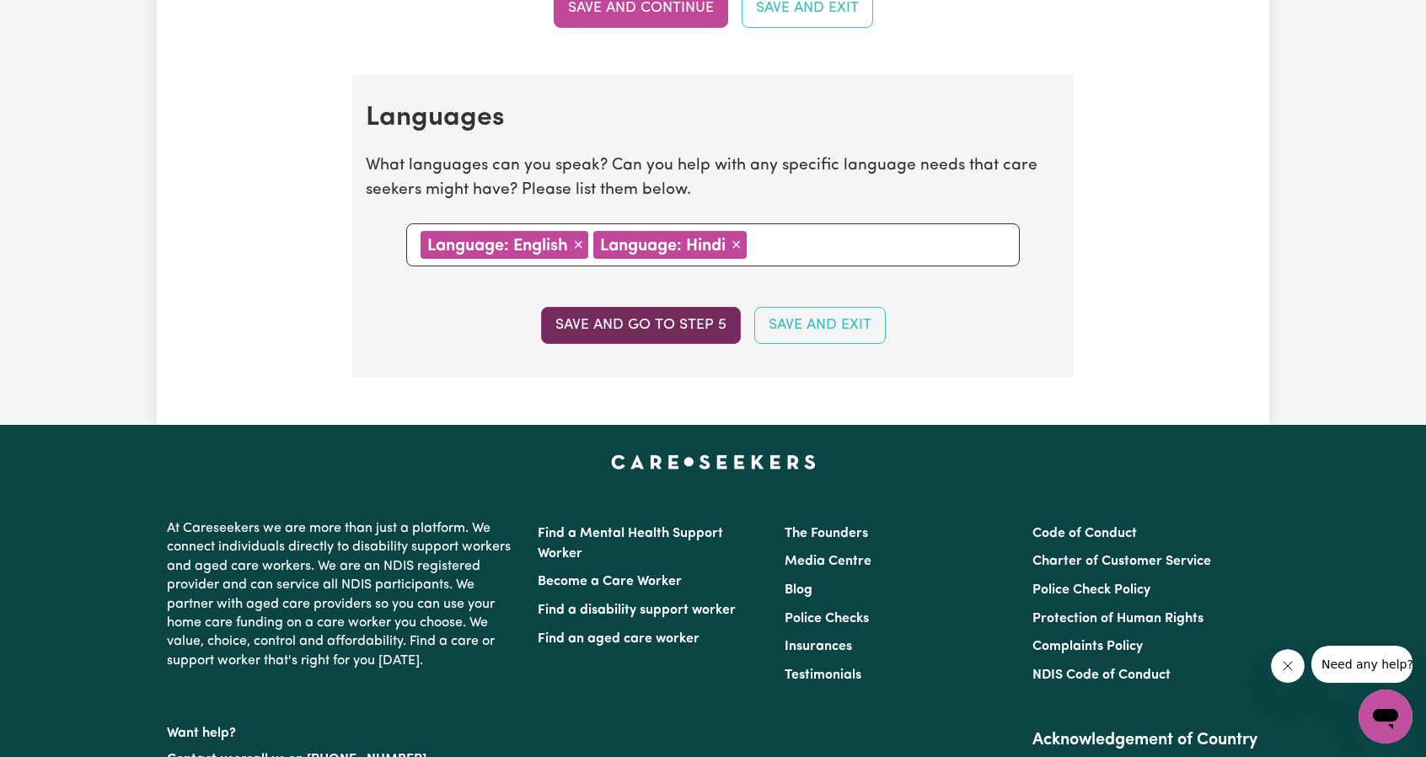
click at [664, 319] on button "Save and go to step 5" at bounding box center [641, 325] width 200 height 37
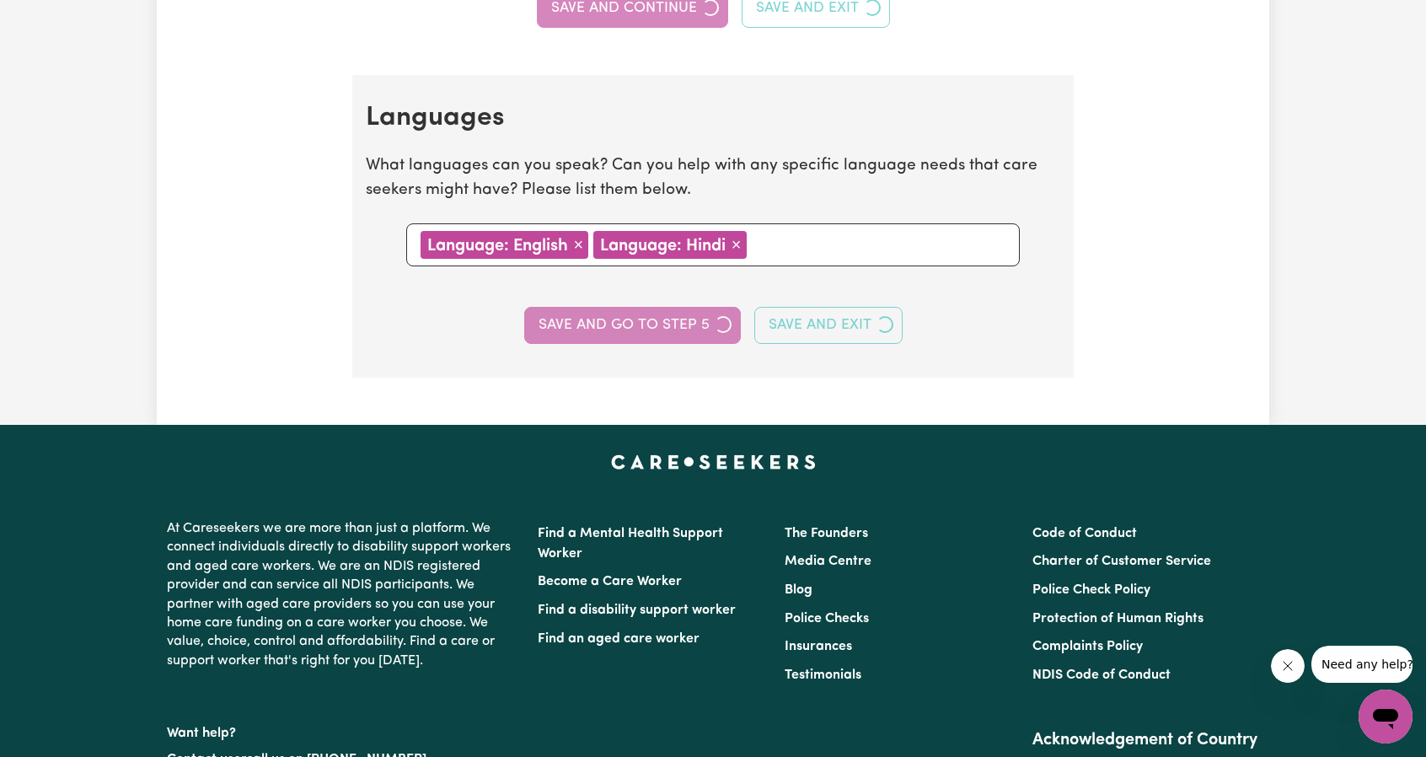
select select "I am working in another industry"
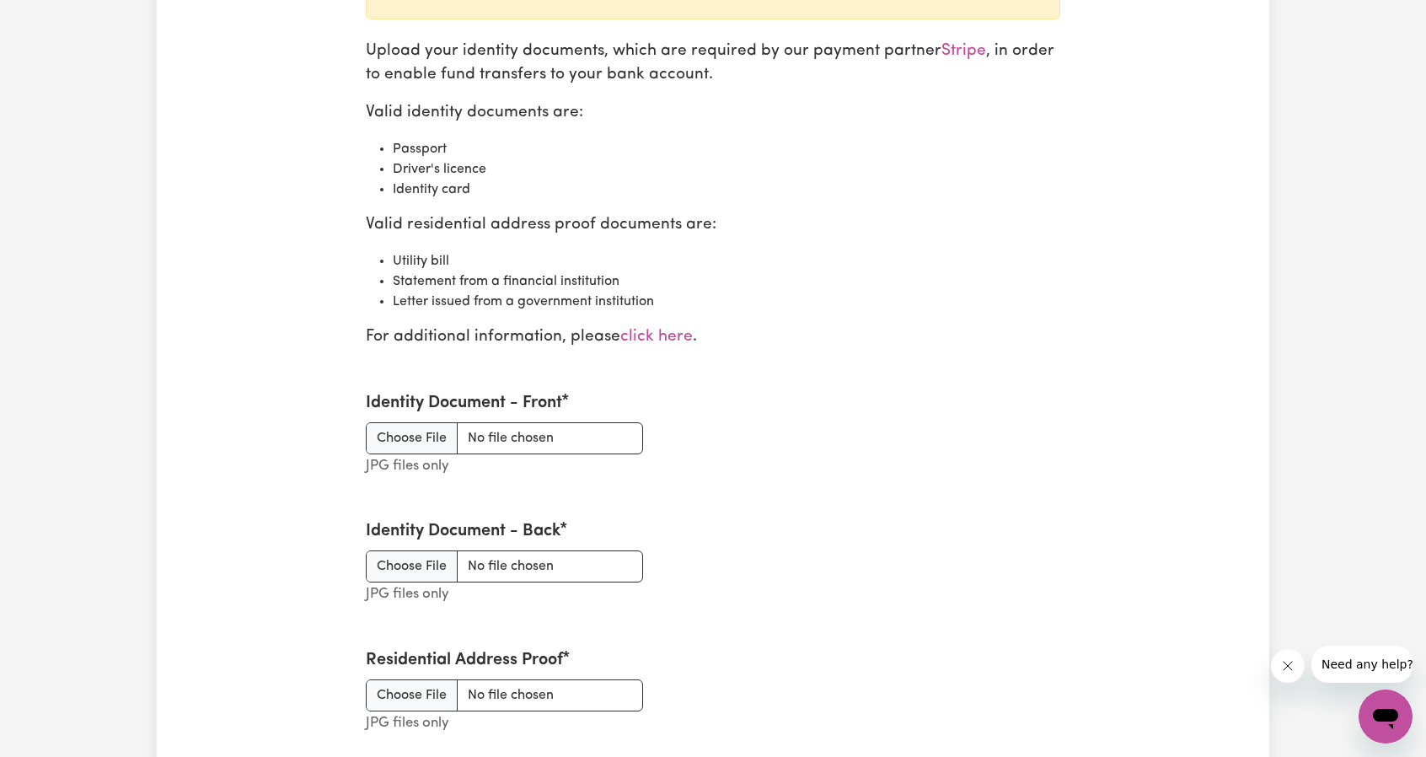
scroll to position [1908, 0]
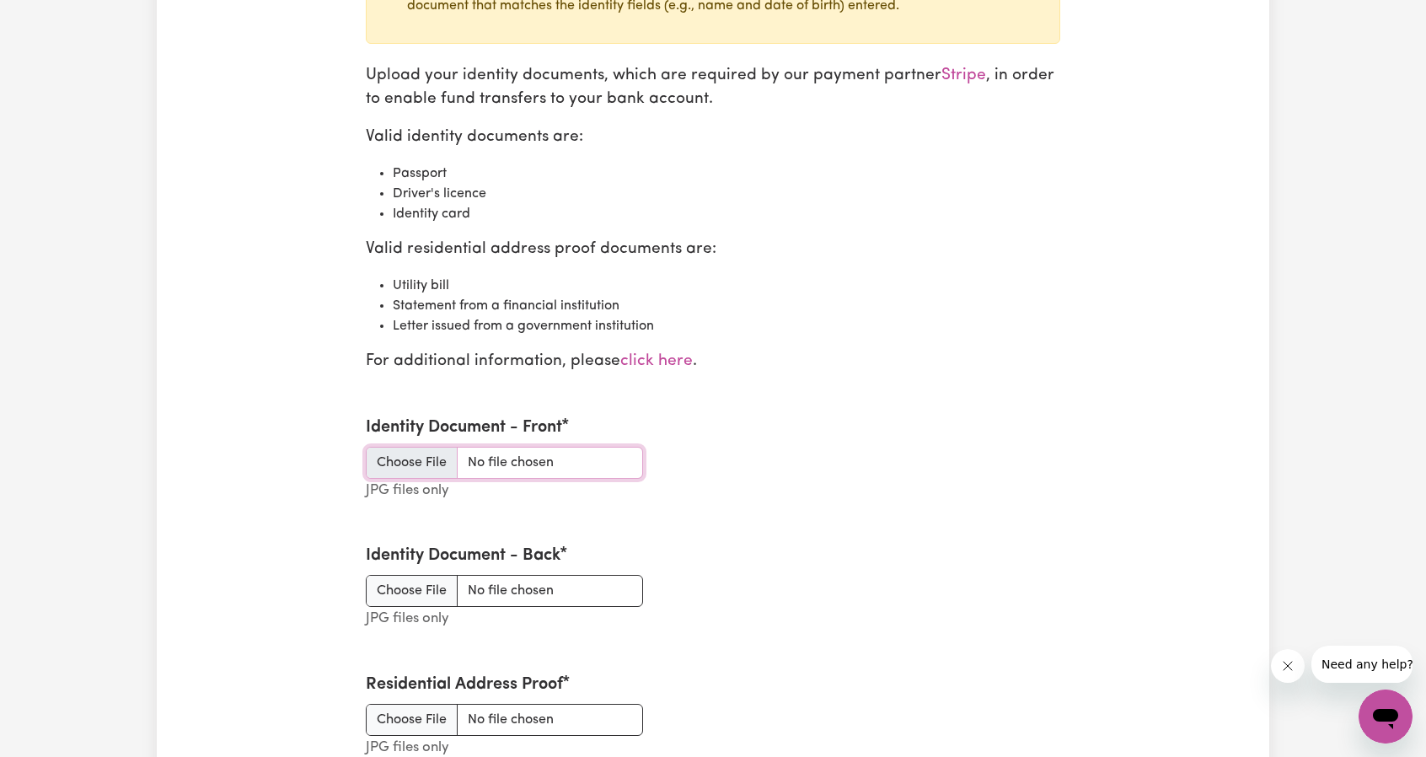
click at [416, 460] on input "Identity Document - Front" at bounding box center [504, 463] width 277 height 32
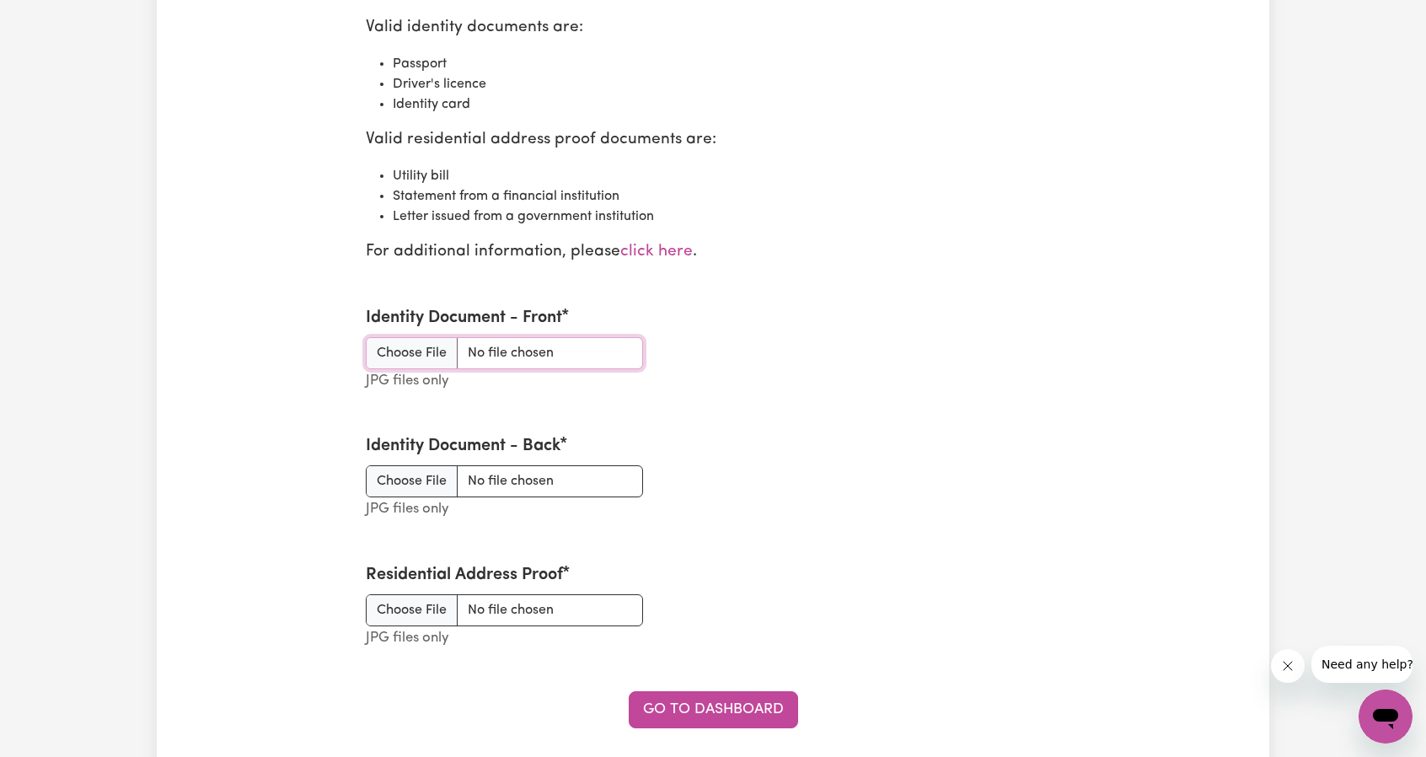
scroll to position [1992, 0]
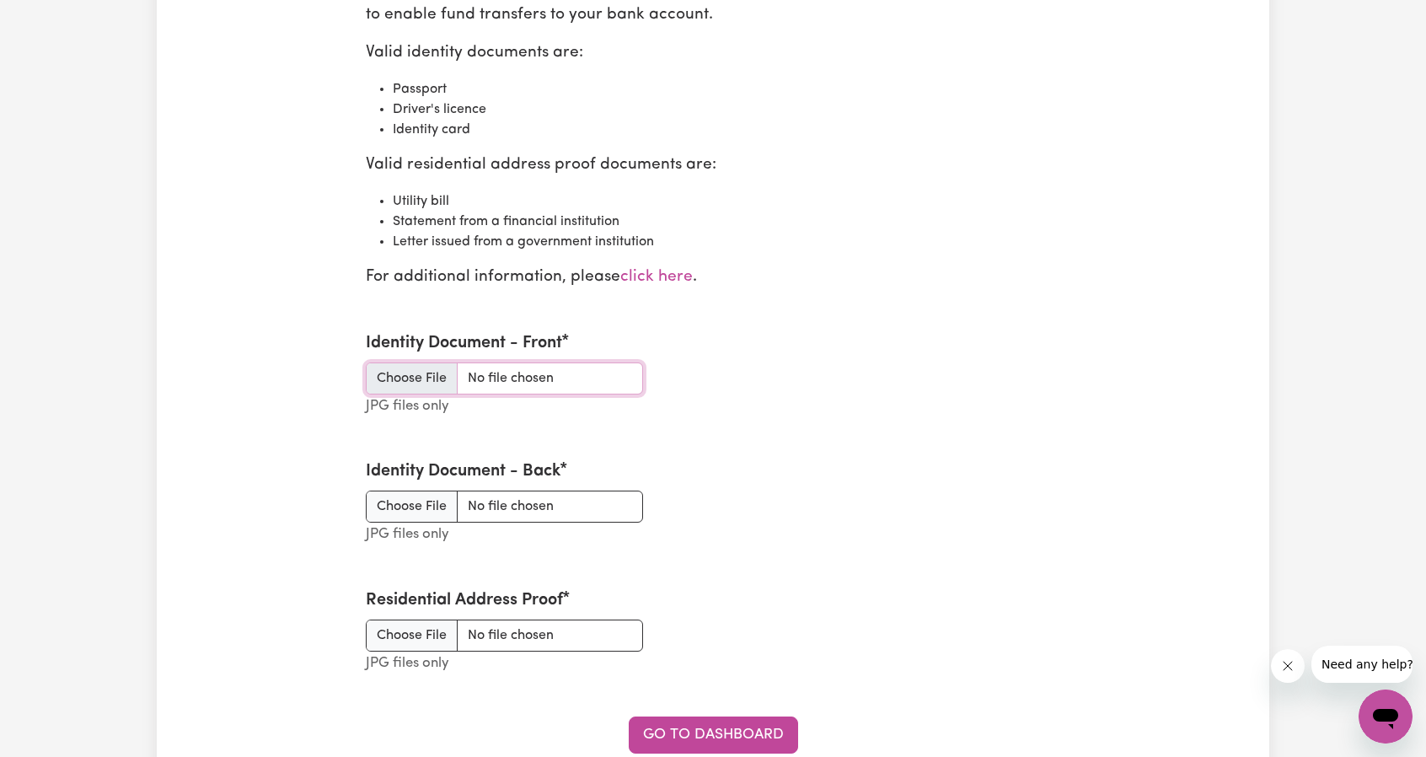
click at [403, 373] on input "Identity Document - Front" at bounding box center [504, 378] width 277 height 32
type input "C:\fakepath\DL-Front.jpg"
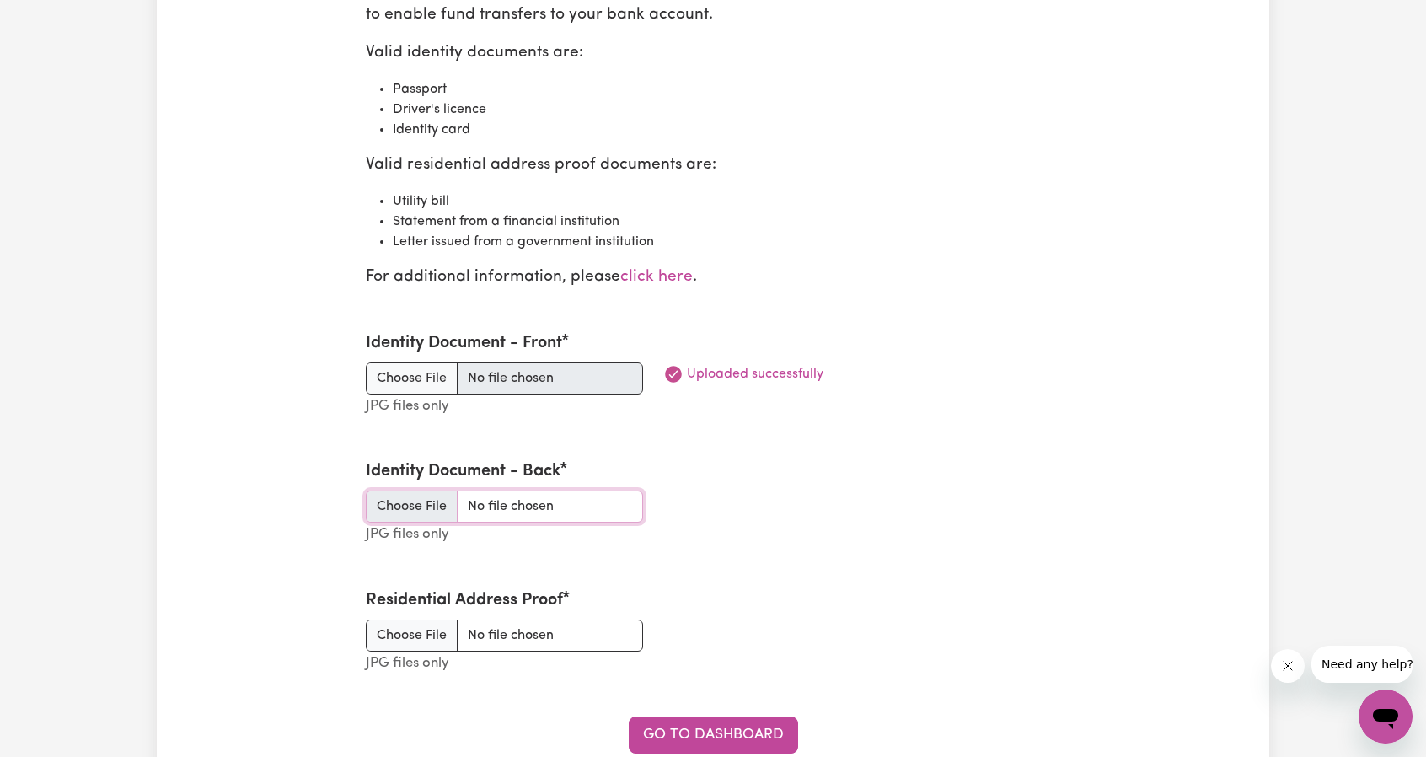
click at [379, 512] on input "Identity Document - Back" at bounding box center [504, 507] width 277 height 32
type input "C:\fakepath\DL-Back.jpg"
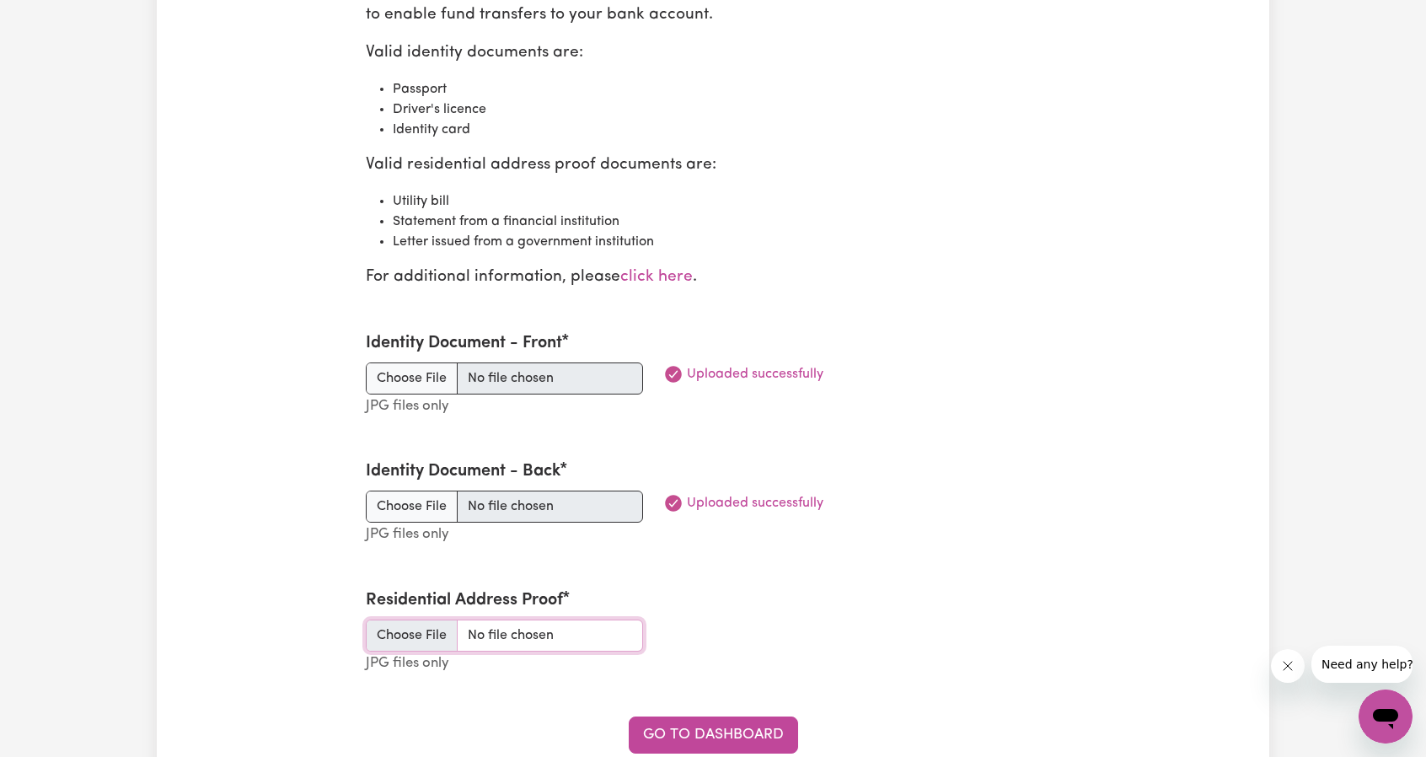
click at [407, 626] on input "Residential Address Proof" at bounding box center [504, 635] width 277 height 32
type input "C:\fakepath\Letter.jpg"
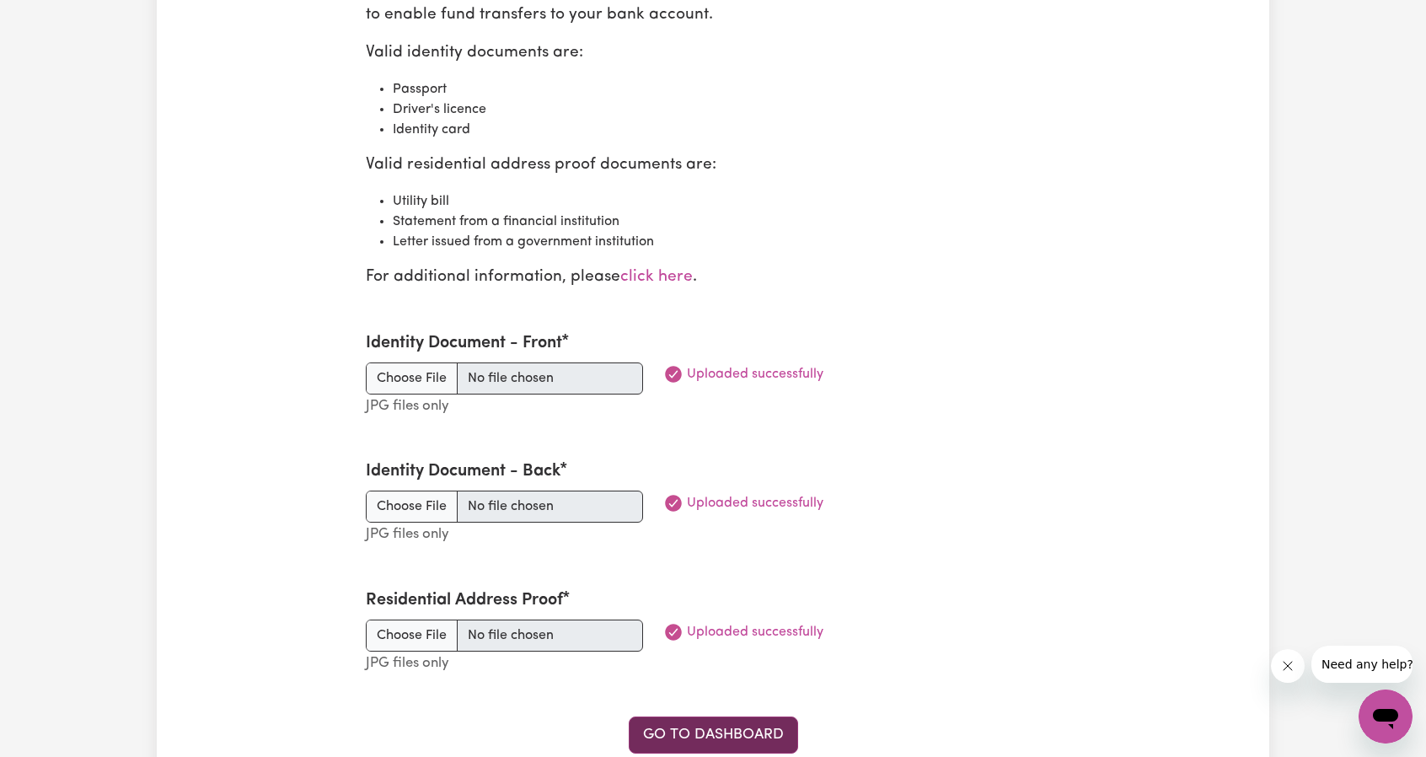
click at [708, 729] on link "Go to Dashboard" at bounding box center [713, 734] width 169 height 37
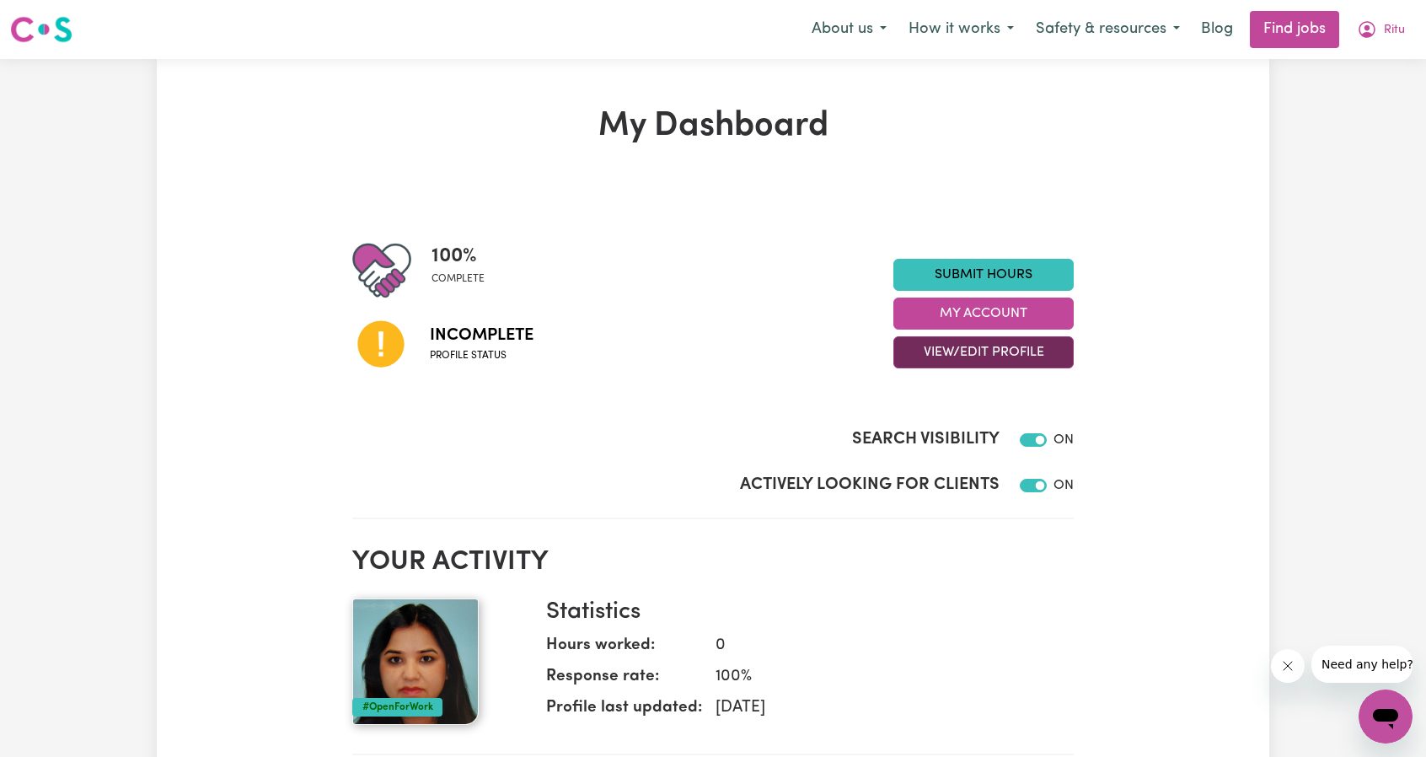
click at [991, 358] on button "View/Edit Profile" at bounding box center [983, 352] width 180 height 32
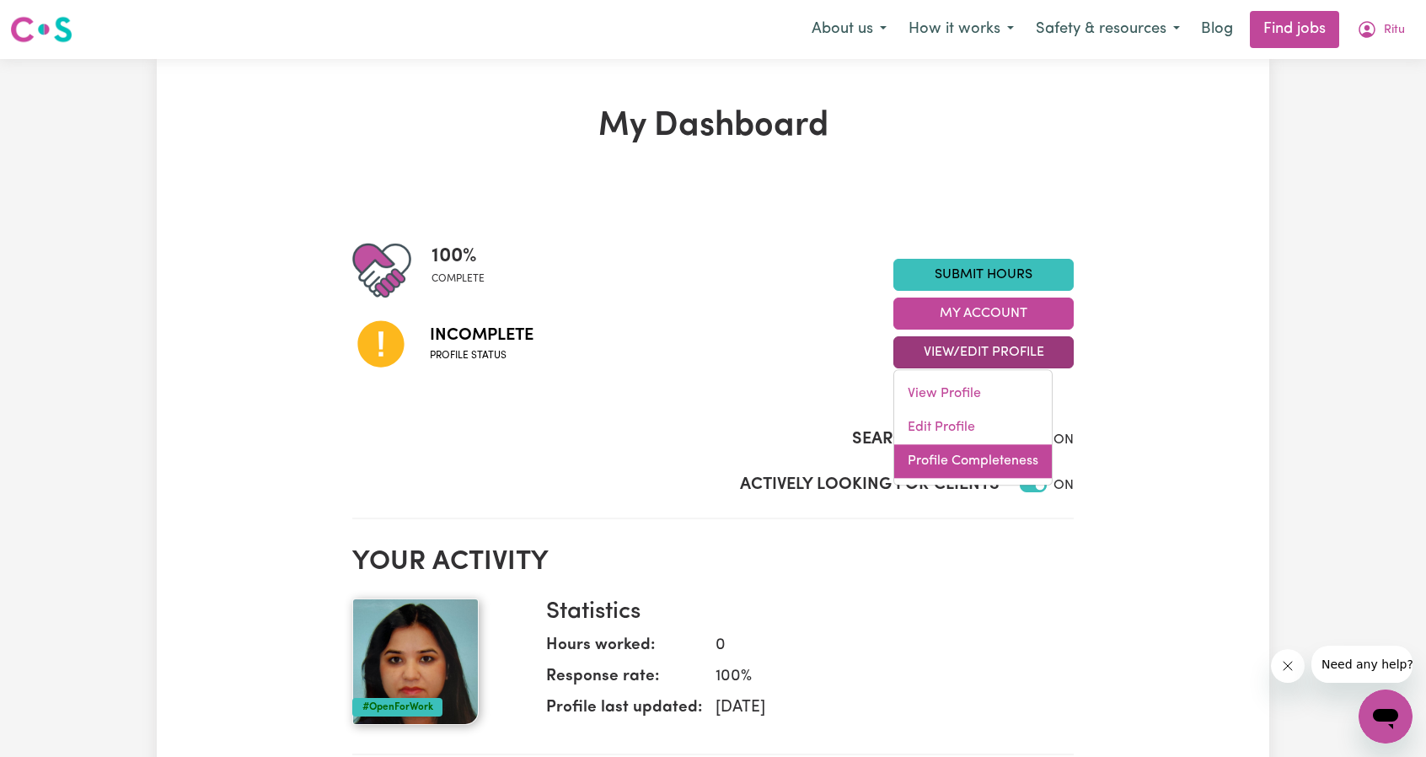
click at [960, 465] on link "Profile Completeness" at bounding box center [973, 461] width 158 height 34
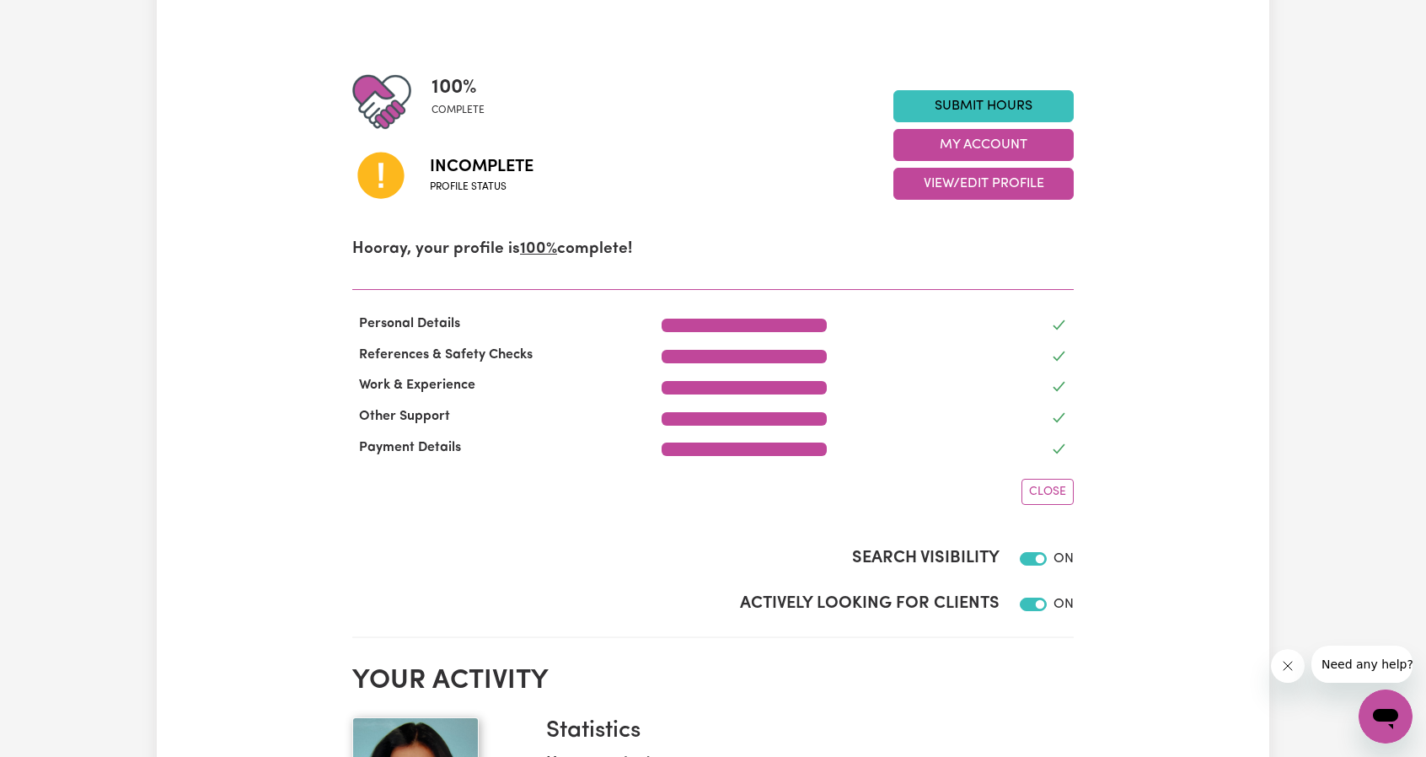
scroll to position [337, 0]
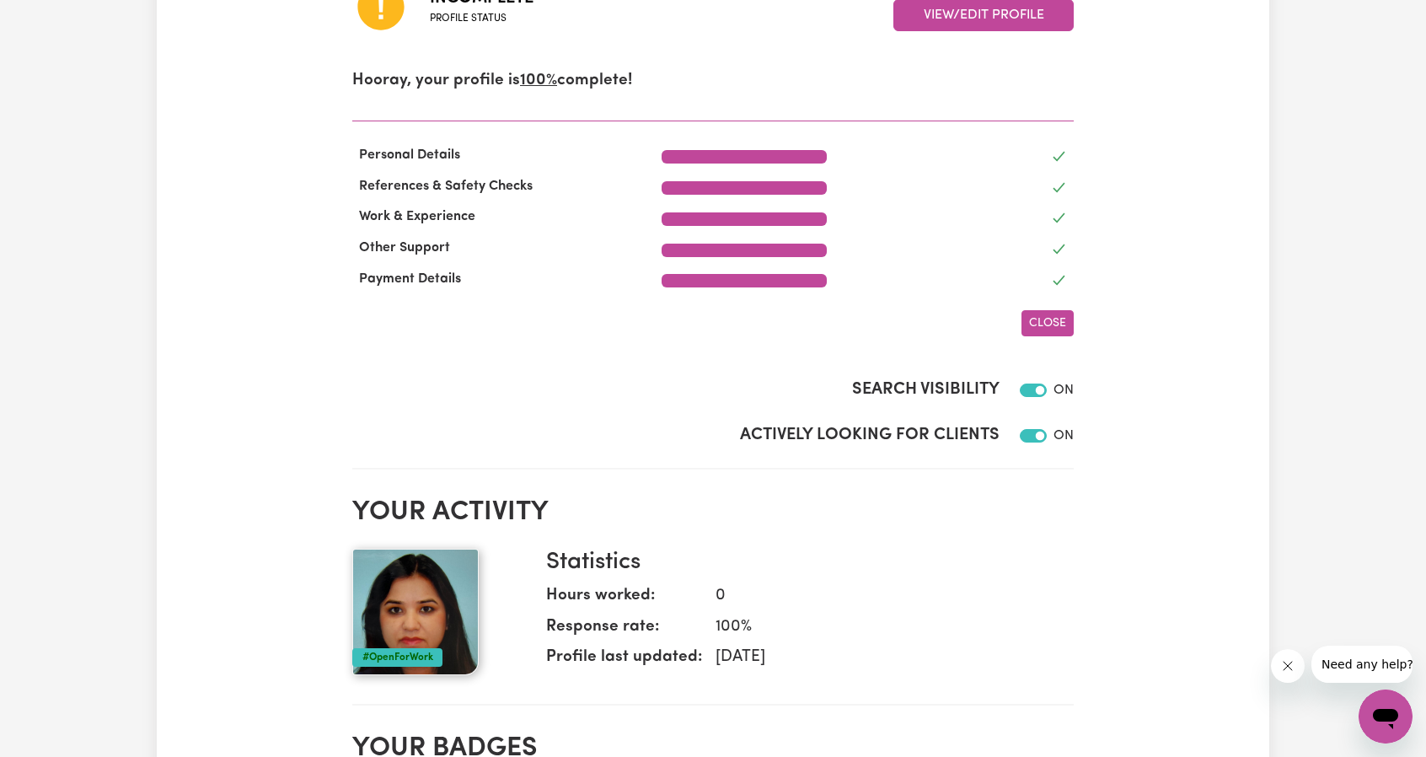
click at [1040, 326] on span "Close" at bounding box center [1047, 323] width 37 height 13
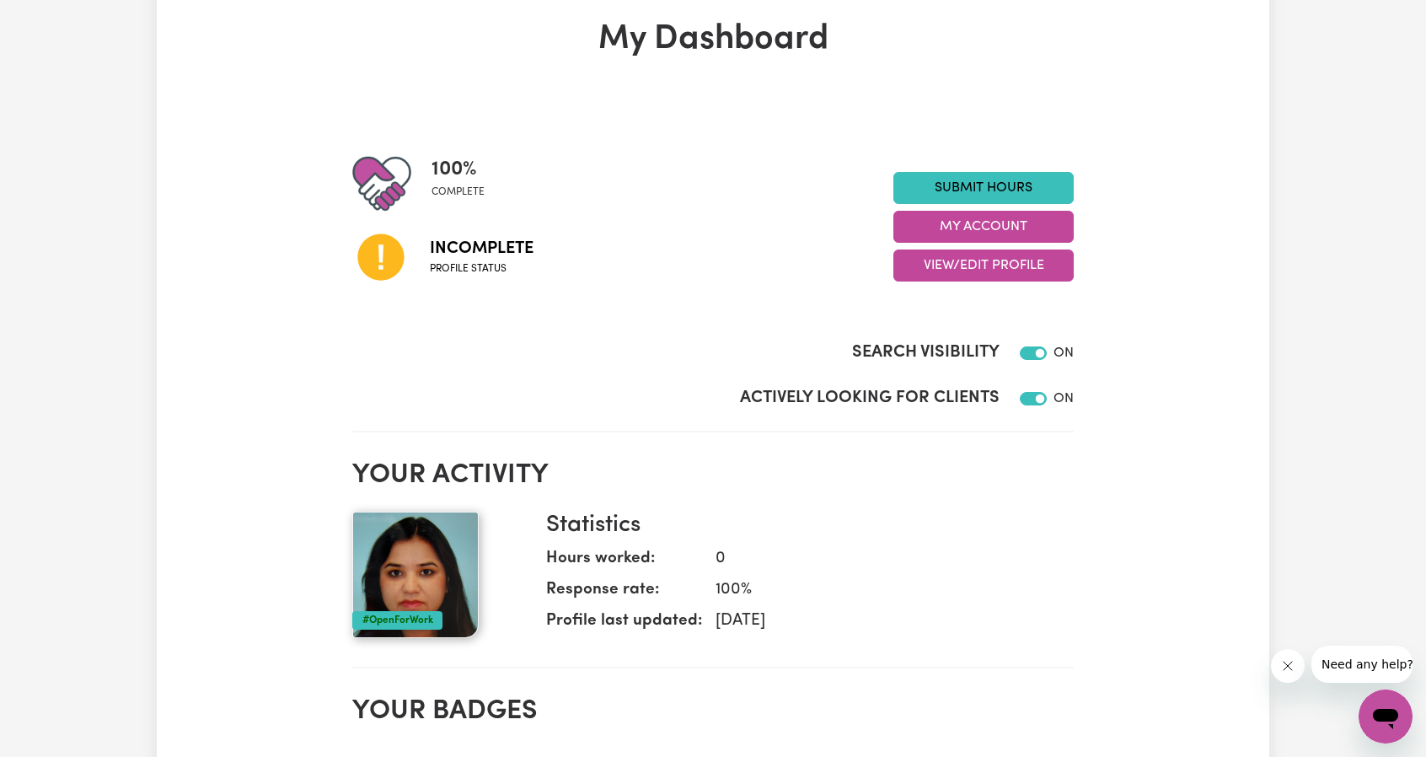
scroll to position [84, 0]
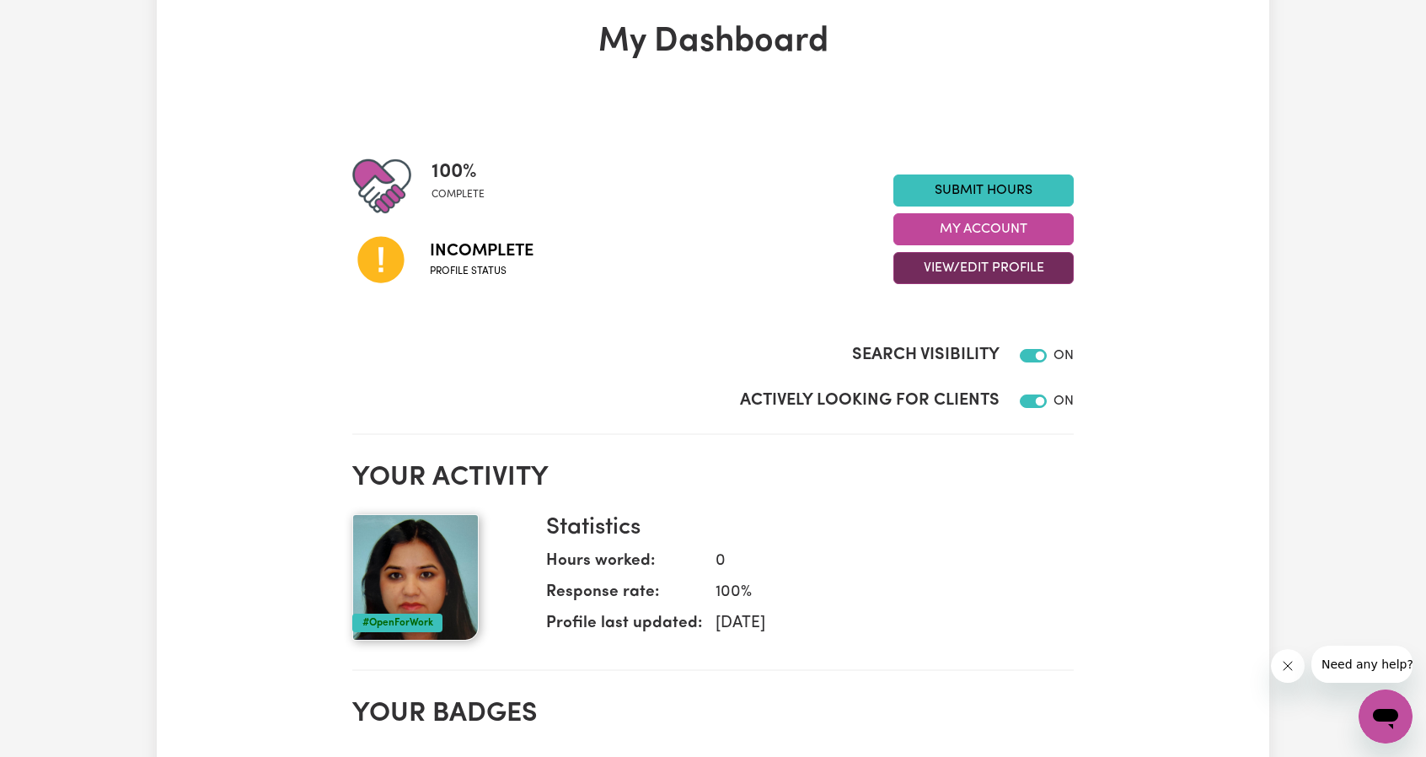
click at [989, 266] on button "View/Edit Profile" at bounding box center [983, 268] width 180 height 32
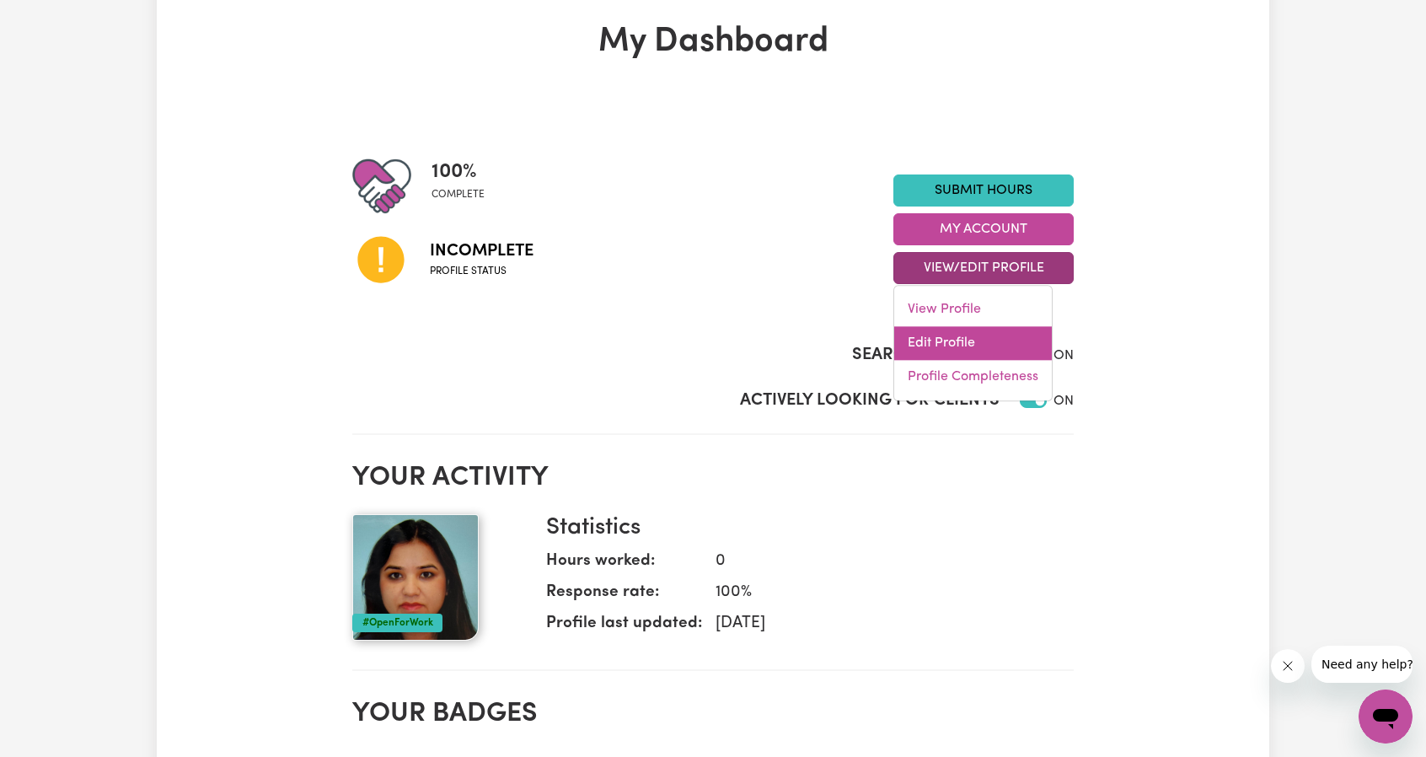
click at [939, 338] on link "Edit Profile" at bounding box center [973, 343] width 158 height 34
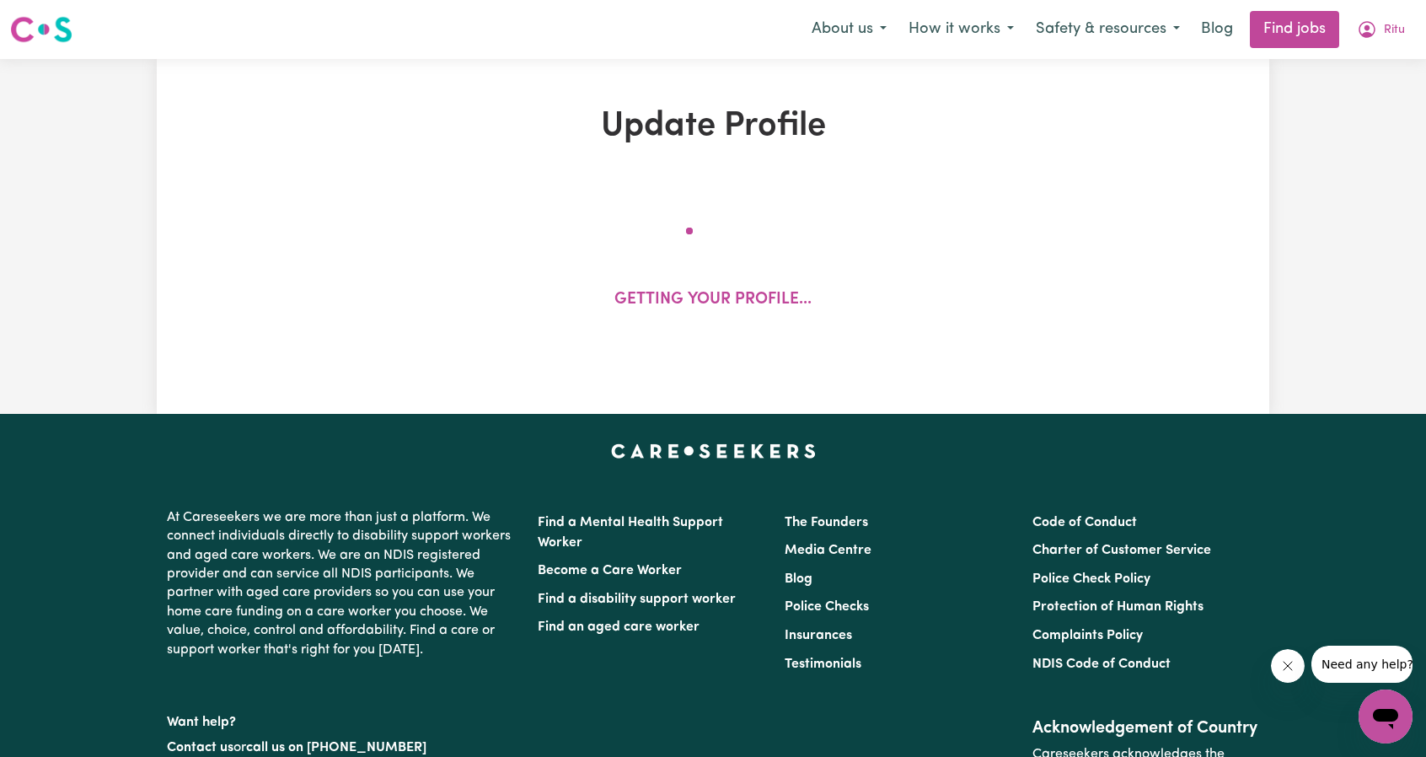
select select "[DEMOGRAPHIC_DATA]"
select select "[DEMOGRAPHIC_DATA] Work Visa"
select select "Studying a healthcare related degree or qualification"
select select "37"
select select "45"
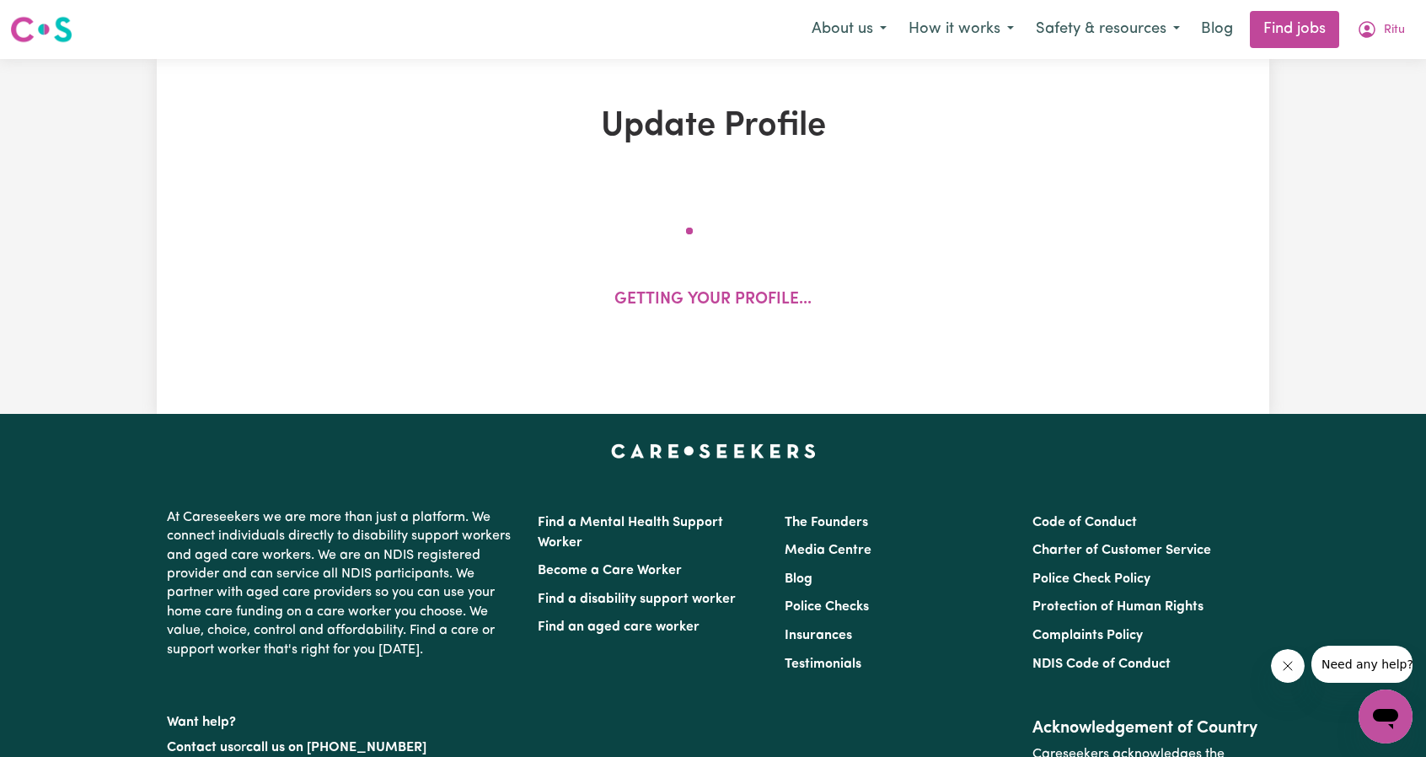
select select "67"
select select "75"
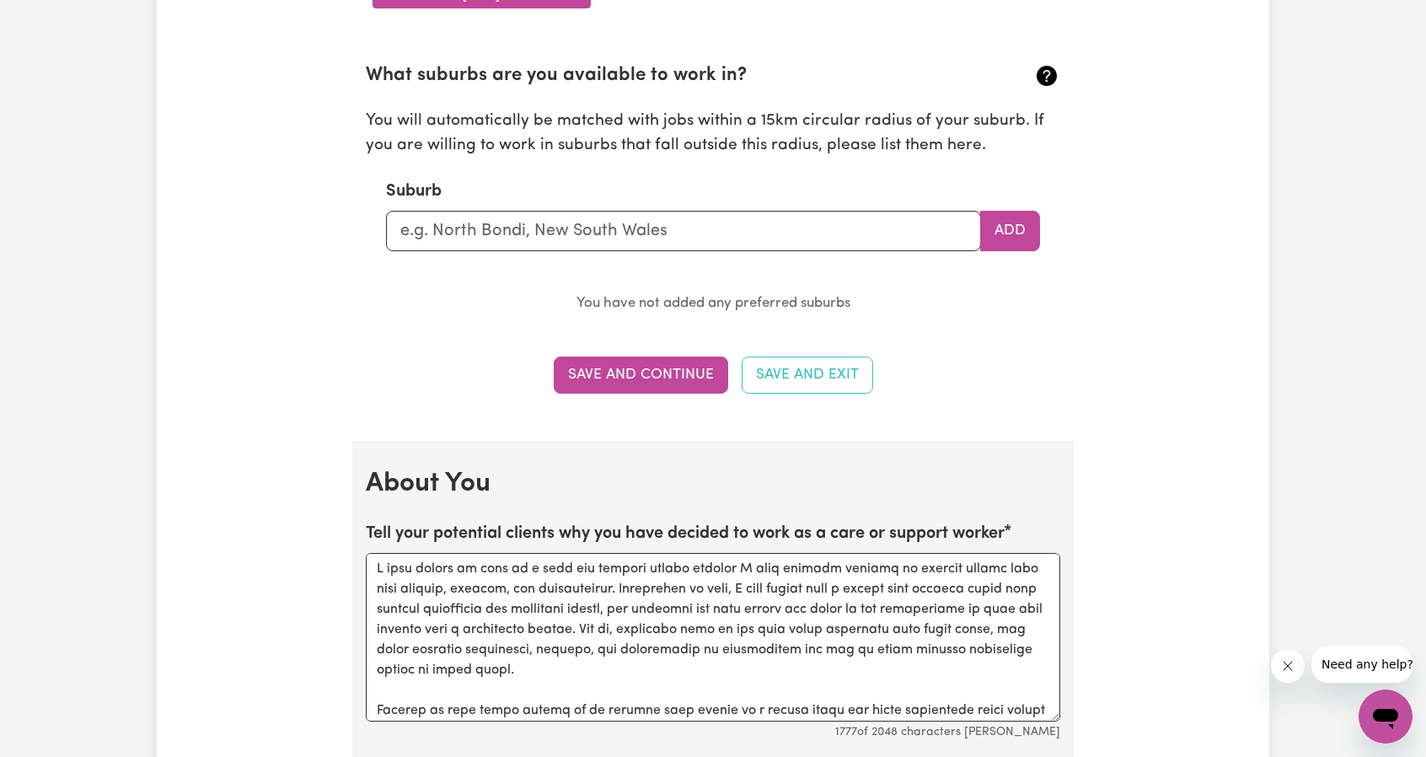
scroll to position [1686, 0]
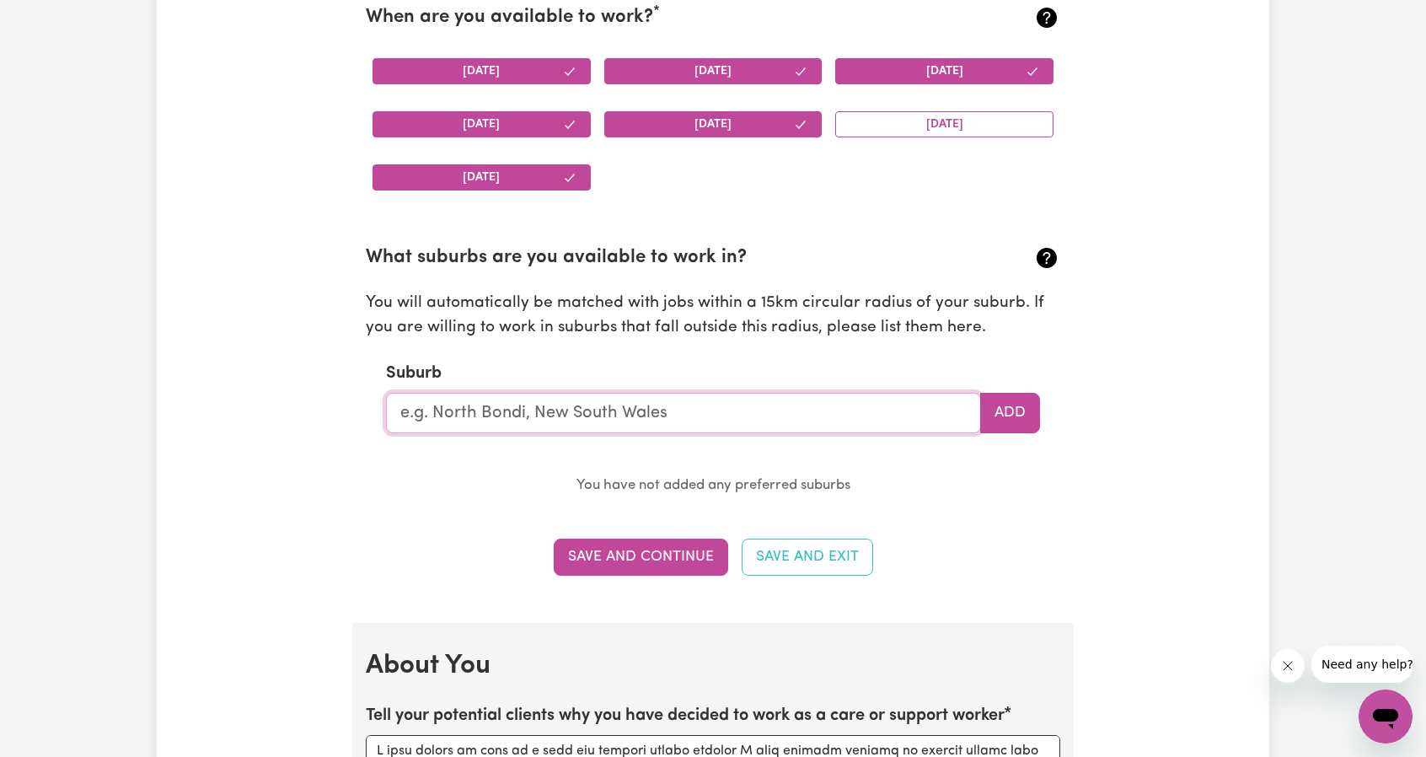
click at [756, 415] on input "text" at bounding box center [683, 413] width 595 height 40
type input "[GEOGRAPHIC_DATA], [GEOGRAPHIC_DATA]"
click at [1005, 410] on button "Add" at bounding box center [1010, 413] width 60 height 40
click at [648, 556] on button "Save and Continue" at bounding box center [641, 557] width 174 height 37
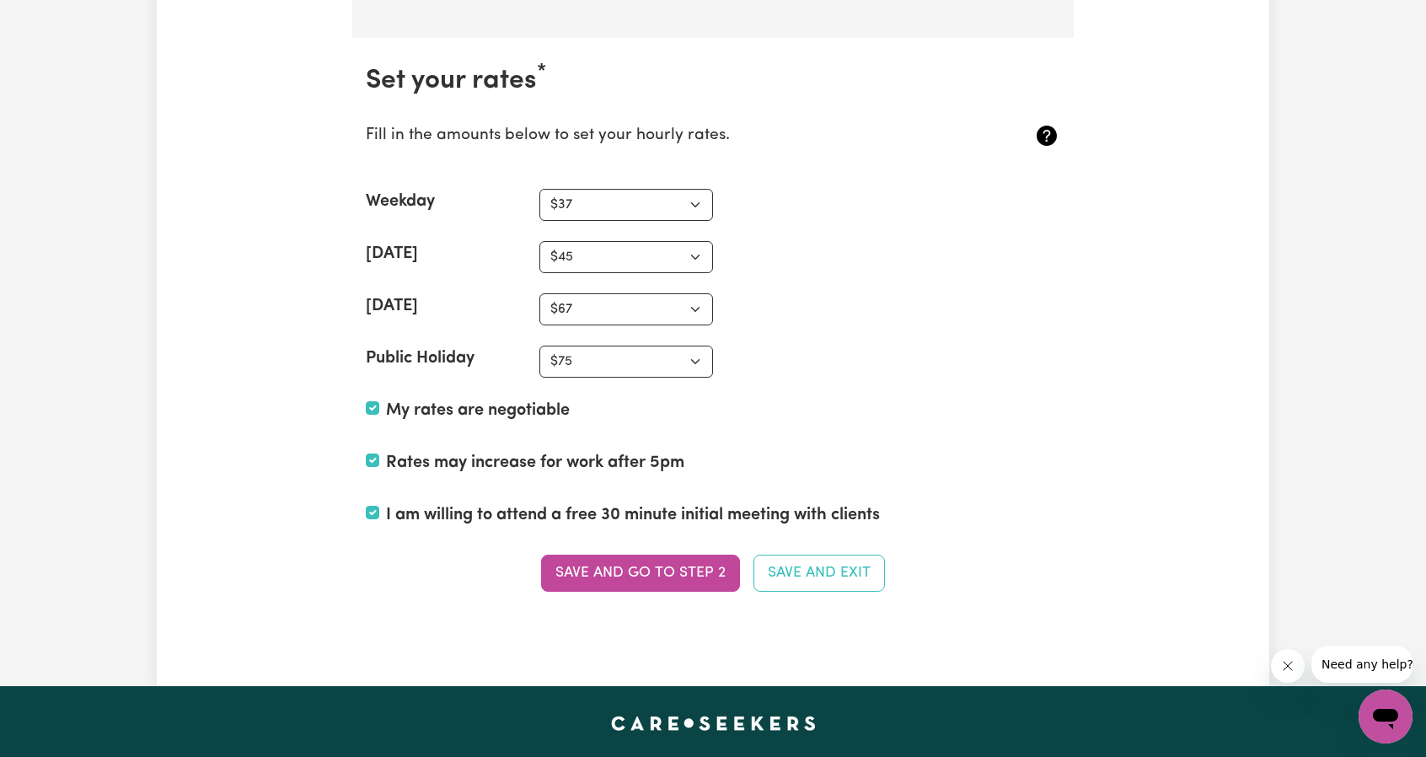
scroll to position [4075, 0]
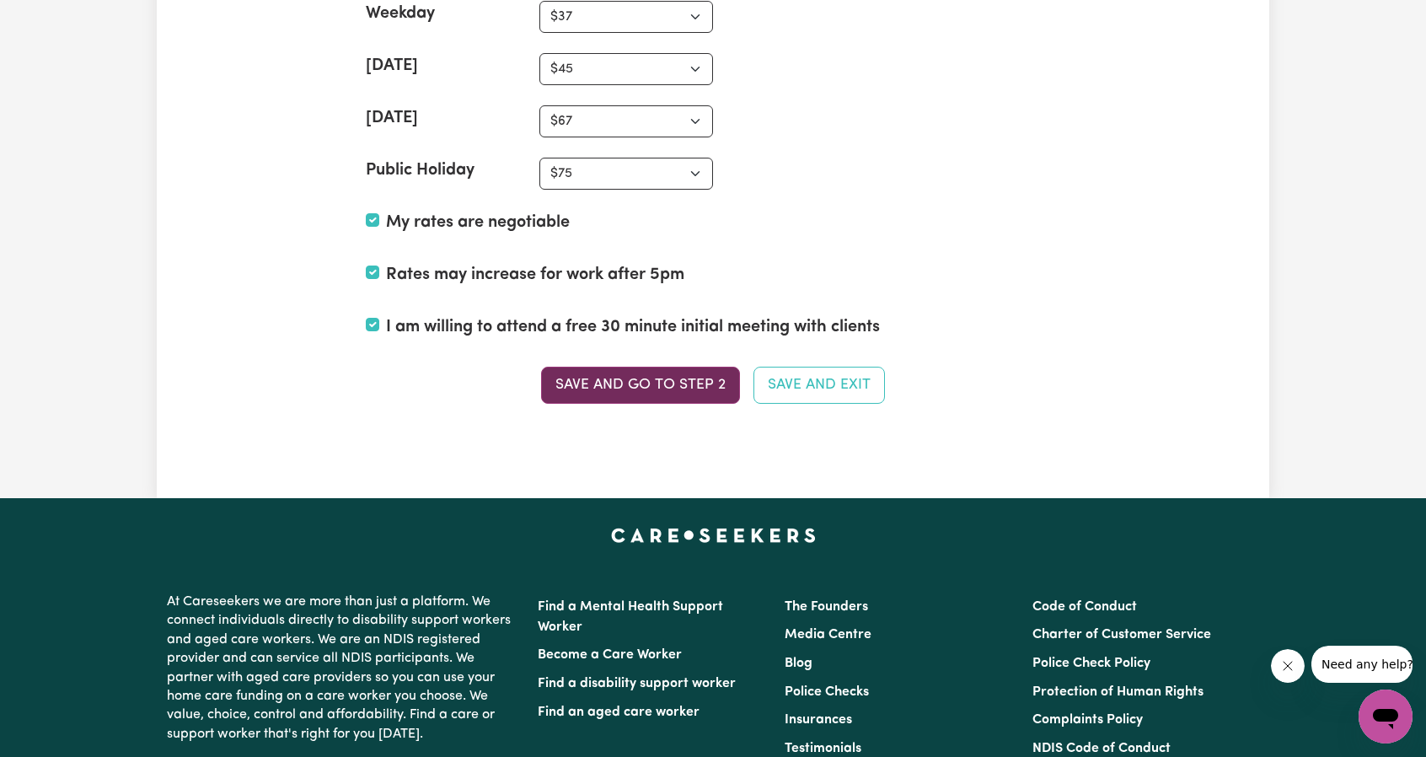
click at [643, 375] on button "Save and go to Step 2" at bounding box center [640, 385] width 199 height 37
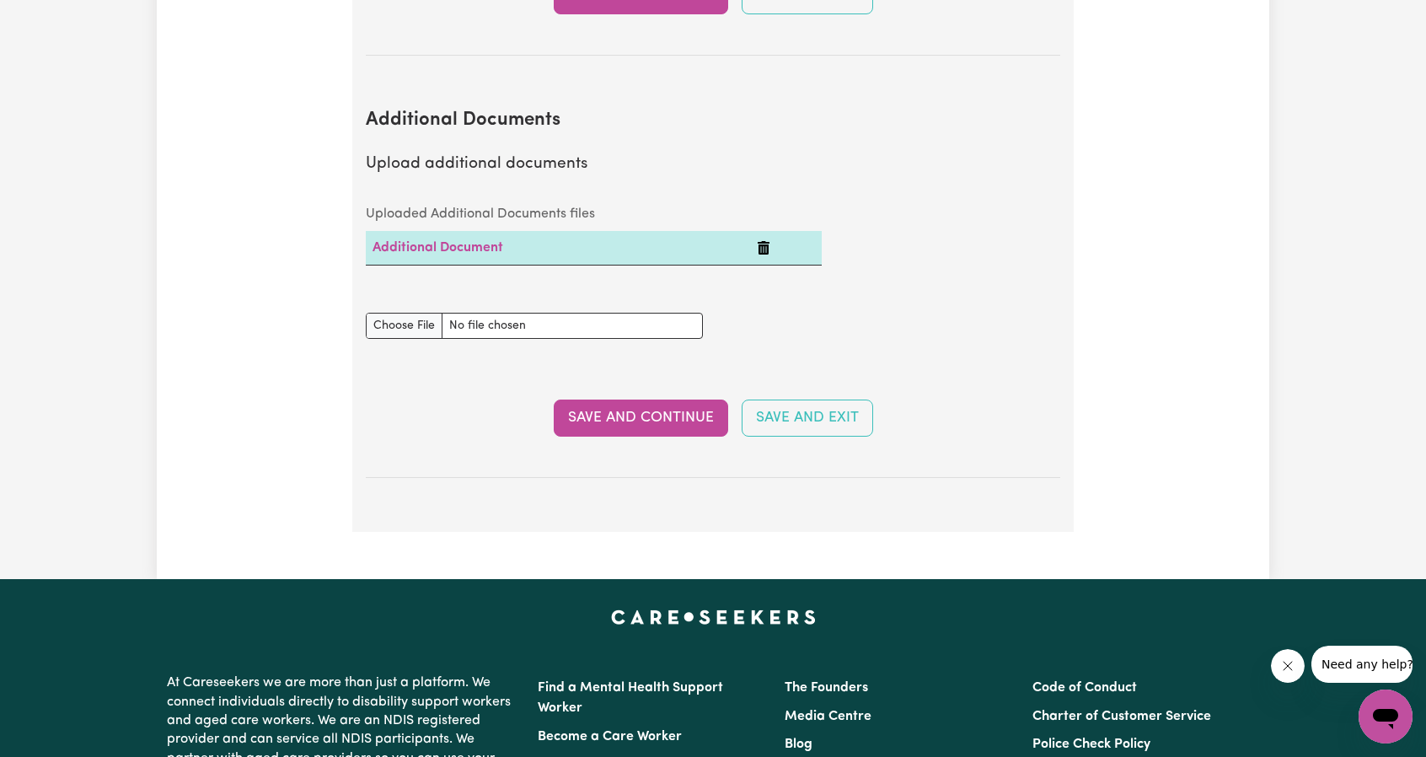
scroll to position [3371, 0]
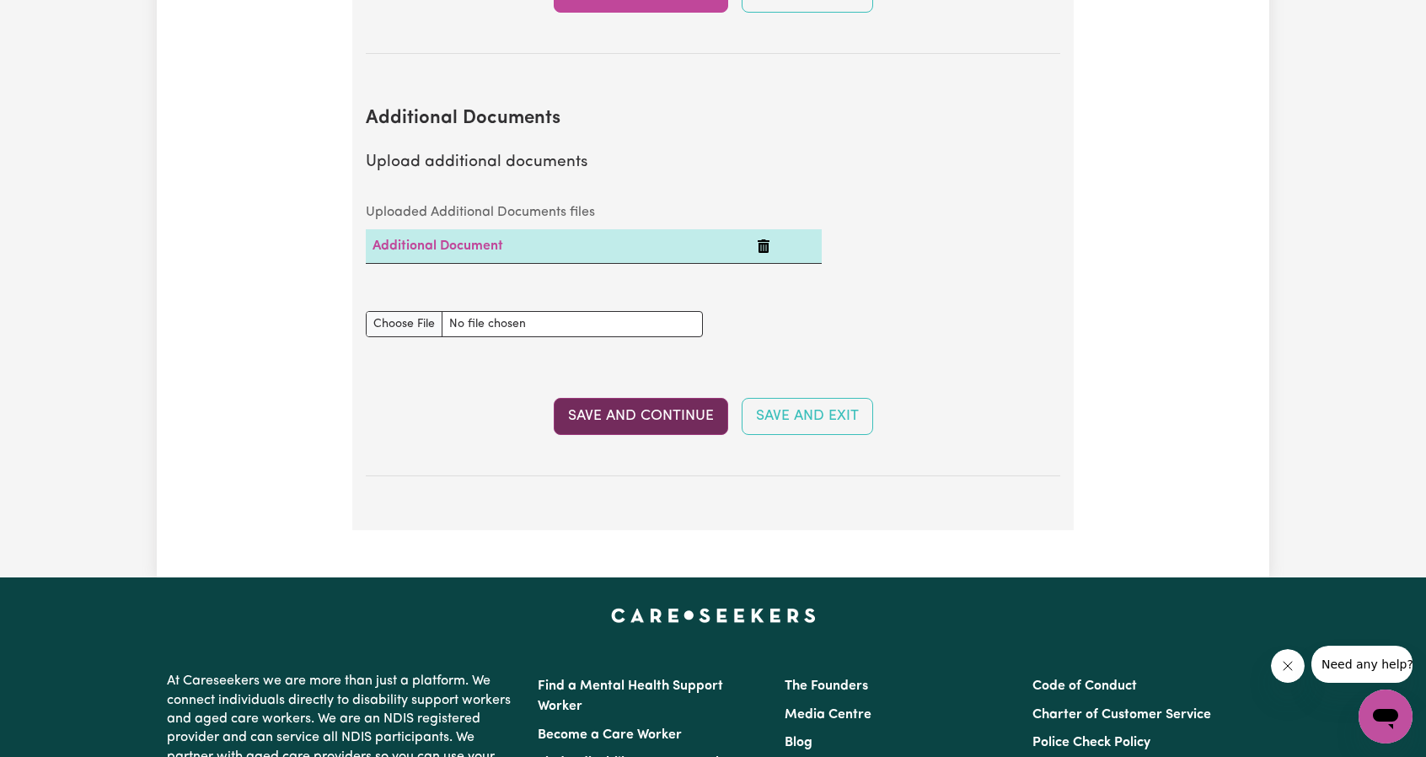
click at [646, 398] on button "Save and Continue" at bounding box center [641, 416] width 174 height 37
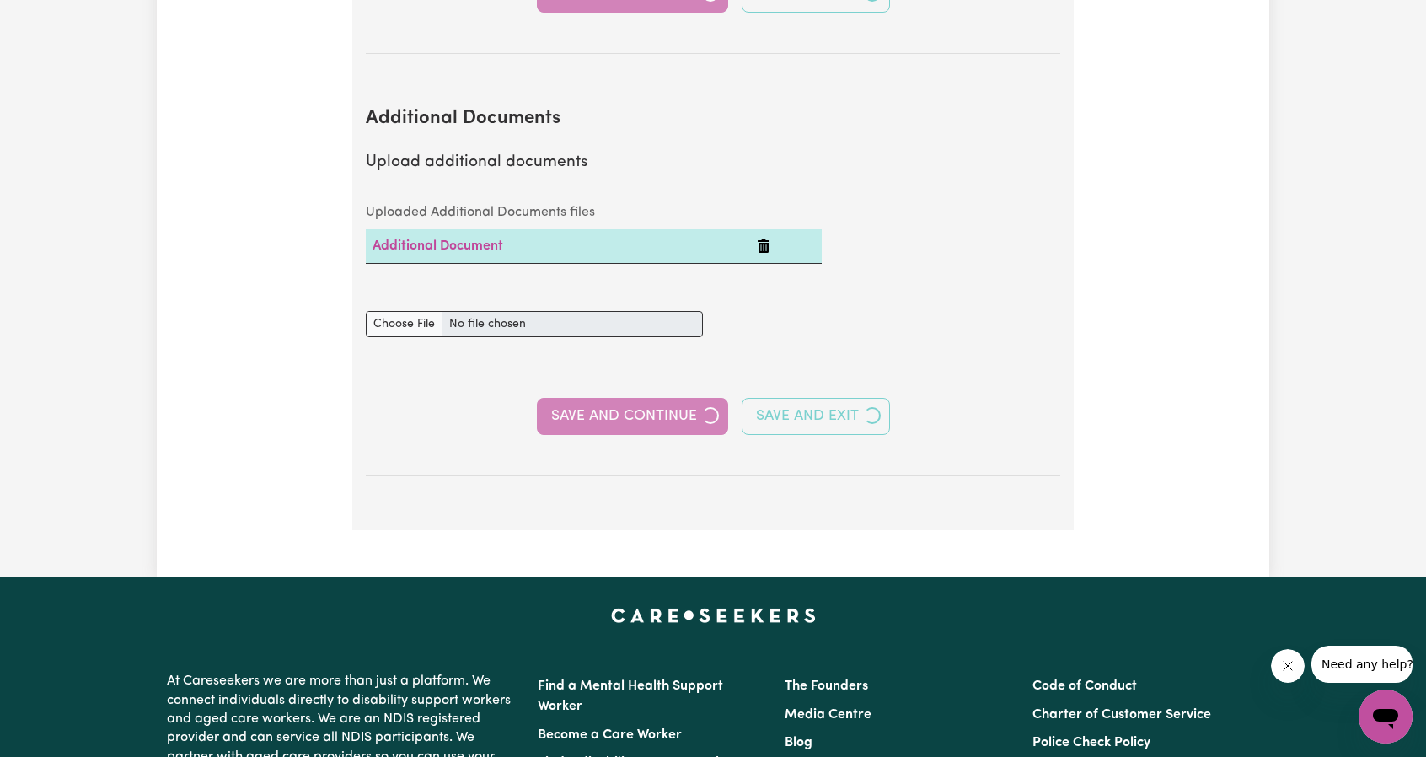
select select "2025"
select select "Certificate III (Individual Support)"
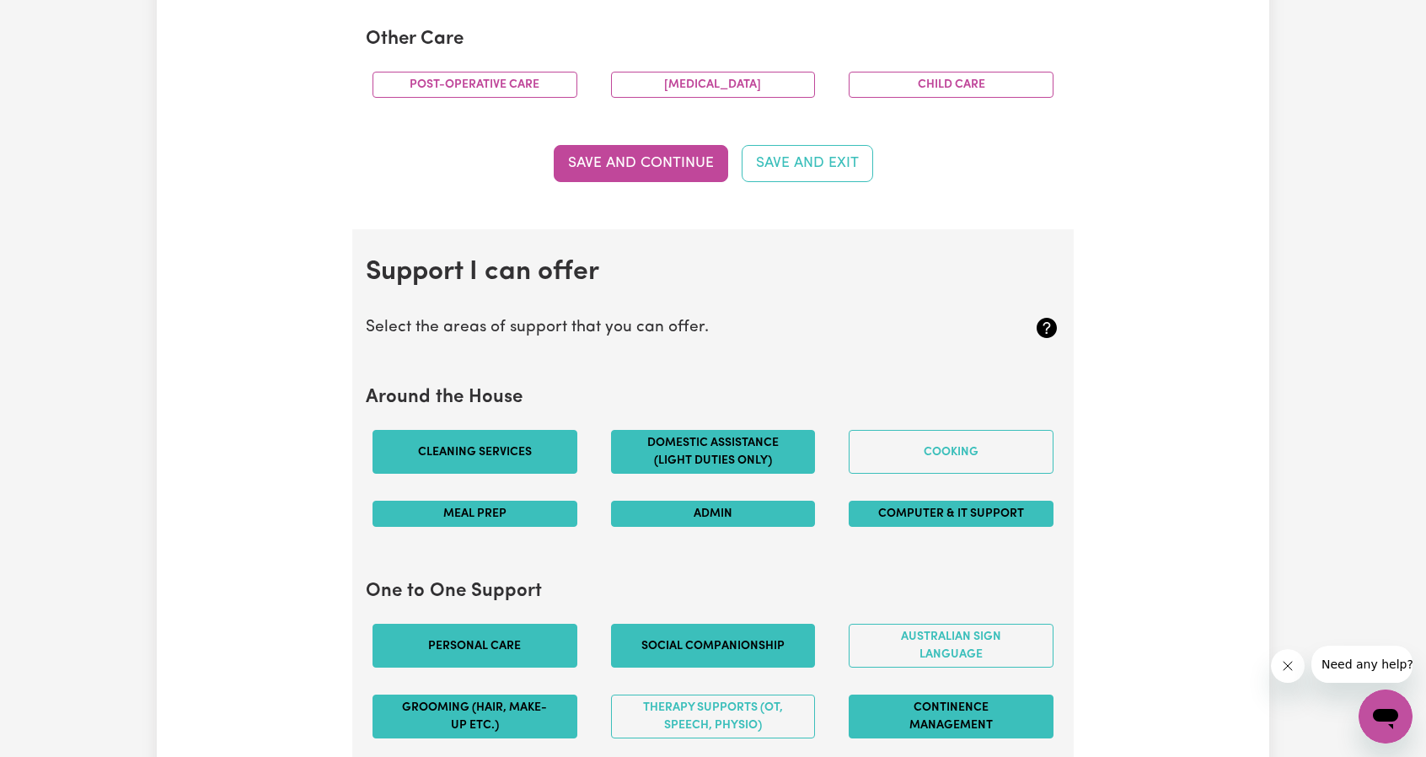
scroll to position [1264, 0]
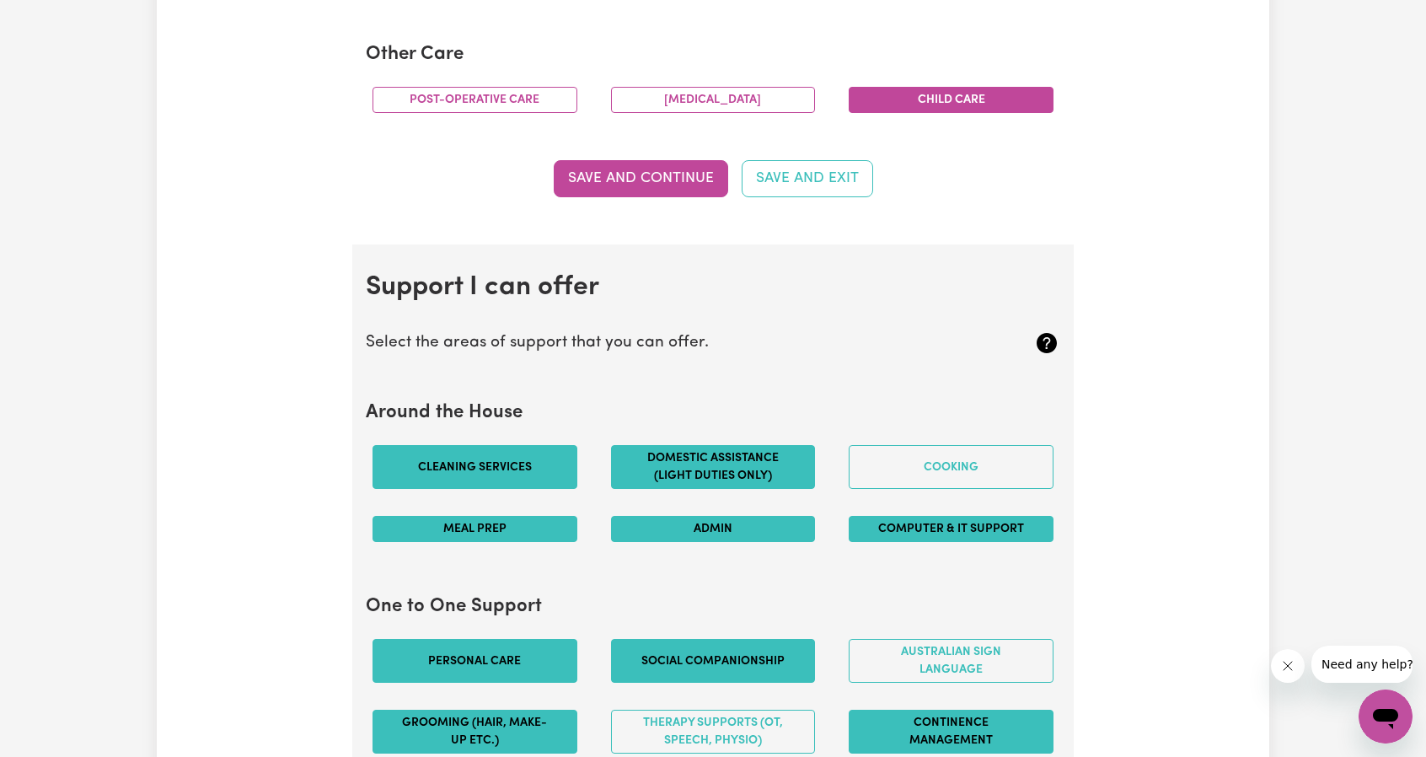
click at [957, 99] on button "Child care" at bounding box center [951, 100] width 205 height 26
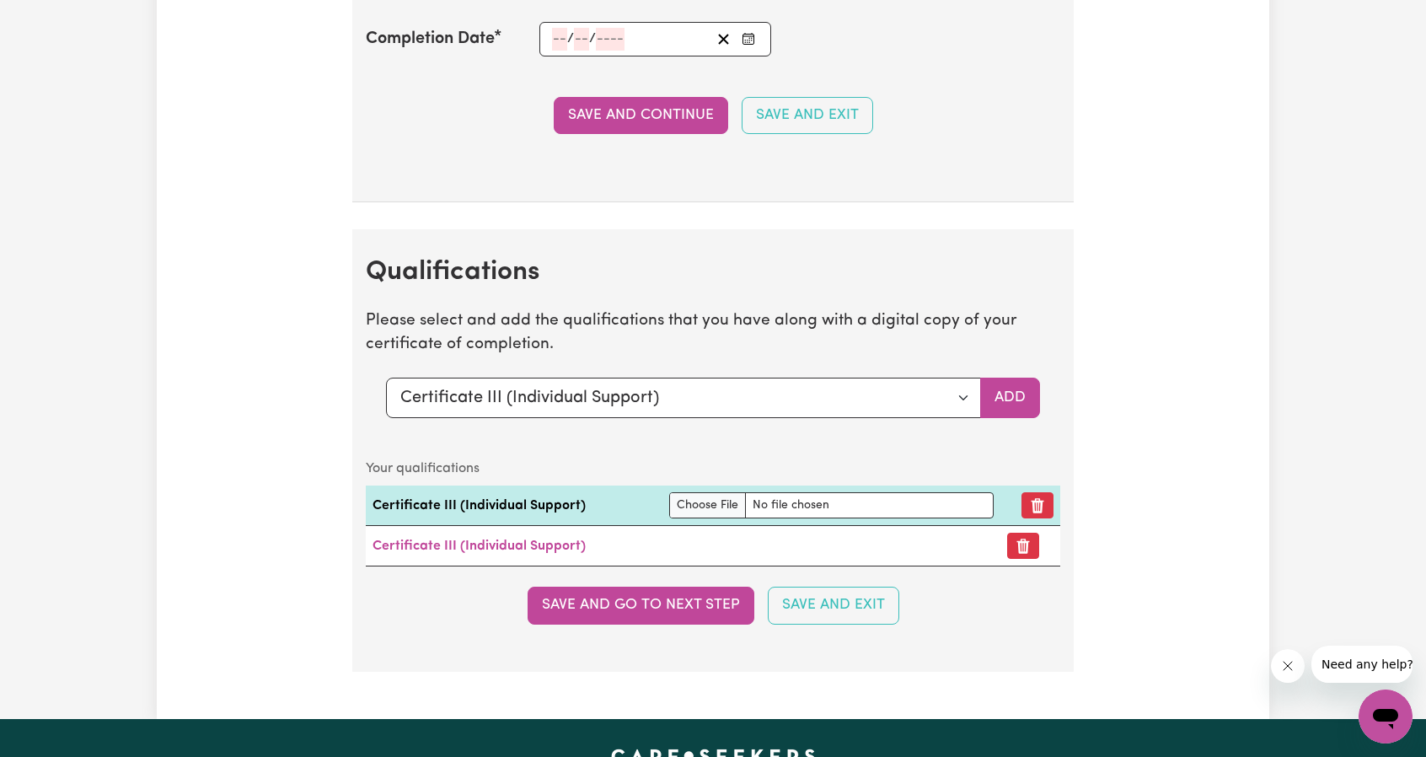
scroll to position [4045, 0]
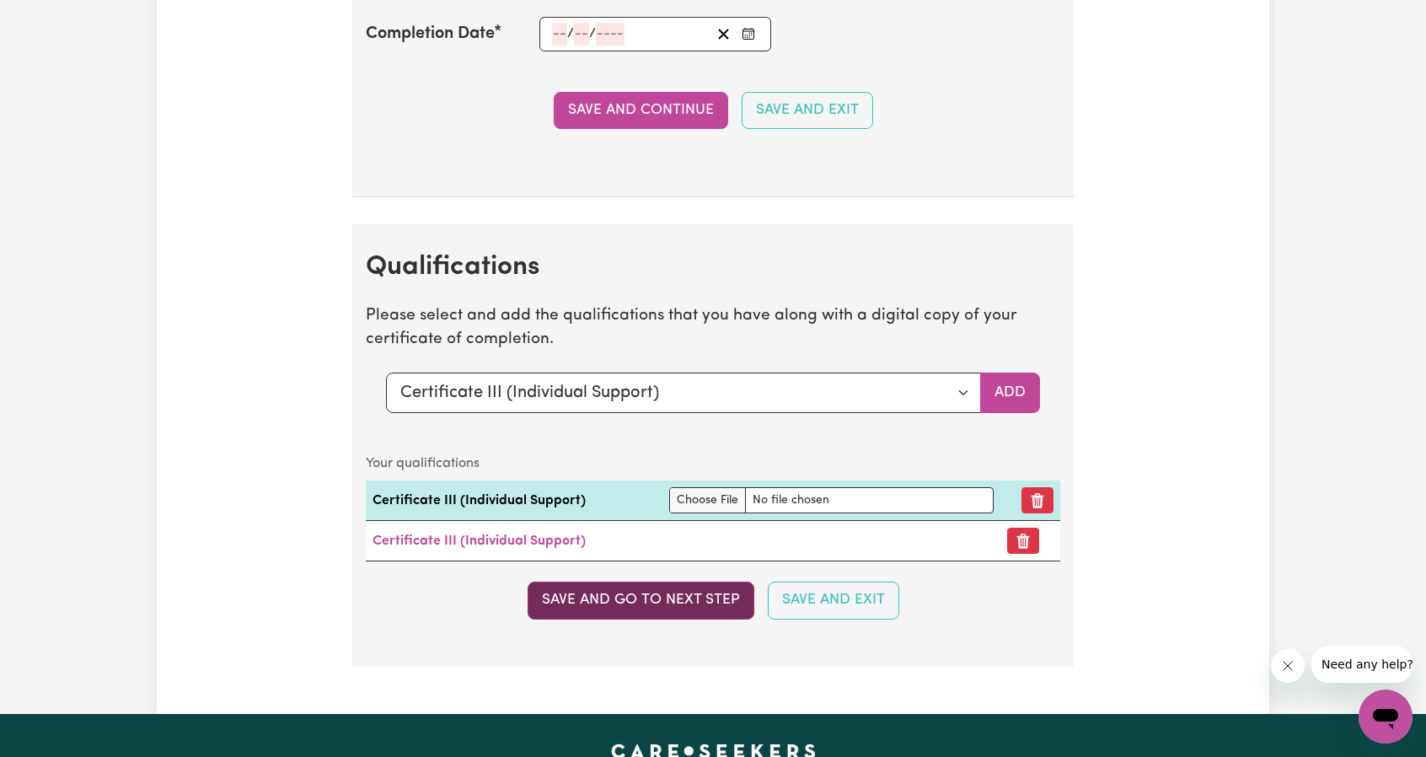
click at [621, 582] on button "Save and go to next step" at bounding box center [641, 600] width 227 height 37
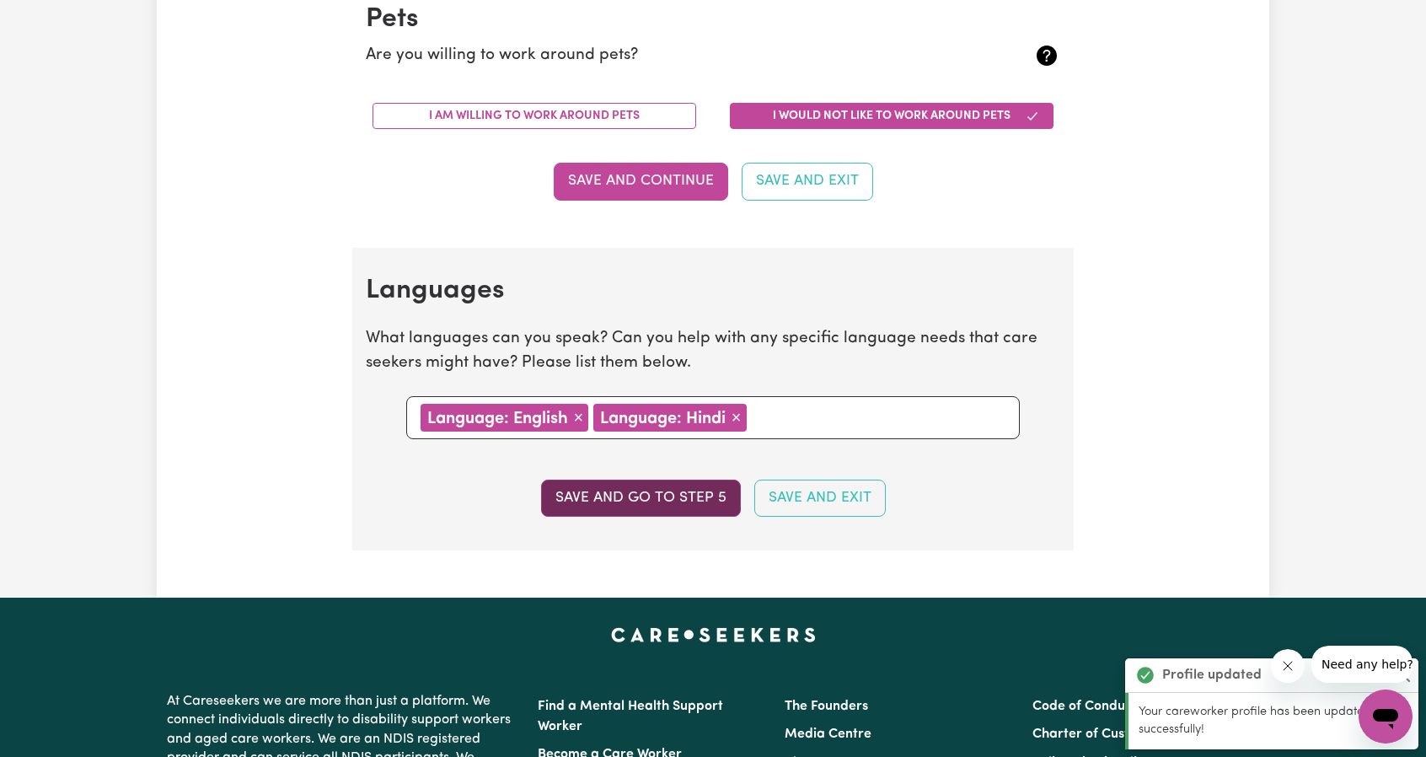
scroll to position [1686, 0]
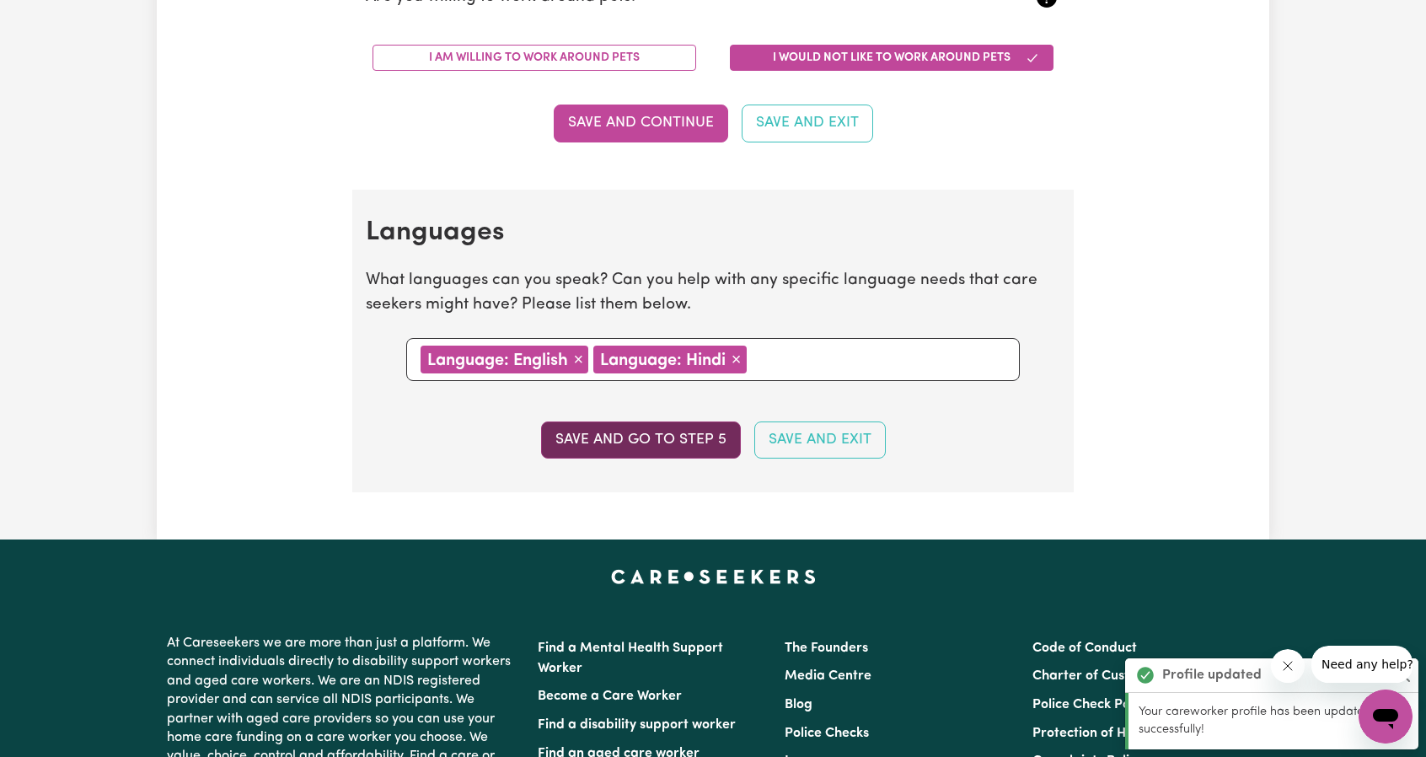
click at [623, 439] on button "Save and go to step 5" at bounding box center [641, 439] width 200 height 37
select select "I am working in another industry"
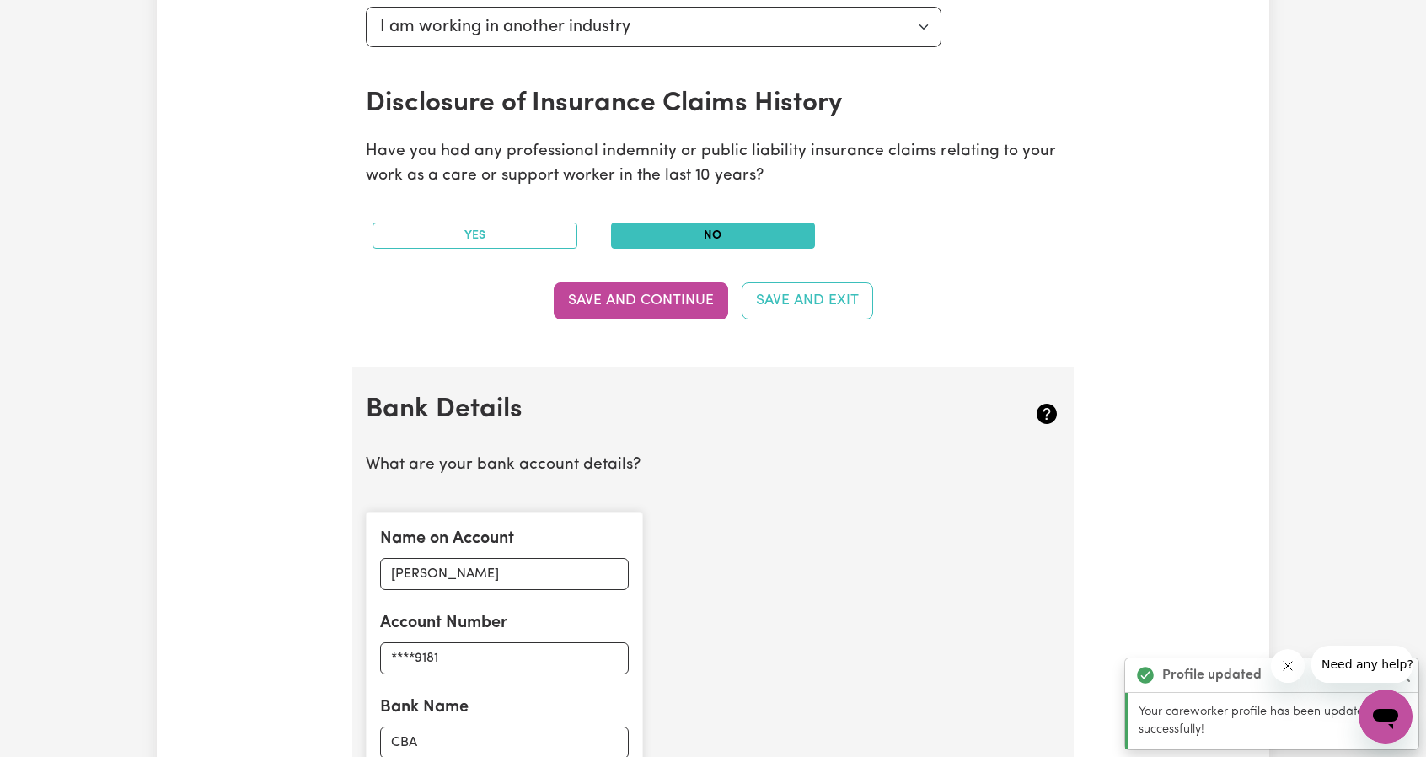
scroll to position [759, 0]
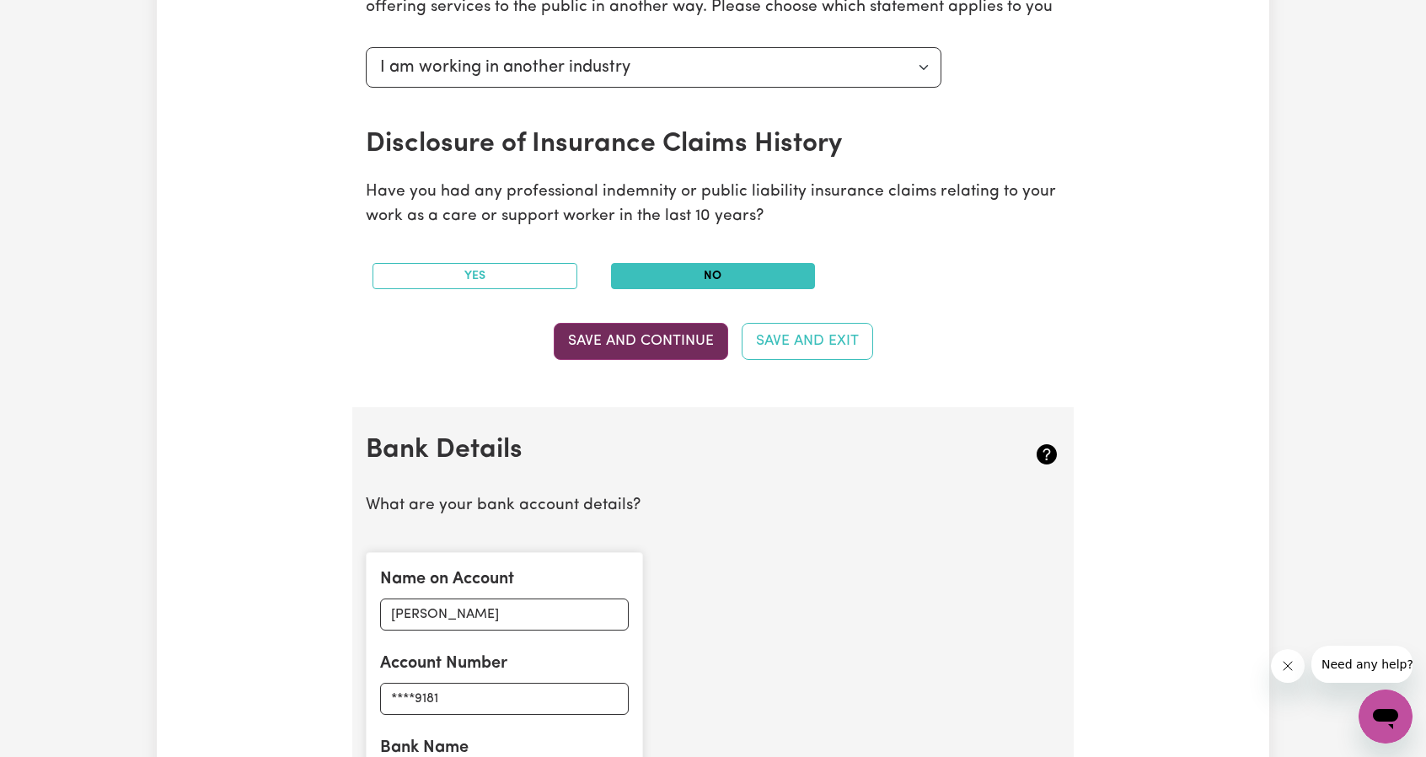
click at [644, 332] on button "Save and Continue" at bounding box center [641, 341] width 174 height 37
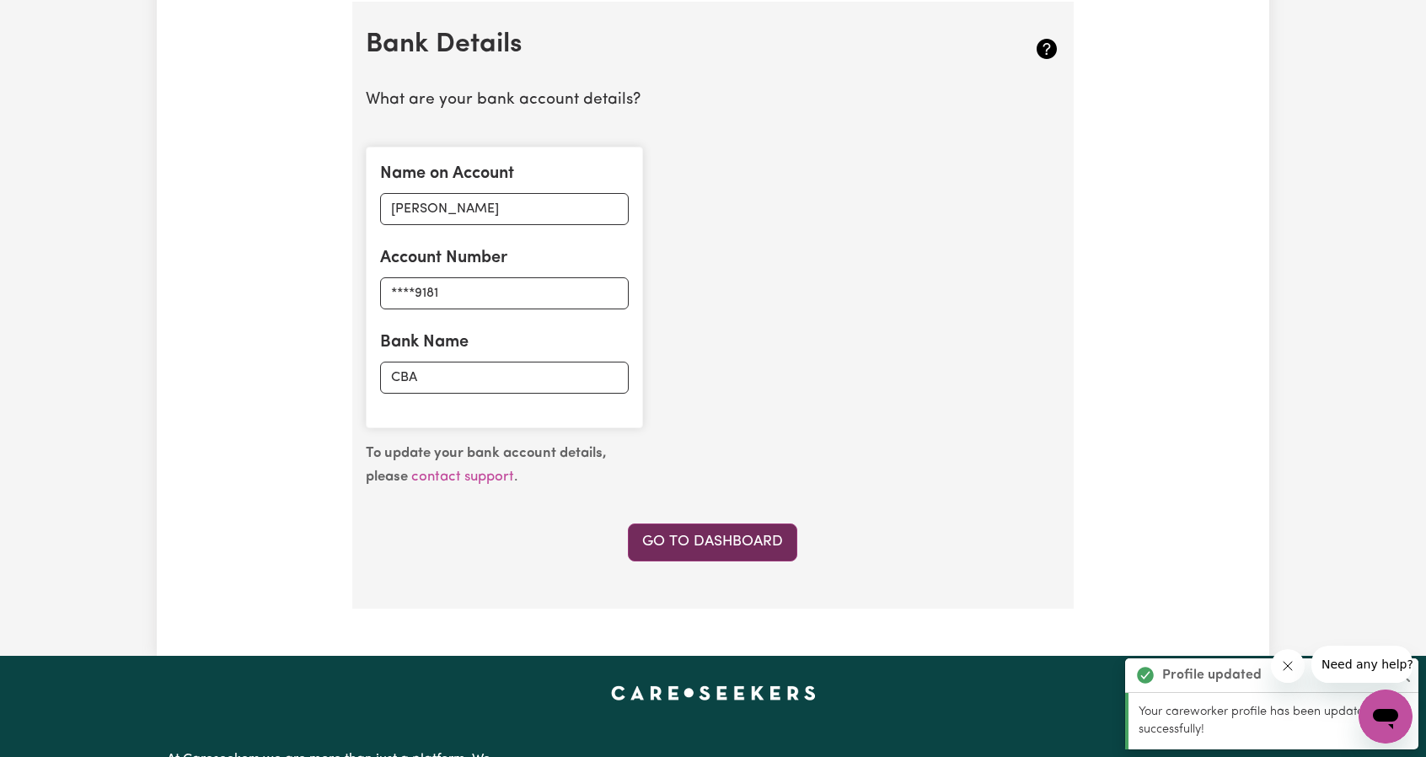
click at [700, 541] on link "Go to Dashboard" at bounding box center [712, 541] width 169 height 37
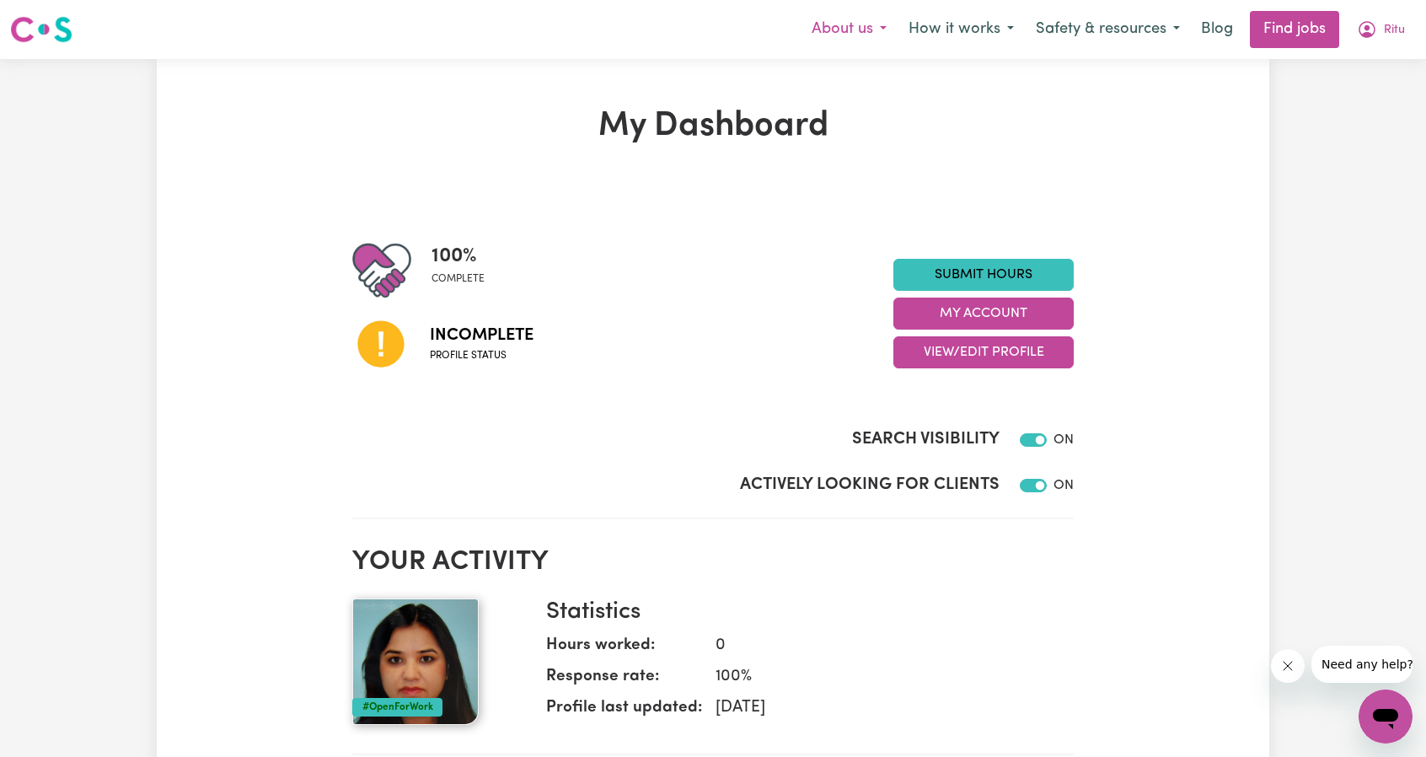
click at [869, 31] on button "About us" at bounding box center [849, 29] width 97 height 35
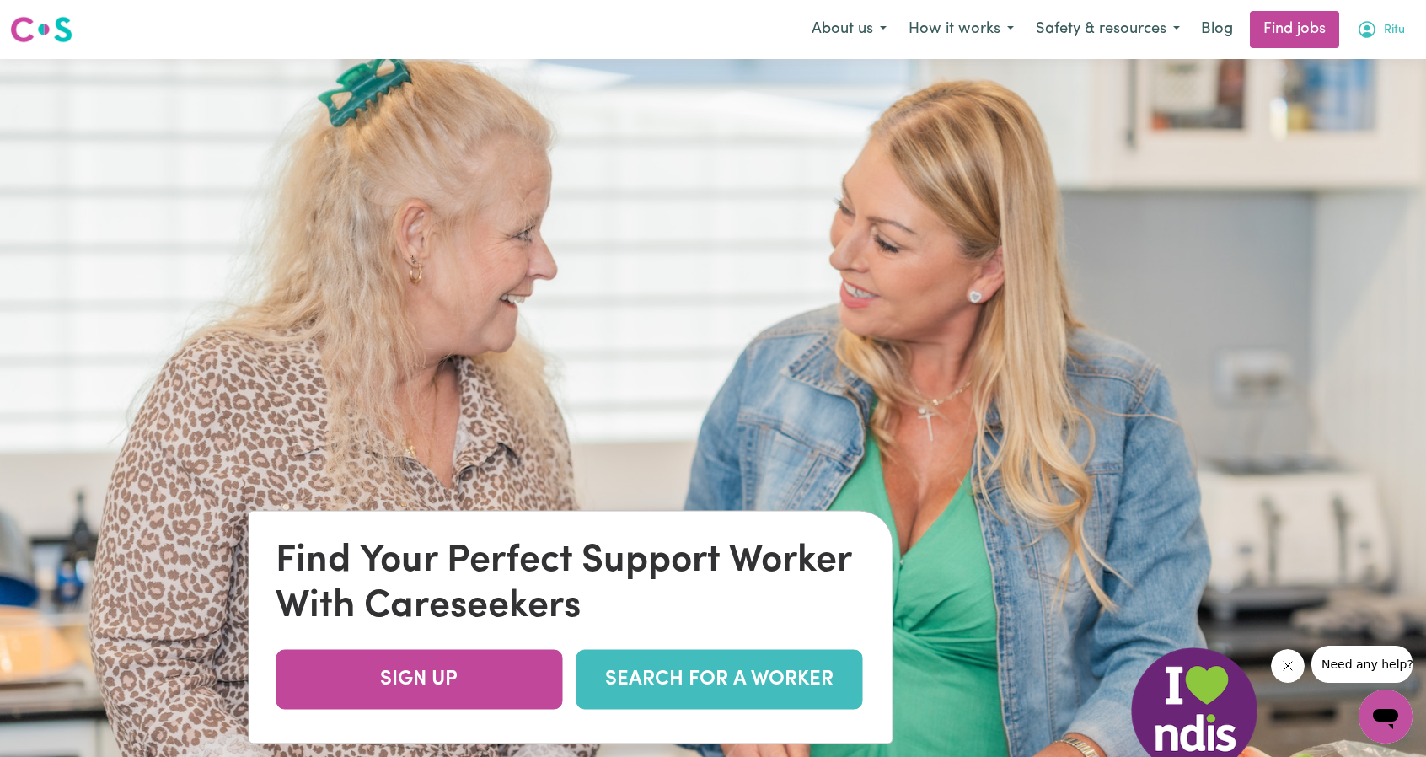
click at [1370, 33] on icon "My Account" at bounding box center [1367, 29] width 20 height 20
click at [1332, 64] on link "My Account" at bounding box center [1348, 66] width 133 height 32
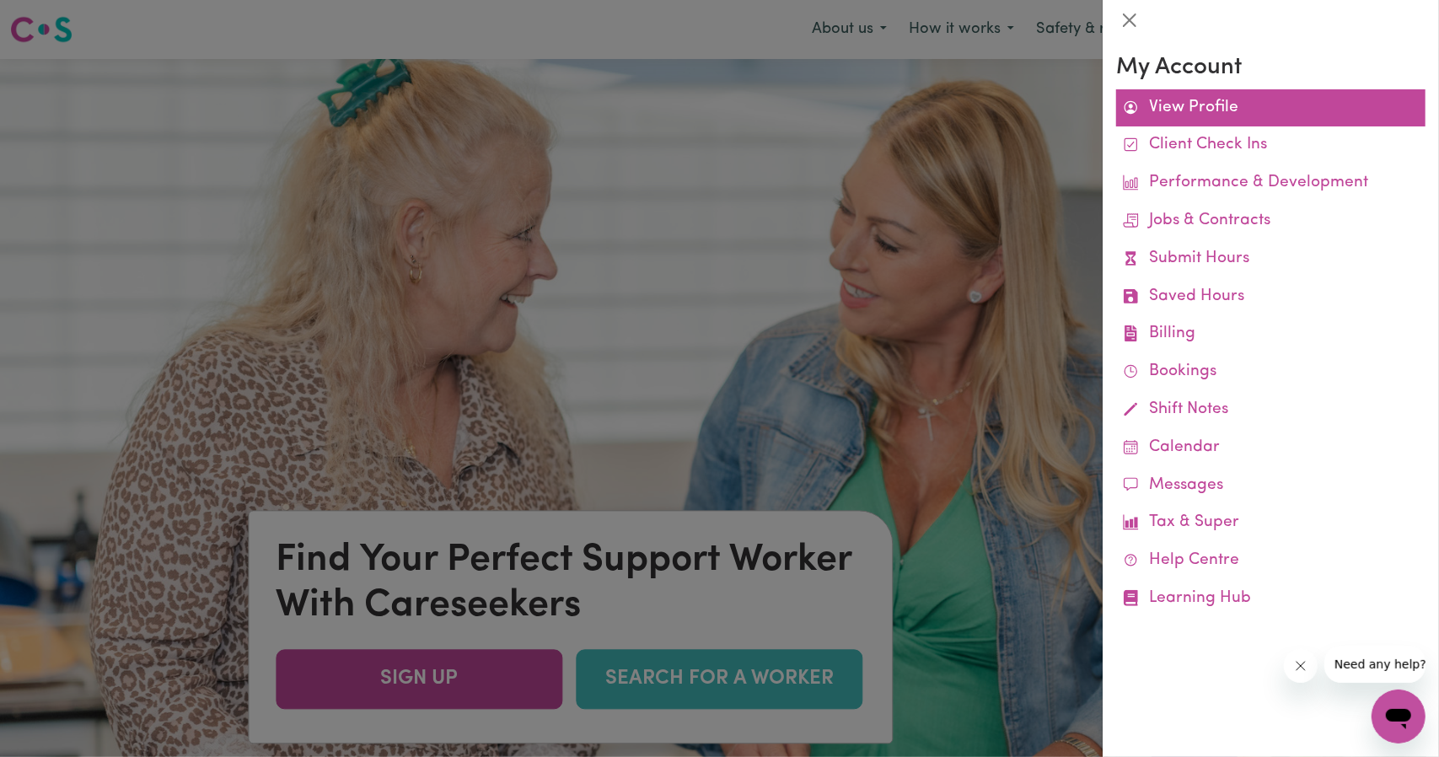
click at [1198, 105] on link "View Profile" at bounding box center [1270, 108] width 309 height 38
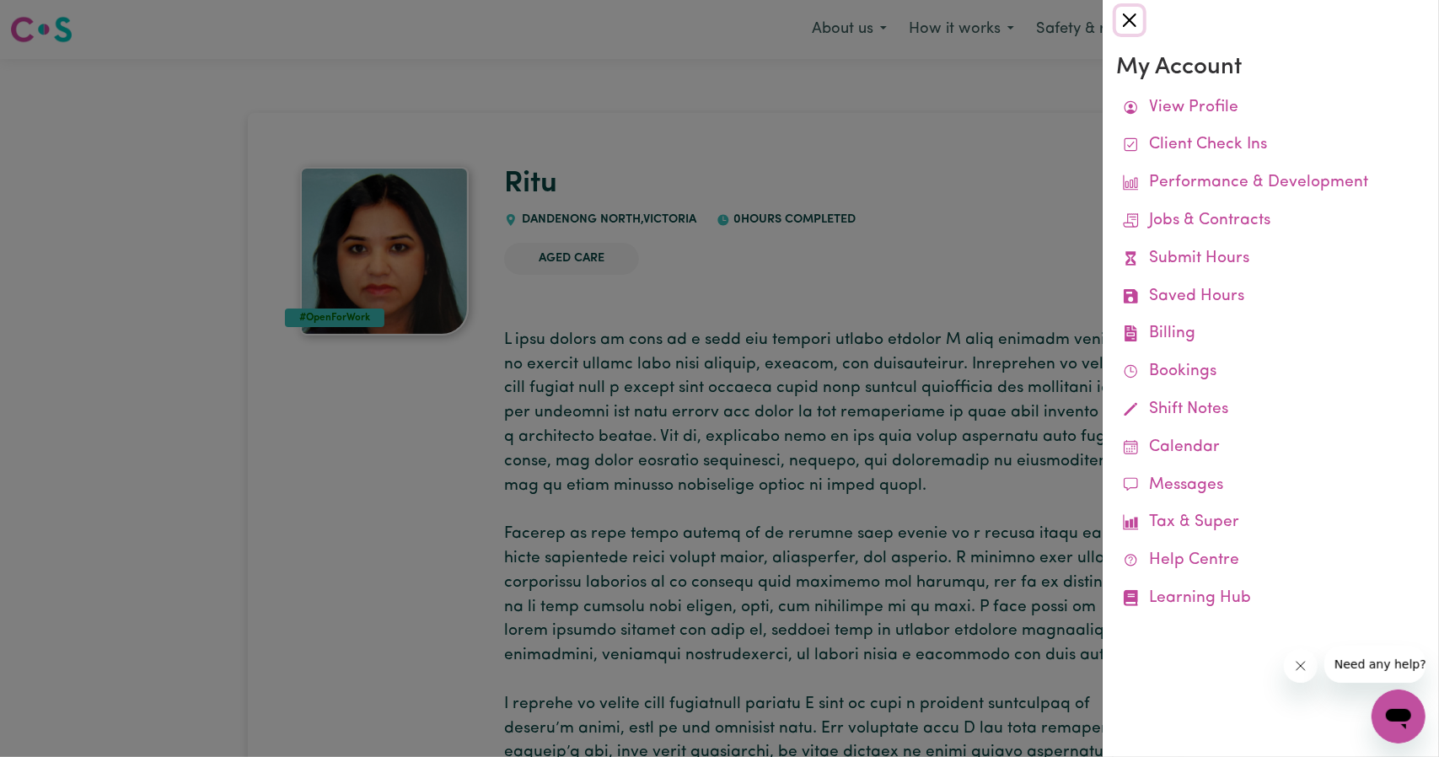
click at [1128, 11] on button "Close" at bounding box center [1129, 20] width 27 height 27
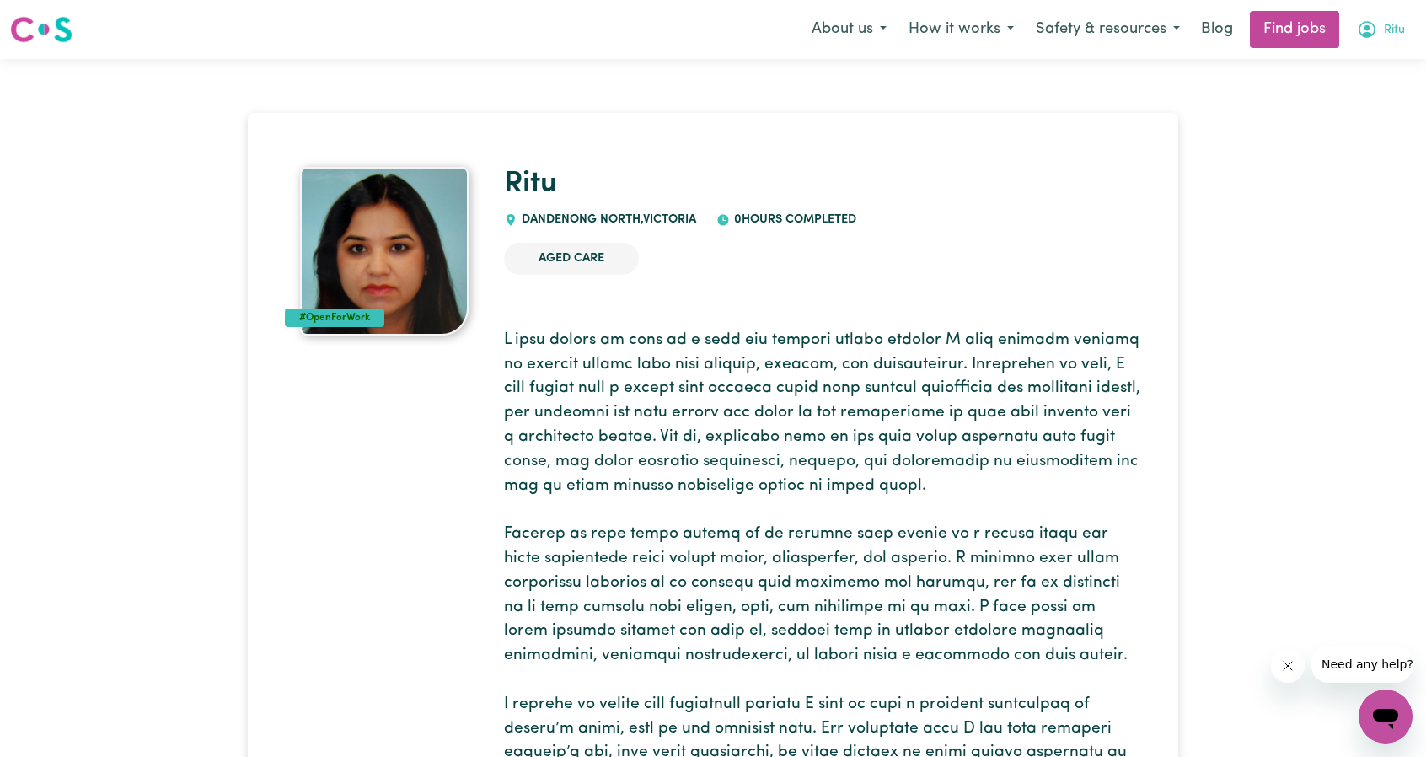
click at [1372, 33] on icon "My Account" at bounding box center [1367, 29] width 20 height 20
click at [1316, 121] on link "Logout" at bounding box center [1348, 129] width 133 height 32
